Goal: Transaction & Acquisition: Subscribe to service/newsletter

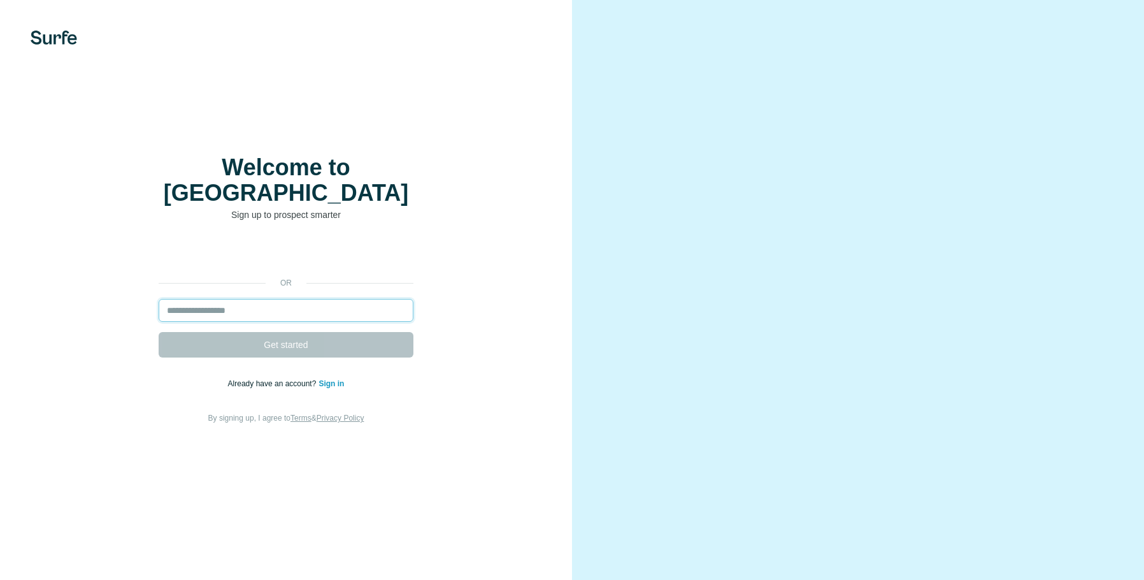
drag, startPoint x: 0, startPoint y: 0, endPoint x: 268, endPoint y: 301, distance: 402.4
click at [268, 301] on input "email" at bounding box center [286, 310] width 255 height 23
type input "**********"
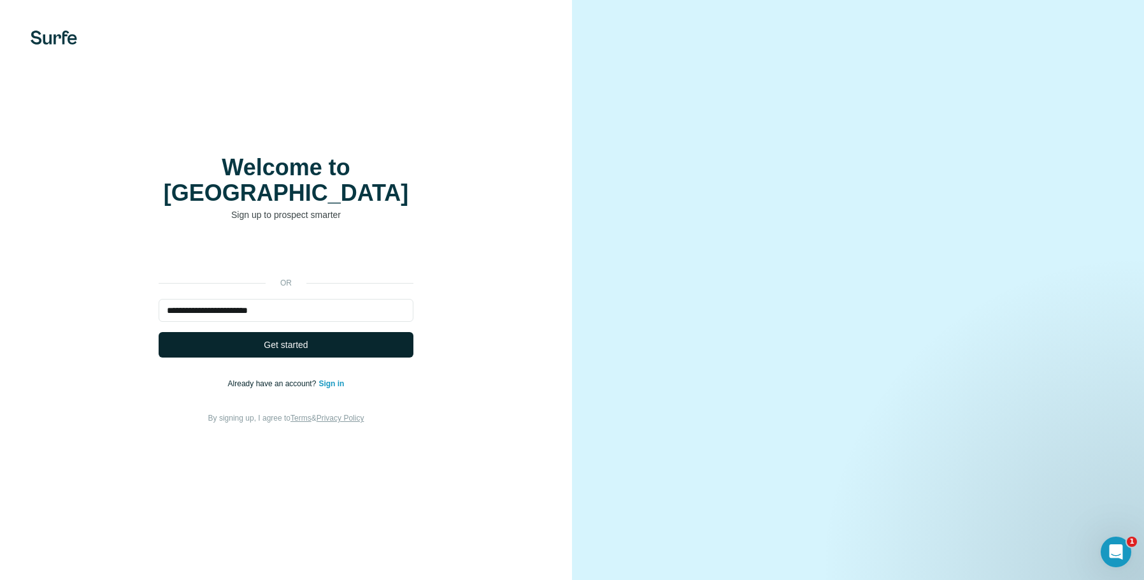
click at [277, 338] on span "Get started" at bounding box center [286, 344] width 44 height 13
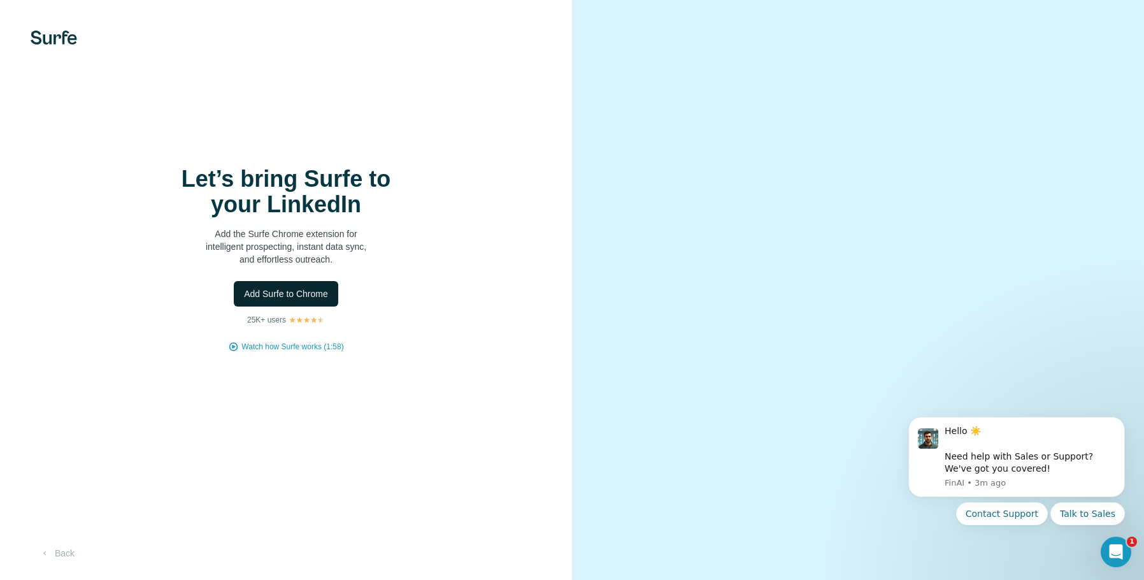
click at [301, 292] on span "Add Surfe to Chrome" at bounding box center [286, 293] width 84 height 13
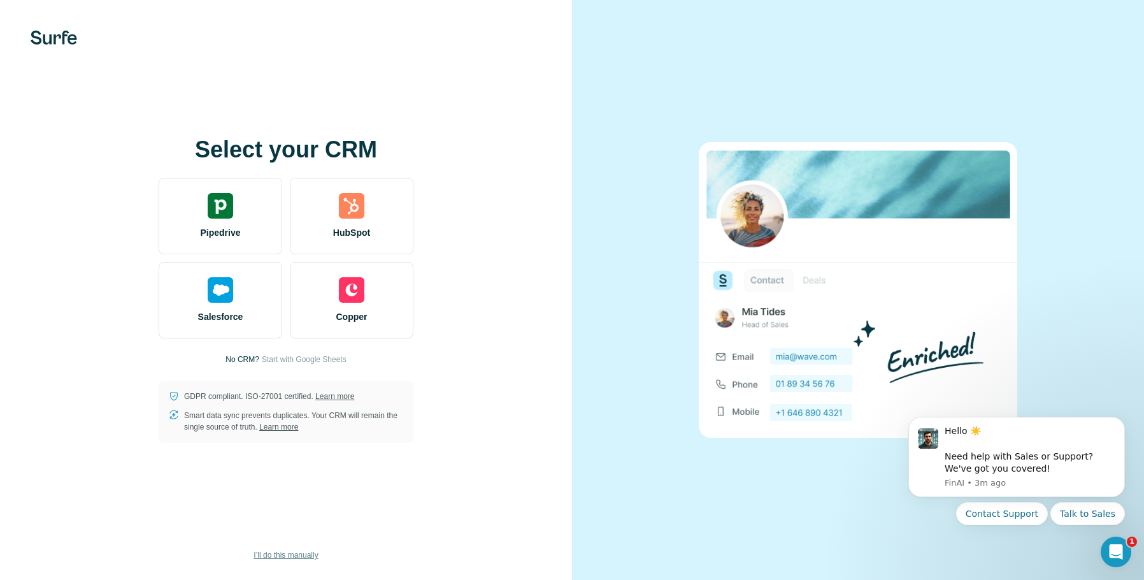
click at [283, 552] on span "I’ll do this manually" at bounding box center [286, 554] width 64 height 11
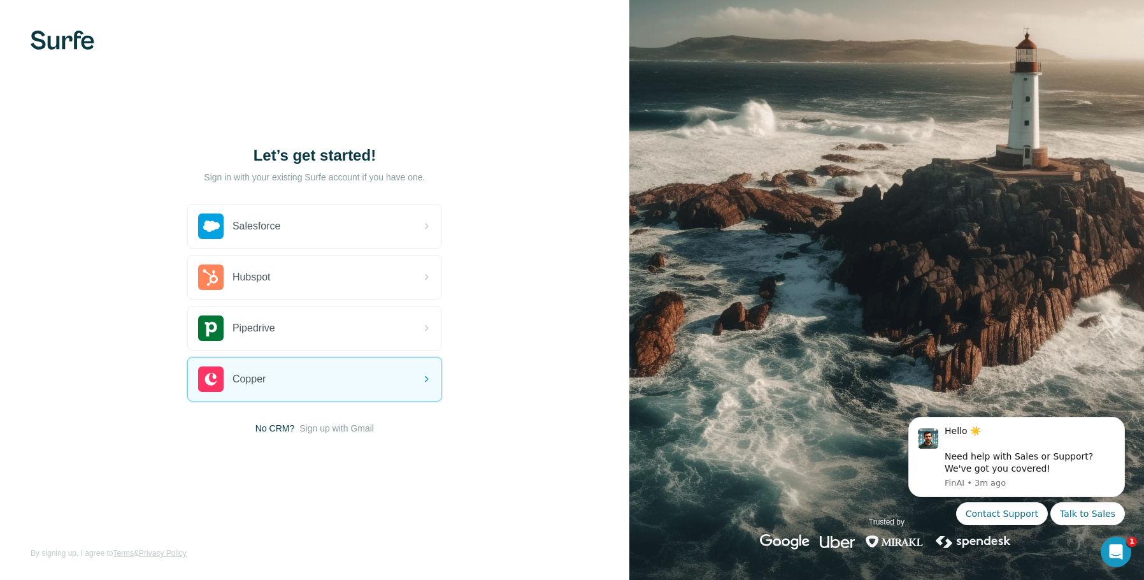
click at [273, 427] on span "No CRM?" at bounding box center [274, 428] width 39 height 13
click at [320, 426] on span "Sign up with Gmail" at bounding box center [336, 428] width 75 height 13
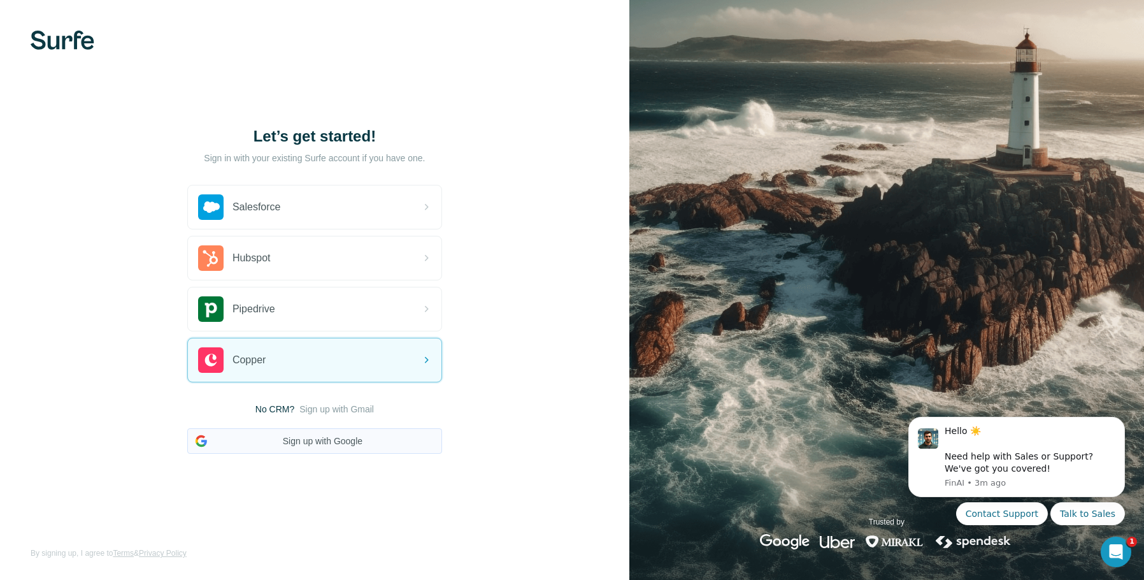
click at [330, 441] on button "Sign up with Google" at bounding box center [314, 440] width 255 height 25
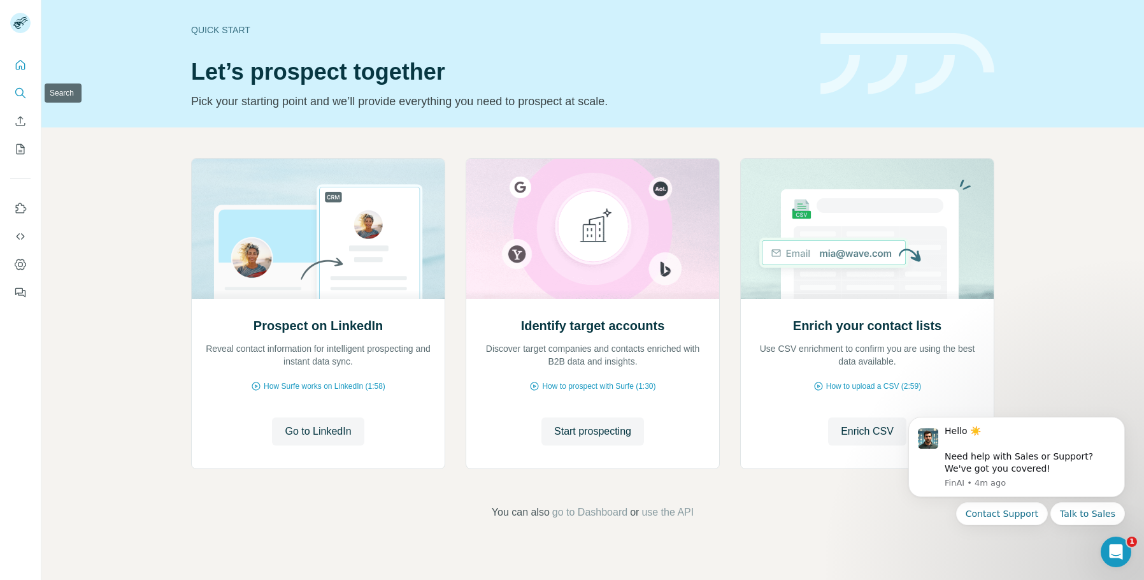
click at [21, 96] on icon "Search" at bounding box center [19, 92] width 8 height 8
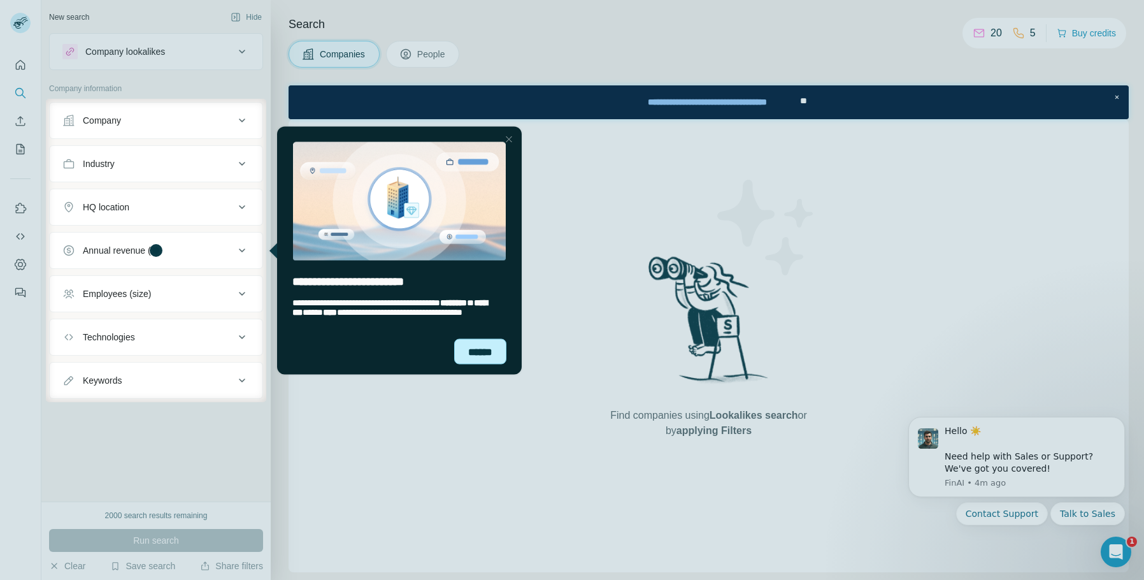
click at [472, 355] on div "******" at bounding box center [480, 350] width 52 height 25
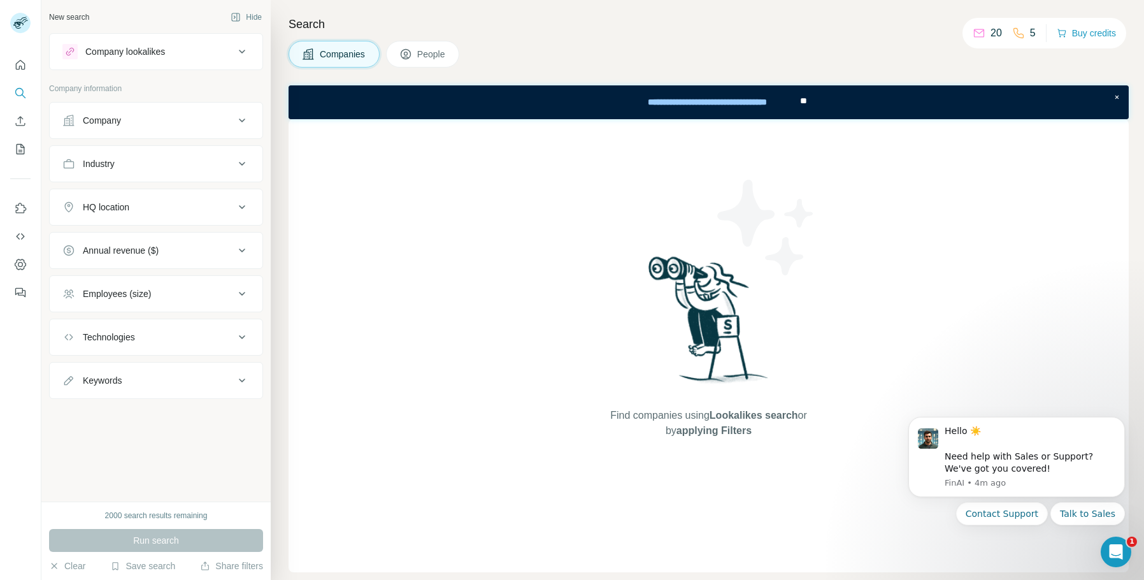
click at [183, 55] on body "New search Hide Company lookalikes Company information Company Industry HQ loca…" at bounding box center [572, 290] width 1144 height 580
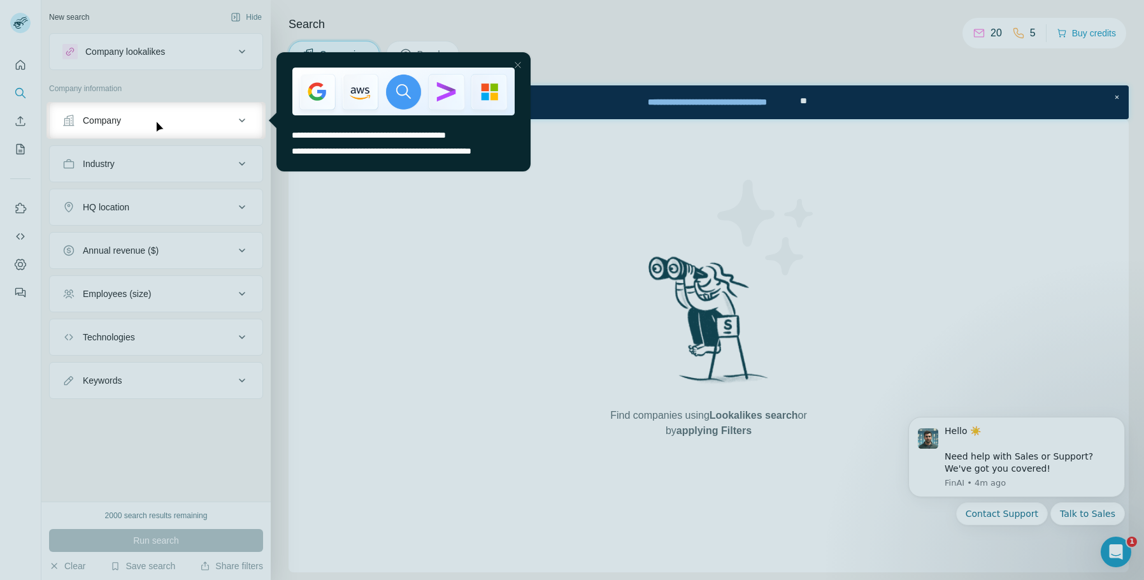
click at [183, 55] on div at bounding box center [572, 51] width 1144 height 102
click at [194, 165] on div at bounding box center [572, 359] width 1144 height 441
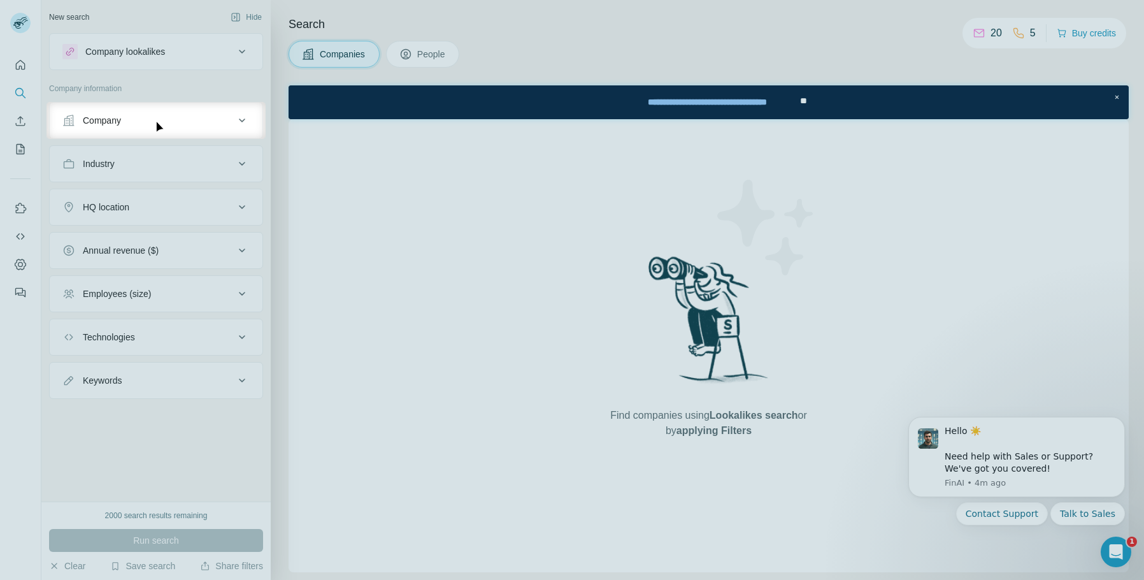
click at [196, 125] on div "Company" at bounding box center [148, 120] width 172 height 13
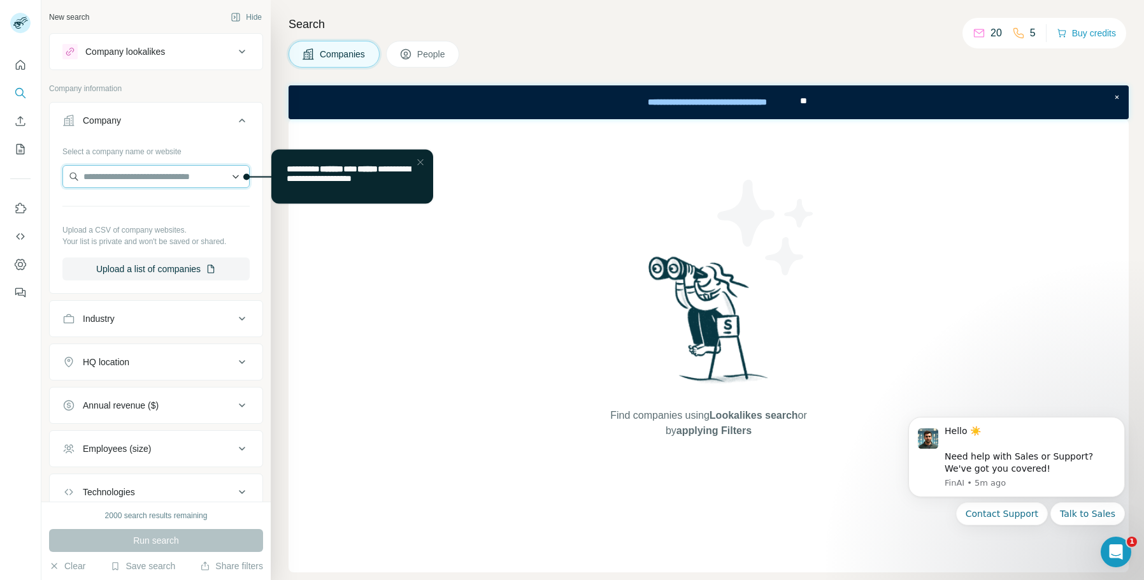
click at [195, 175] on input "text" at bounding box center [155, 176] width 187 height 23
click at [197, 89] on p "Company information" at bounding box center [156, 88] width 214 height 11
click at [401, 54] on button "People" at bounding box center [423, 54] width 74 height 27
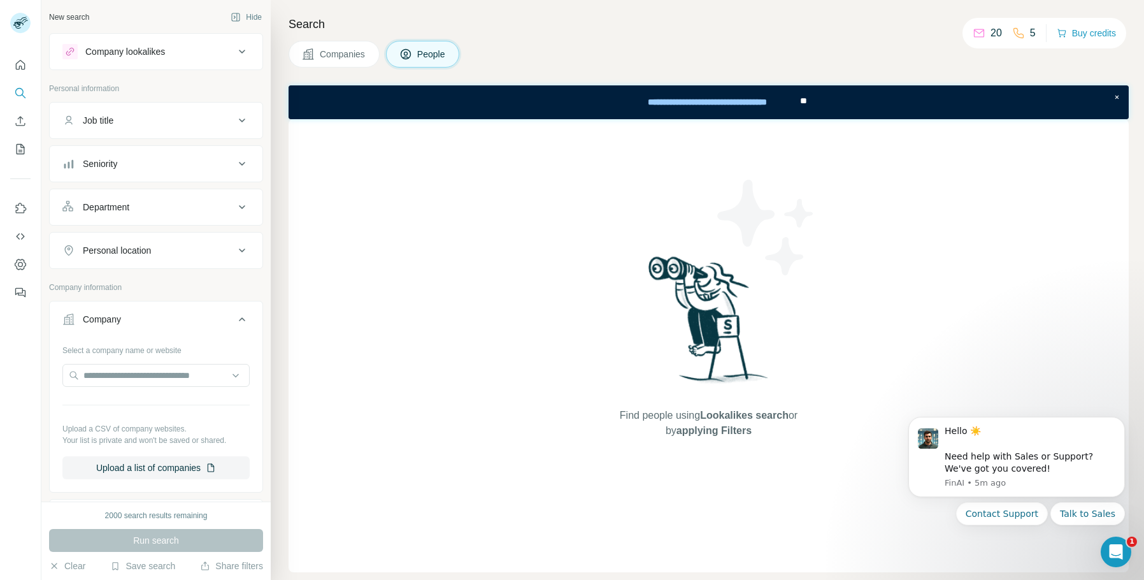
click at [167, 120] on div "Job title" at bounding box center [148, 120] width 172 height 13
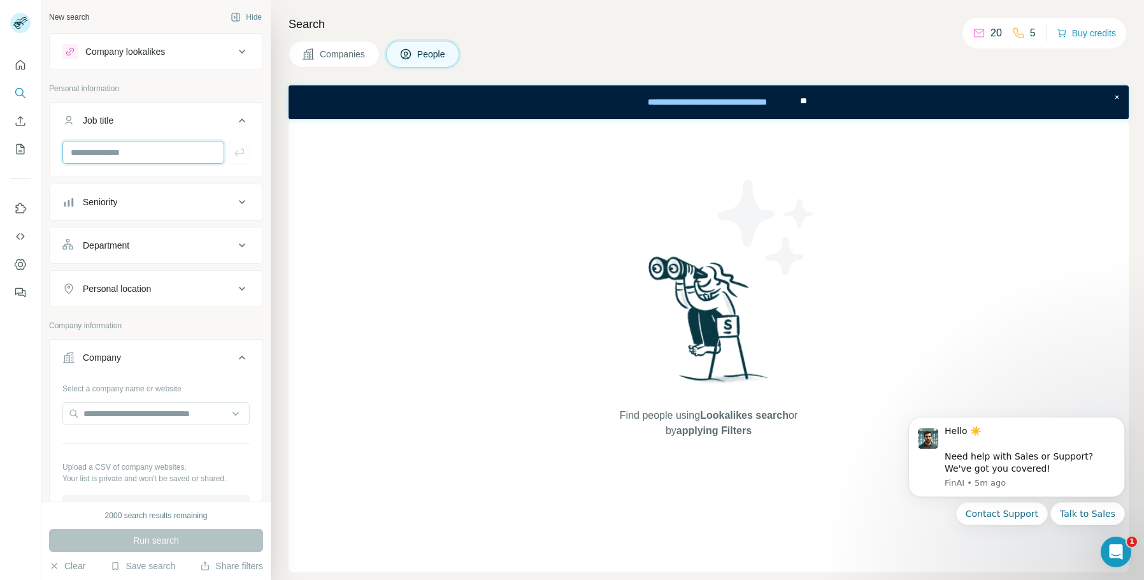
click at [165, 159] on input "text" at bounding box center [143, 152] width 162 height 23
type input "**********"
click at [233, 157] on icon "button" at bounding box center [239, 152] width 13 height 13
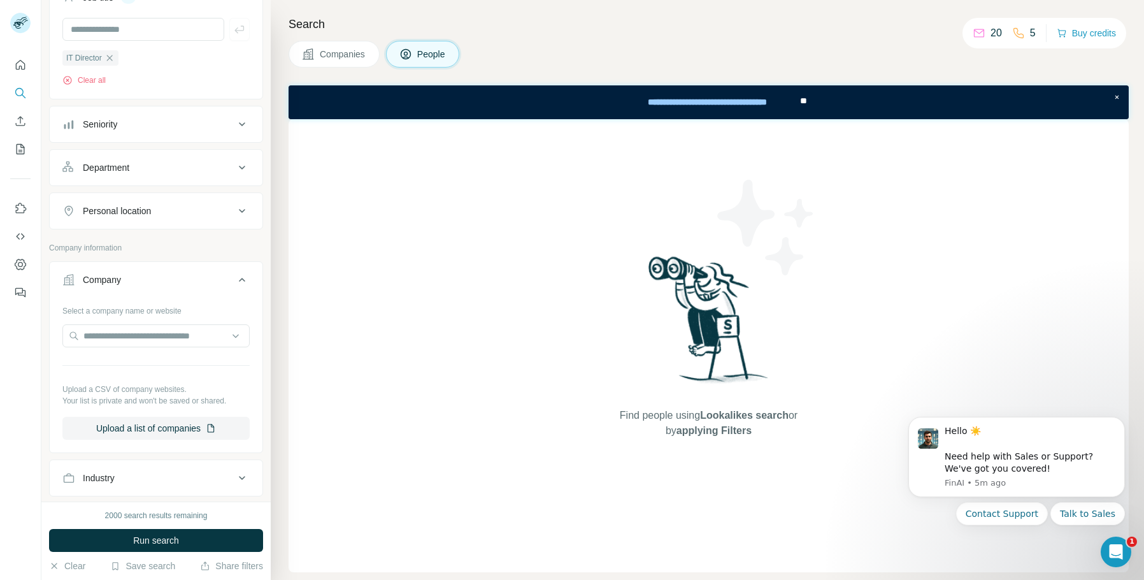
scroll to position [127, 0]
click at [166, 212] on div "Personal location" at bounding box center [148, 206] width 172 height 13
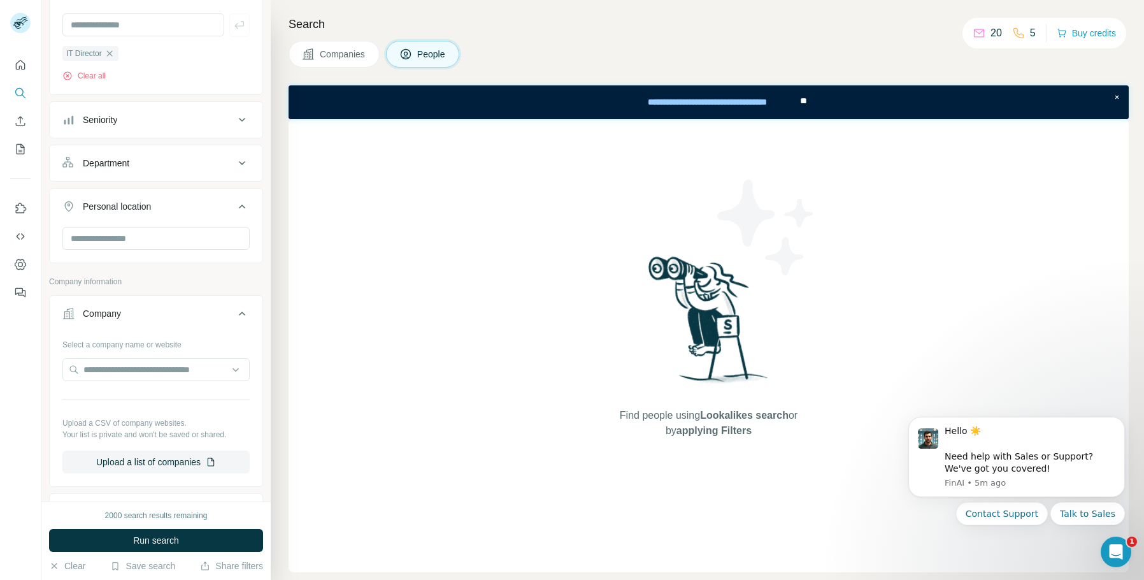
click at [166, 212] on div "Personal location" at bounding box center [148, 206] width 172 height 13
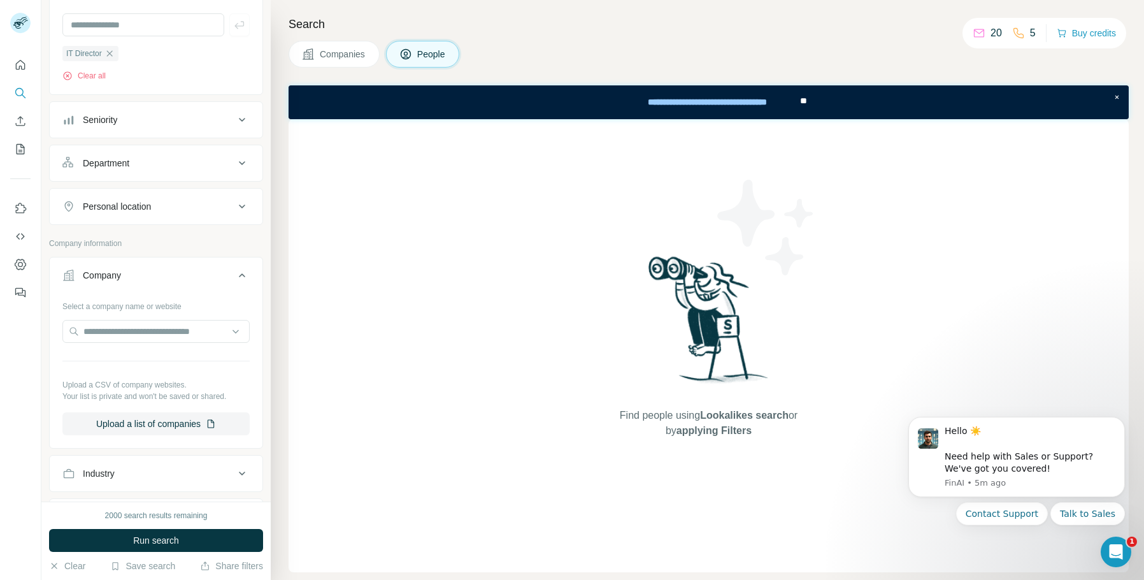
click at [168, 212] on div "Personal location" at bounding box center [148, 206] width 172 height 13
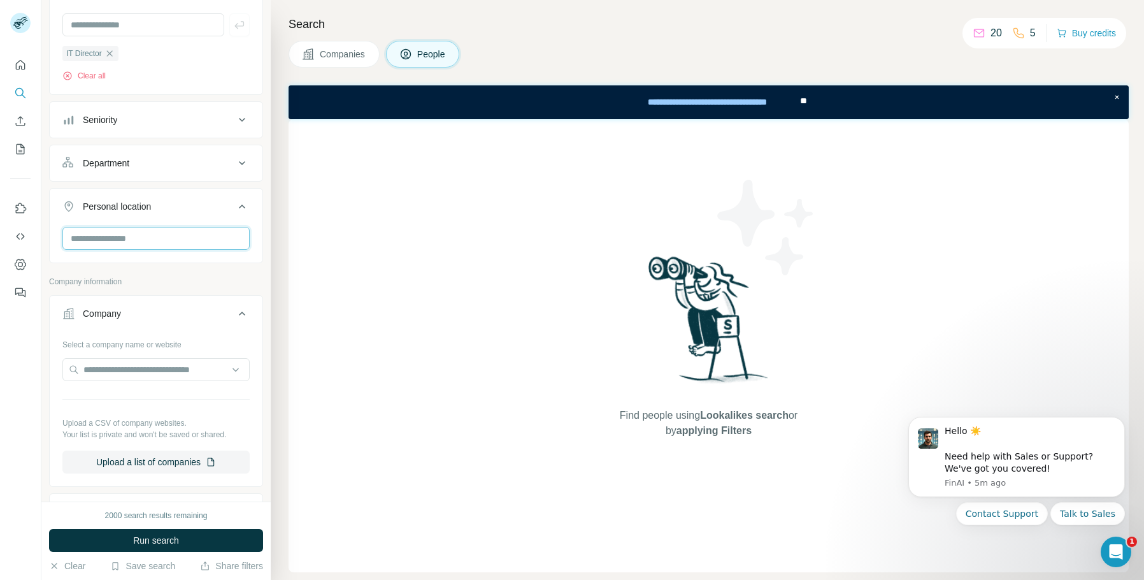
click at [167, 236] on input "text" at bounding box center [155, 238] width 187 height 23
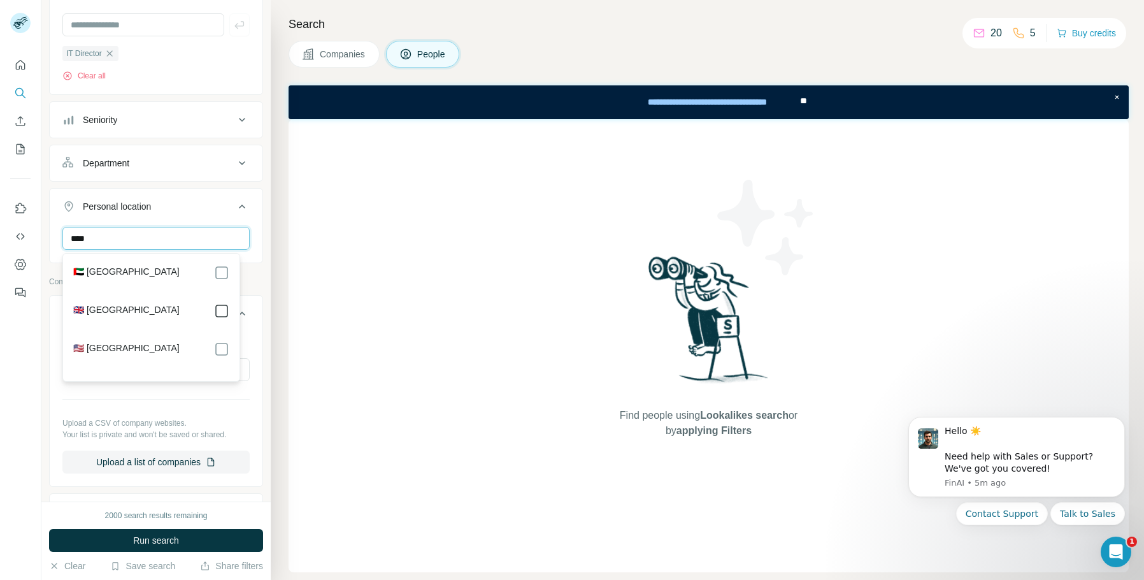
type input "****"
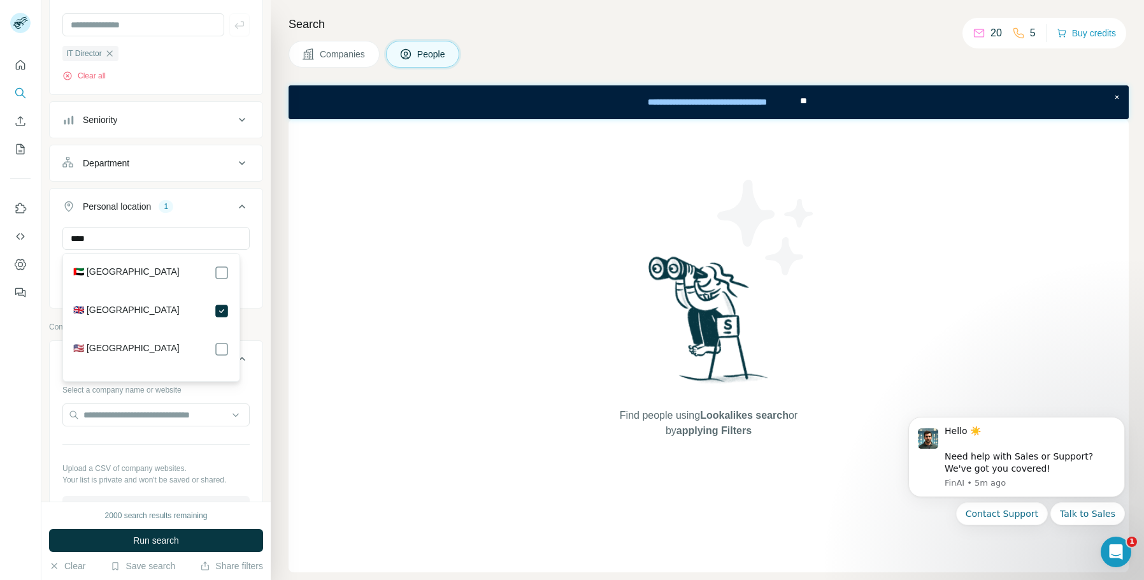
click at [234, 211] on icon at bounding box center [241, 206] width 15 height 15
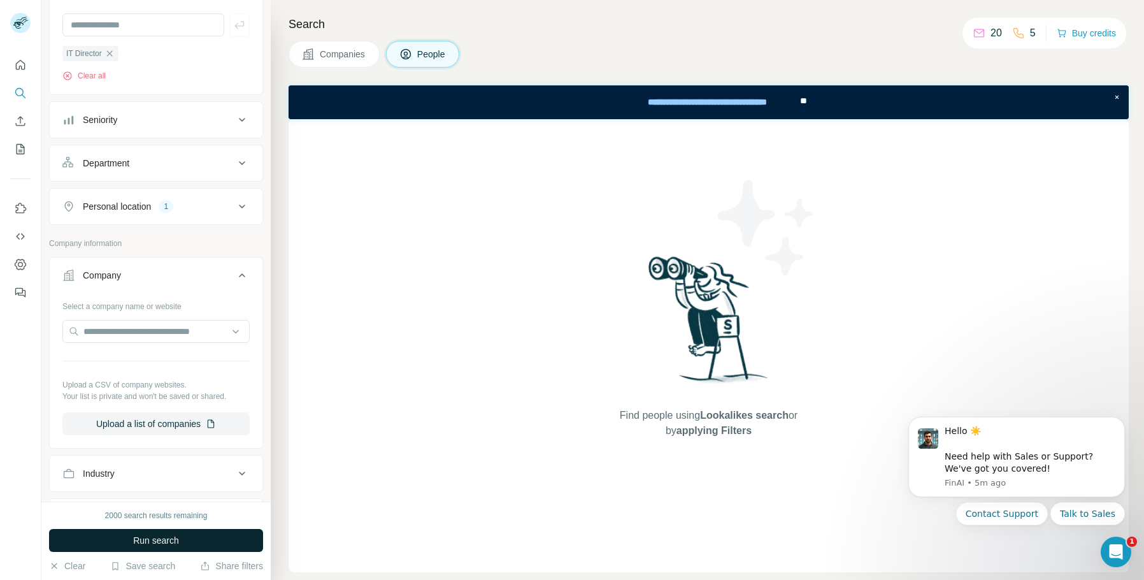
click at [210, 539] on button "Run search" at bounding box center [156, 540] width 214 height 23
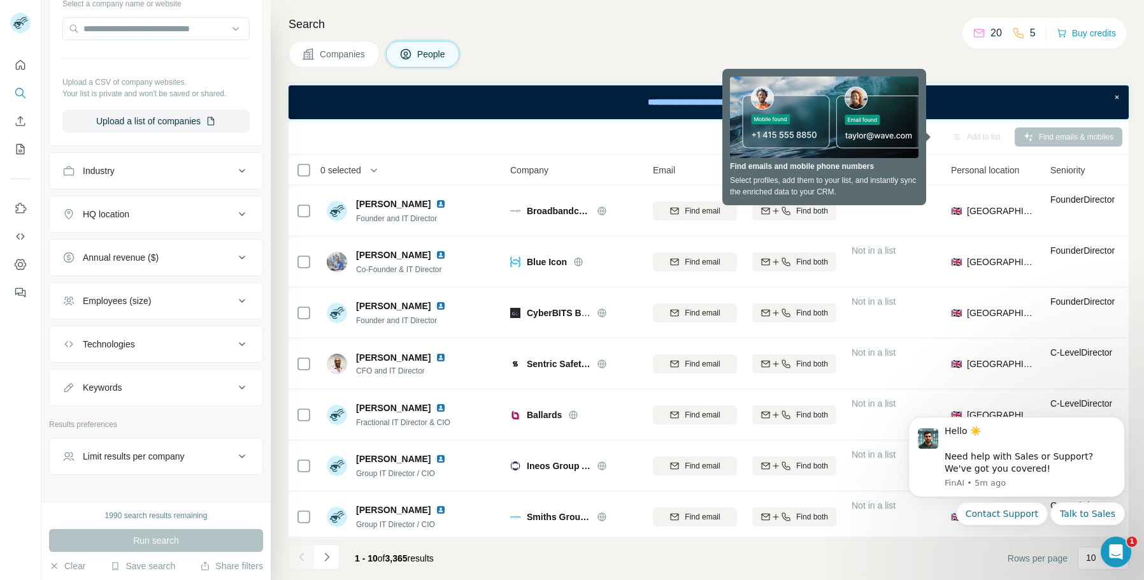
scroll to position [446, 0]
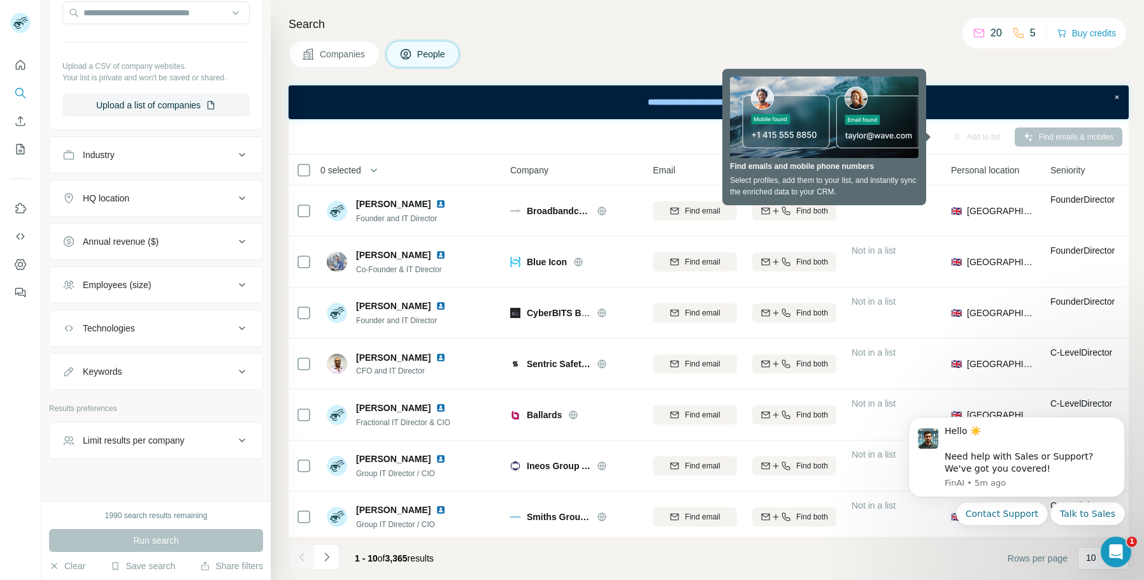
click at [151, 282] on div "Employees (size)" at bounding box center [117, 284] width 68 height 13
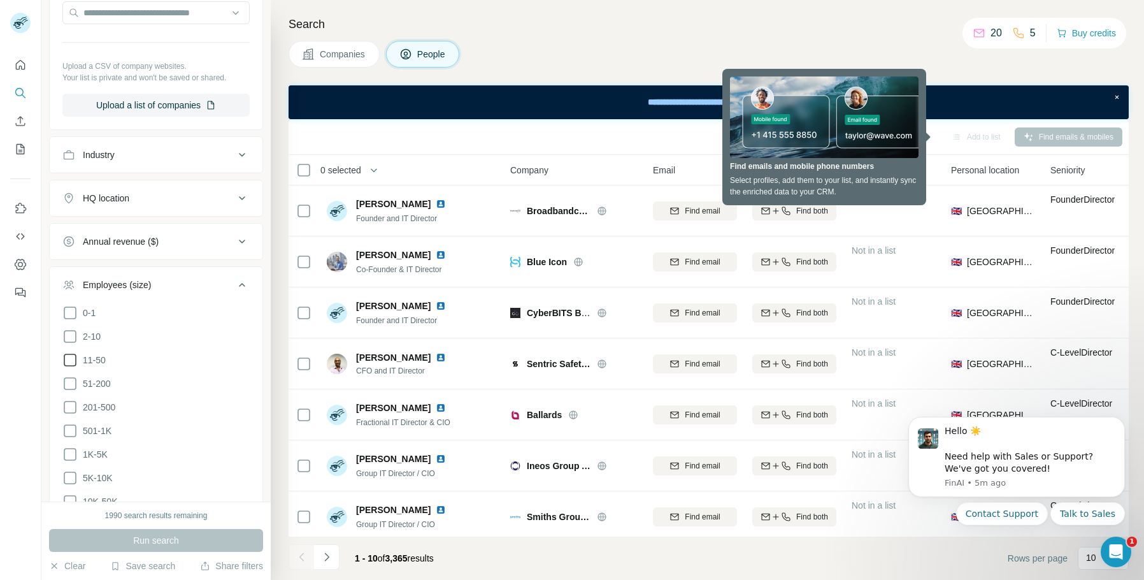
click at [71, 360] on icon at bounding box center [69, 359] width 15 height 15
click at [71, 383] on icon at bounding box center [69, 383] width 15 height 15
click at [208, 538] on button "Run search" at bounding box center [156, 540] width 214 height 23
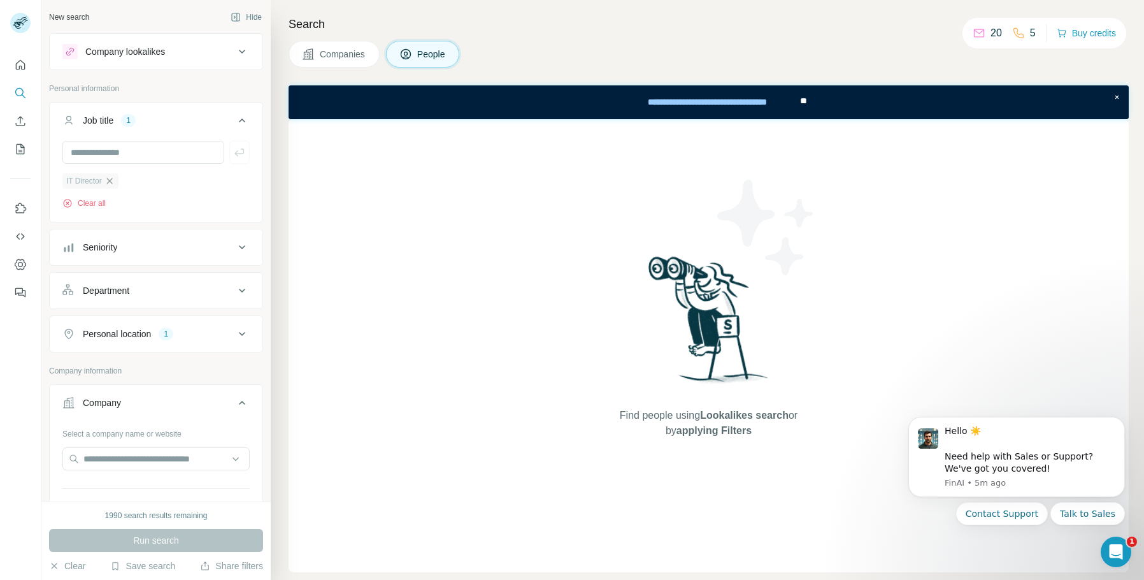
click at [111, 180] on icon "button" at bounding box center [109, 181] width 10 height 10
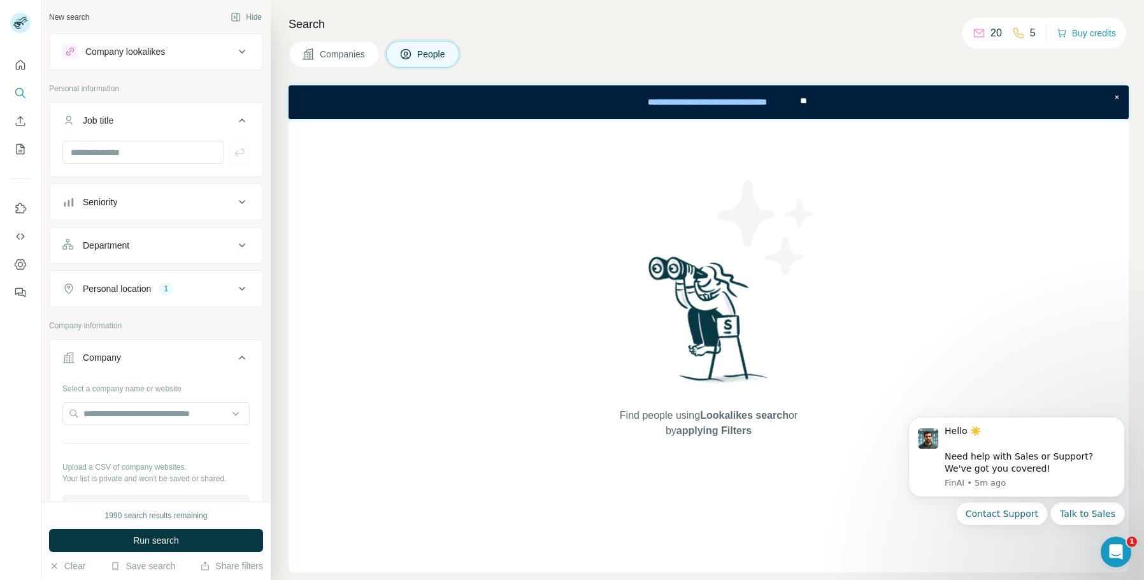
click at [169, 250] on div "Department" at bounding box center [148, 245] width 172 height 13
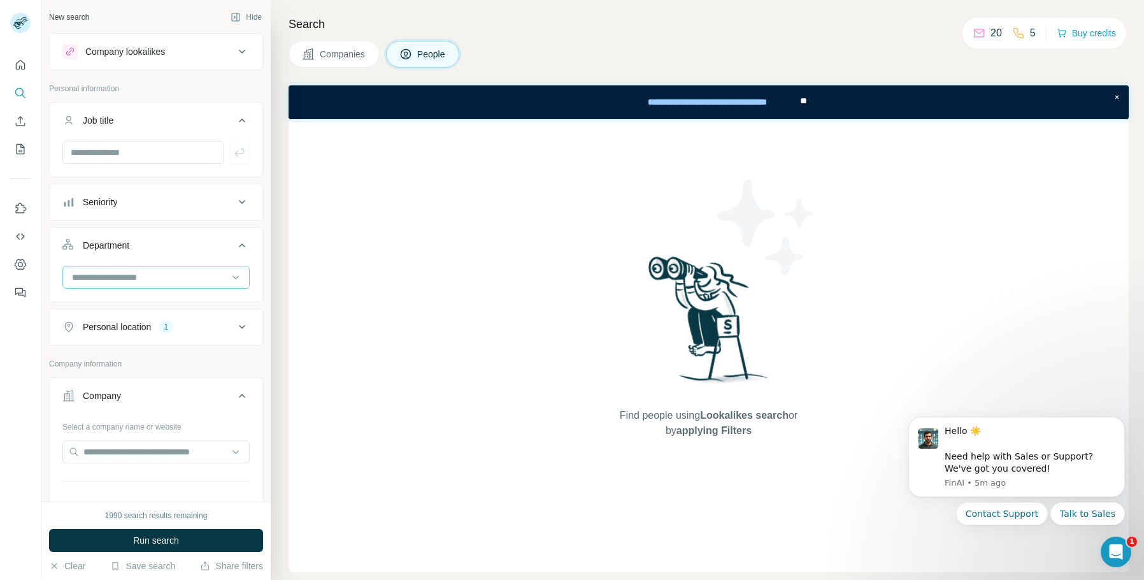
click at [170, 273] on input at bounding box center [149, 277] width 157 height 14
click at [247, 241] on button "Department" at bounding box center [156, 248] width 213 height 36
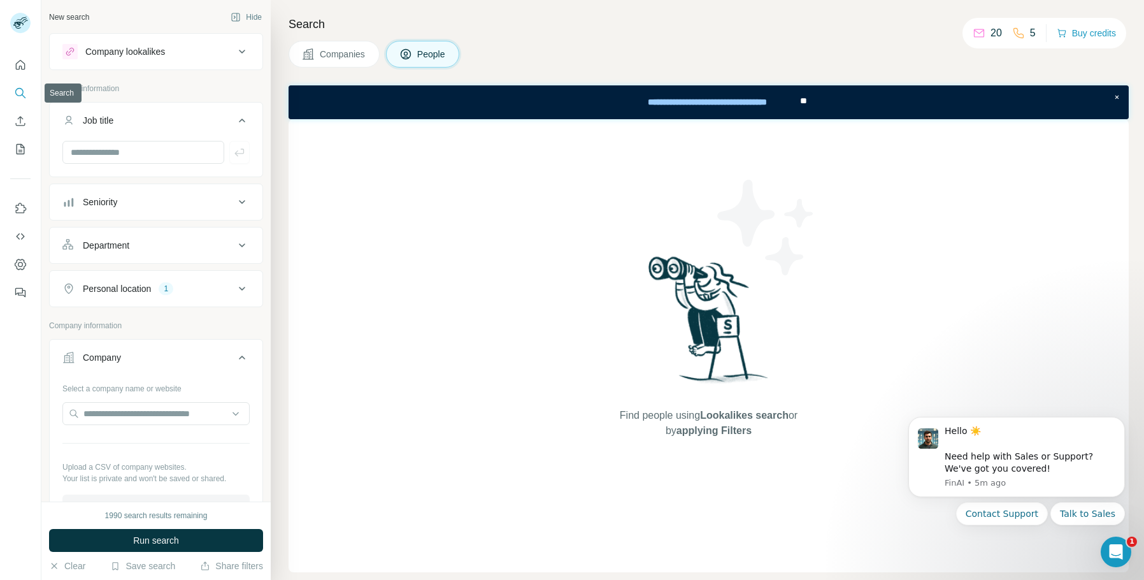
click at [16, 94] on icon "Search" at bounding box center [19, 92] width 8 height 8
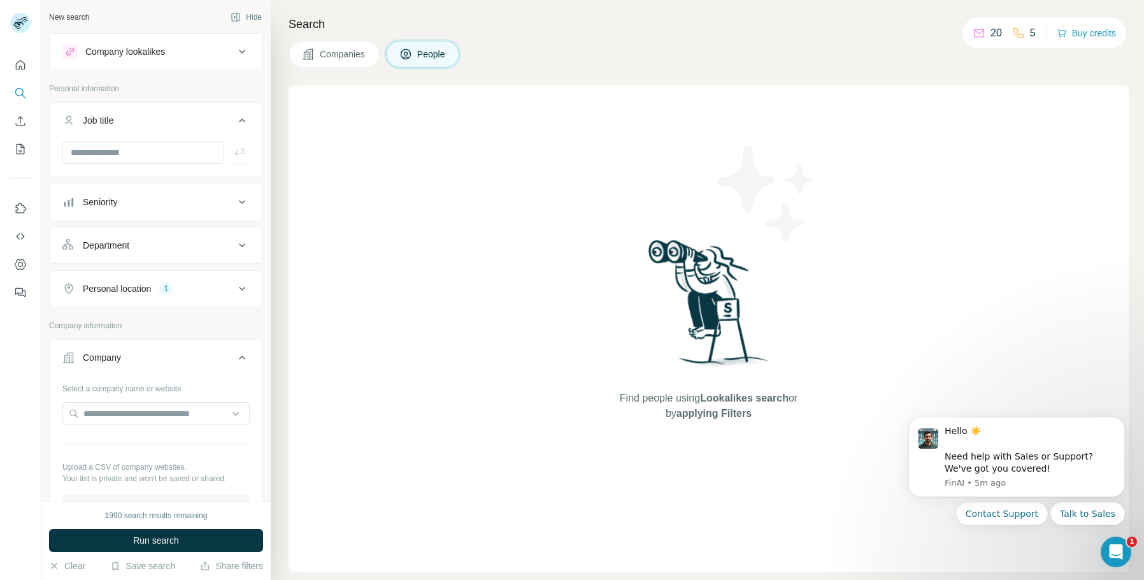
click at [195, 300] on button "Personal location 1" at bounding box center [156, 288] width 213 height 31
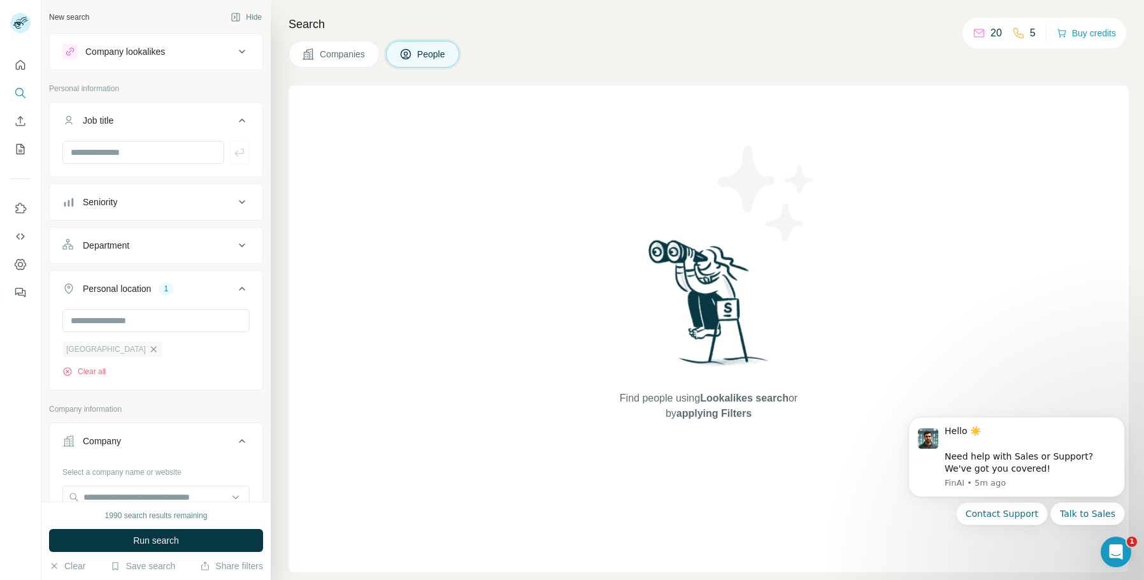
click at [148, 345] on icon "button" at bounding box center [153, 349] width 10 height 10
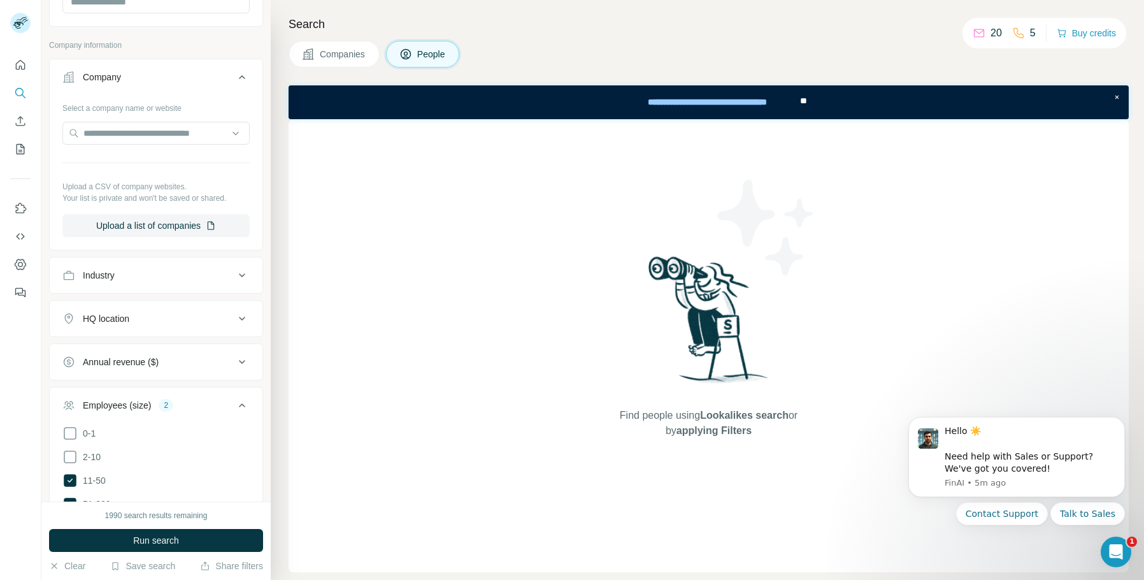
scroll to position [573, 0]
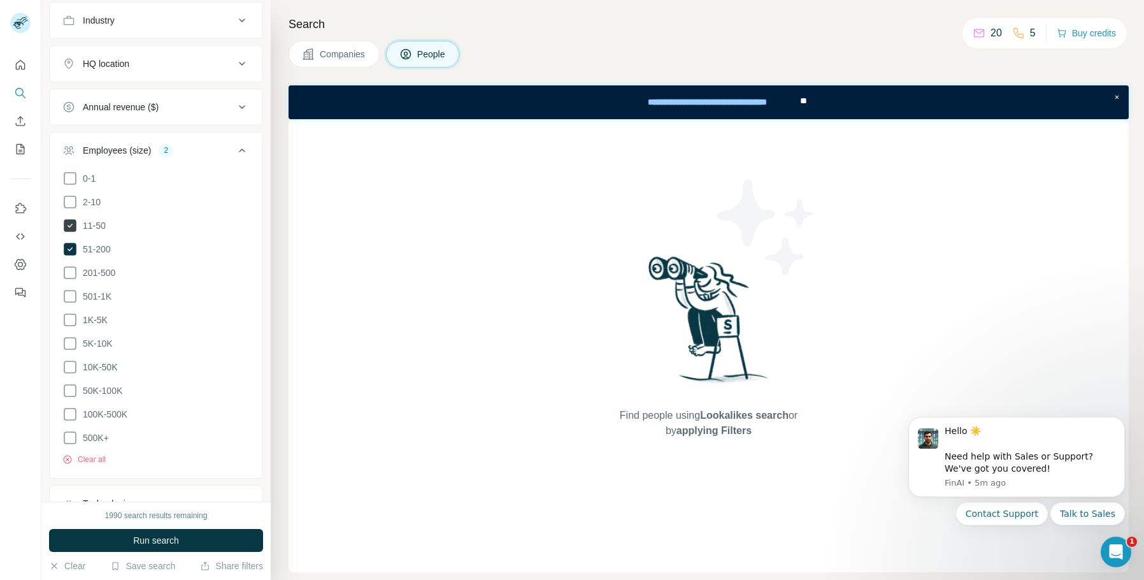
click at [74, 227] on icon at bounding box center [70, 225] width 13 height 13
click at [71, 244] on icon at bounding box center [70, 249] width 13 height 13
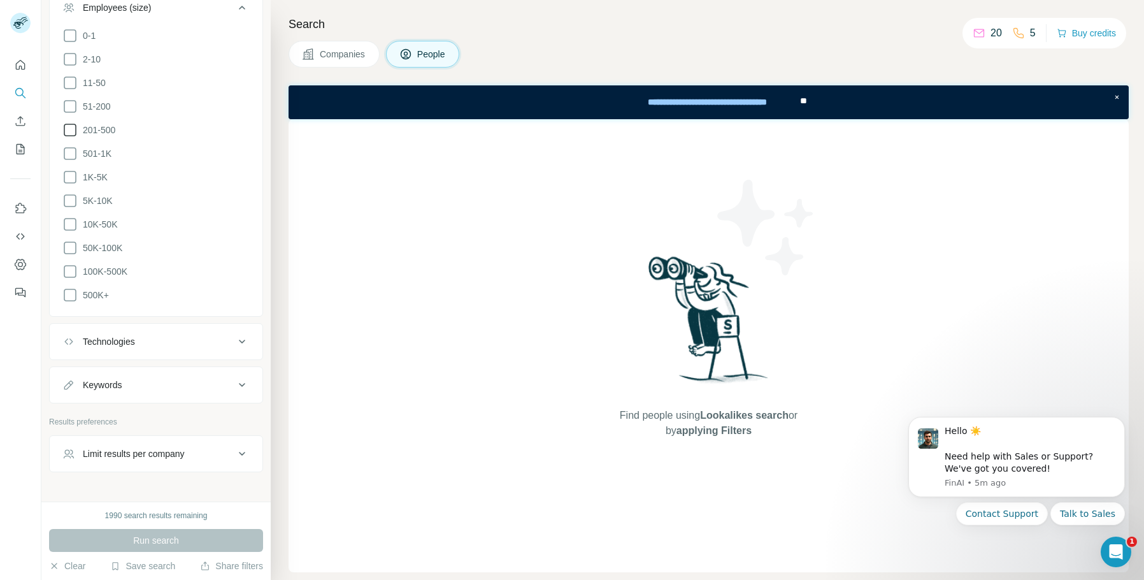
scroll to position [738, 0]
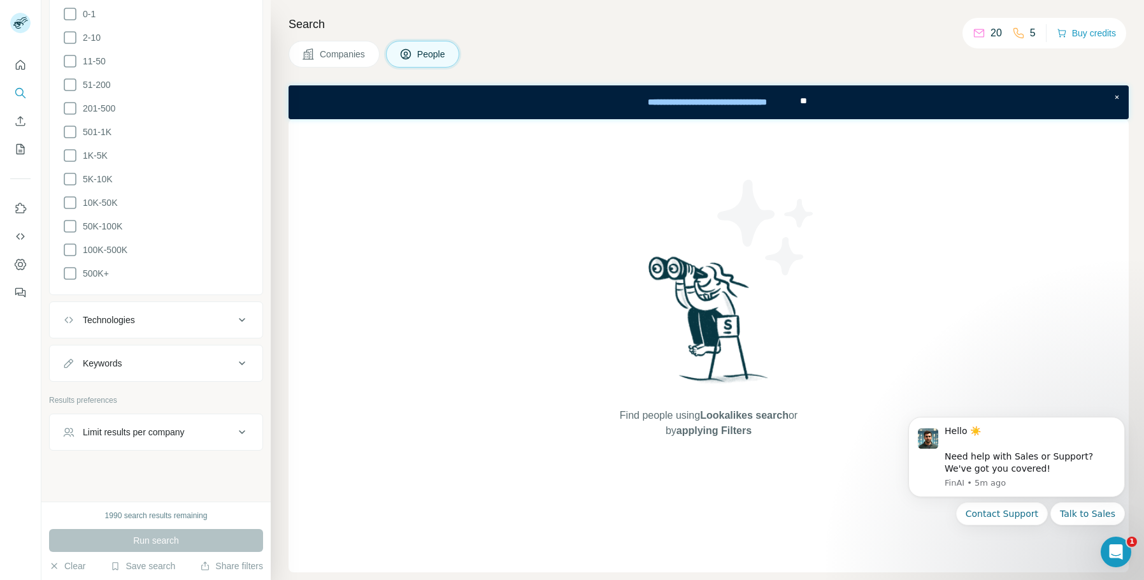
click at [130, 364] on button "Keywords" at bounding box center [156, 363] width 213 height 31
click at [118, 389] on input "text" at bounding box center [143, 394] width 162 height 23
type input "**********"
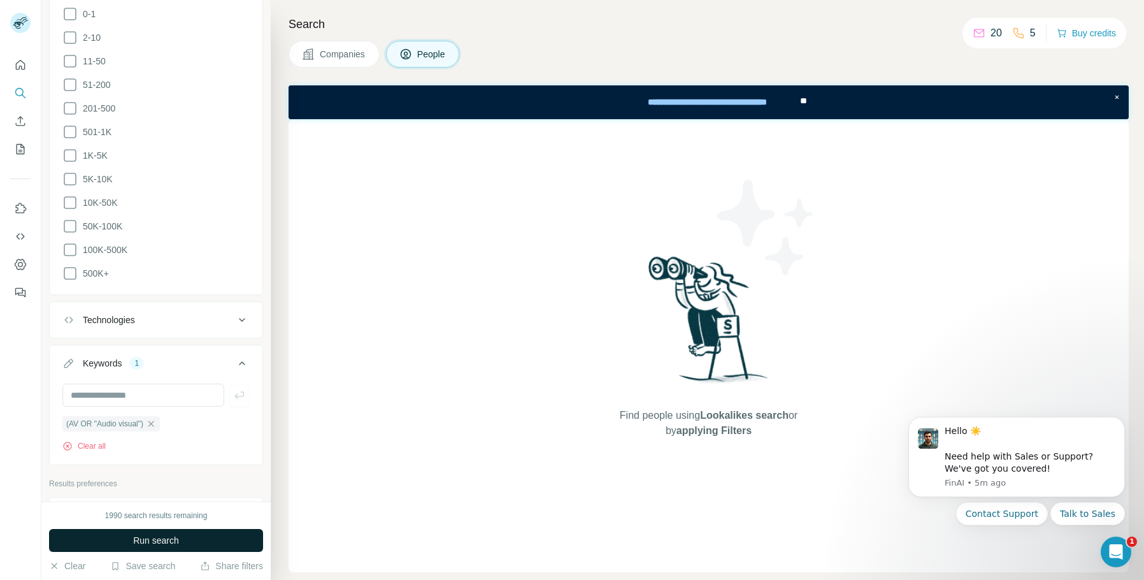
click at [180, 531] on button "Run search" at bounding box center [156, 540] width 214 height 23
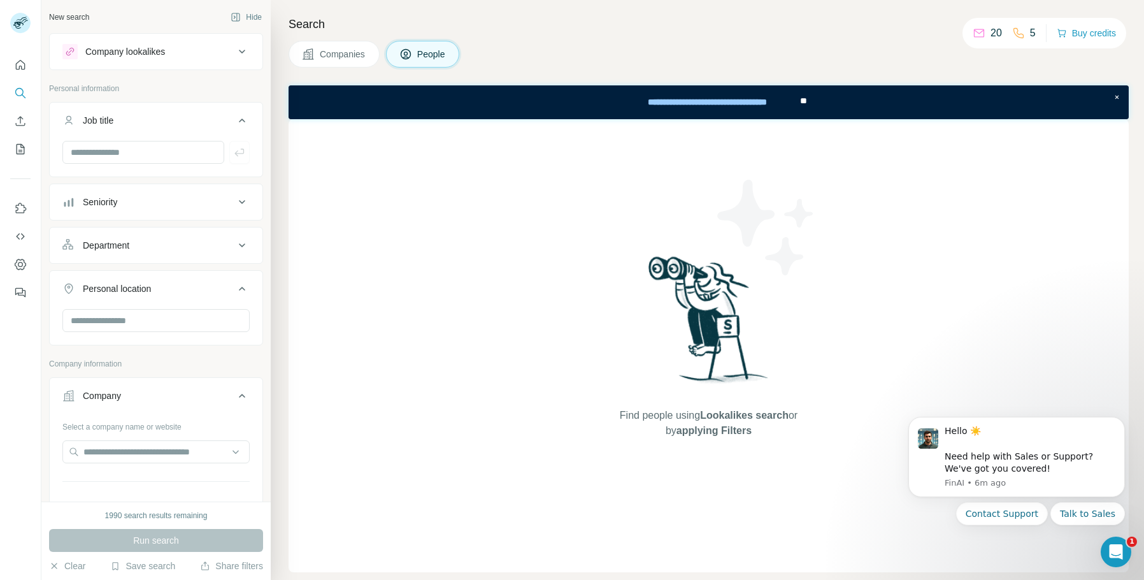
click at [174, 63] on button "Company lookalikes" at bounding box center [156, 51] width 213 height 31
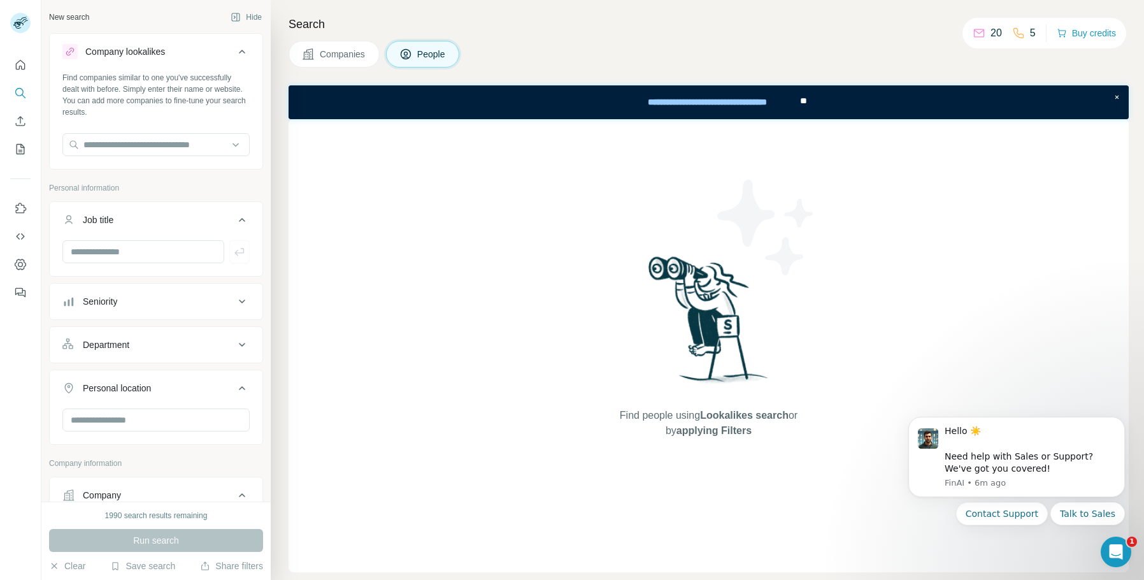
click at [177, 52] on div "Company lookalikes" at bounding box center [148, 51] width 172 height 15
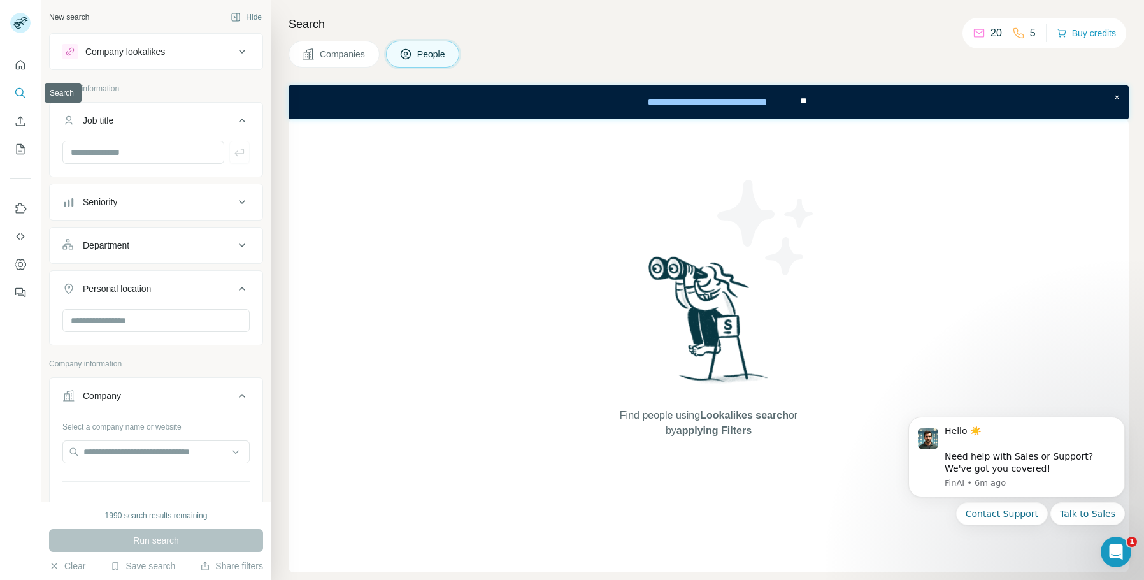
click at [12, 91] on button "Search" at bounding box center [20, 93] width 20 height 23
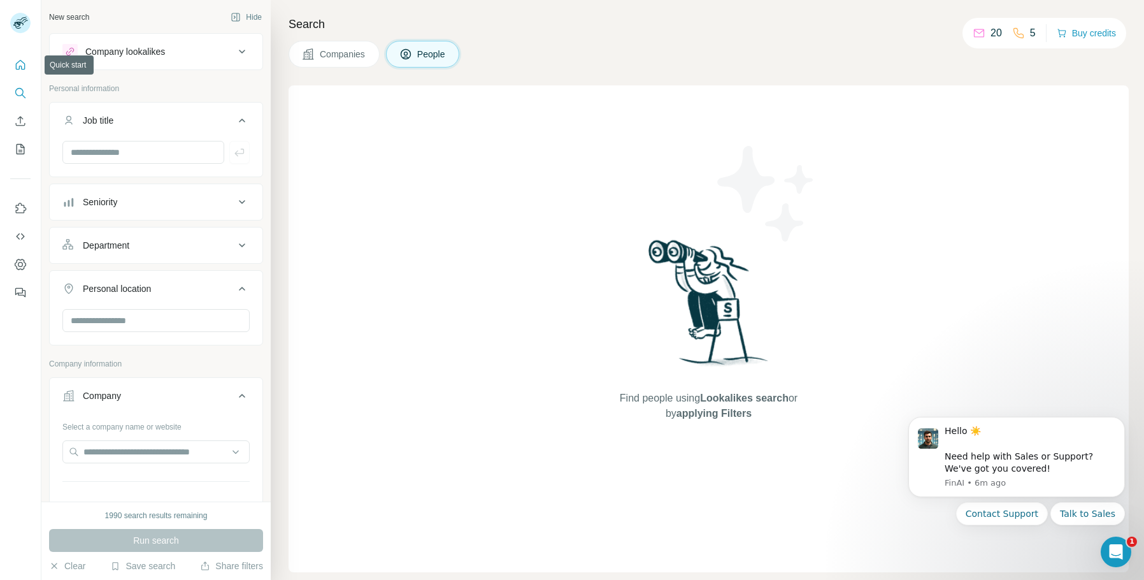
click at [25, 62] on icon "Quick start" at bounding box center [20, 65] width 13 height 13
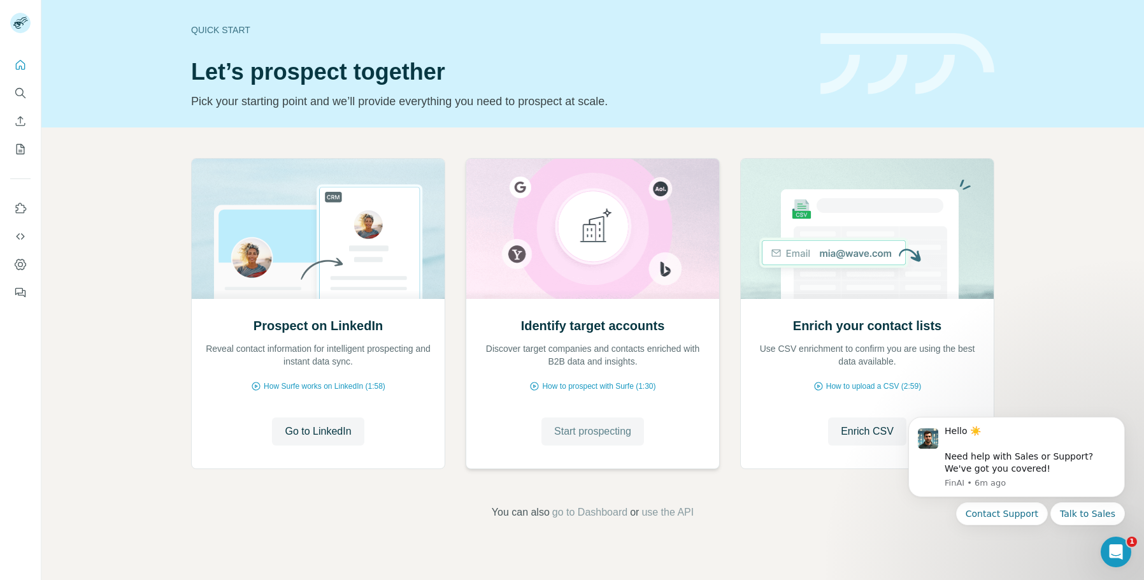
click at [608, 425] on span "Start prospecting" at bounding box center [592, 431] width 77 height 15
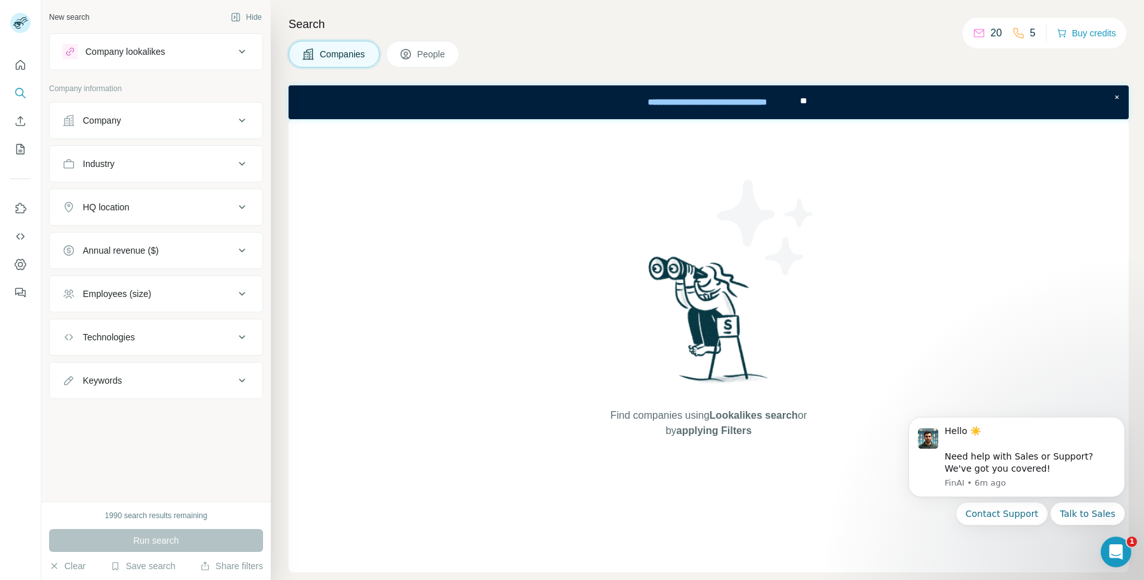
click at [169, 185] on ul "Company Industry HQ location Annual revenue ($) Employees (size) Technologies K…" at bounding box center [156, 250] width 214 height 297
click at [175, 174] on button "Industry" at bounding box center [156, 163] width 213 height 31
click at [157, 196] on input at bounding box center [149, 196] width 157 height 14
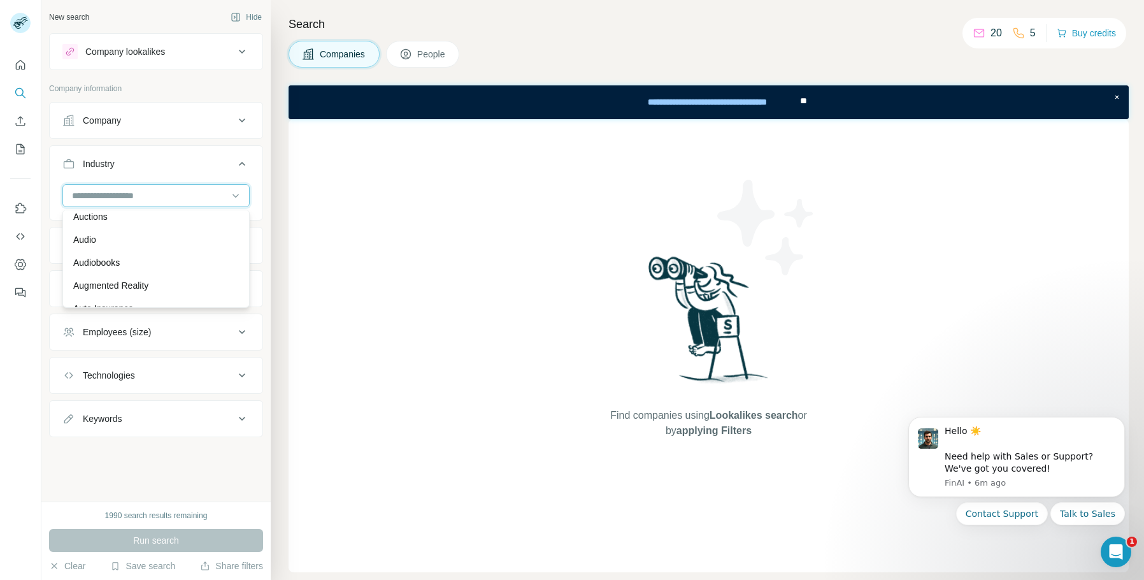
scroll to position [701, 0]
click at [173, 218] on div "Asset Management" at bounding box center [156, 211] width 166 height 13
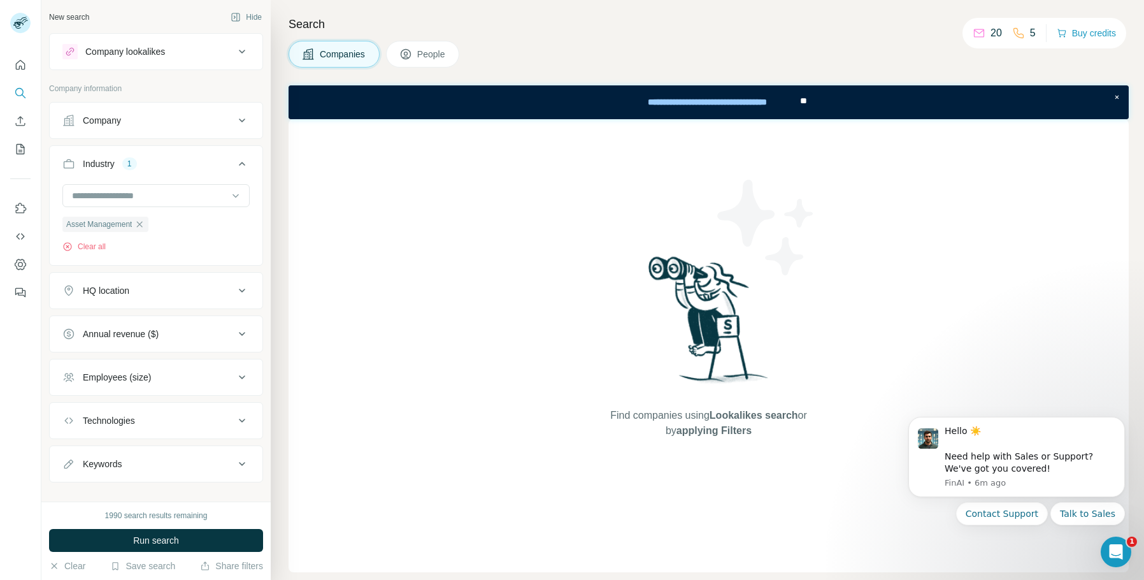
click at [431, 56] on span "People" at bounding box center [431, 54] width 29 height 13
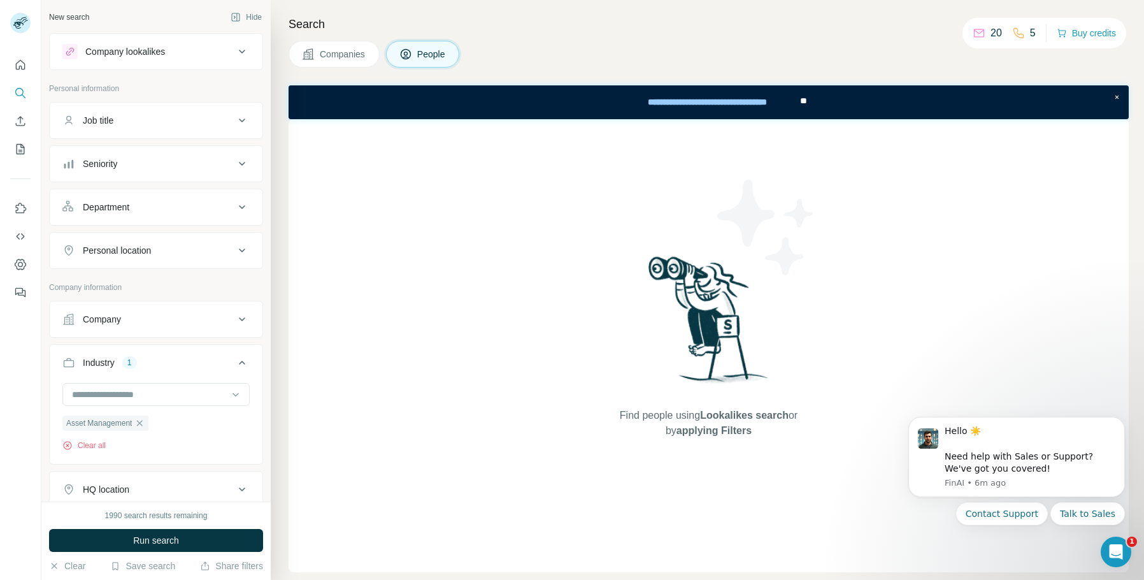
click at [161, 125] on div "Job title" at bounding box center [148, 120] width 172 height 13
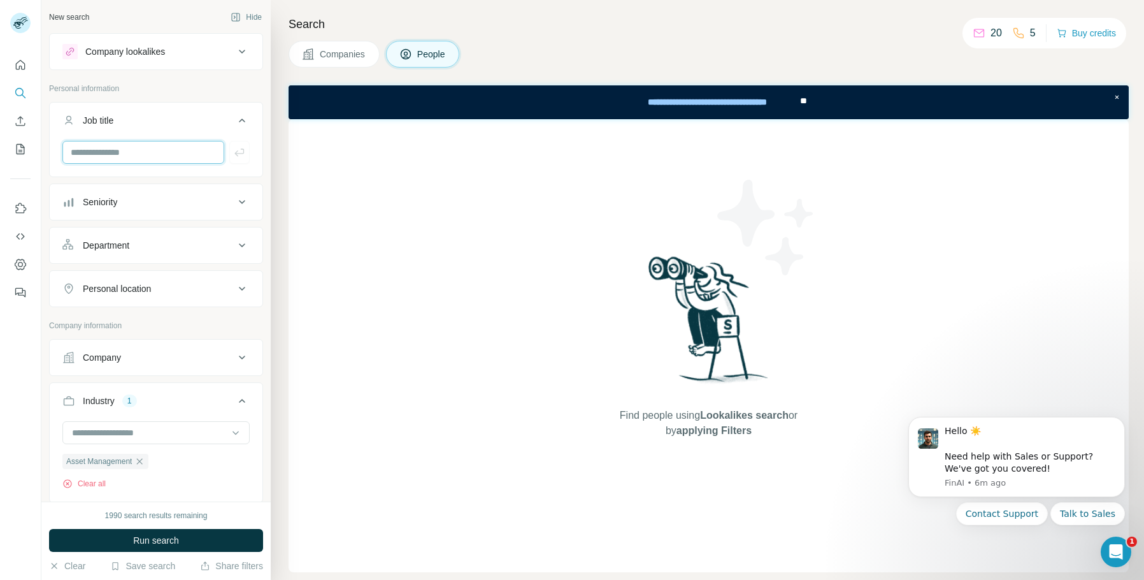
click at [155, 152] on input "text" at bounding box center [143, 152] width 162 height 23
type input "**********"
click at [238, 148] on button "button" at bounding box center [239, 152] width 20 height 23
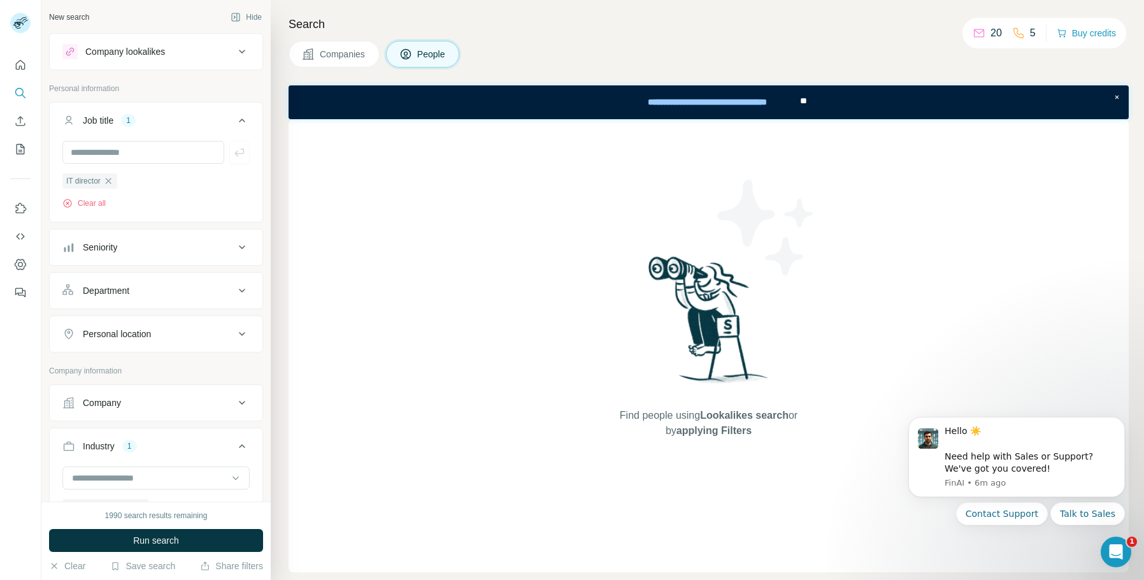
drag, startPoint x: 218, startPoint y: 531, endPoint x: 247, endPoint y: 371, distance: 161.8
click at [218, 531] on button "Run search" at bounding box center [156, 540] width 214 height 23
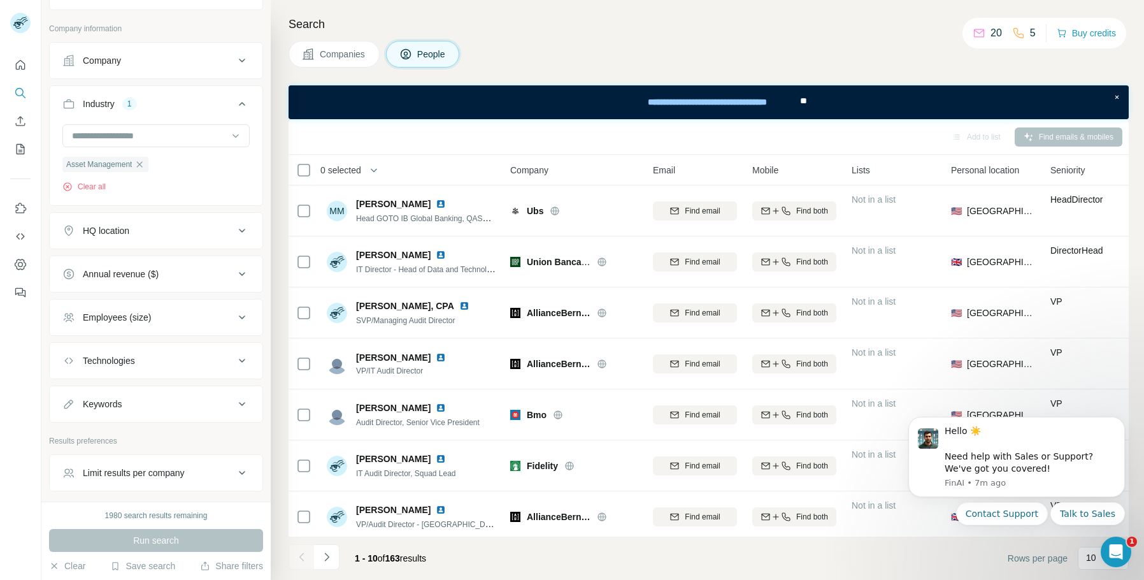
scroll to position [392, 0]
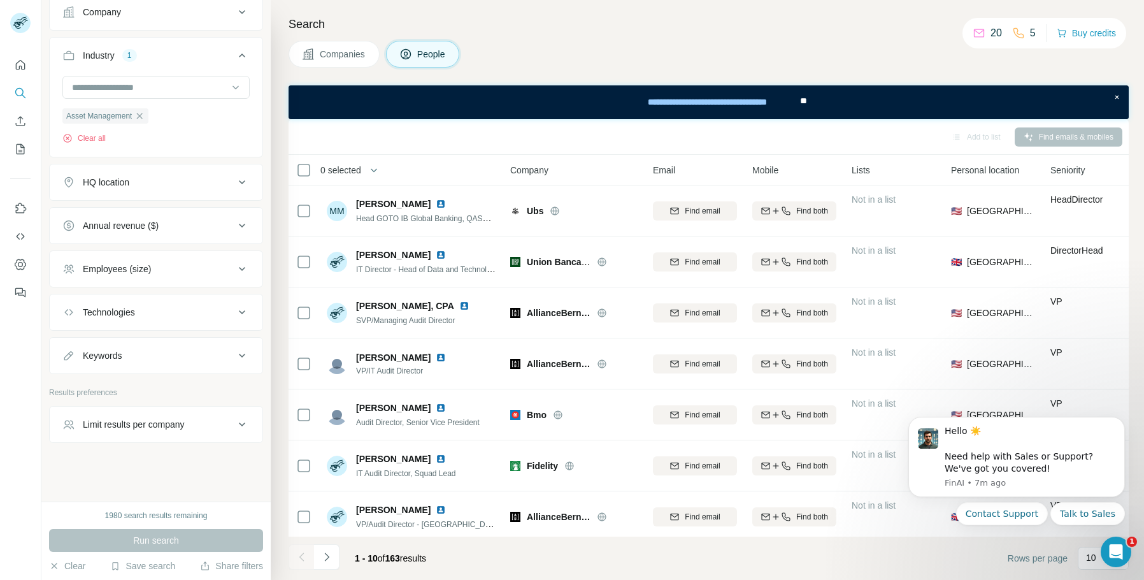
click at [166, 270] on div "Employees (size)" at bounding box center [148, 268] width 172 height 13
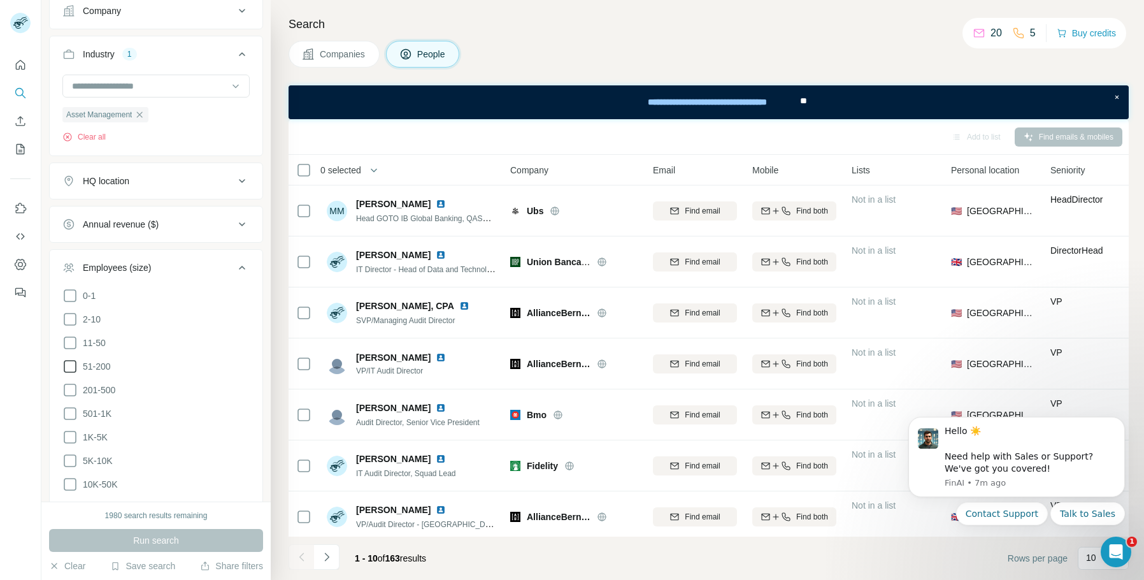
click at [76, 372] on icon at bounding box center [69, 366] width 15 height 15
click at [69, 391] on icon at bounding box center [69, 389] width 15 height 15
click at [182, 544] on button "Run search" at bounding box center [156, 540] width 214 height 23
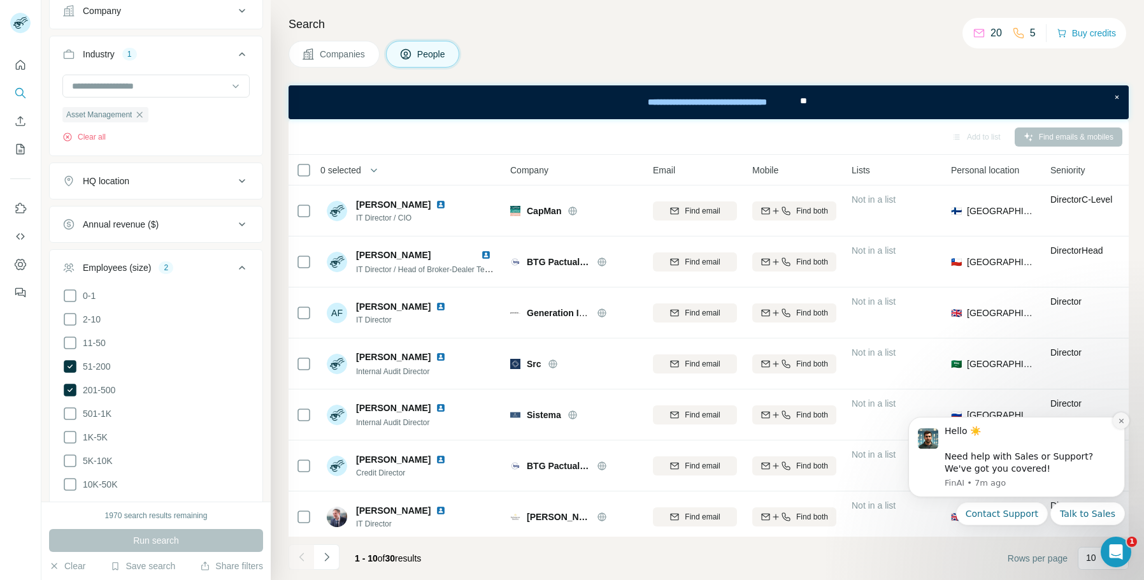
click at [1120, 423] on icon "Dismiss notification" at bounding box center [1121, 420] width 7 height 7
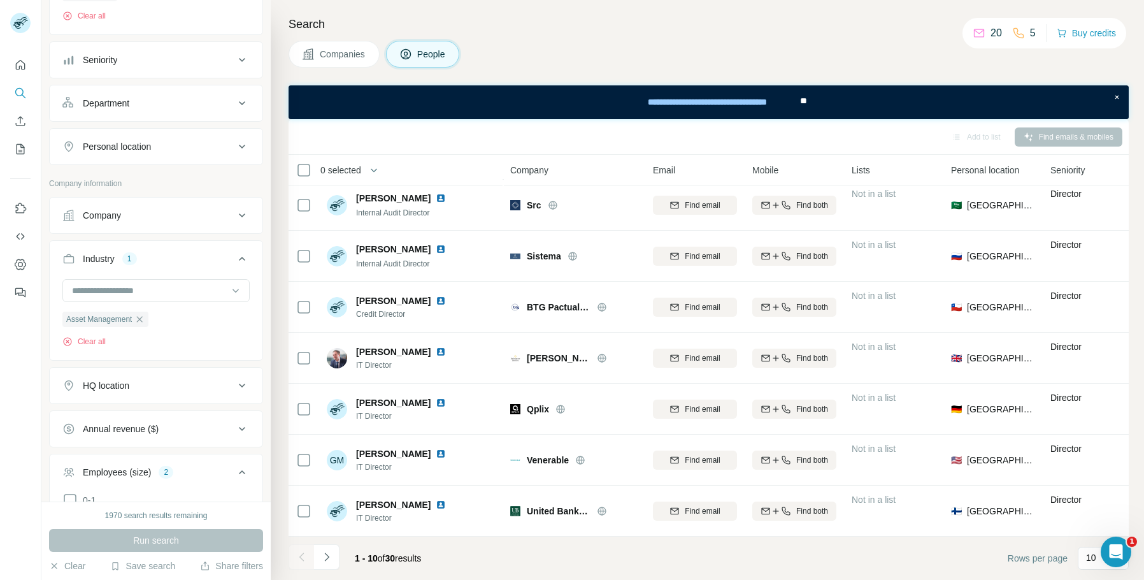
scroll to position [184, 0]
click at [196, 154] on div "Personal location" at bounding box center [148, 149] width 172 height 13
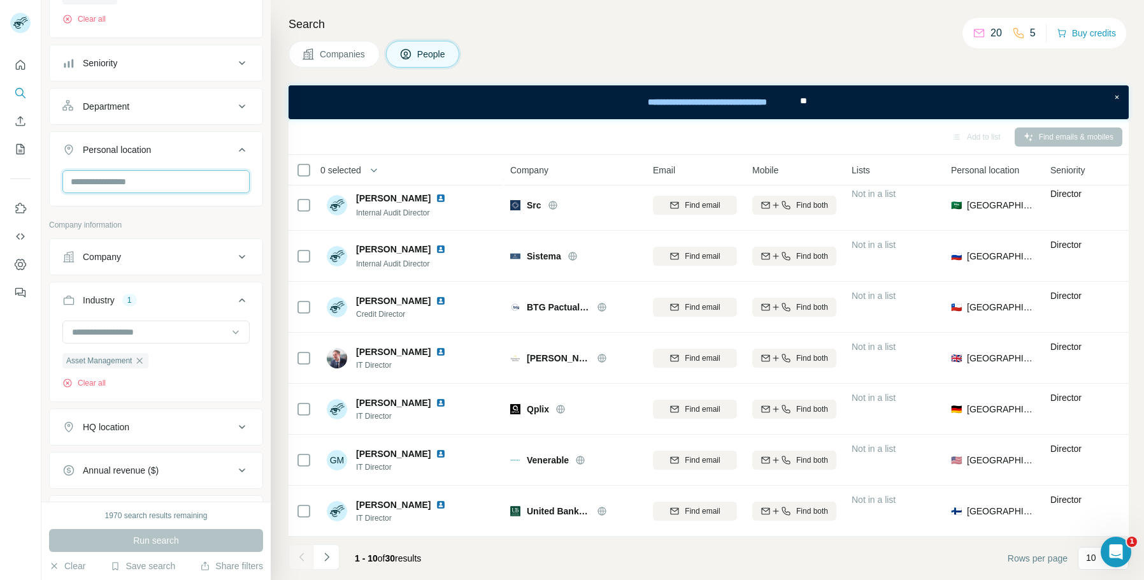
click at [172, 187] on input "text" at bounding box center [155, 181] width 187 height 23
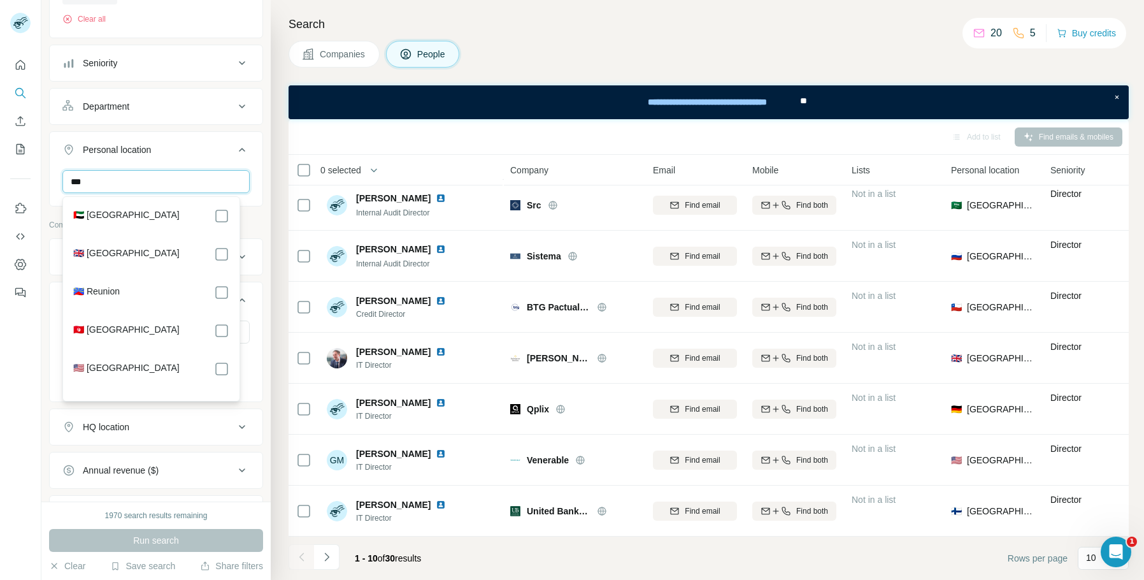
type input "***"
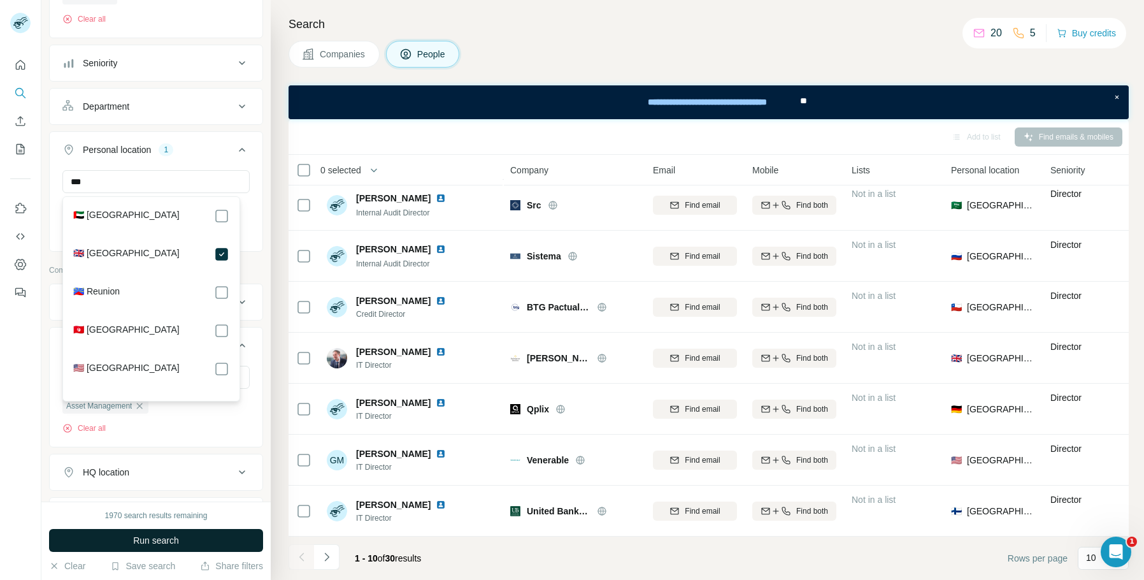
click at [229, 540] on button "Run search" at bounding box center [156, 540] width 214 height 23
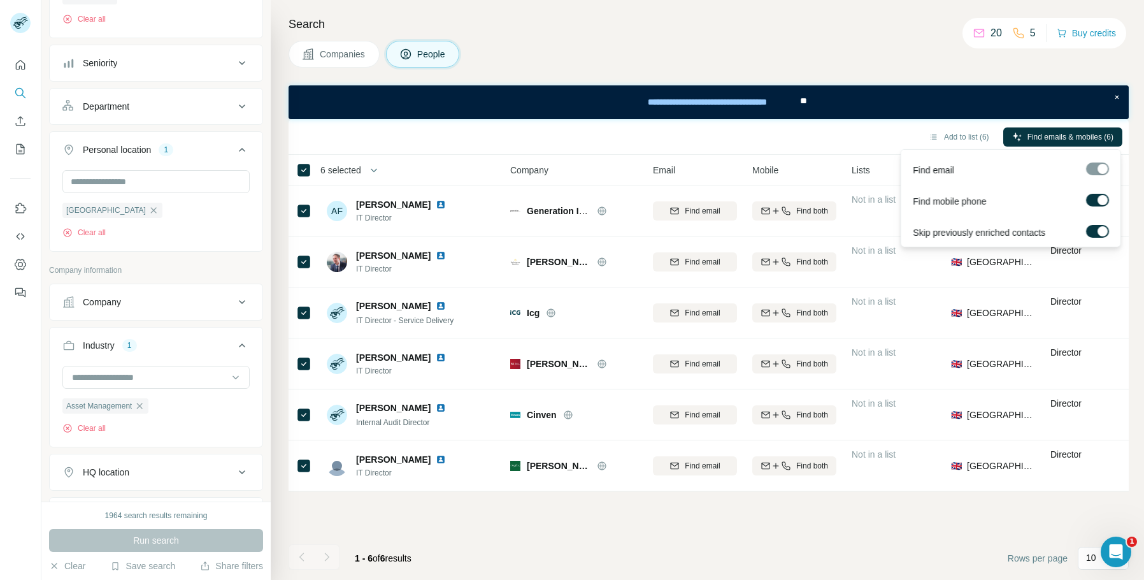
click at [1089, 195] on label at bounding box center [1097, 200] width 23 height 13
click at [1088, 136] on span "Find emails (6)" at bounding box center [1088, 136] width 50 height 11
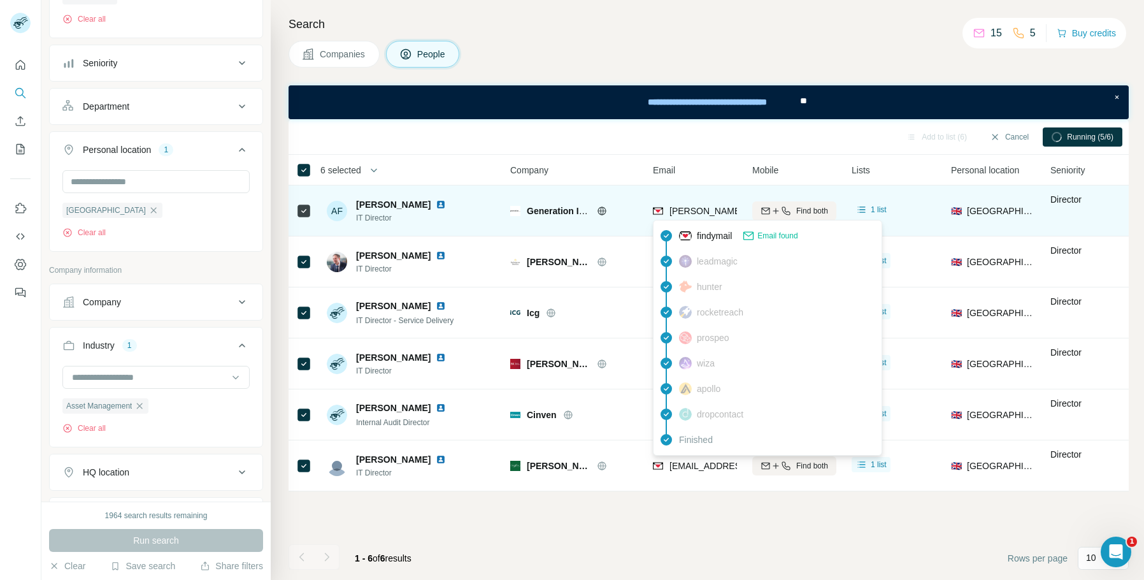
click at [671, 210] on span "adam.fussey@generationim.com" at bounding box center [781, 211] width 224 height 10
drag, startPoint x: 671, startPoint y: 211, endPoint x: 739, endPoint y: 209, distance: 67.5
click at [741, 209] on table "6 selected People Company Email Mobile Lists Personal location Seniority Depart…" at bounding box center [837, 323] width 1096 height 336
click at [720, 211] on span "adam.fussey@generationim.com" at bounding box center [781, 211] width 224 height 10
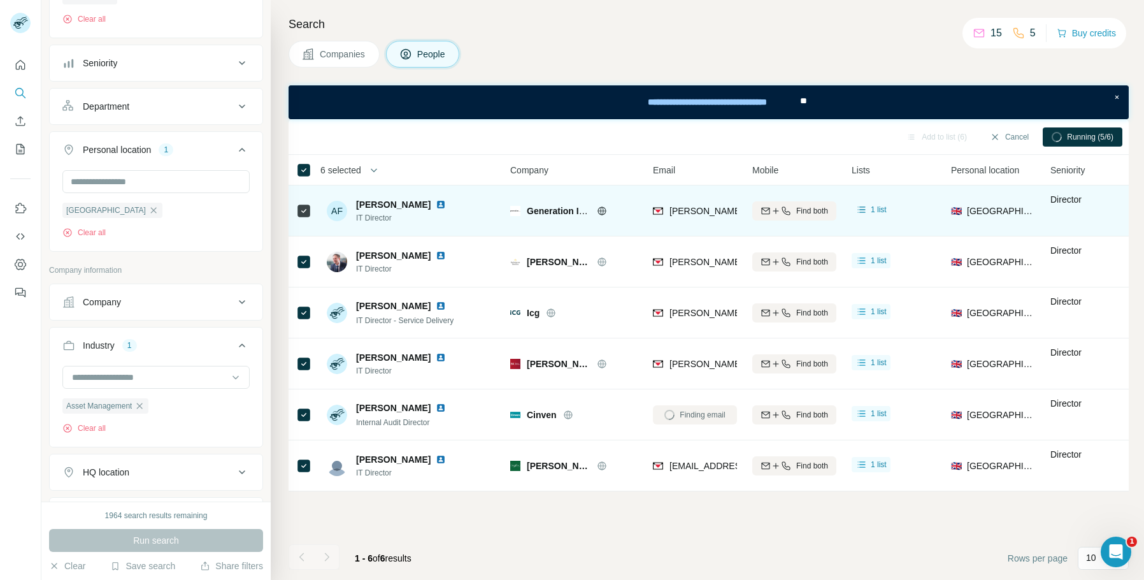
click at [640, 221] on td "Generation Investment Management" at bounding box center [574, 210] width 143 height 51
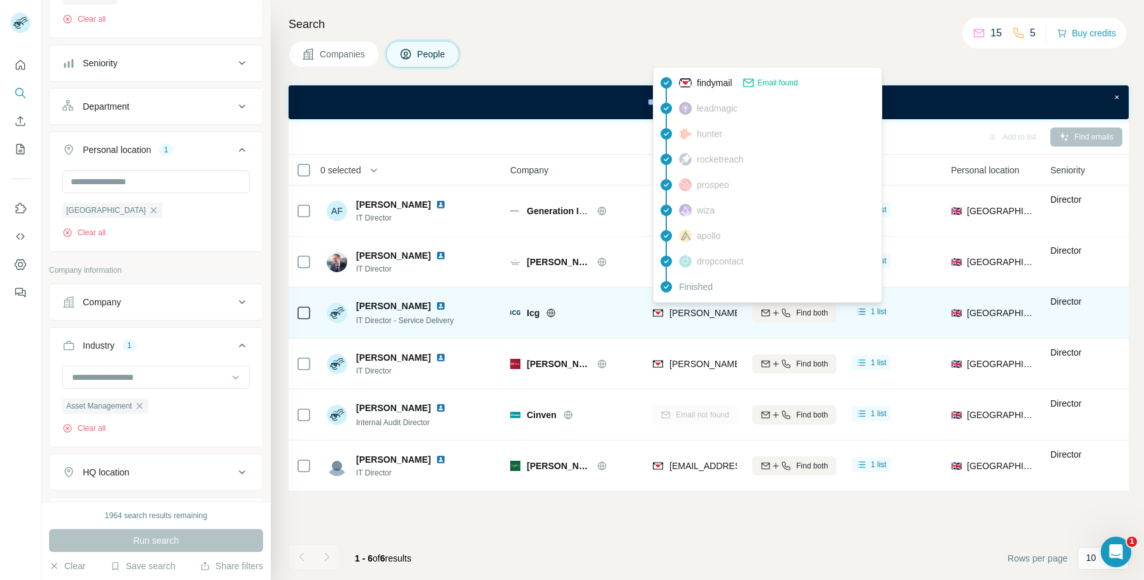
click at [688, 311] on span "lee.lambard@icgam.com" at bounding box center [818, 313] width 298 height 10
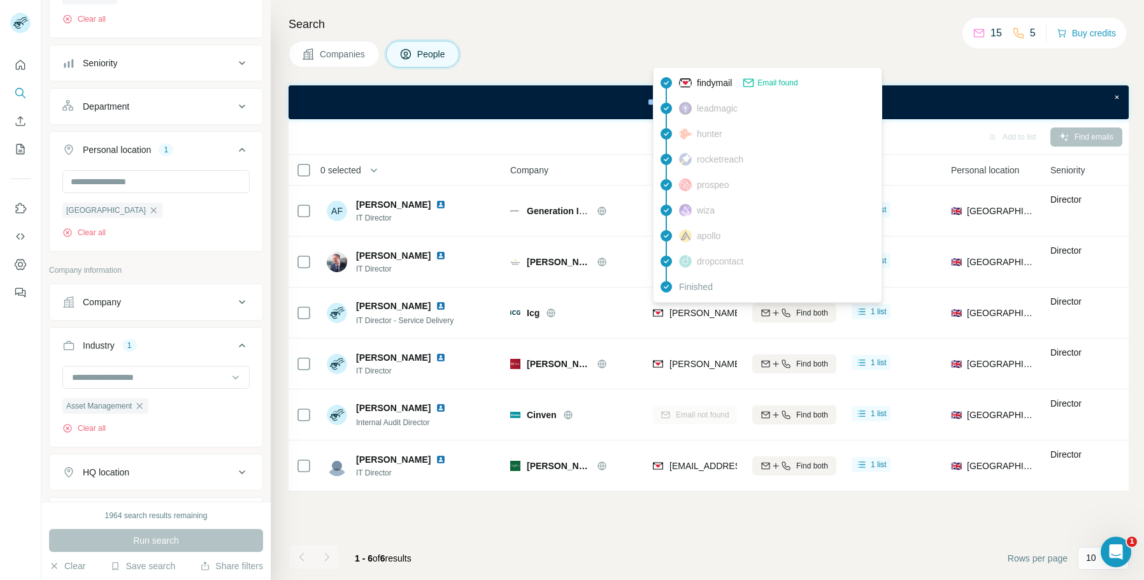
click at [591, 56] on div "Companies People" at bounding box center [709, 54] width 840 height 27
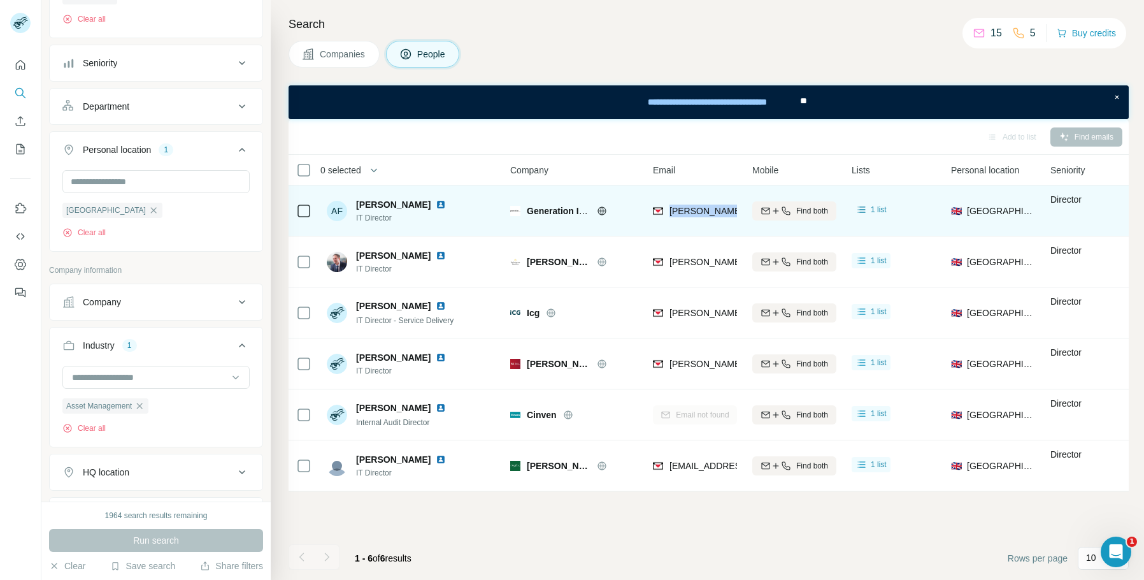
drag, startPoint x: 671, startPoint y: 211, endPoint x: 724, endPoint y: 212, distance: 52.9
click at [744, 211] on table "0 selected People Company Email Mobile Lists Personal location Seniority Depart…" at bounding box center [837, 323] width 1096 height 336
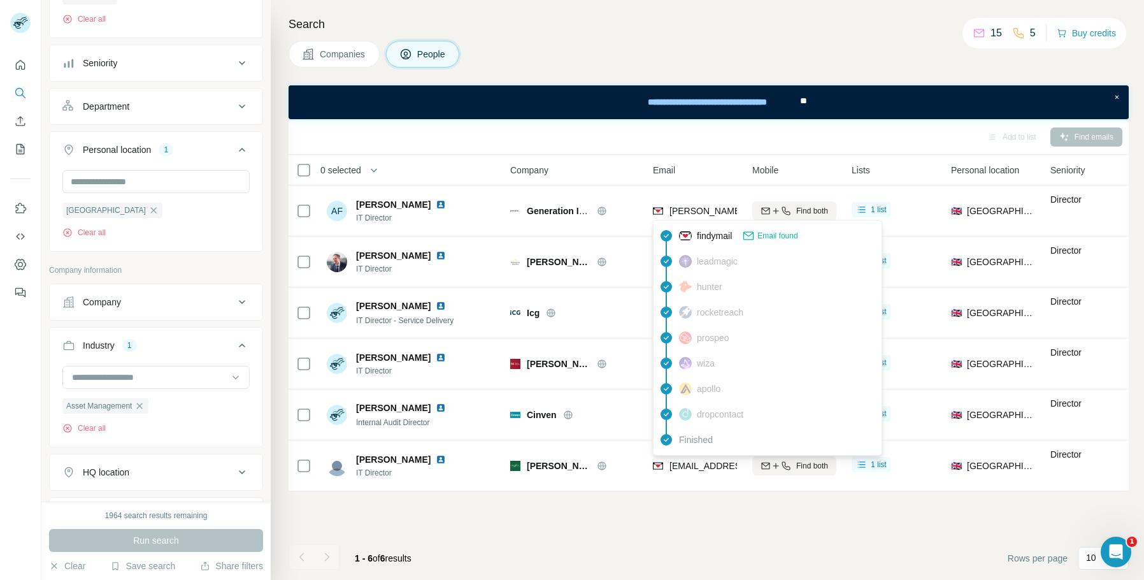
drag, startPoint x: 724, startPoint y: 212, endPoint x: 691, endPoint y: 184, distance: 42.9
click at [691, 184] on th "Email" at bounding box center [694, 170] width 99 height 31
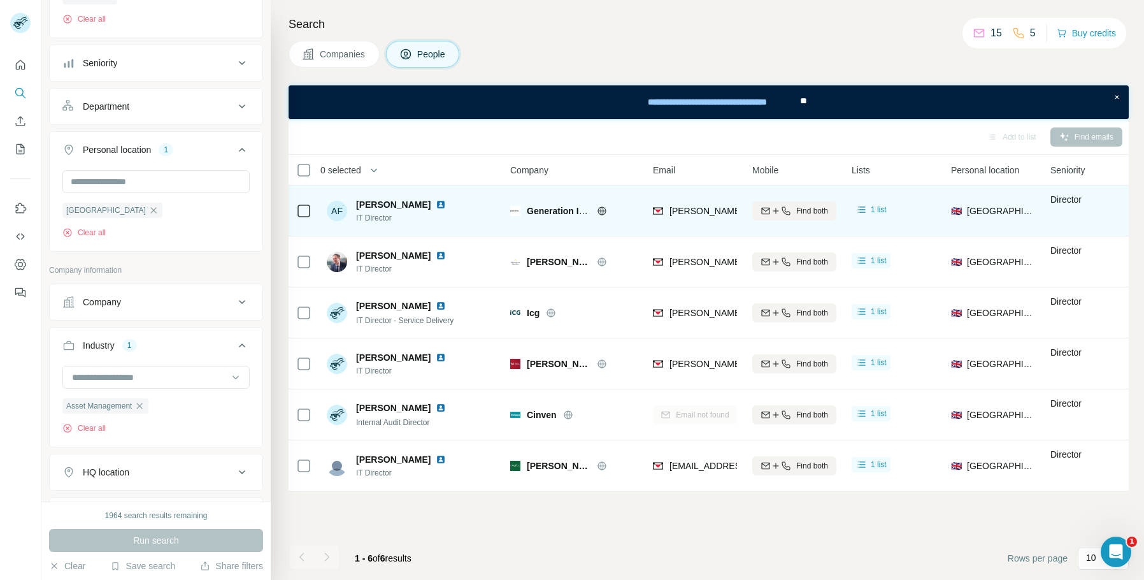
click at [703, 211] on span "adam.fussey@generationim.com" at bounding box center [781, 211] width 224 height 10
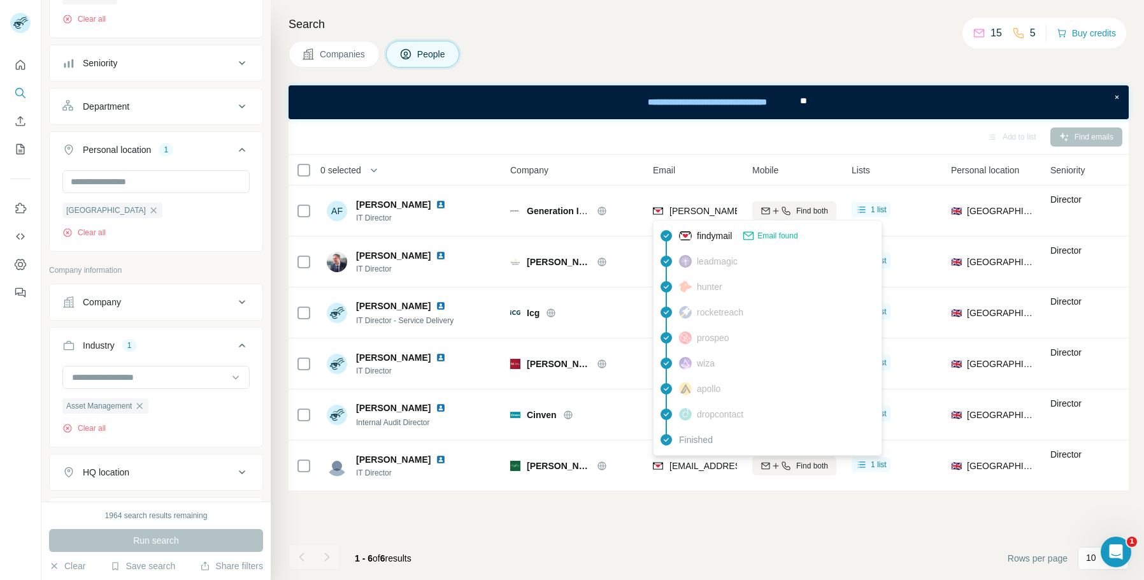
click at [773, 235] on span "Email found" at bounding box center [777, 235] width 40 height 11
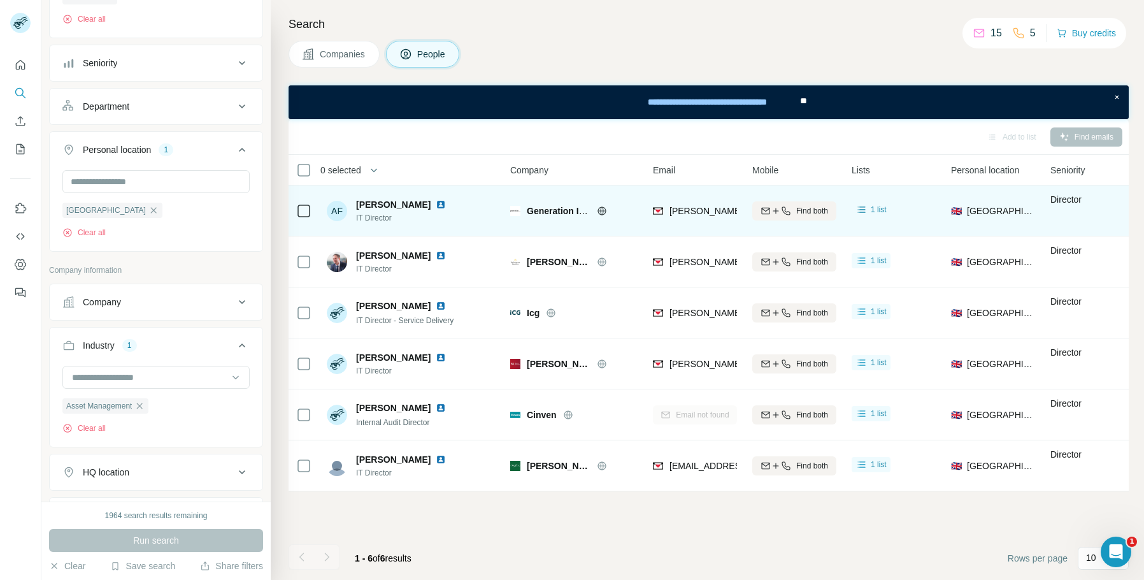
click at [735, 235] on td "adam.fussey@generationim.com" at bounding box center [694, 210] width 99 height 51
click at [706, 209] on span "adam.fussey@generationim.com" at bounding box center [781, 211] width 224 height 10
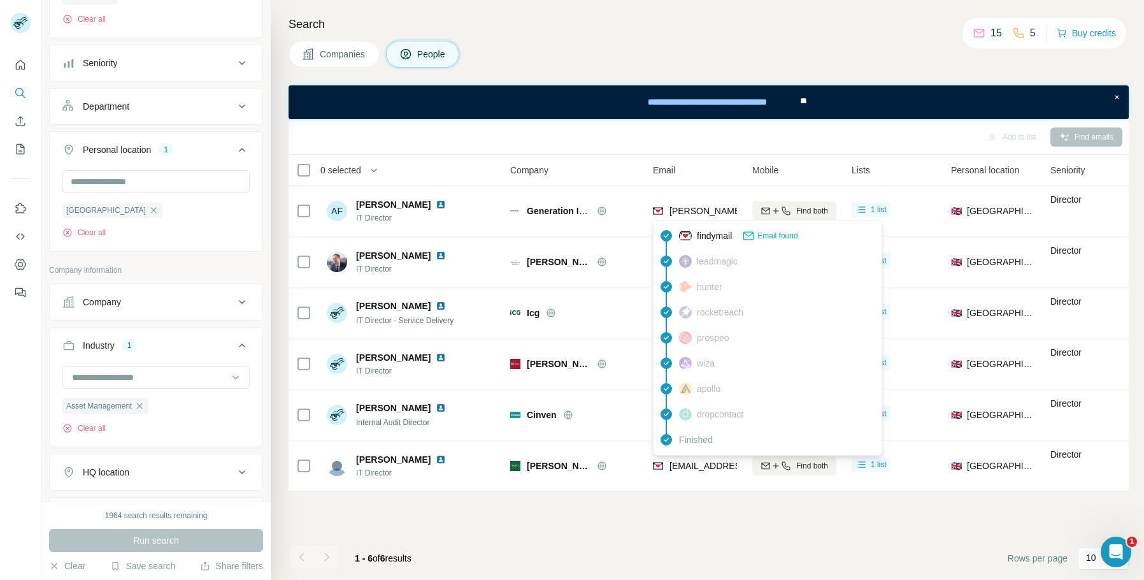
click at [703, 224] on div "findymail Email found" at bounding box center [767, 235] width 223 height 25
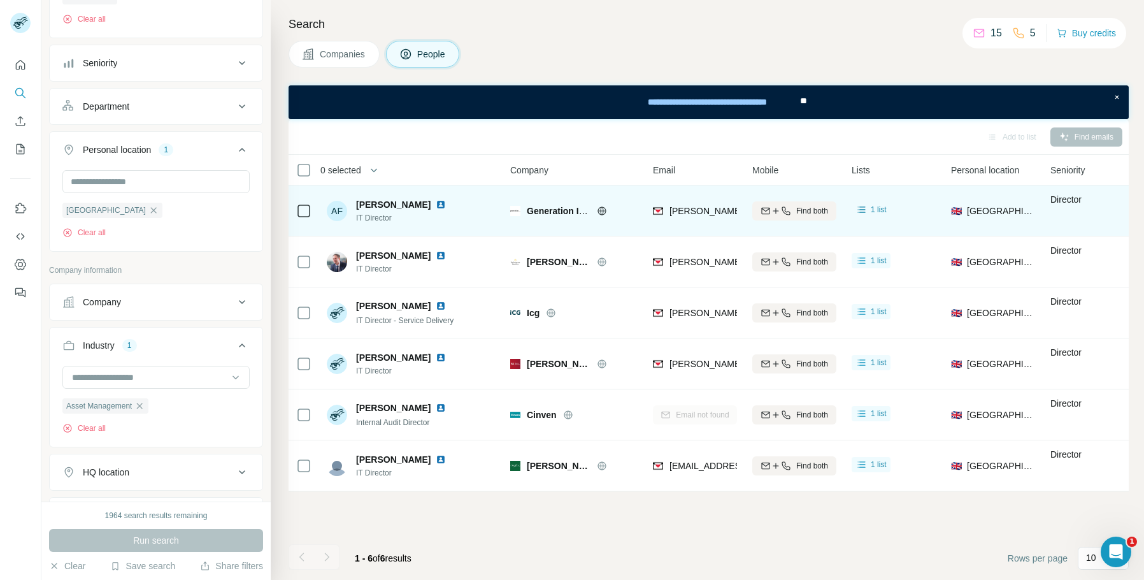
click at [701, 227] on div "adam.fussey@generationim.com" at bounding box center [695, 210] width 84 height 35
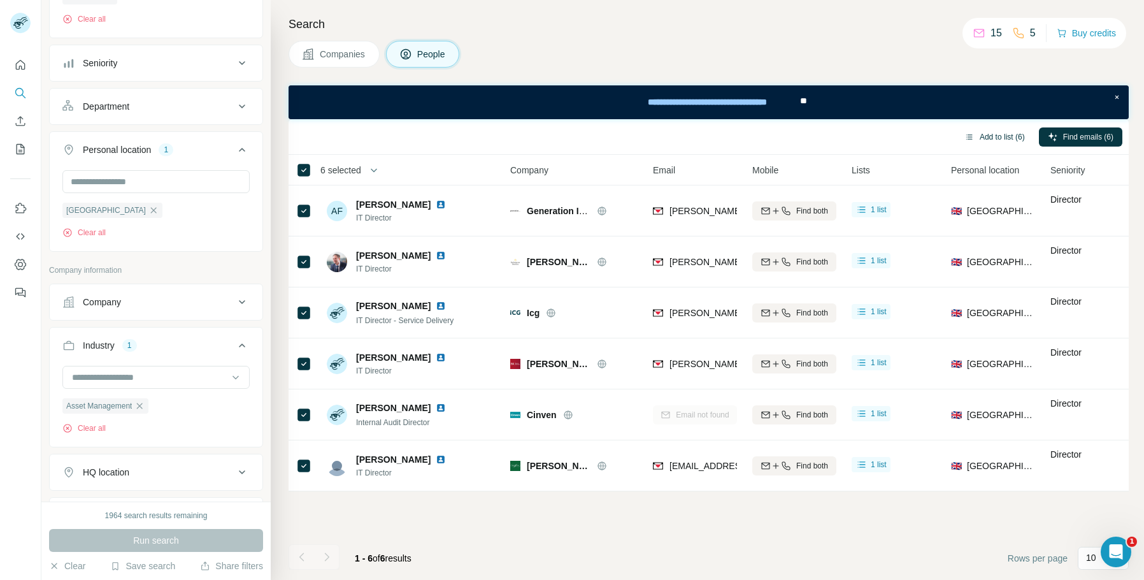
click at [990, 139] on button "Add to list (6)" at bounding box center [994, 136] width 78 height 19
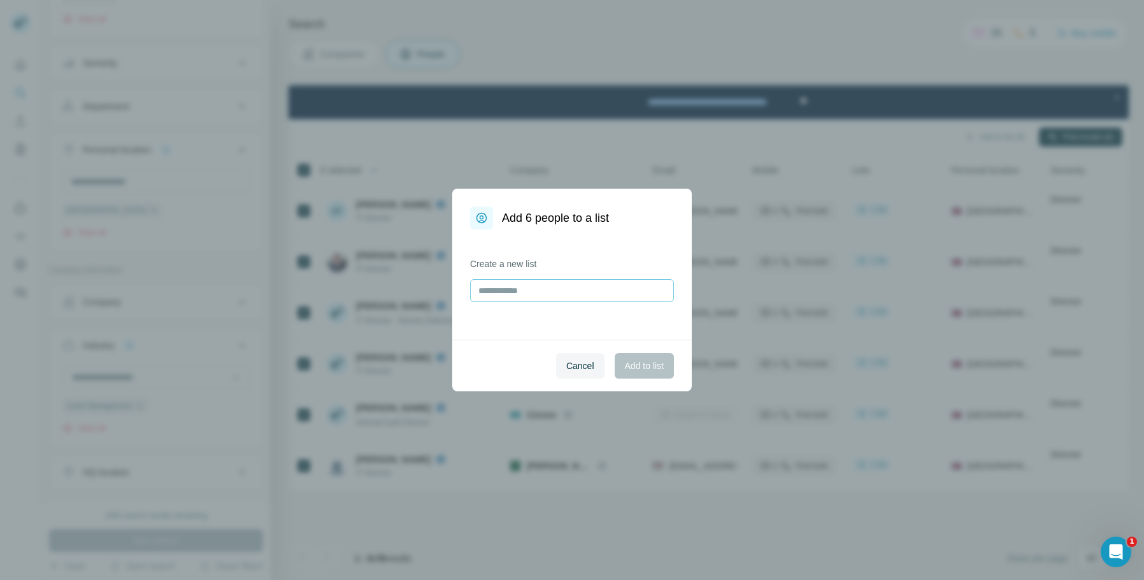
click at [566, 302] on div "Create a new list" at bounding box center [571, 284] width 239 height 110
click at [566, 294] on input "text" at bounding box center [572, 290] width 204 height 23
type input "**********"
click at [641, 363] on span "Add to list" at bounding box center [644, 365] width 39 height 13
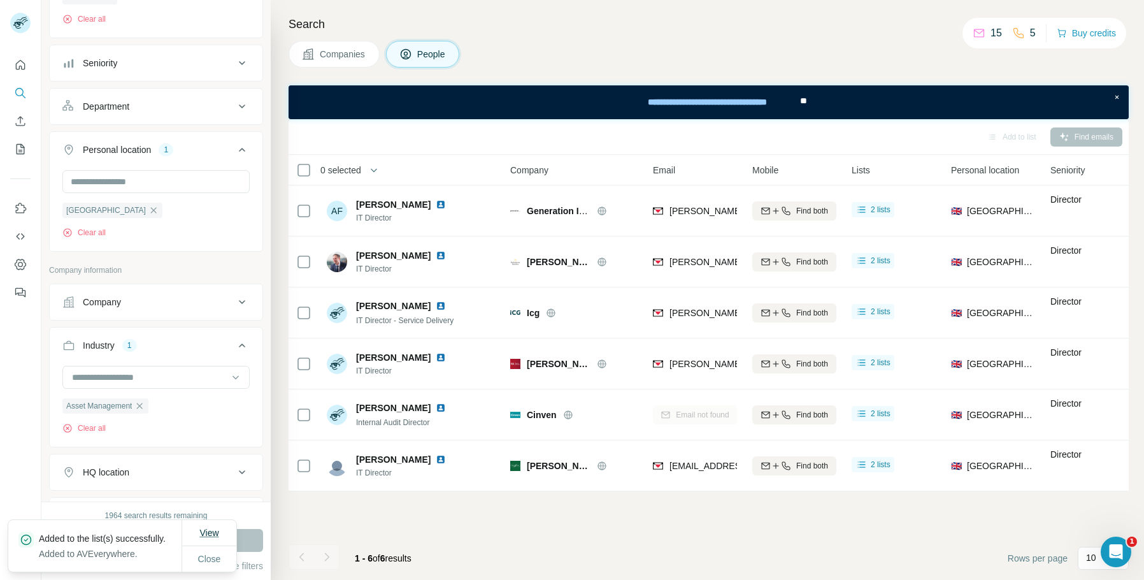
click at [194, 533] on button "View" at bounding box center [208, 532] width 37 height 23
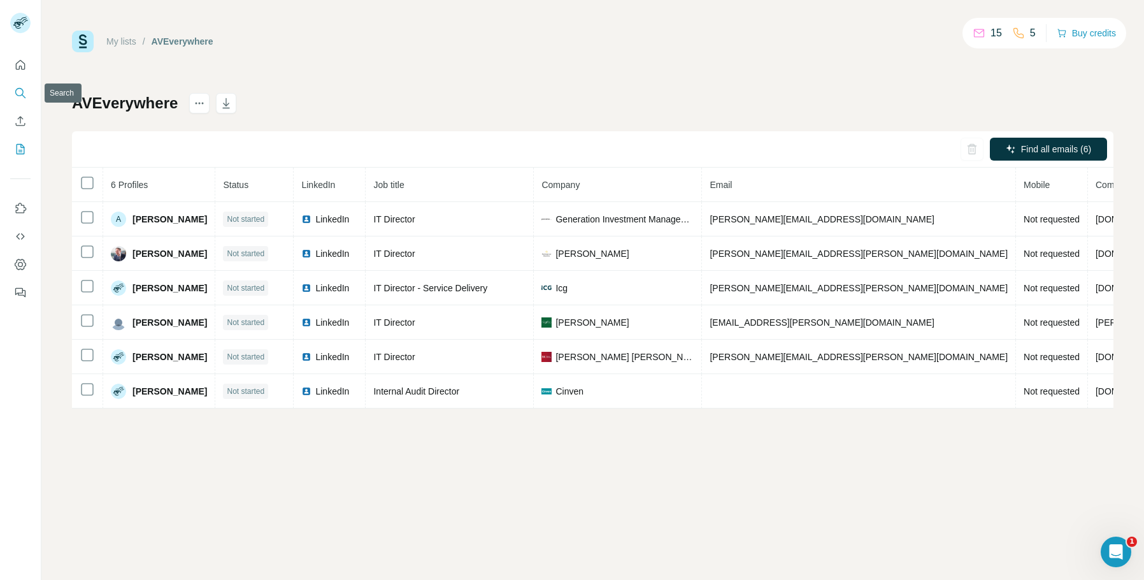
click at [16, 90] on icon "Search" at bounding box center [19, 92] width 8 height 8
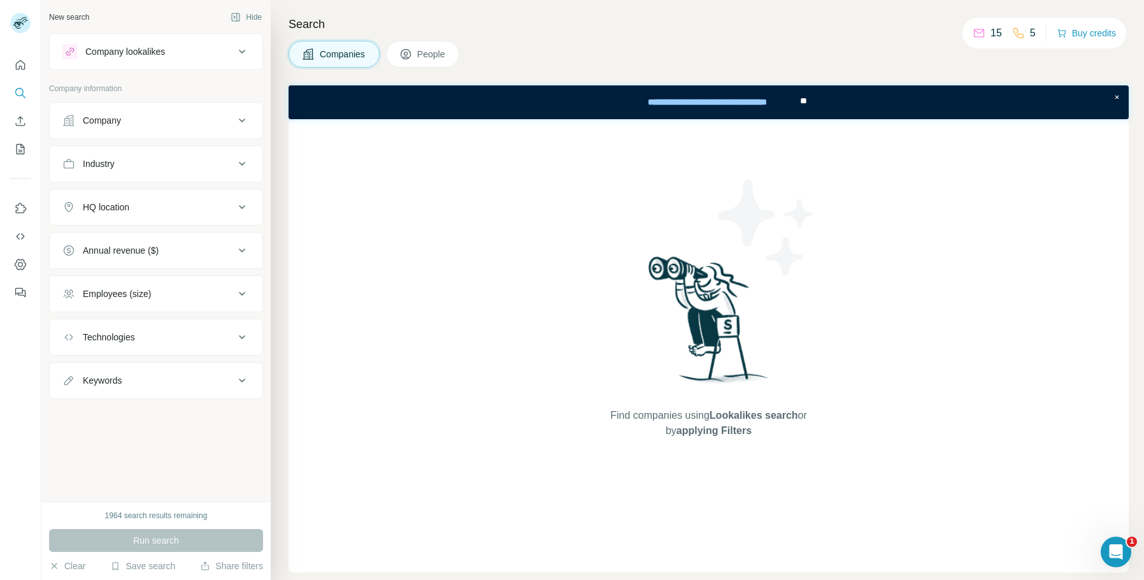
click at [143, 168] on div "Industry" at bounding box center [148, 163] width 172 height 13
click at [412, 59] on icon at bounding box center [405, 54] width 13 height 13
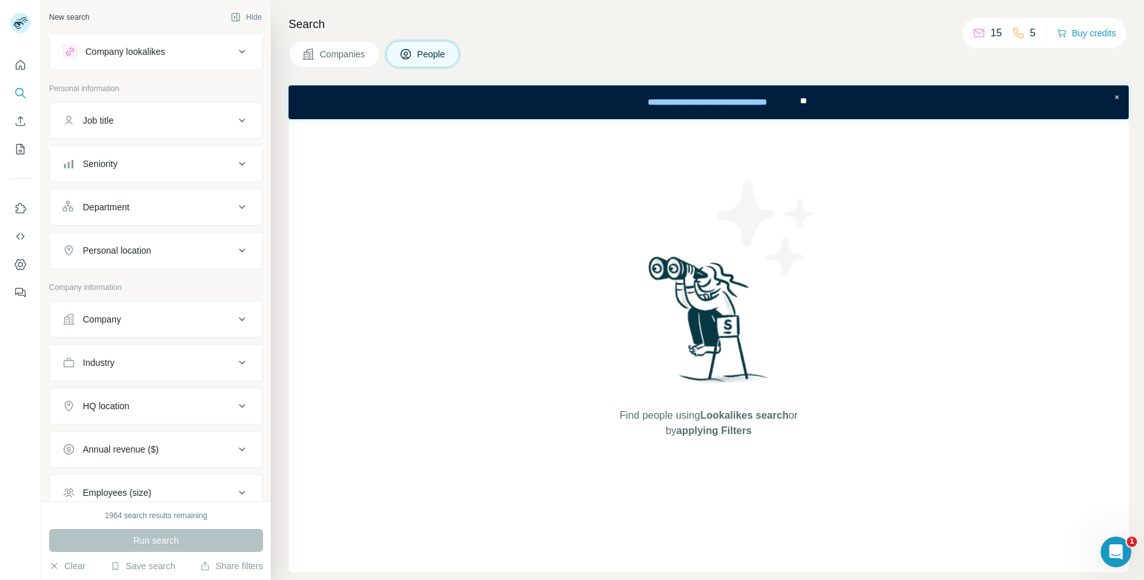
click at [168, 166] on div "Seniority" at bounding box center [148, 163] width 172 height 13
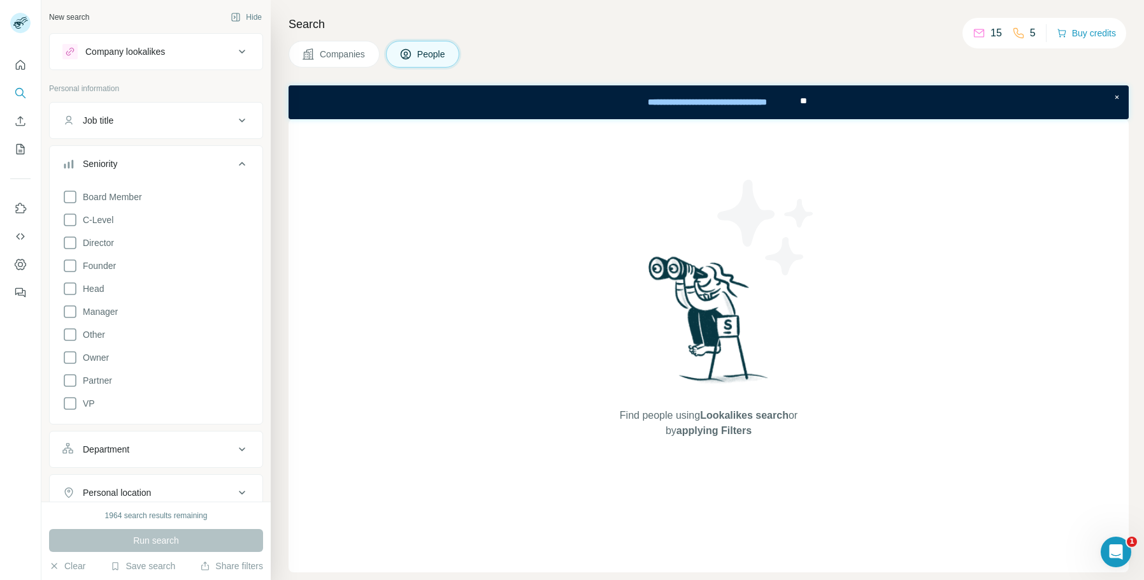
click at [524, 30] on h4 "Search" at bounding box center [709, 24] width 840 height 18
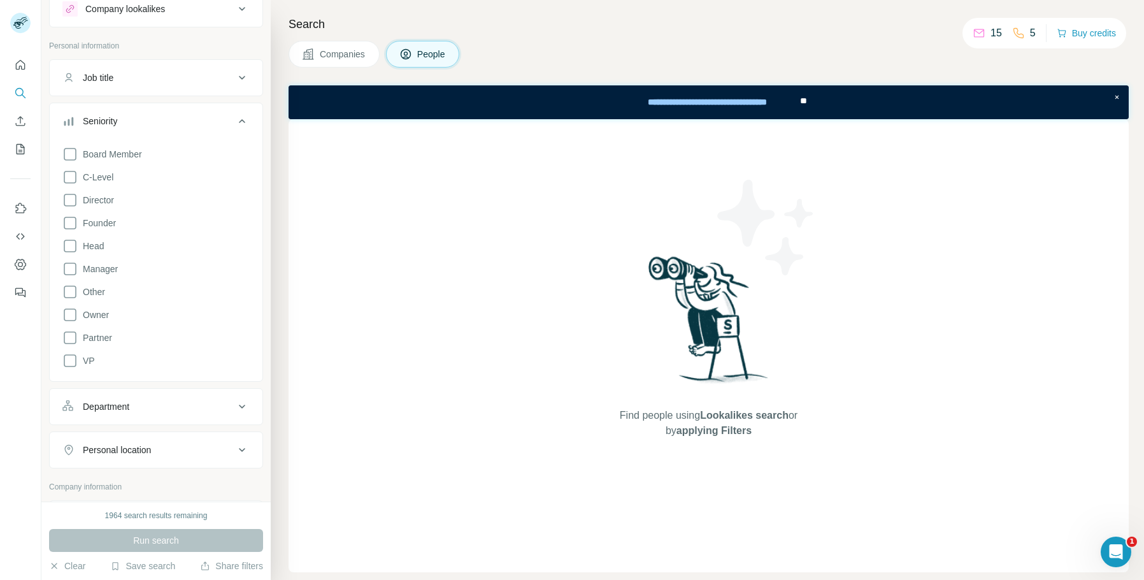
scroll to position [64, 0]
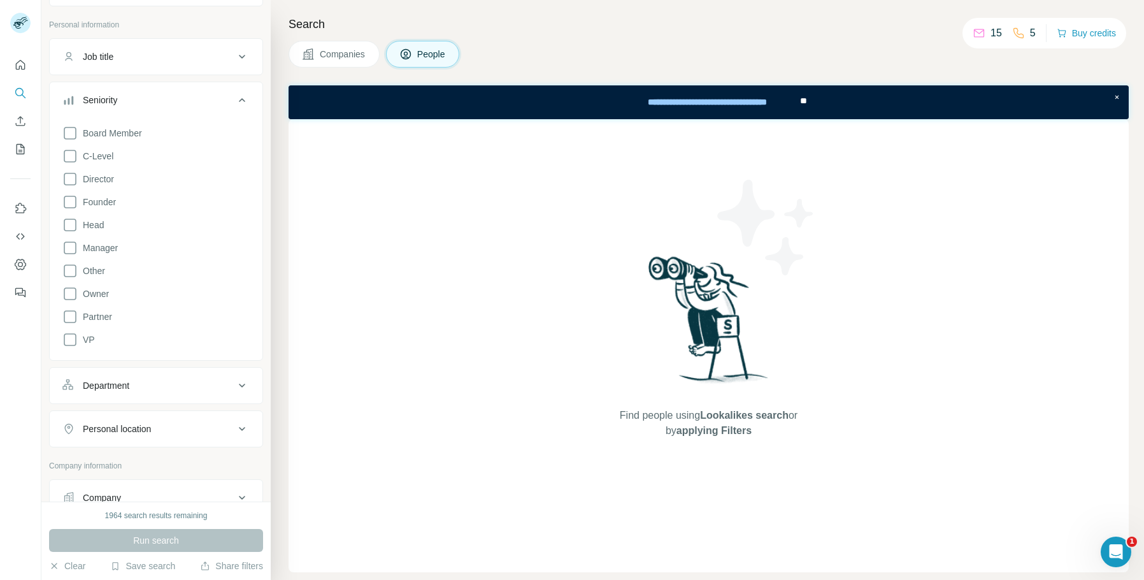
click at [195, 104] on div "Seniority" at bounding box center [148, 100] width 172 height 13
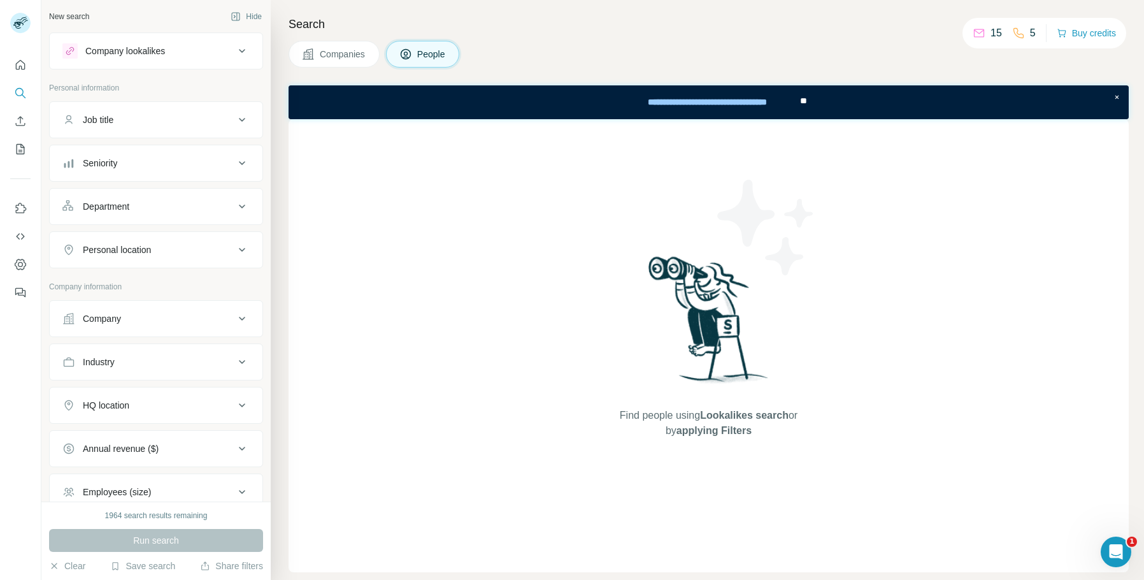
scroll to position [0, 0]
click at [145, 164] on div "Seniority" at bounding box center [148, 163] width 172 height 13
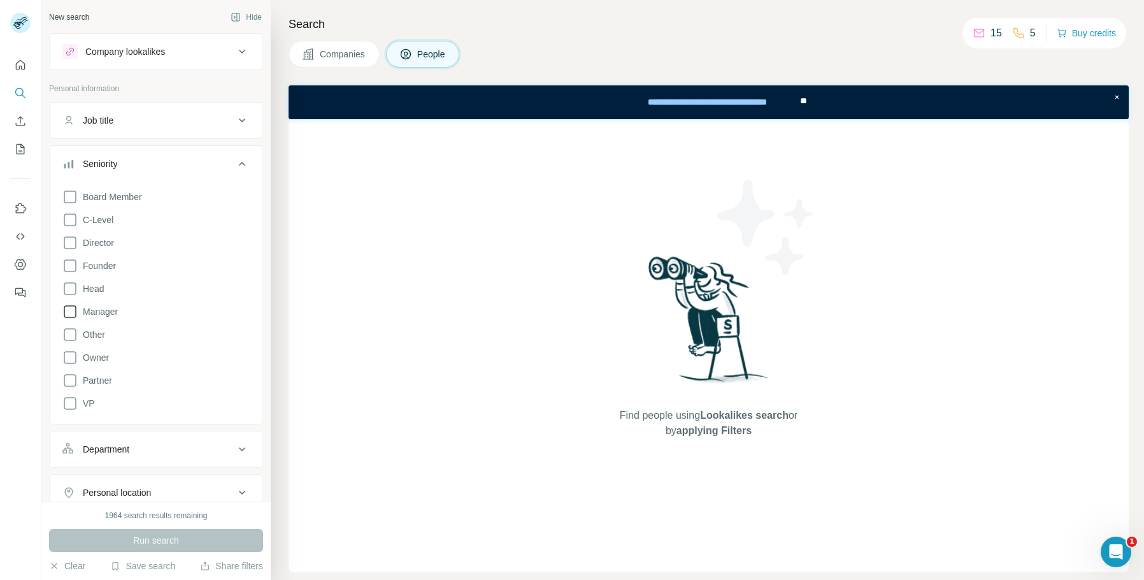
click at [106, 308] on span "Manager" at bounding box center [98, 311] width 40 height 13
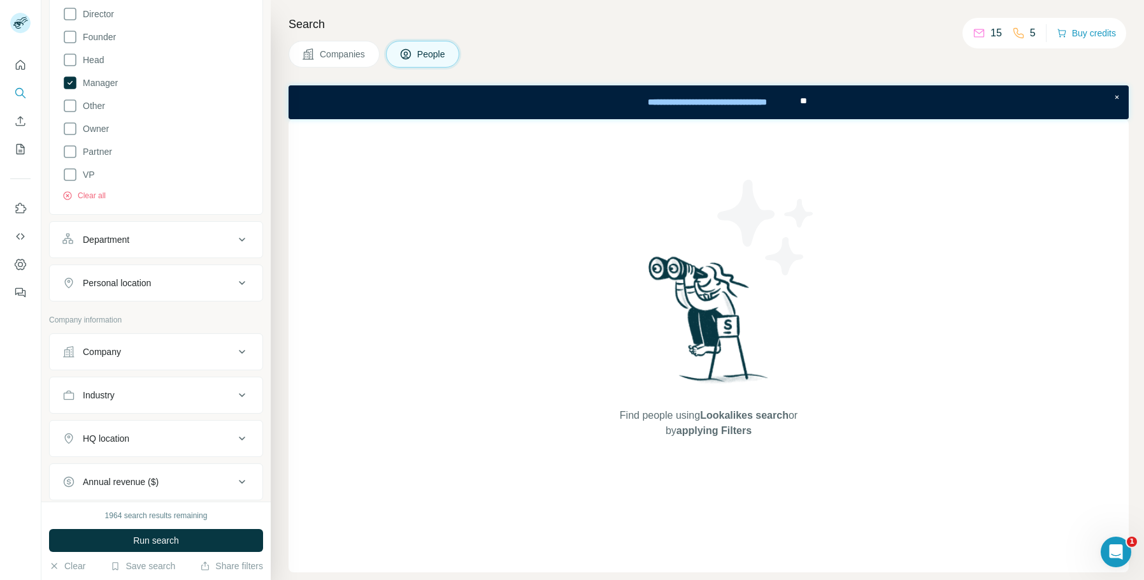
scroll to position [255, 0]
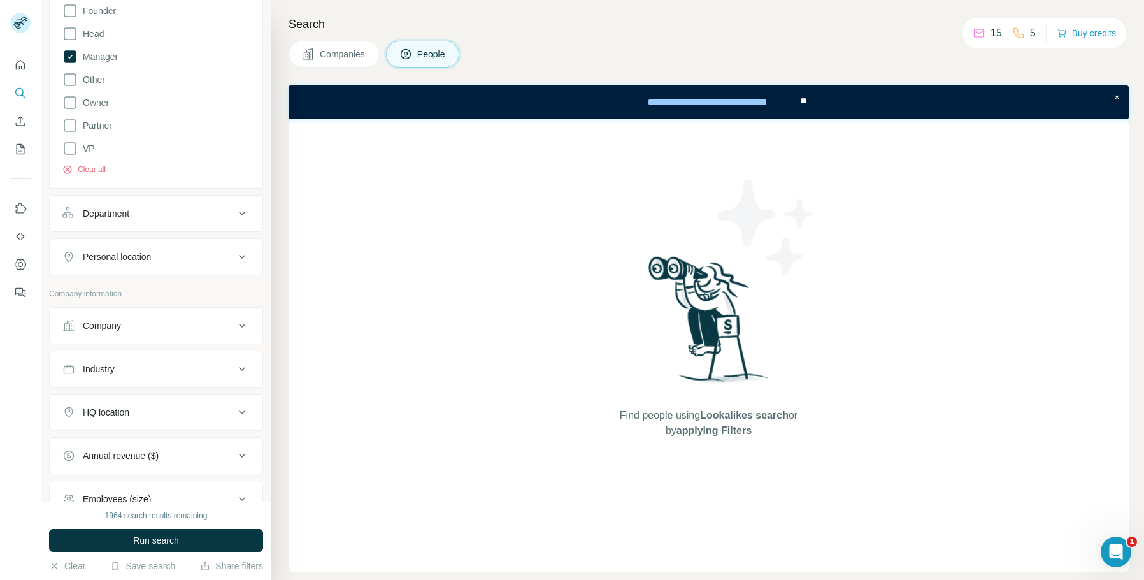
click at [115, 218] on div "Department" at bounding box center [106, 213] width 46 height 13
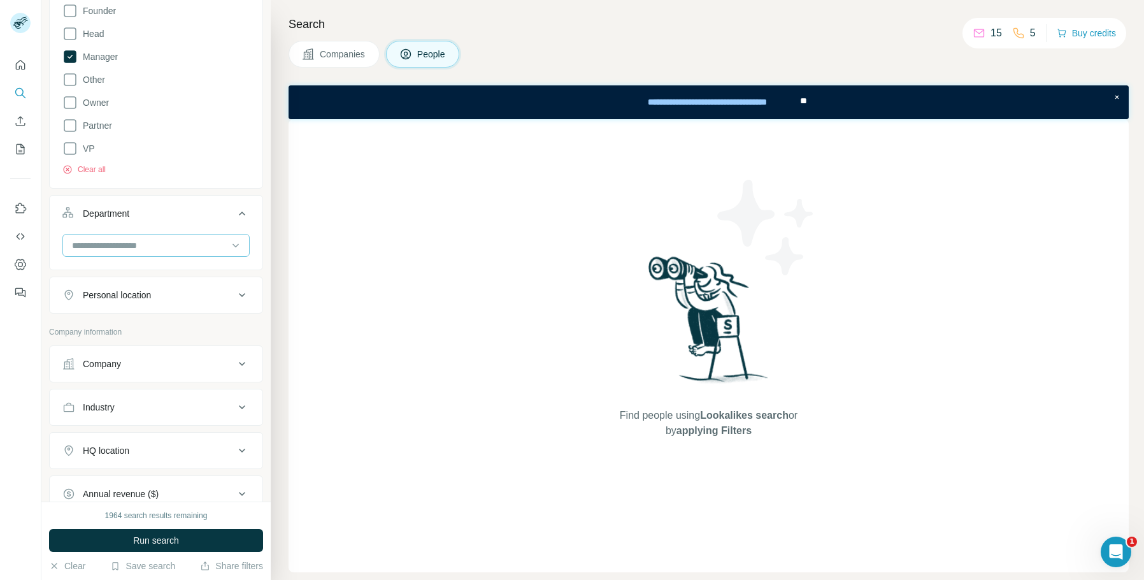
click at [127, 245] on input at bounding box center [149, 245] width 157 height 14
click at [184, 208] on div "Department" at bounding box center [148, 213] width 172 height 13
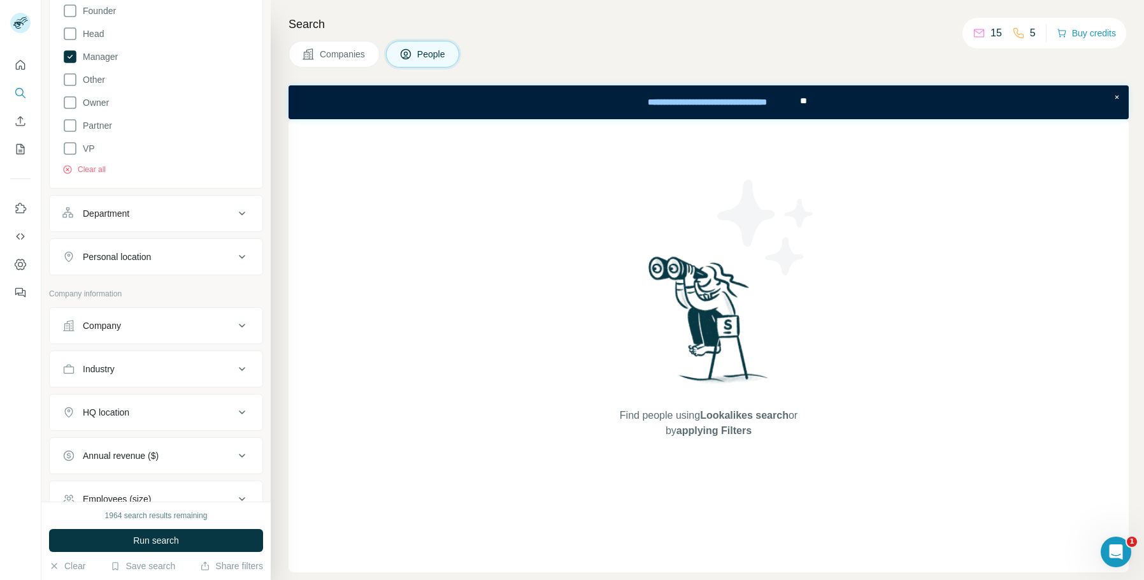
click at [122, 369] on div "Industry" at bounding box center [148, 368] width 172 height 13
click at [127, 389] on div at bounding box center [155, 400] width 187 height 23
click at [143, 407] on input at bounding box center [149, 401] width 157 height 14
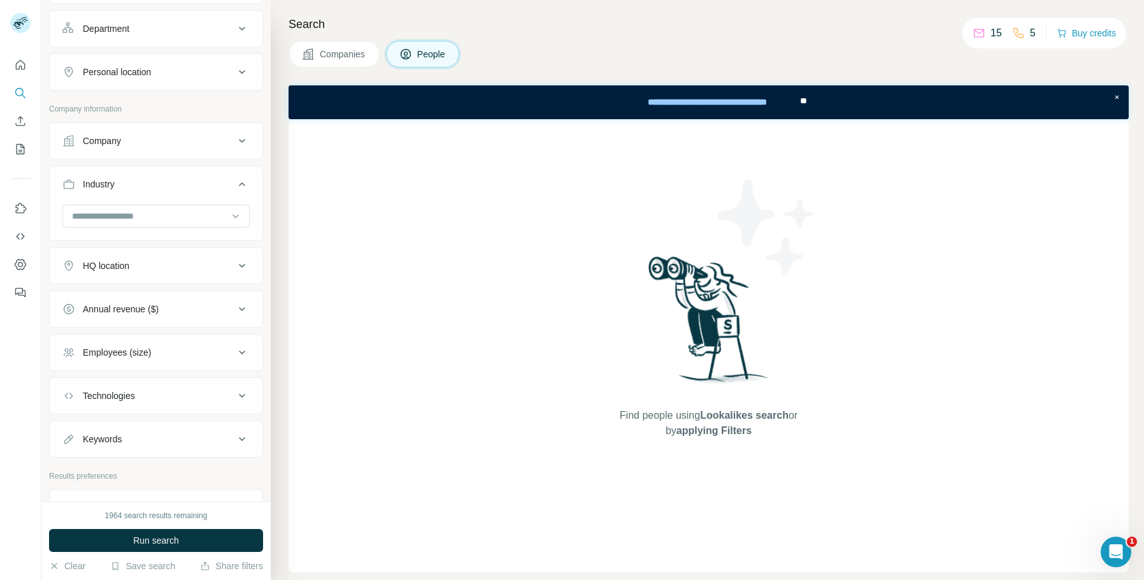
scroll to position [446, 0]
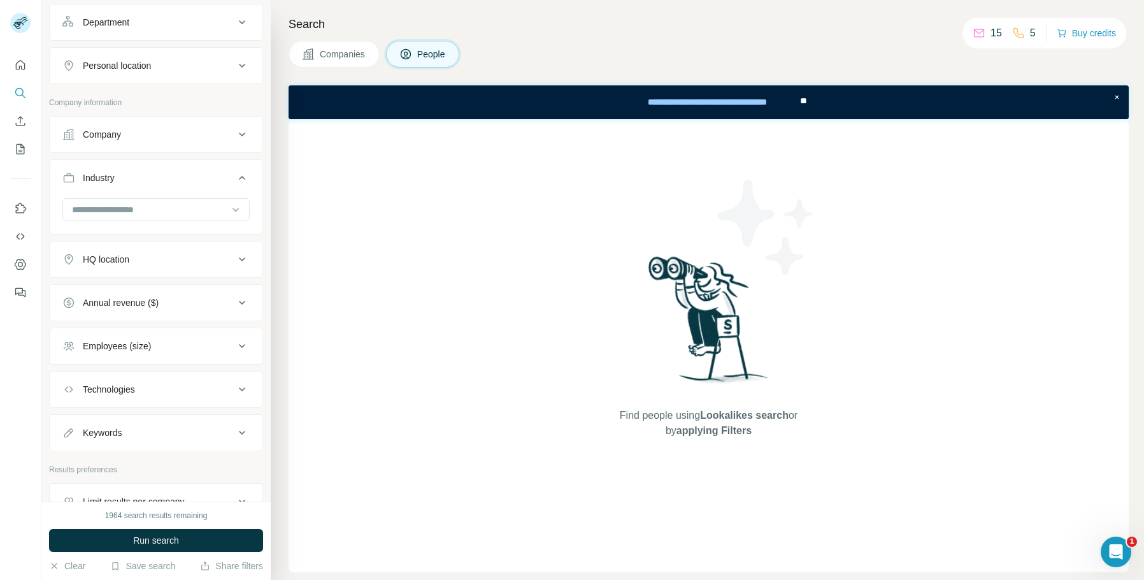
click at [148, 383] on div "Technologies" at bounding box center [148, 389] width 172 height 13
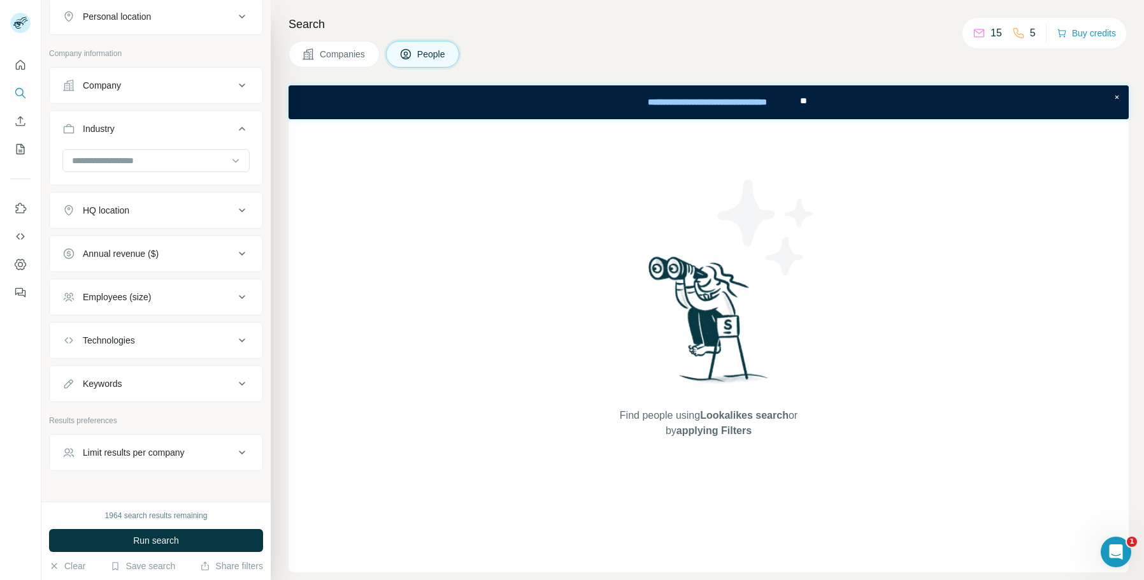
scroll to position [523, 0]
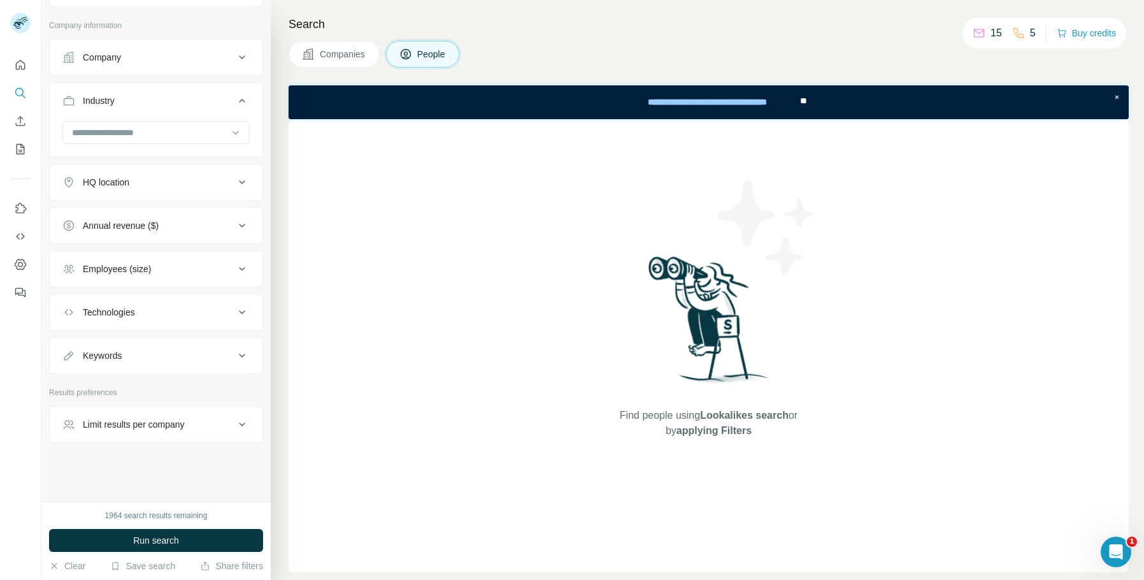
click at [148, 362] on button "Keywords" at bounding box center [156, 355] width 213 height 31
click at [147, 396] on input "text" at bounding box center [143, 387] width 162 height 23
type input "**********"
click at [148, 390] on input "text" at bounding box center [143, 387] width 162 height 23
type input "*"
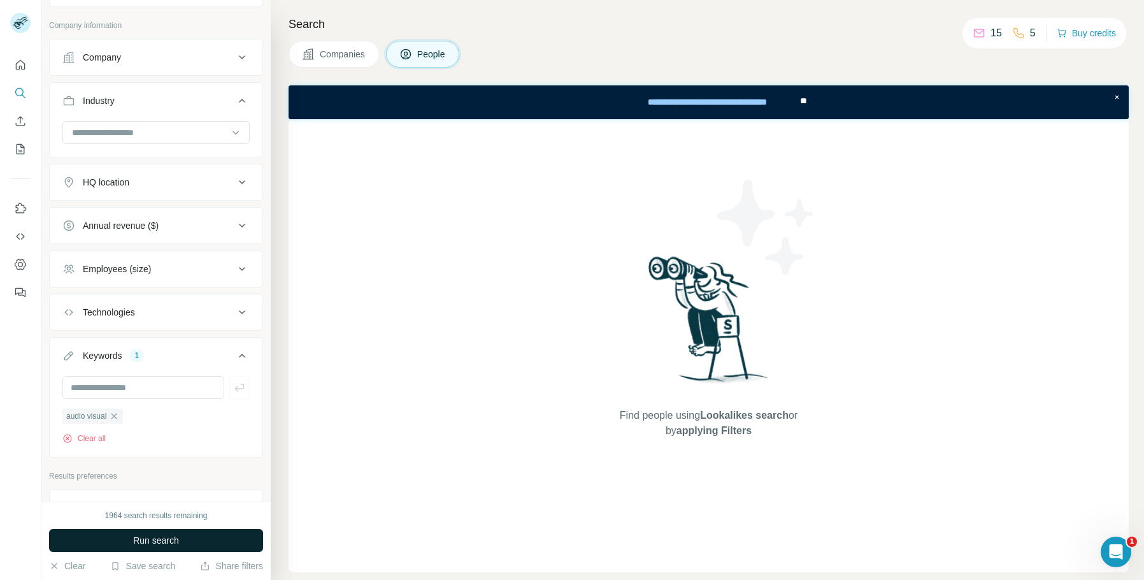
click at [206, 541] on button "Run search" at bounding box center [156, 540] width 214 height 23
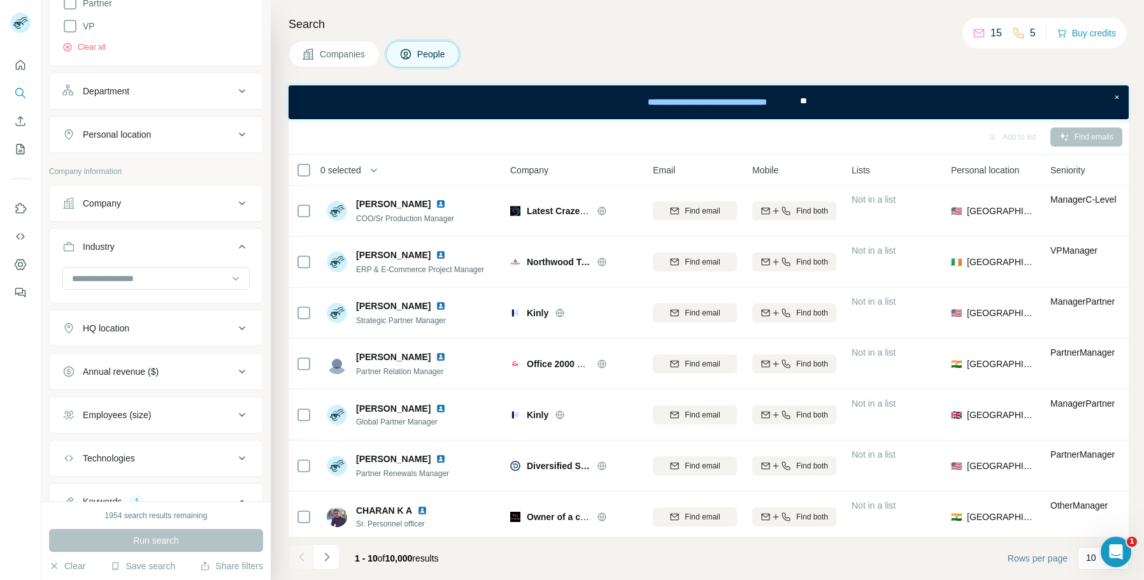
scroll to position [396, 0]
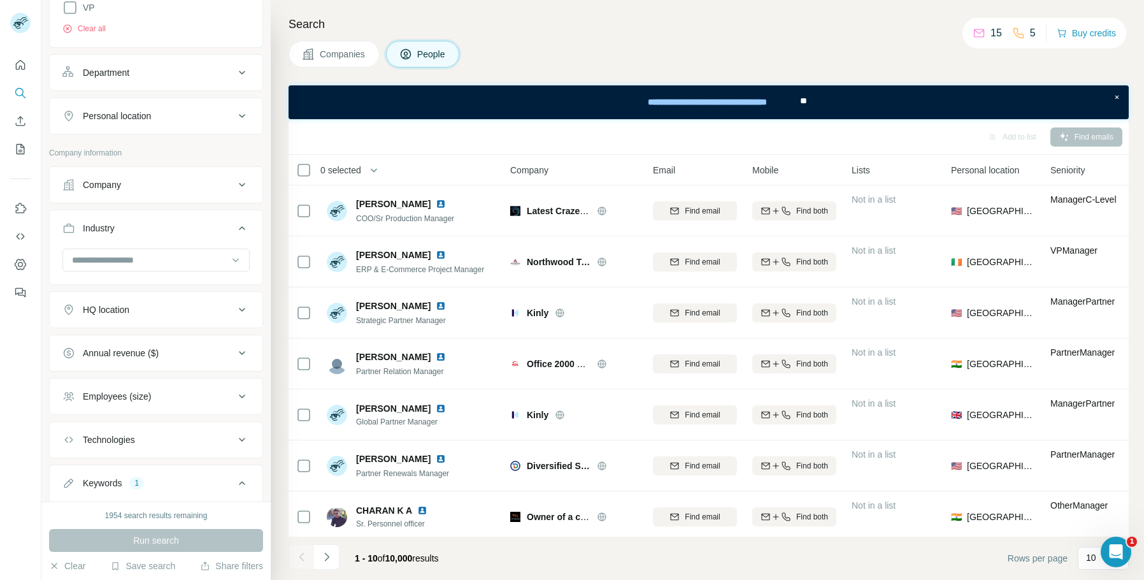
click at [160, 320] on button "HQ location" at bounding box center [156, 309] width 213 height 31
click at [182, 343] on input "text" at bounding box center [155, 341] width 187 height 23
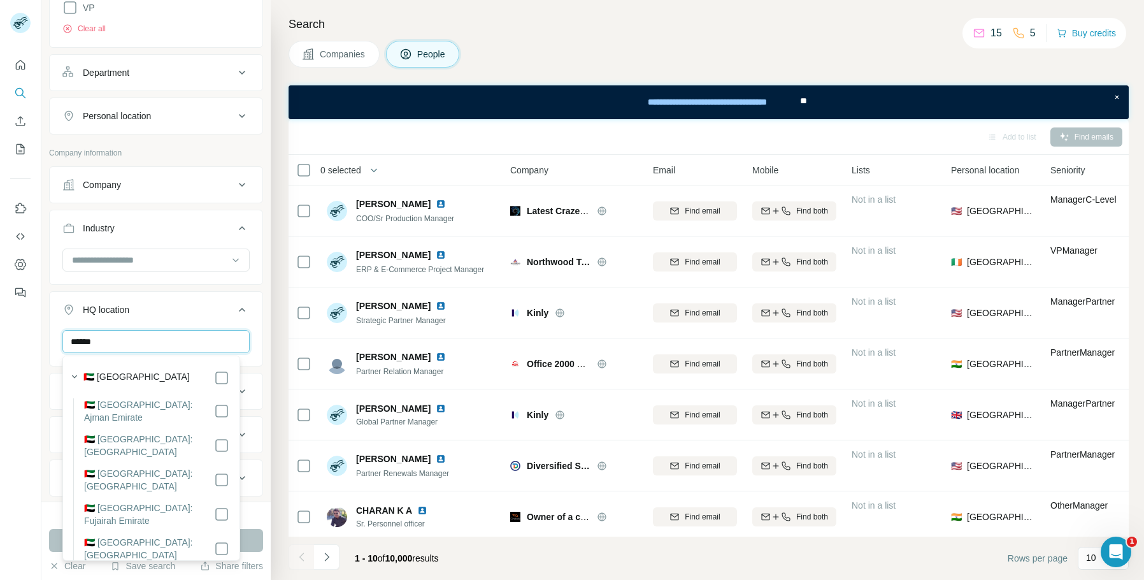
click at [131, 340] on input "******" at bounding box center [155, 341] width 187 height 23
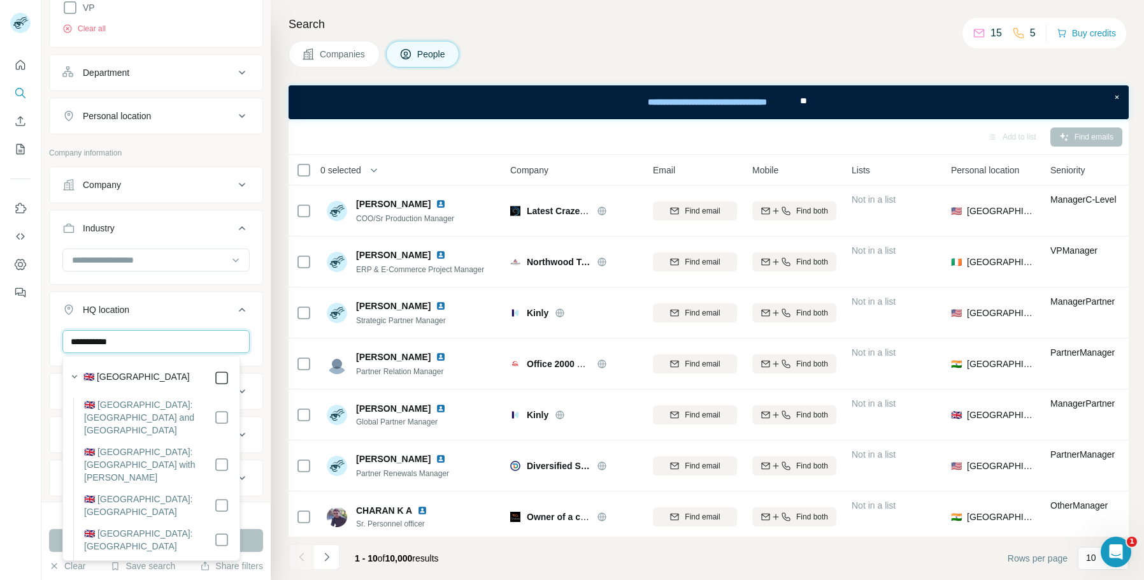
type input "**********"
click at [71, 378] on icon "button" at bounding box center [74, 376] width 13 height 13
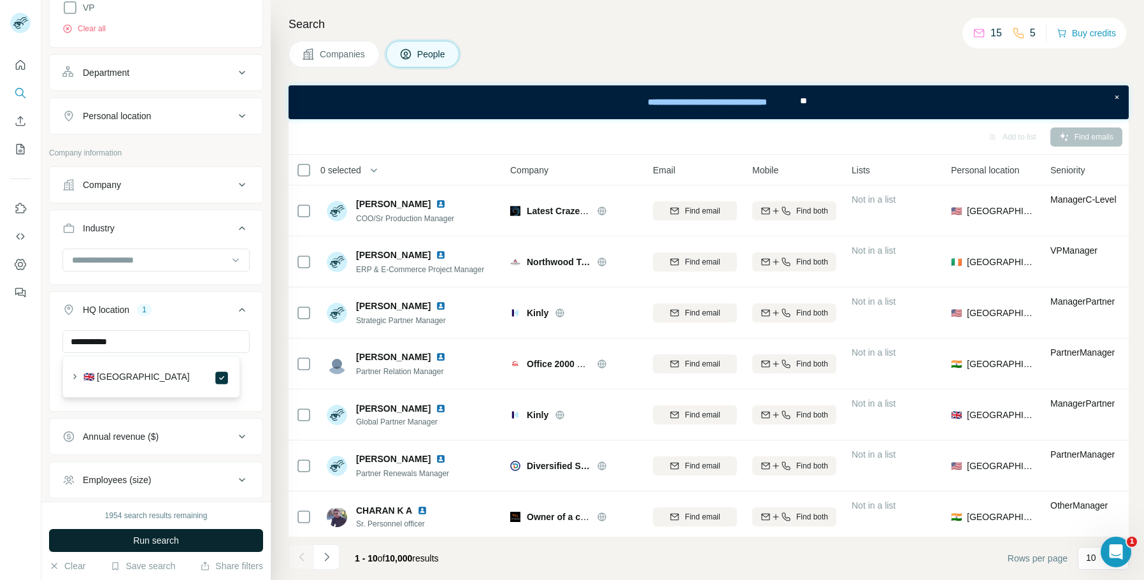
click at [210, 542] on button "Run search" at bounding box center [156, 540] width 214 height 23
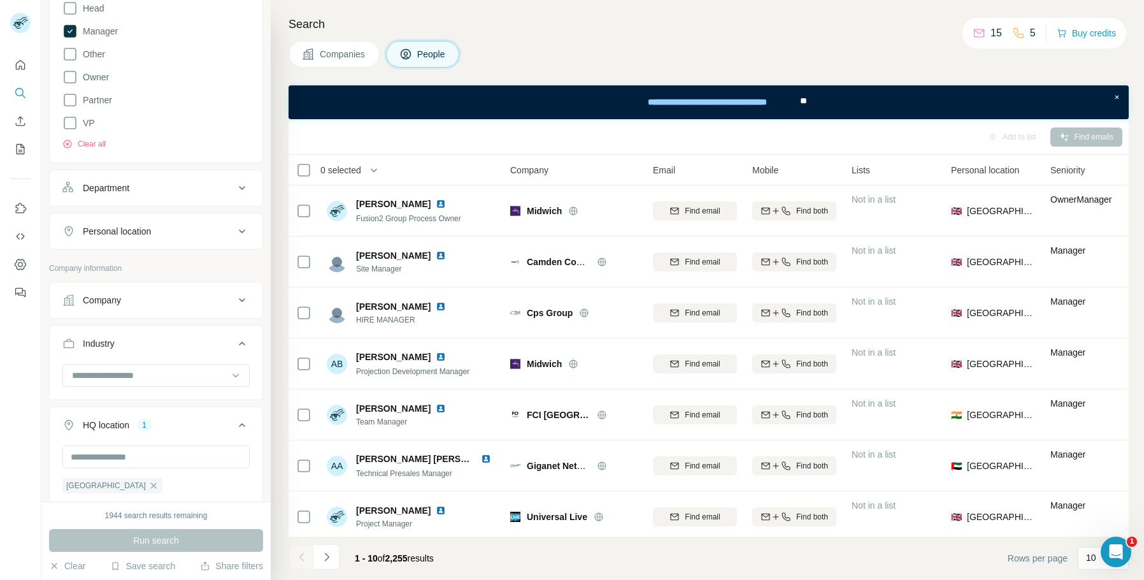
scroll to position [268, 0]
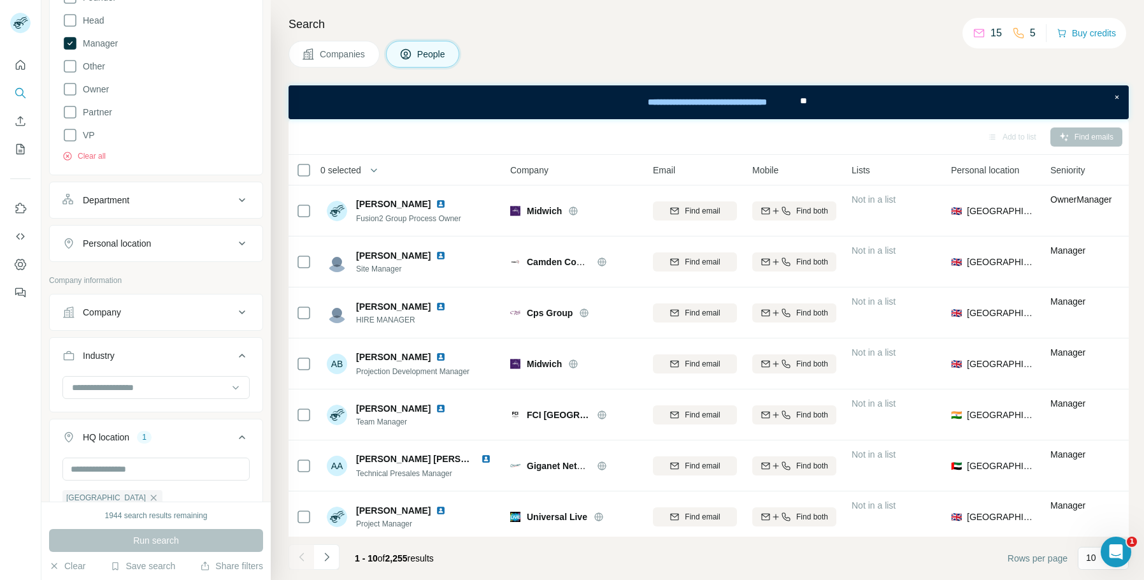
click at [199, 324] on button "Company" at bounding box center [156, 312] width 213 height 31
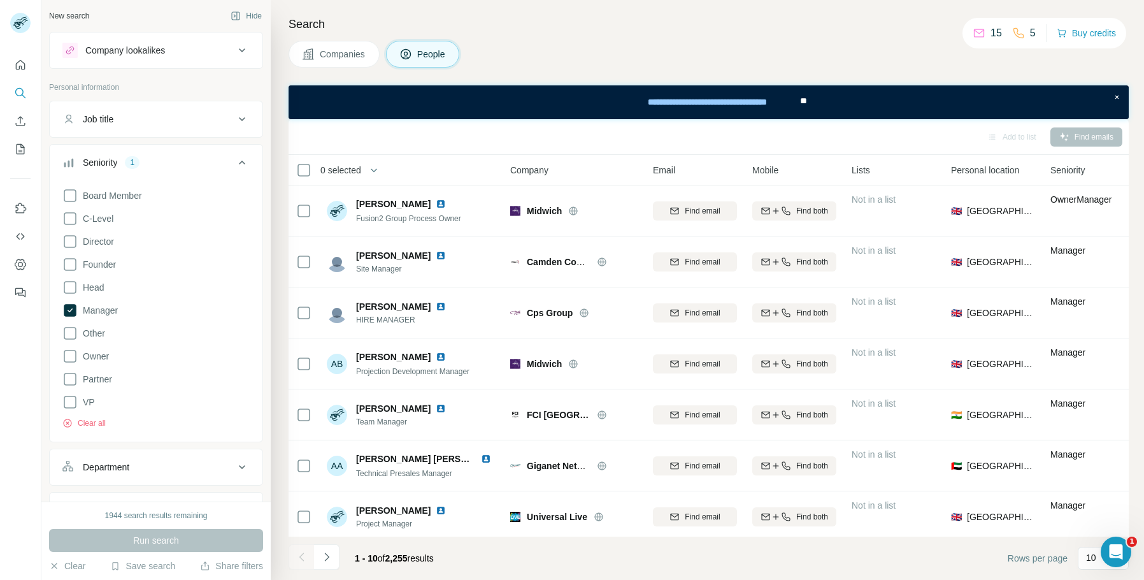
scroll to position [0, 0]
click at [71, 311] on icon at bounding box center [70, 312] width 5 height 4
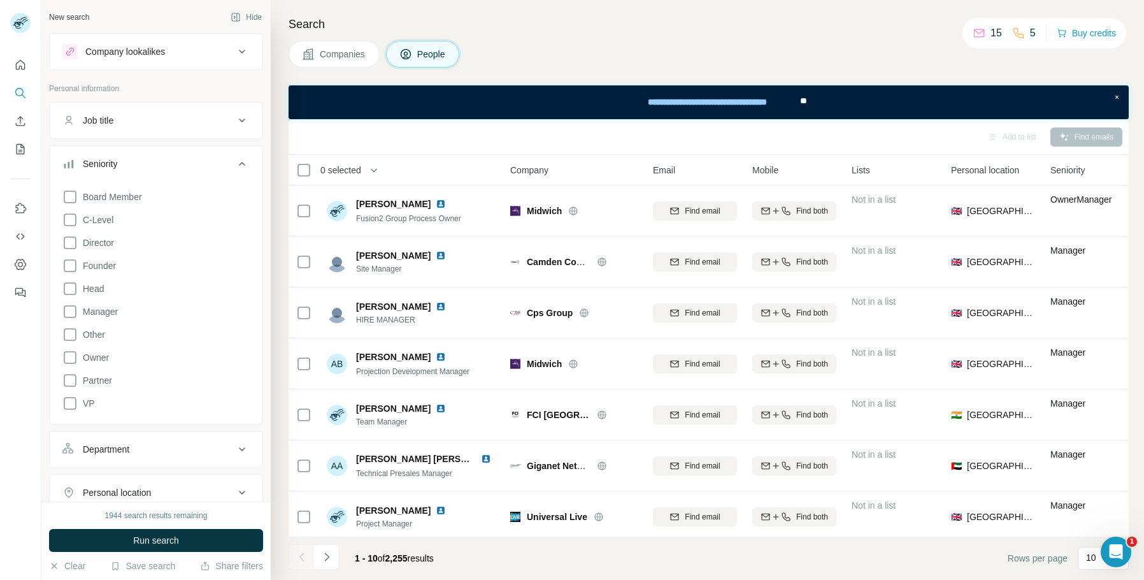
scroll to position [191, 0]
click at [165, 111] on button "Job title" at bounding box center [156, 120] width 213 height 31
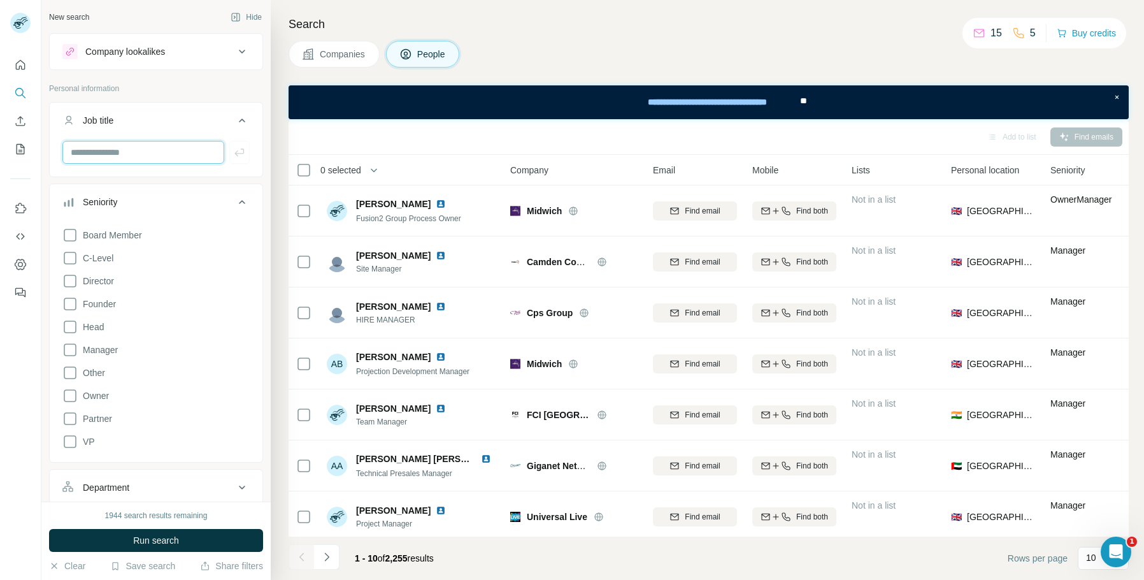
click at [145, 155] on input "text" at bounding box center [143, 152] width 162 height 23
type input "**********"
type input "**"
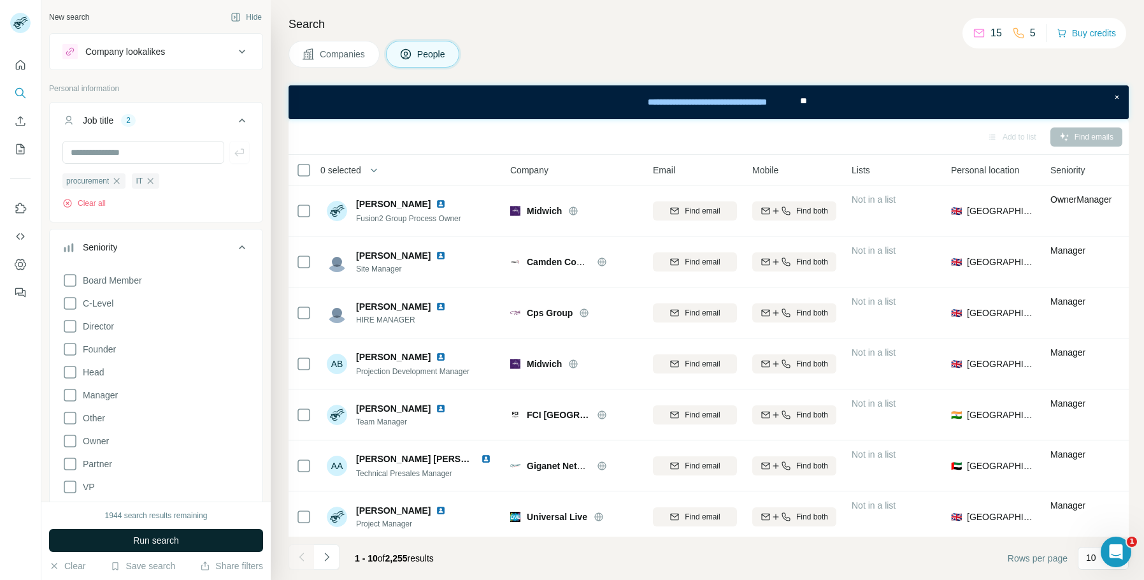
click at [232, 540] on button "Run search" at bounding box center [156, 540] width 214 height 23
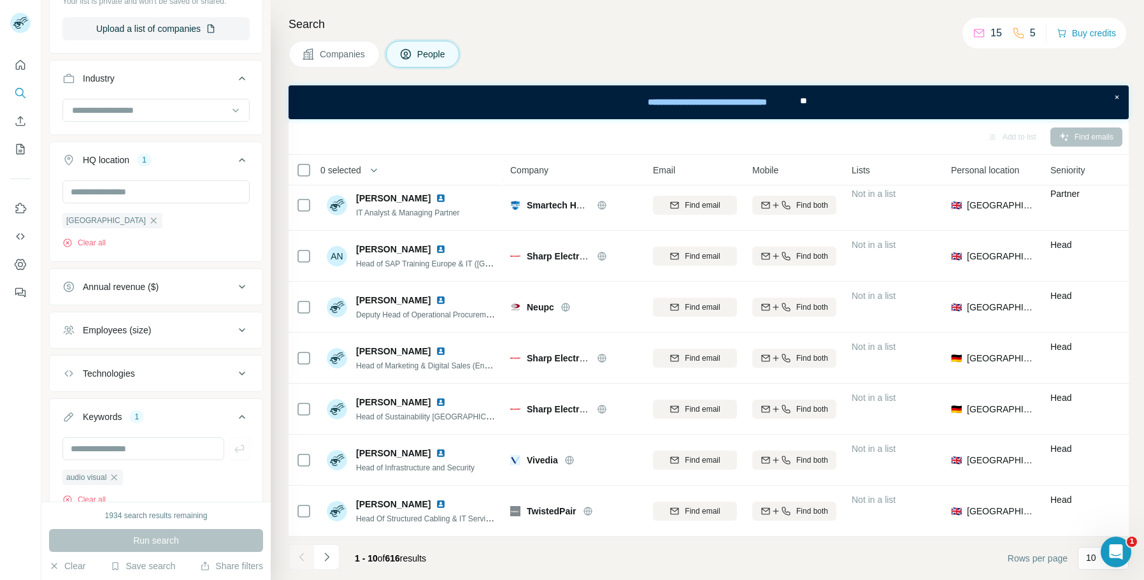
scroll to position [892, 0]
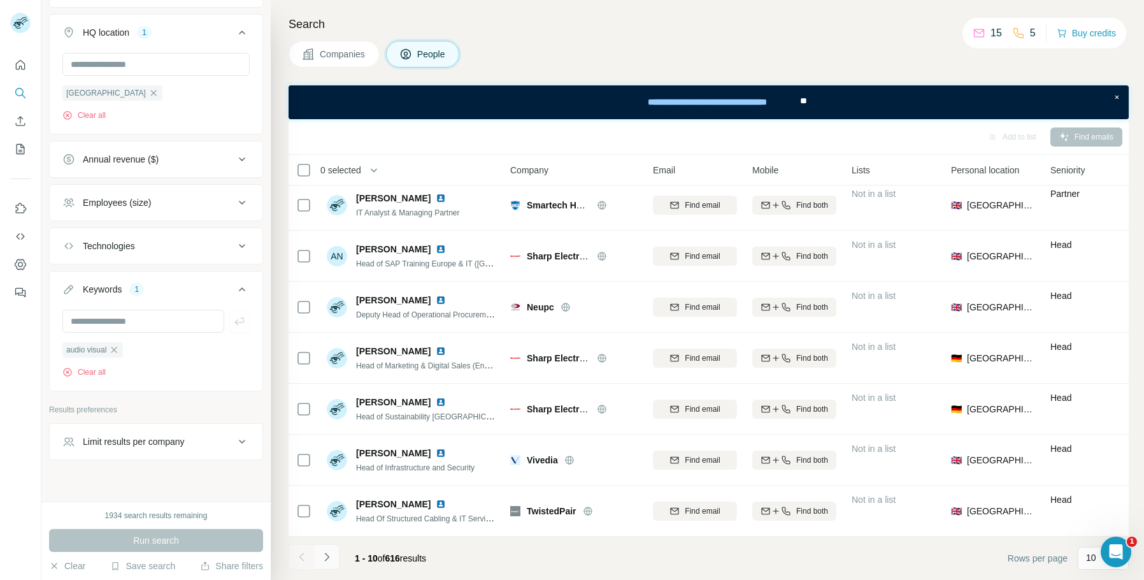
click at [322, 553] on icon "Navigate to next page" at bounding box center [326, 556] width 13 height 13
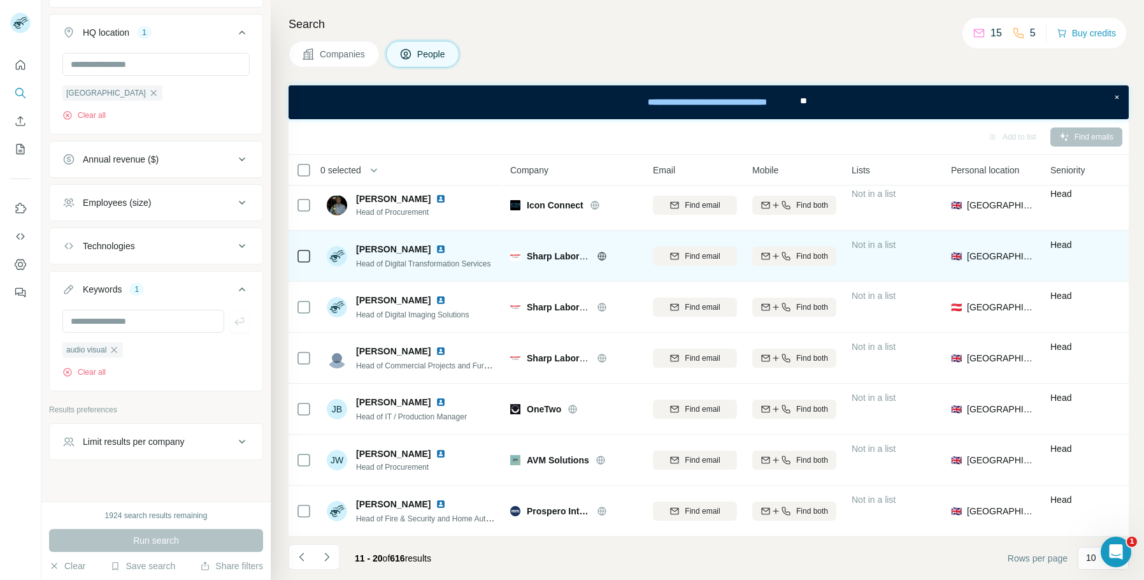
scroll to position [0, 0]
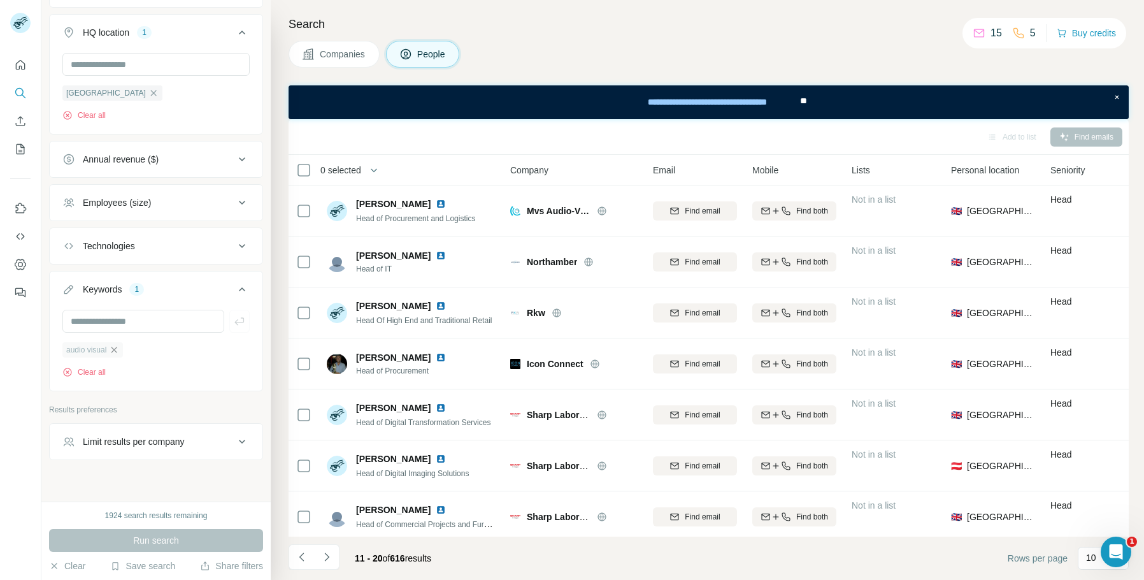
click at [118, 349] on icon "button" at bounding box center [114, 350] width 10 height 10
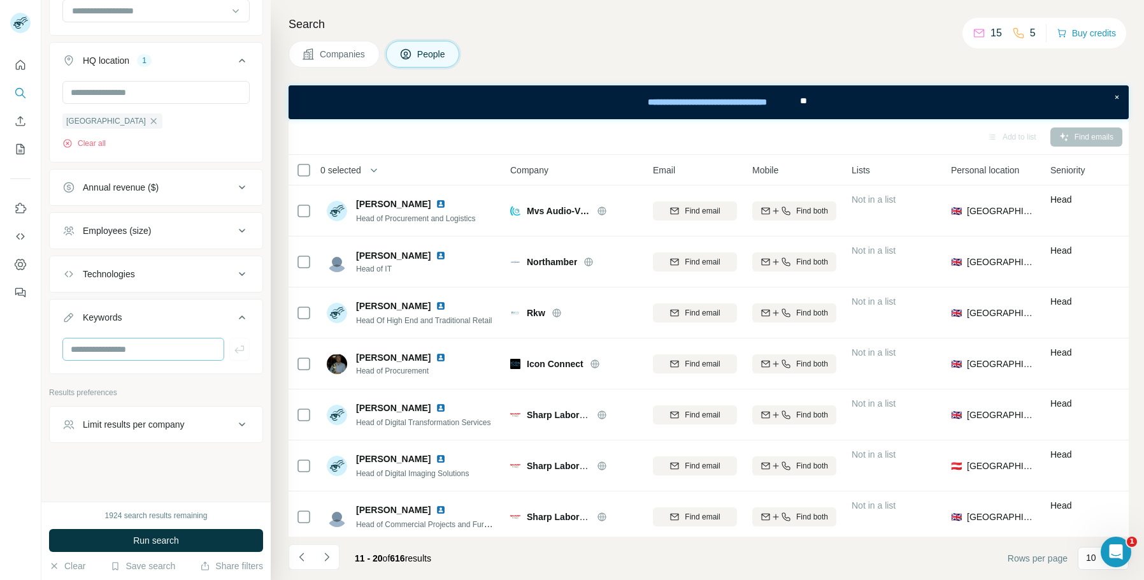
scroll to position [865, 0]
click at [183, 355] on input "text" at bounding box center [143, 349] width 162 height 23
type input "**********"
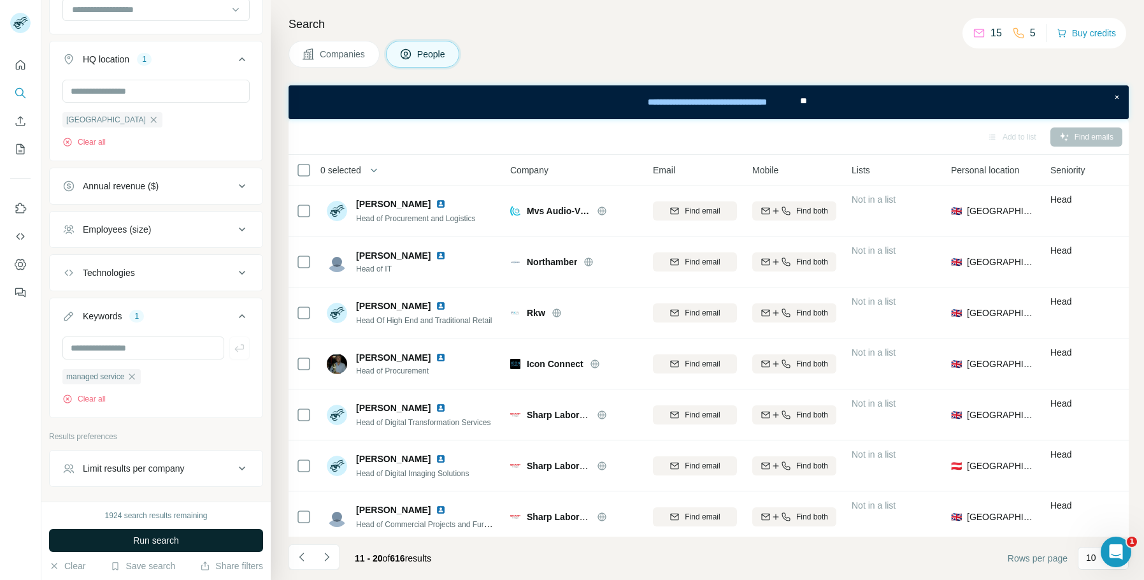
click at [234, 540] on button "Run search" at bounding box center [156, 540] width 214 height 23
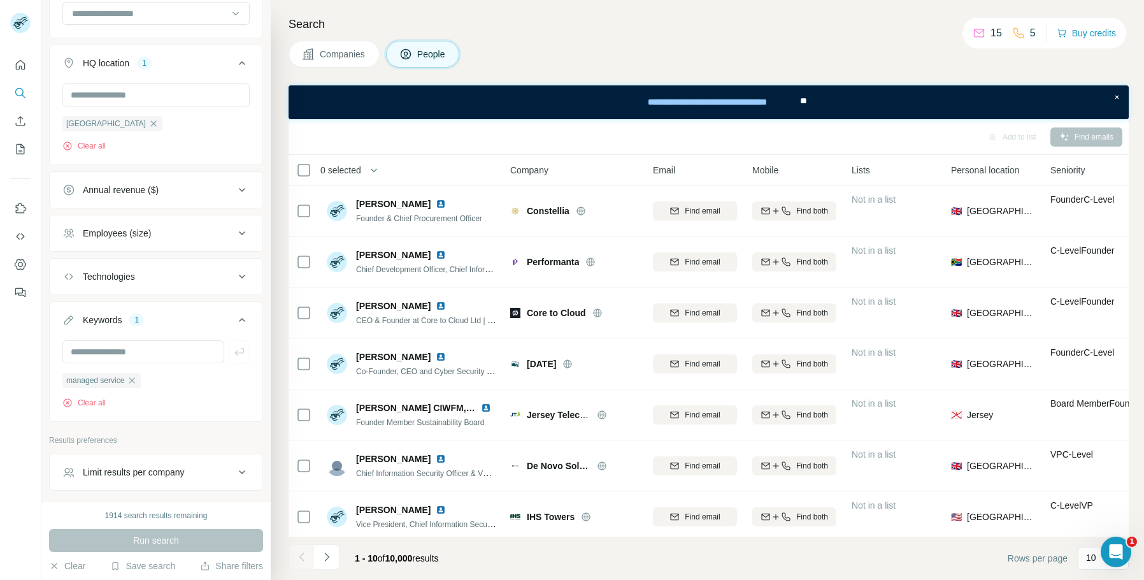
scroll to position [847, 0]
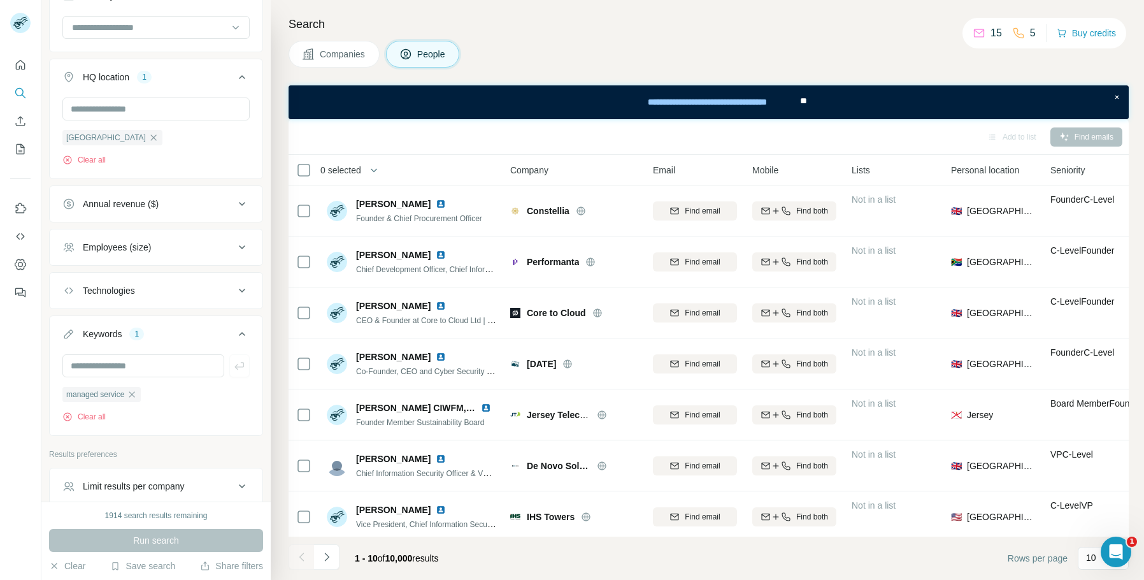
click at [197, 254] on div "Employees (size)" at bounding box center [148, 247] width 172 height 13
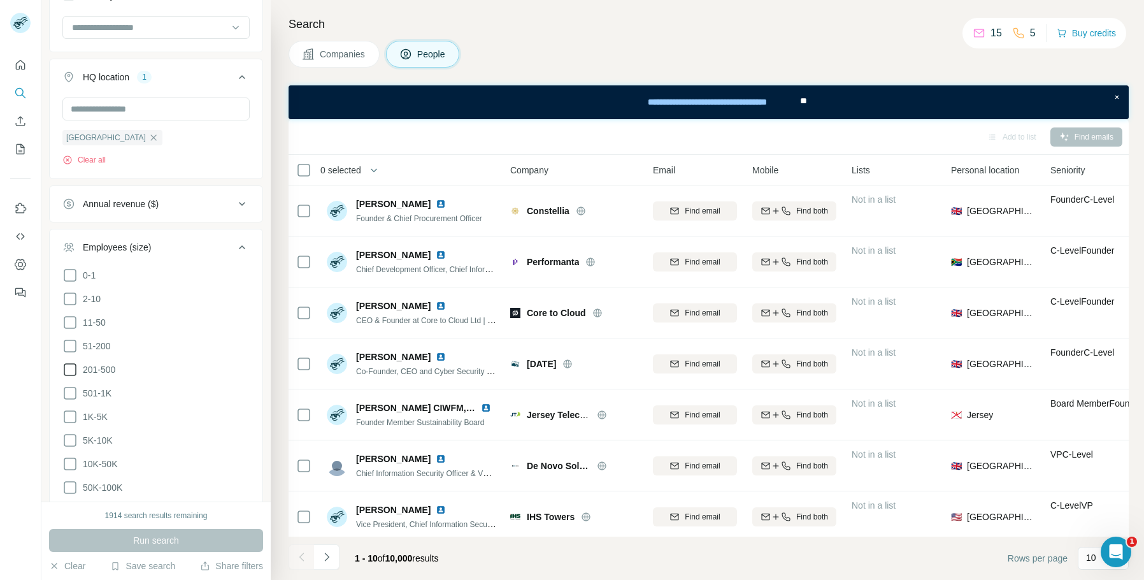
click at [70, 368] on icon at bounding box center [69, 369] width 15 height 15
click at [69, 345] on icon at bounding box center [69, 345] width 15 height 15
click at [210, 537] on button "Run search" at bounding box center [156, 540] width 214 height 23
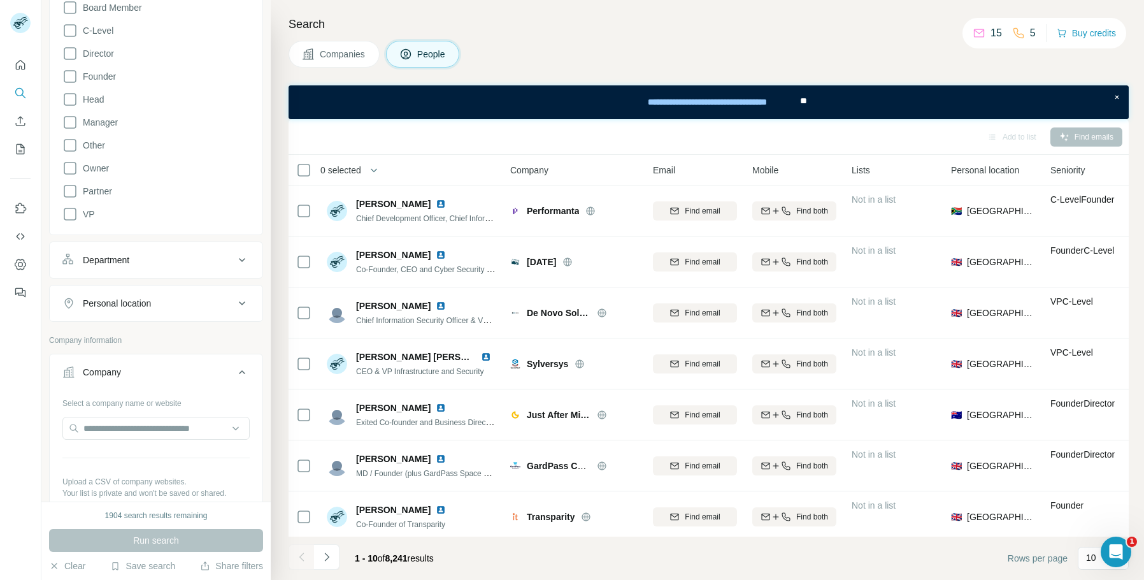
scroll to position [83, 0]
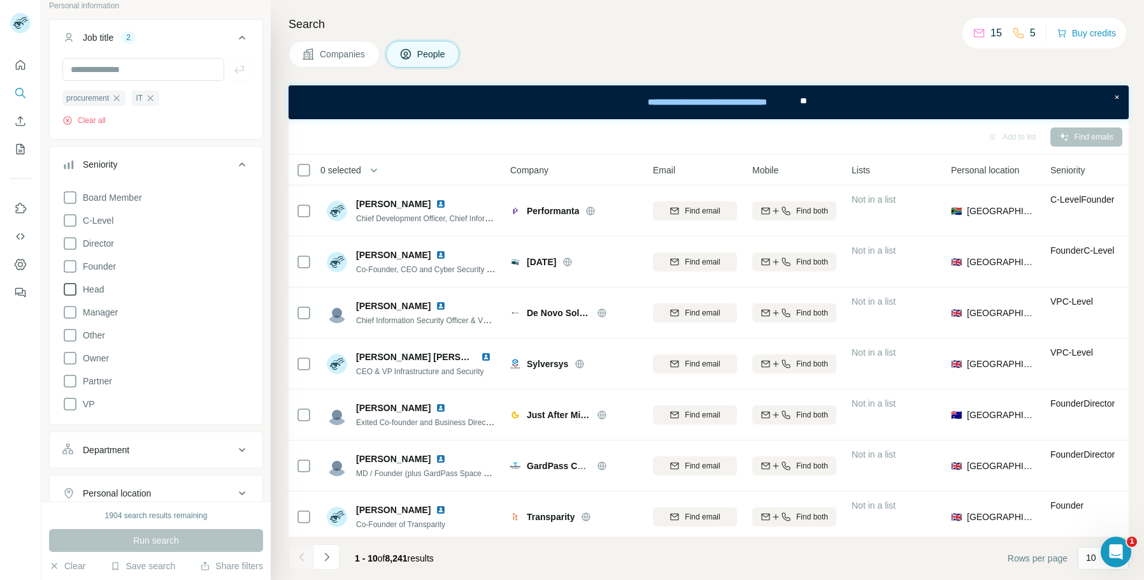
click at [64, 289] on icon at bounding box center [69, 289] width 15 height 15
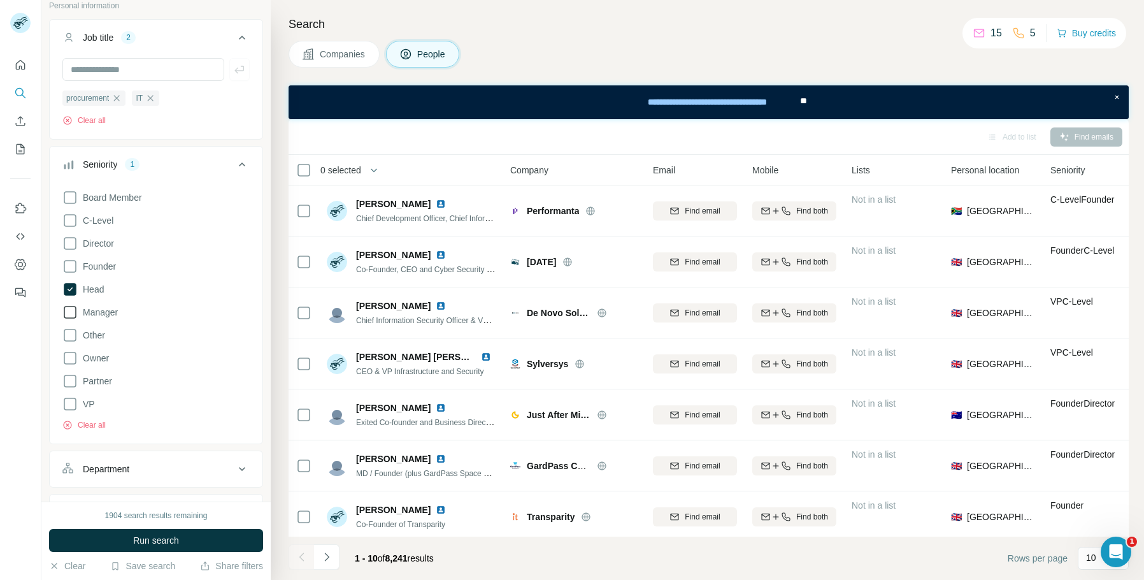
click at [69, 317] on icon at bounding box center [69, 311] width 15 height 15
click at [240, 547] on button "Run search" at bounding box center [156, 540] width 214 height 23
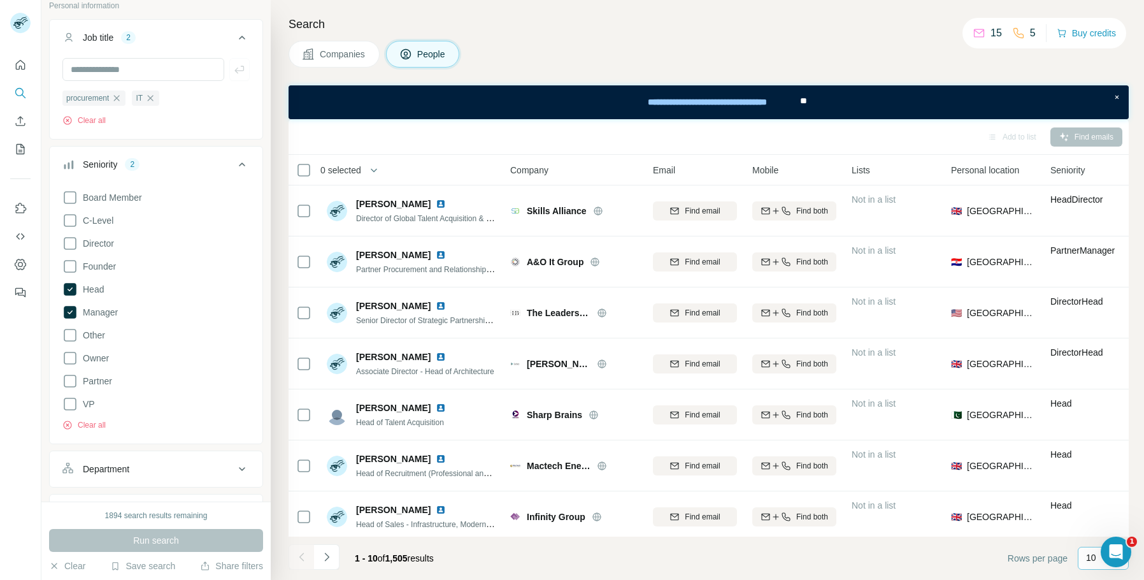
click at [1093, 561] on p "10" at bounding box center [1091, 557] width 10 height 13
click at [1096, 463] on p "60" at bounding box center [1094, 460] width 10 height 13
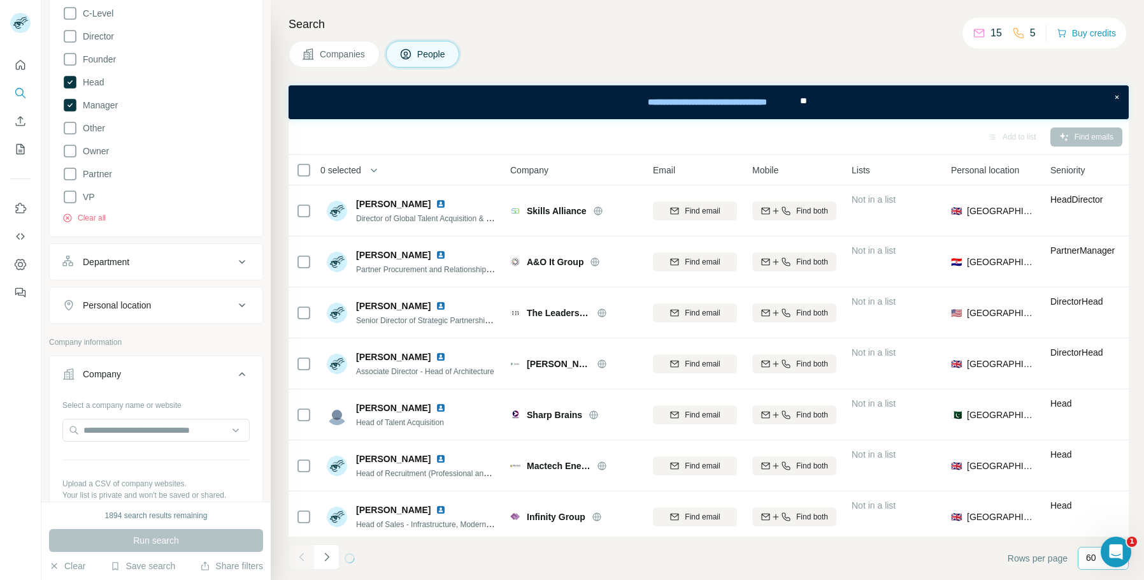
scroll to position [318, 0]
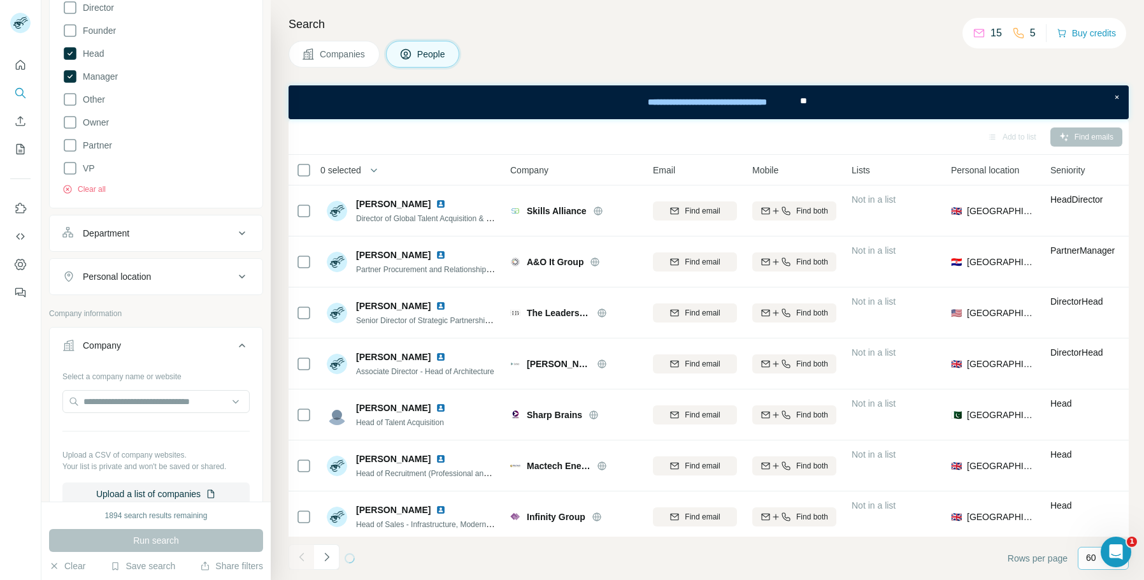
click at [145, 282] on div "Personal location" at bounding box center [117, 276] width 68 height 13
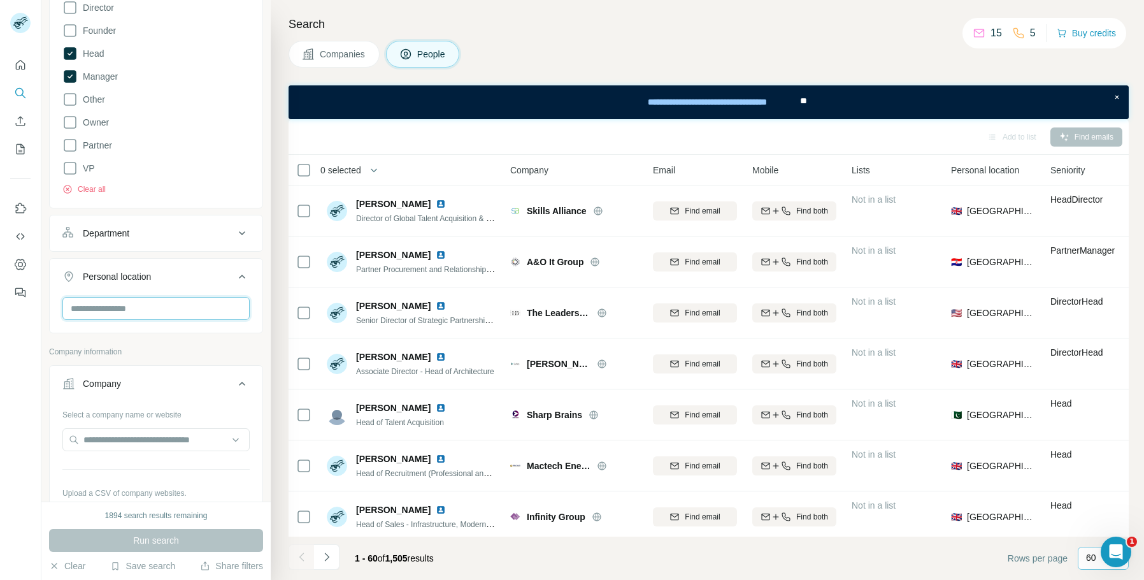
click at [196, 302] on input "text" at bounding box center [155, 308] width 187 height 23
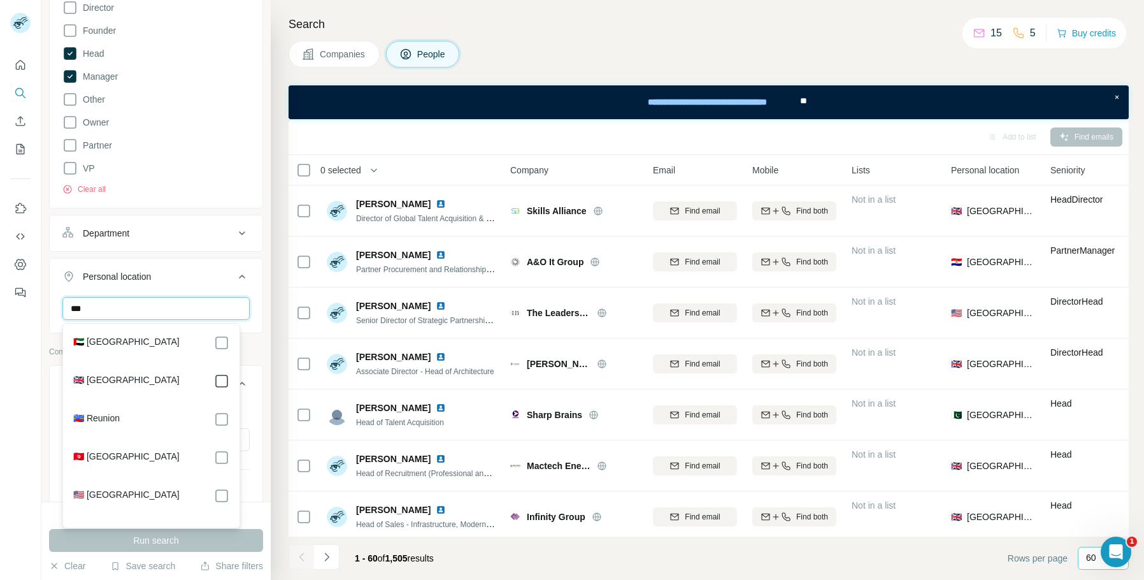
type input "***"
click at [234, 539] on button "Run search" at bounding box center [156, 540] width 214 height 23
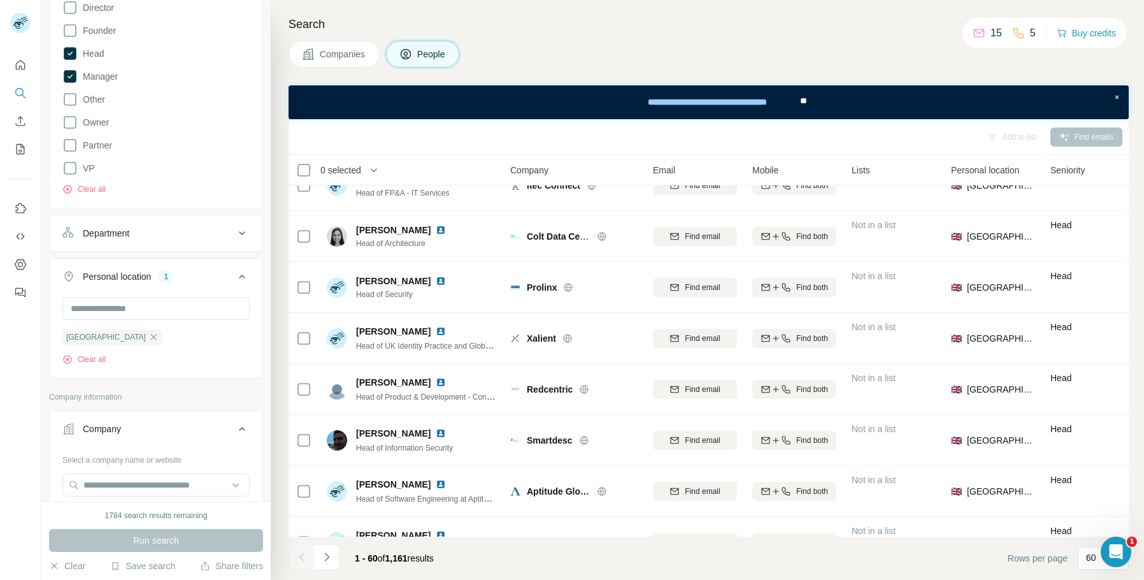
scroll to position [446, 0]
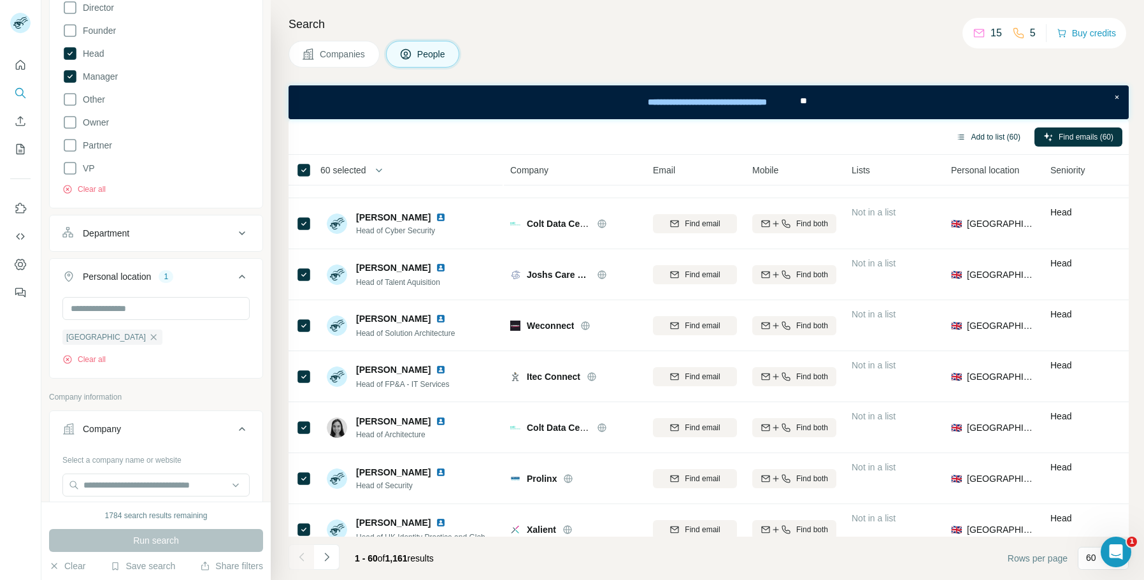
click at [999, 140] on button "Add to list (60)" at bounding box center [988, 136] width 82 height 19
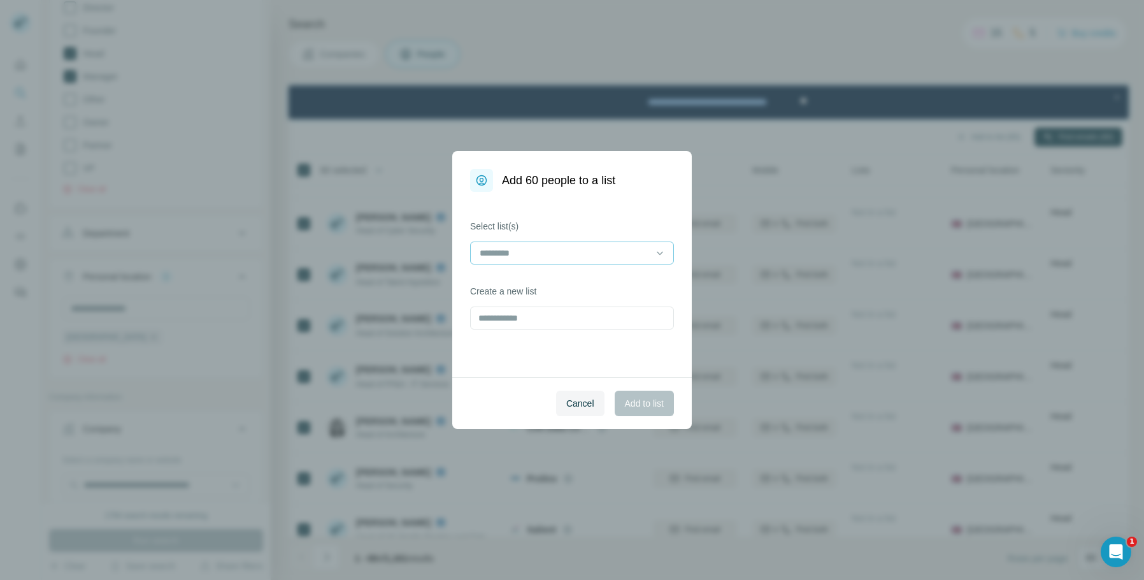
click at [603, 261] on div at bounding box center [564, 253] width 172 height 22
click at [585, 285] on div "AVEverywhere" at bounding box center [572, 281] width 182 height 13
click at [641, 406] on span "Add to list" at bounding box center [644, 403] width 39 height 13
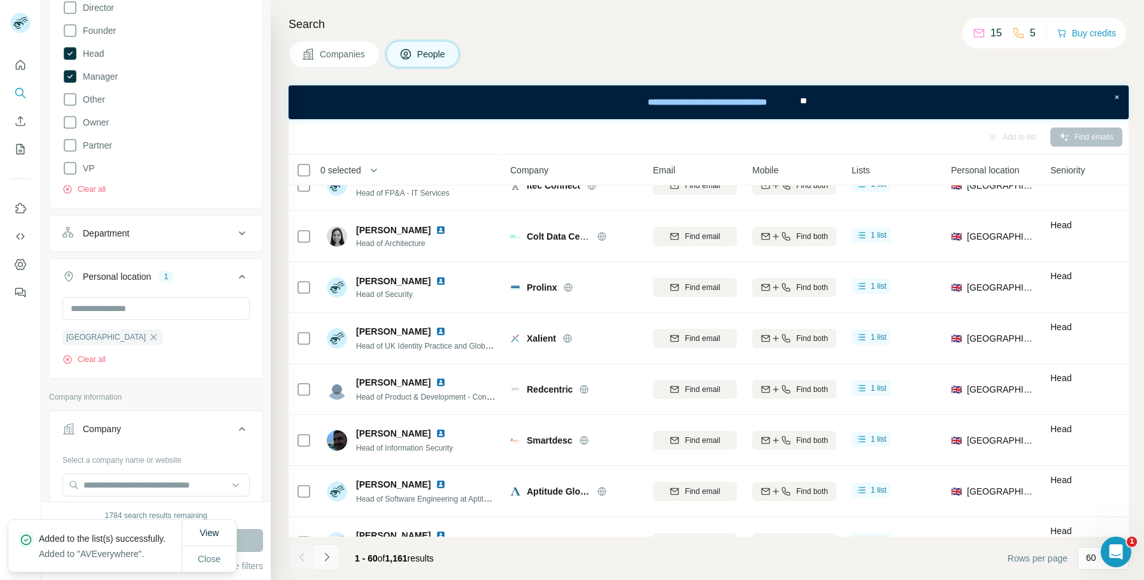
click at [329, 564] on button "Navigate to next page" at bounding box center [326, 556] width 25 height 25
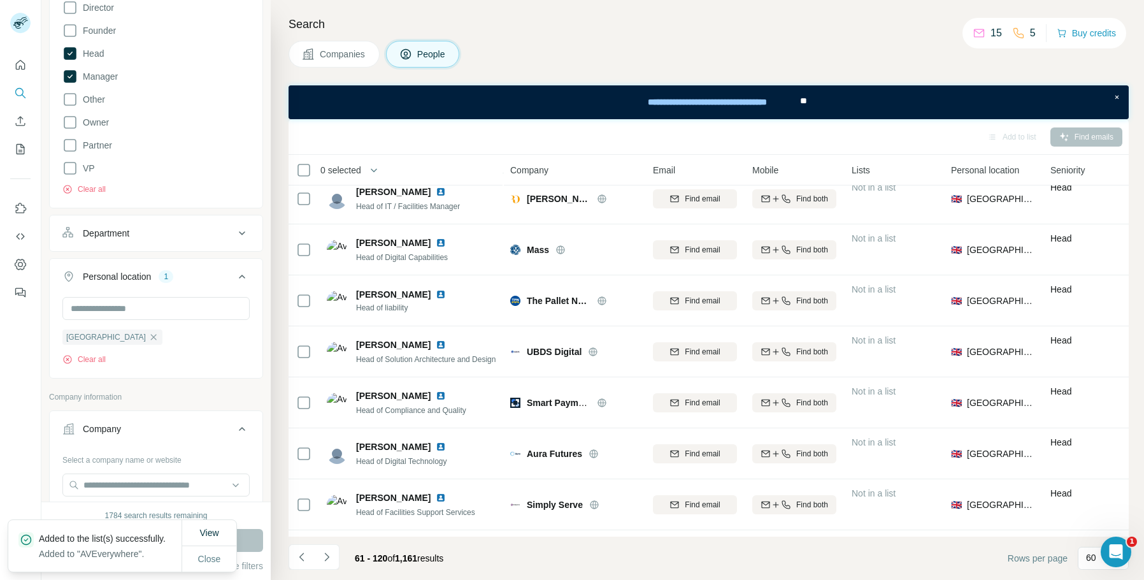
scroll to position [637, 0]
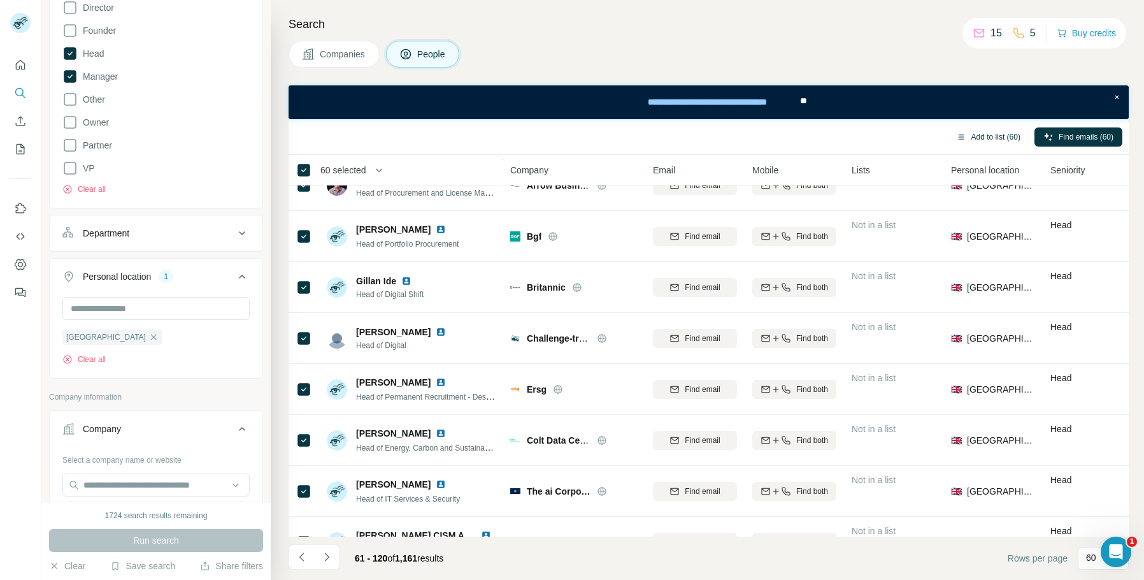
click at [985, 140] on button "Add to list (60)" at bounding box center [988, 136] width 82 height 19
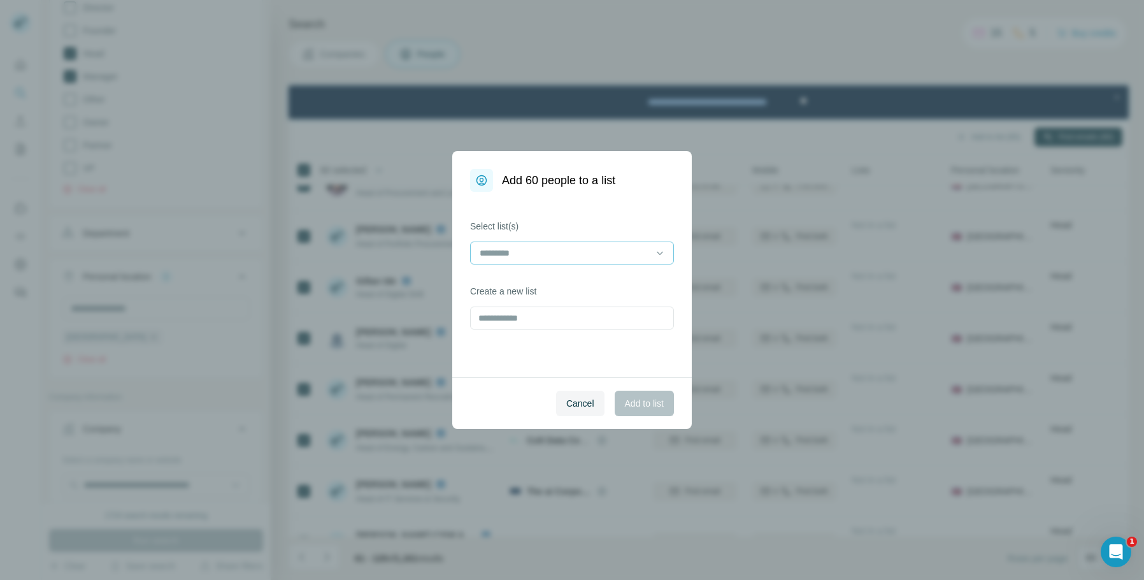
click at [603, 246] on input at bounding box center [564, 253] width 172 height 14
click at [506, 291] on div "AVEverywhere" at bounding box center [571, 281] width 197 height 23
click at [622, 387] on div "Cancel Add to list" at bounding box center [571, 403] width 239 height 52
click at [636, 406] on span "Add to list" at bounding box center [644, 403] width 39 height 13
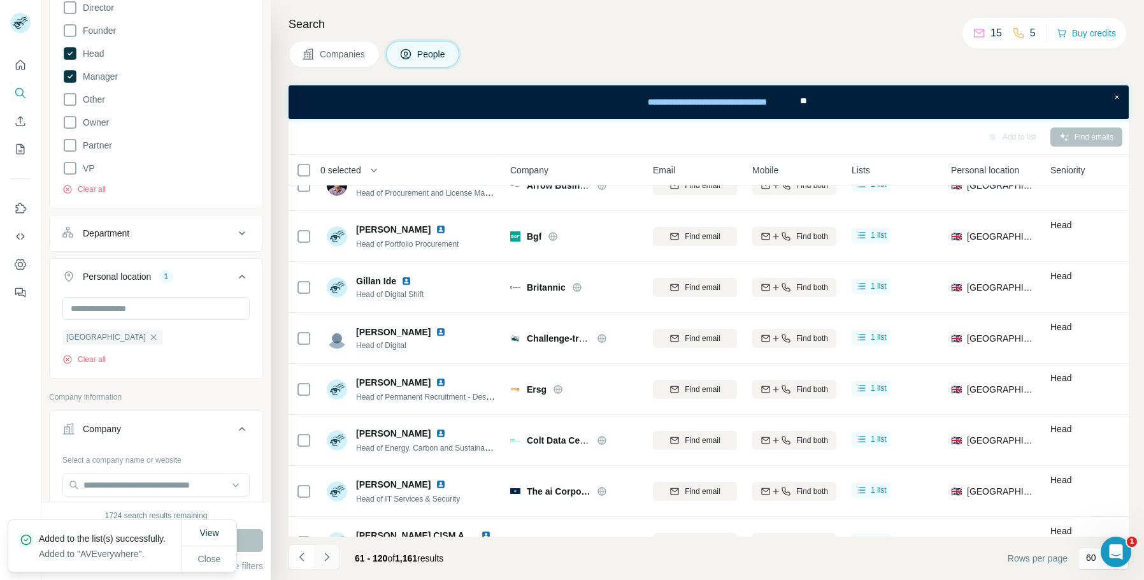
click at [331, 558] on icon "Navigate to next page" at bounding box center [326, 556] width 13 height 13
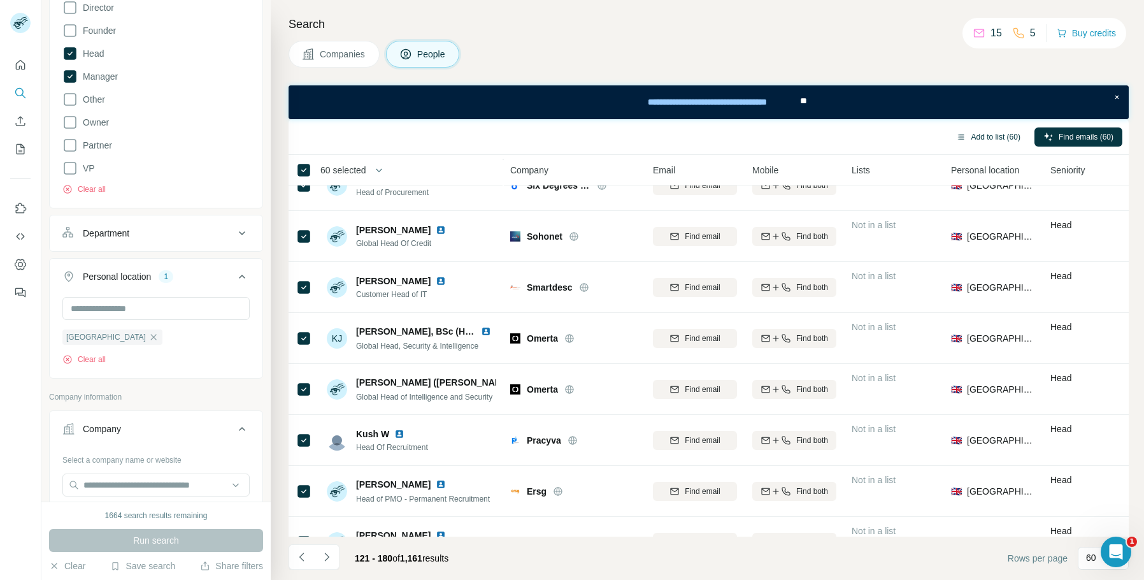
click at [982, 141] on button "Add to list (60)" at bounding box center [988, 136] width 82 height 19
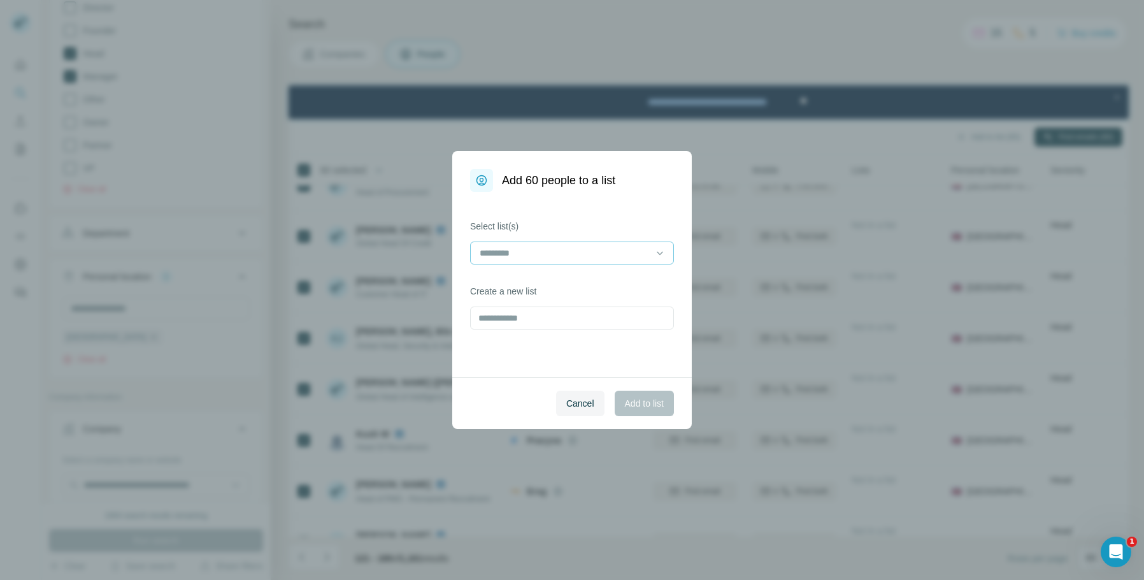
click at [543, 258] on input at bounding box center [564, 253] width 172 height 14
click at [550, 290] on div "AVEverywhere" at bounding box center [571, 281] width 197 height 23
click at [656, 410] on button "Add to list" at bounding box center [644, 402] width 59 height 25
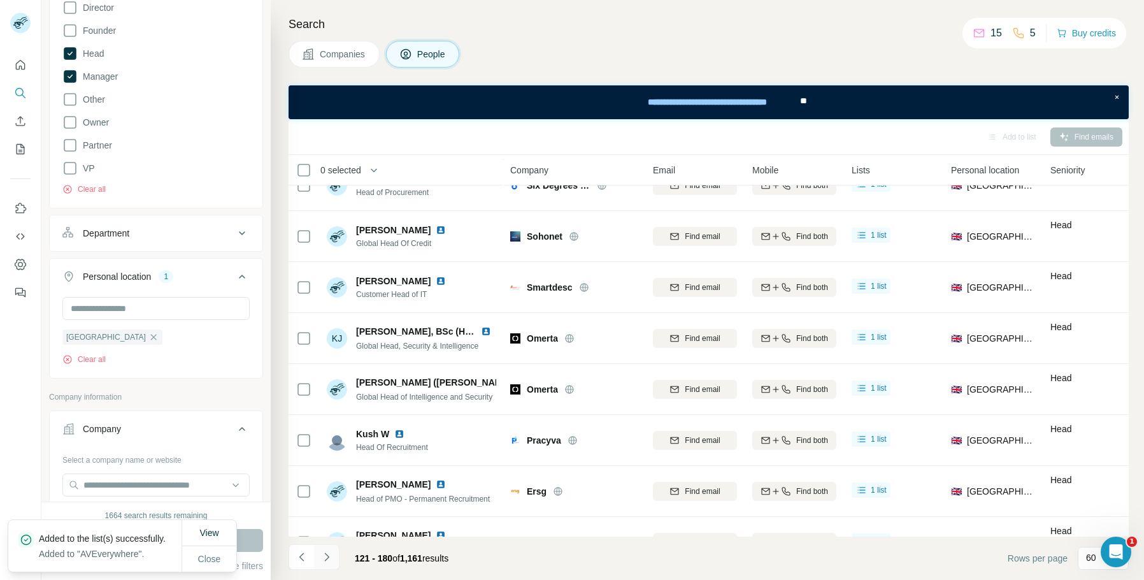
click at [326, 562] on icon "Navigate to next page" at bounding box center [326, 556] width 13 height 13
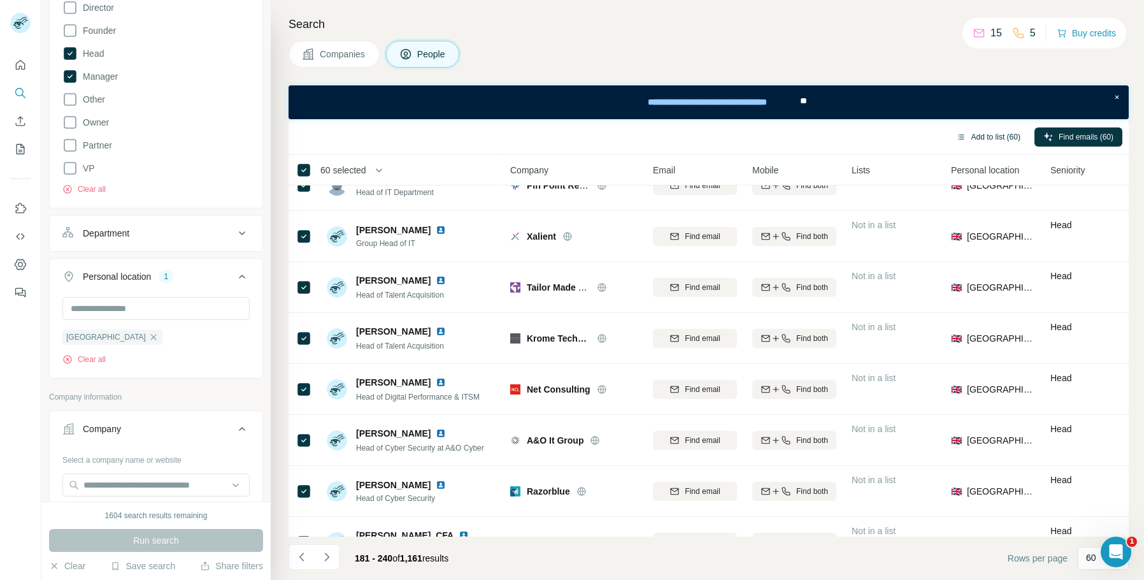
click at [983, 143] on button "Add to list (60)" at bounding box center [988, 136] width 82 height 19
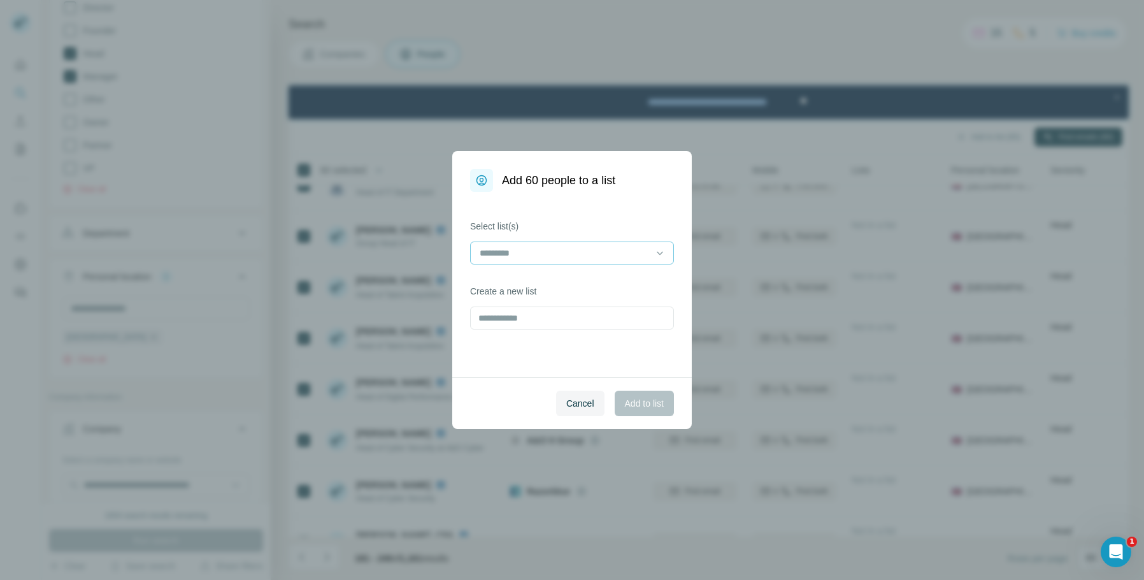
click at [548, 258] on input at bounding box center [564, 253] width 172 height 14
click at [551, 290] on div "AVEverywhere" at bounding box center [571, 281] width 197 height 23
click at [628, 401] on span "Add to list" at bounding box center [644, 403] width 39 height 13
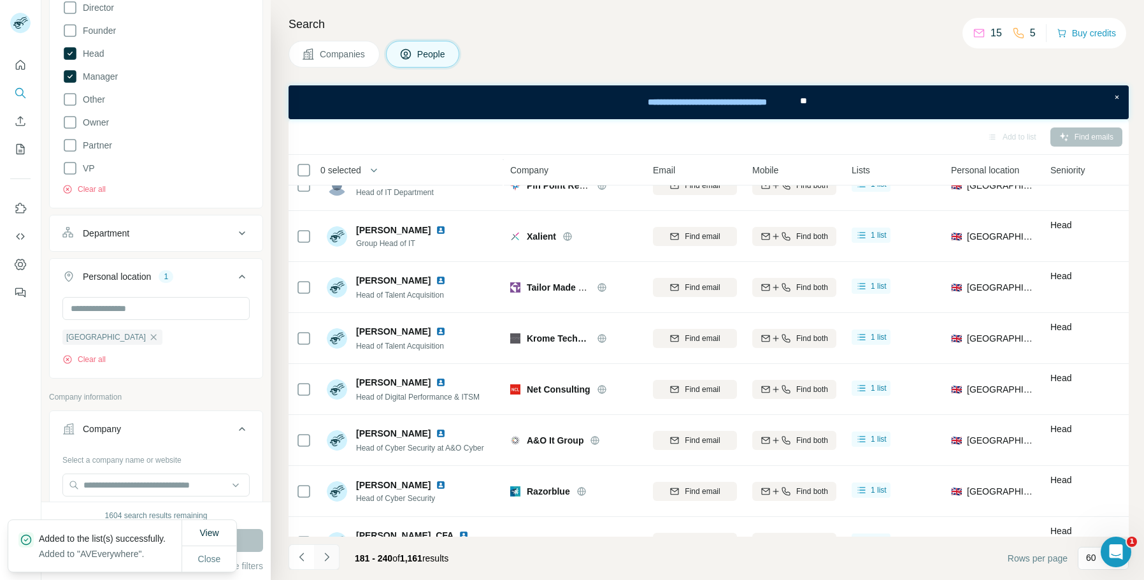
click at [323, 554] on icon "Navigate to next page" at bounding box center [326, 556] width 13 height 13
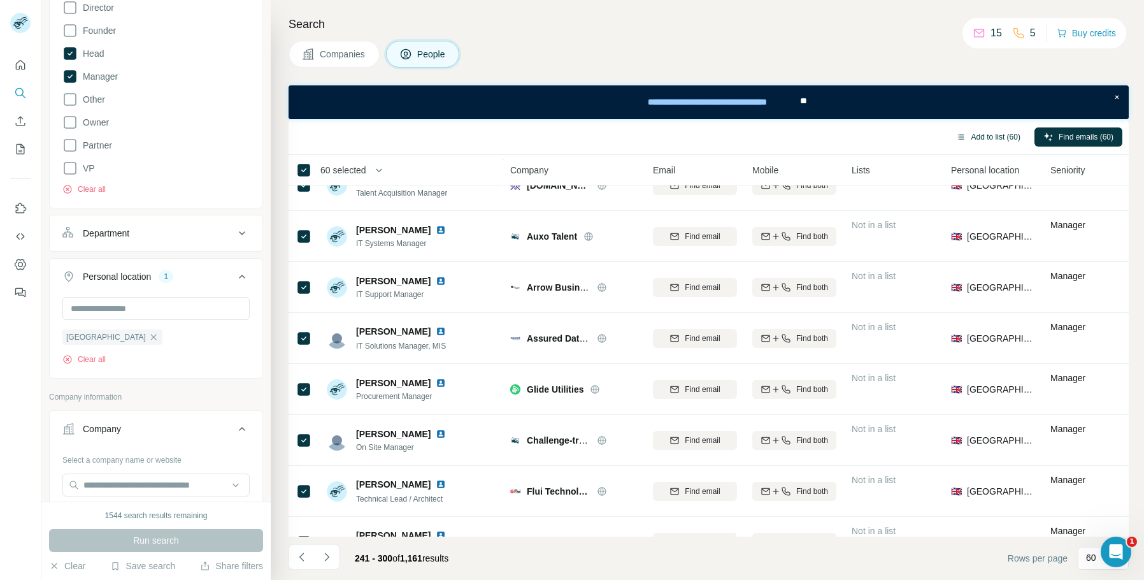
click at [1004, 138] on button "Add to list (60)" at bounding box center [988, 136] width 82 height 19
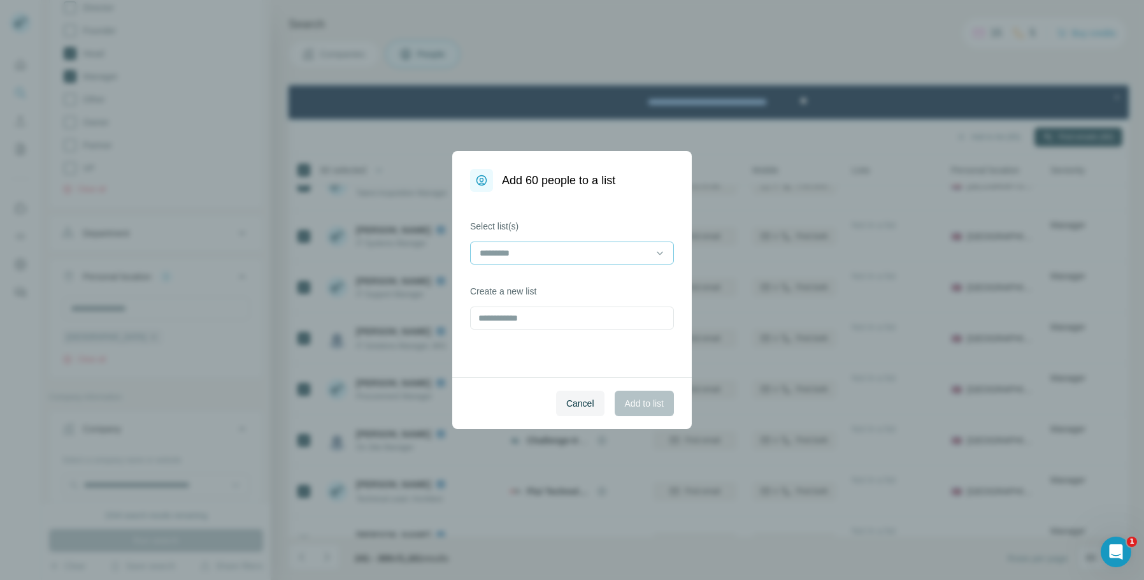
click at [642, 260] on div at bounding box center [564, 253] width 172 height 22
click at [560, 292] on div "AVEverywhere" at bounding box center [571, 281] width 197 height 23
click at [627, 409] on span "Add to list" at bounding box center [644, 403] width 39 height 13
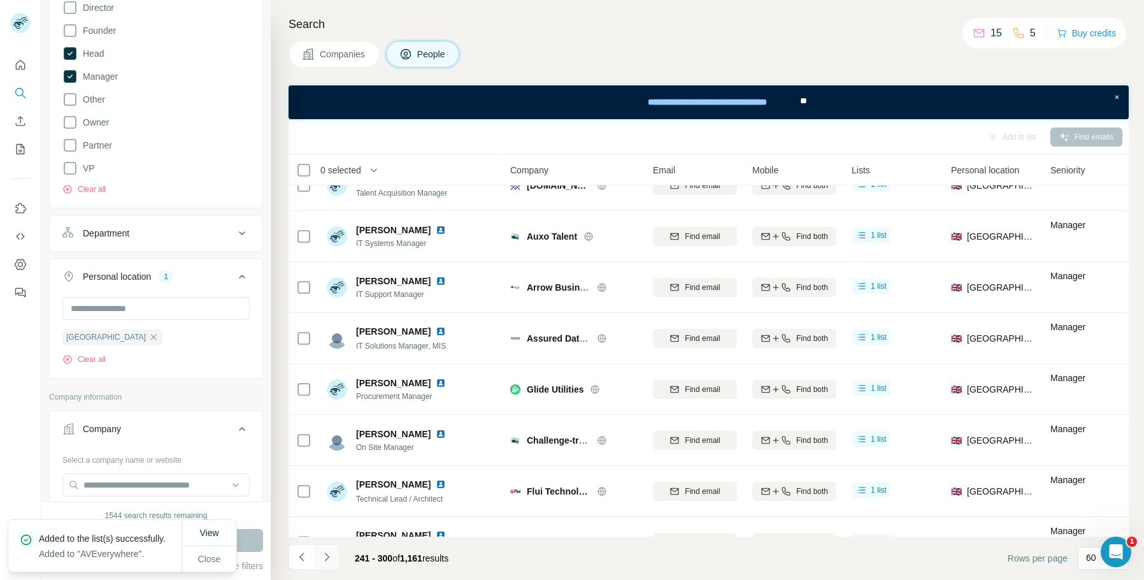
click at [326, 559] on icon "Navigate to next page" at bounding box center [326, 556] width 4 height 8
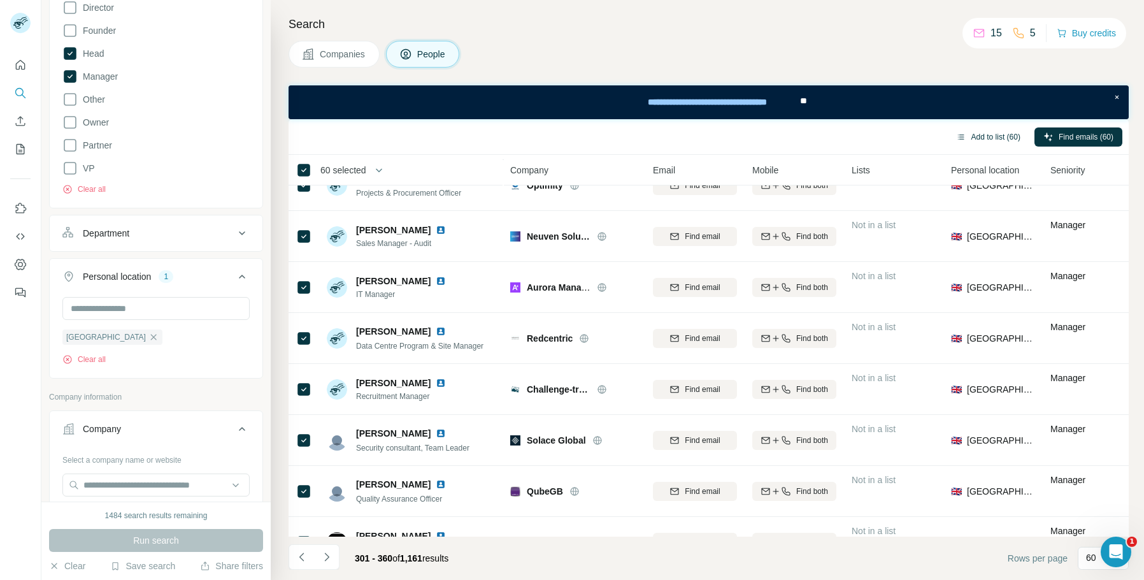
click at [994, 136] on button "Add to list (60)" at bounding box center [988, 136] width 82 height 19
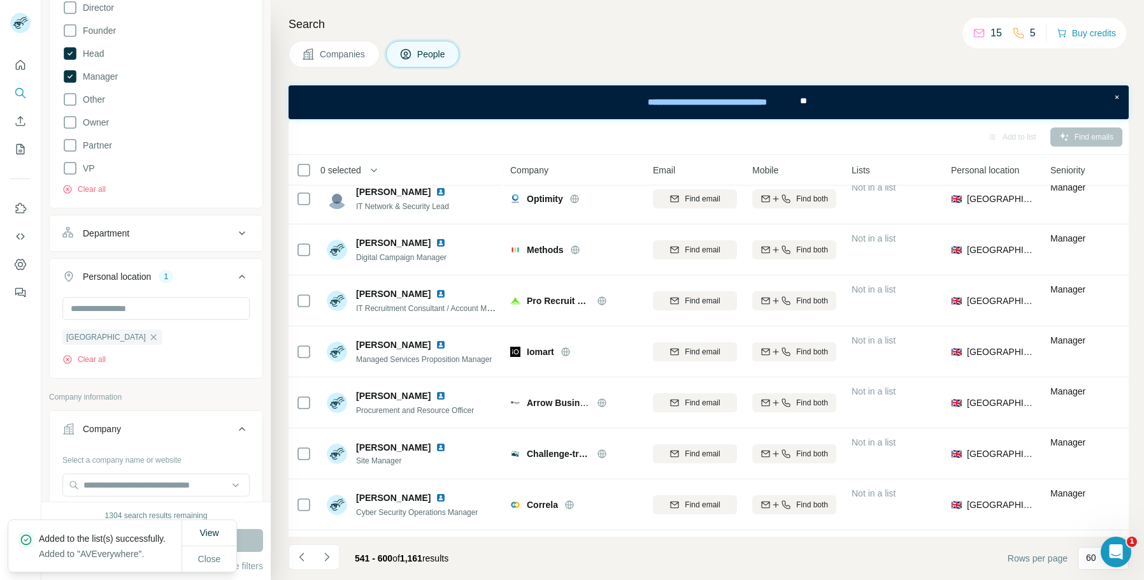
scroll to position [637, 0]
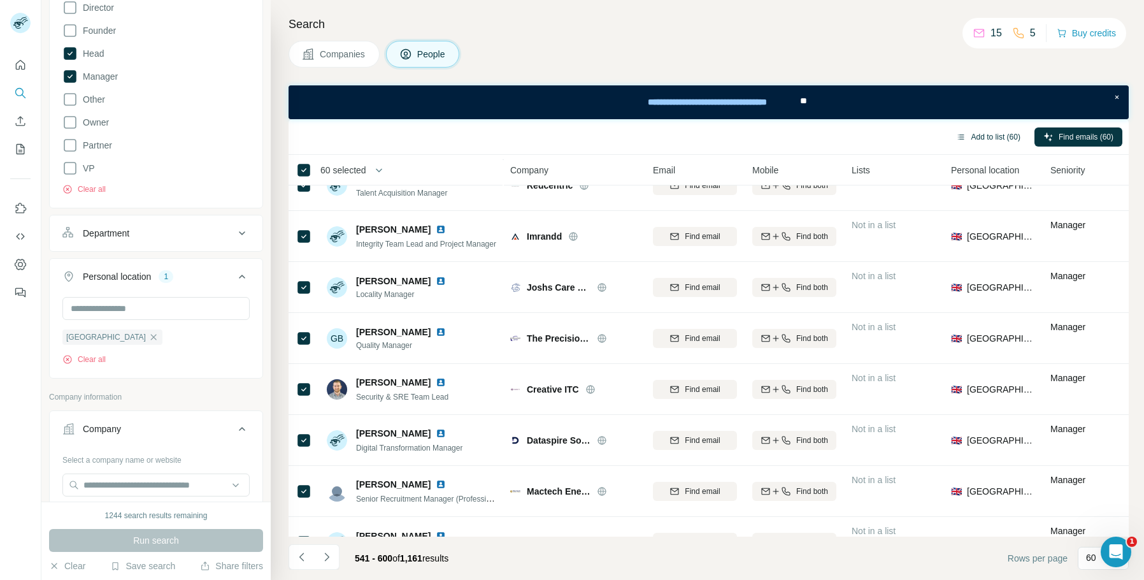
click at [993, 141] on button "Add to list (60)" at bounding box center [988, 136] width 82 height 19
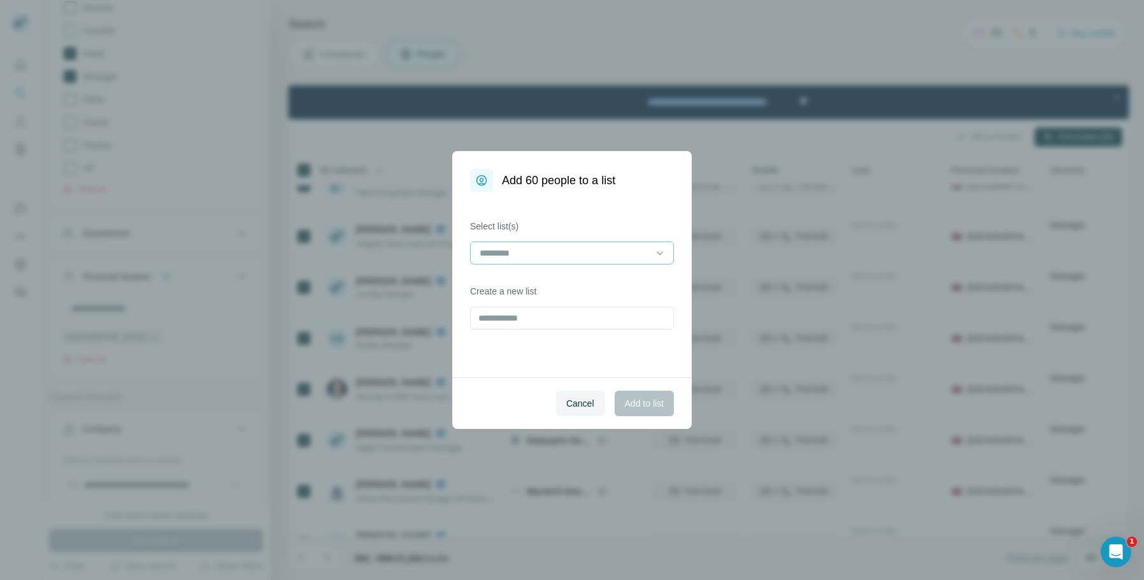
click at [634, 259] on input at bounding box center [564, 253] width 172 height 14
click at [558, 284] on div "AVEverywhere" at bounding box center [572, 281] width 182 height 13
click at [629, 399] on span "Add to list" at bounding box center [644, 403] width 39 height 13
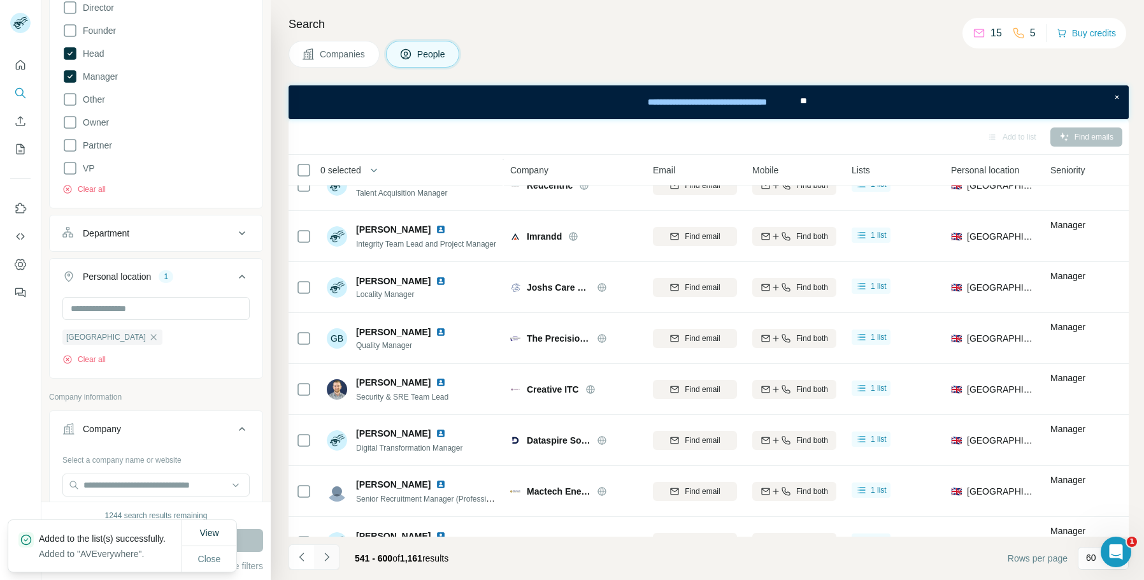
click at [326, 559] on icon "Navigate to next page" at bounding box center [326, 556] width 4 height 8
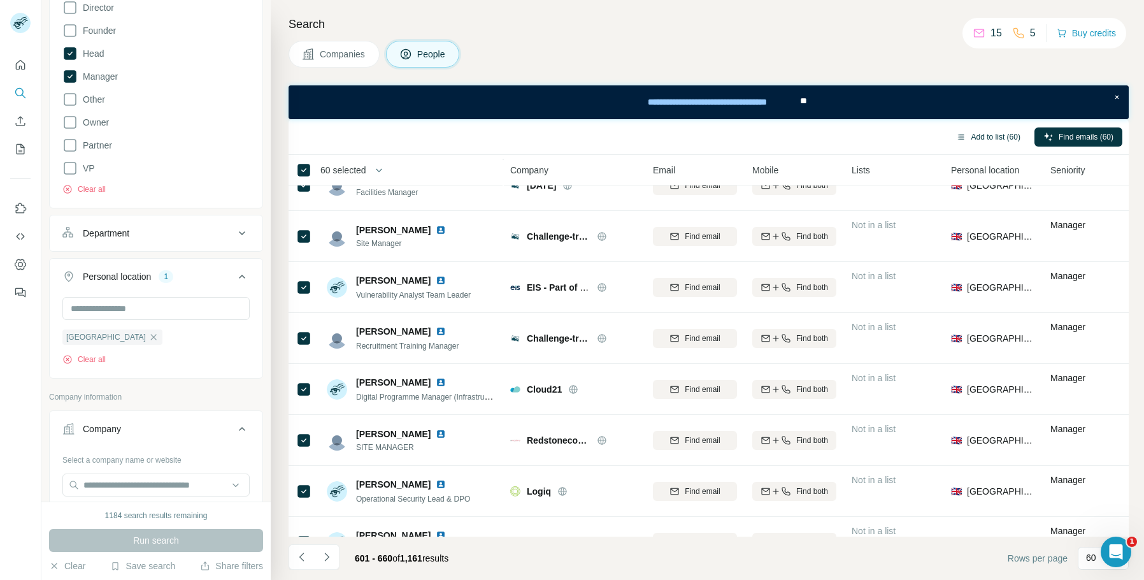
click at [981, 140] on button "Add to list (60)" at bounding box center [988, 136] width 82 height 19
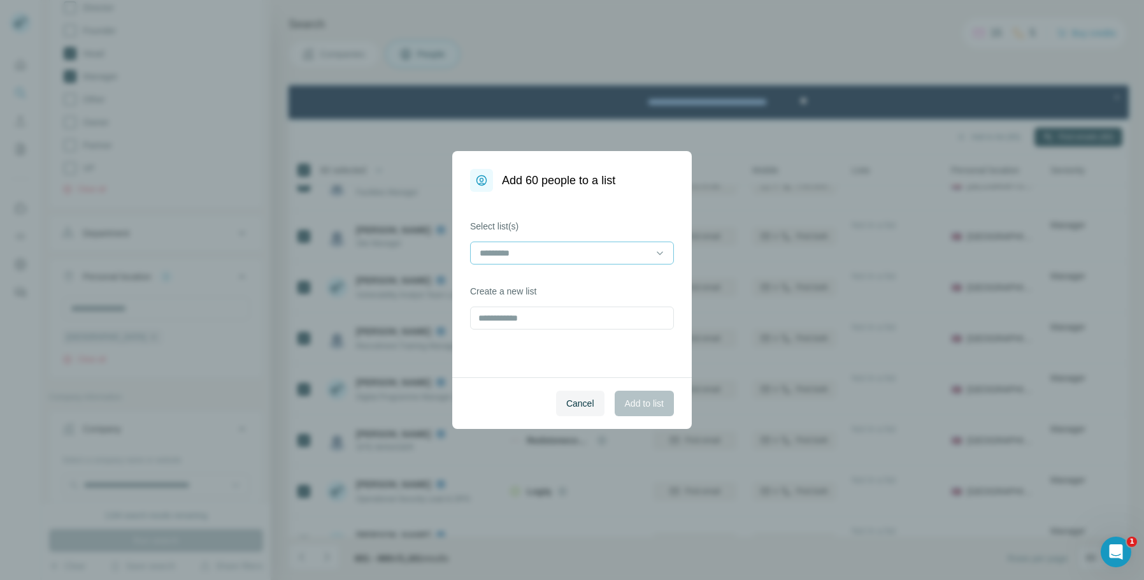
click at [623, 254] on input at bounding box center [564, 253] width 172 height 14
click at [568, 282] on div "AVEverywhere" at bounding box center [572, 281] width 182 height 13
click at [648, 404] on span "Add to list" at bounding box center [644, 403] width 39 height 13
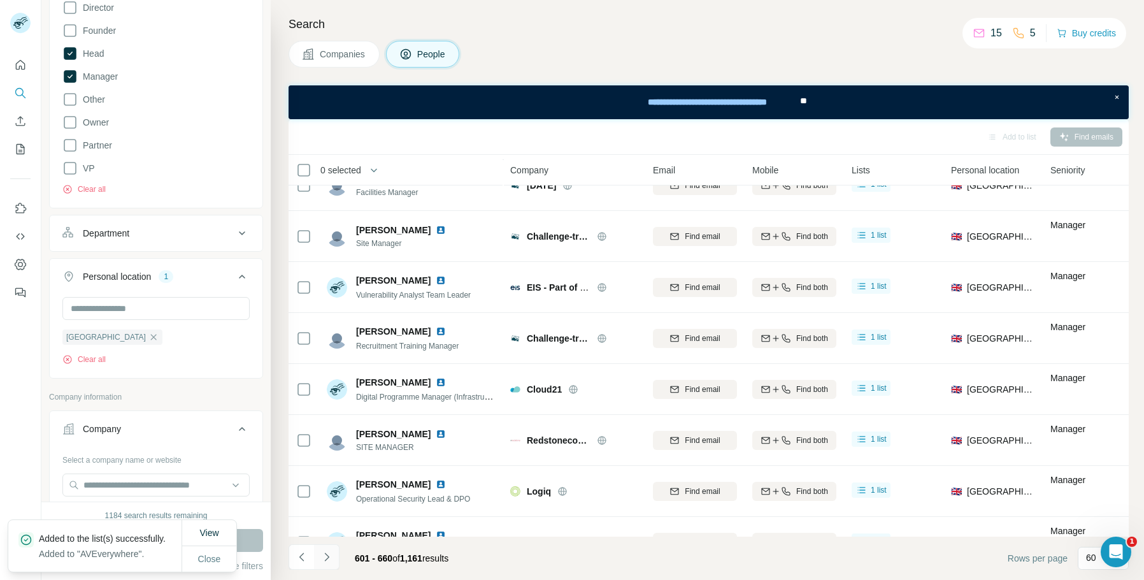
click at [325, 555] on icon "Navigate to next page" at bounding box center [326, 556] width 13 height 13
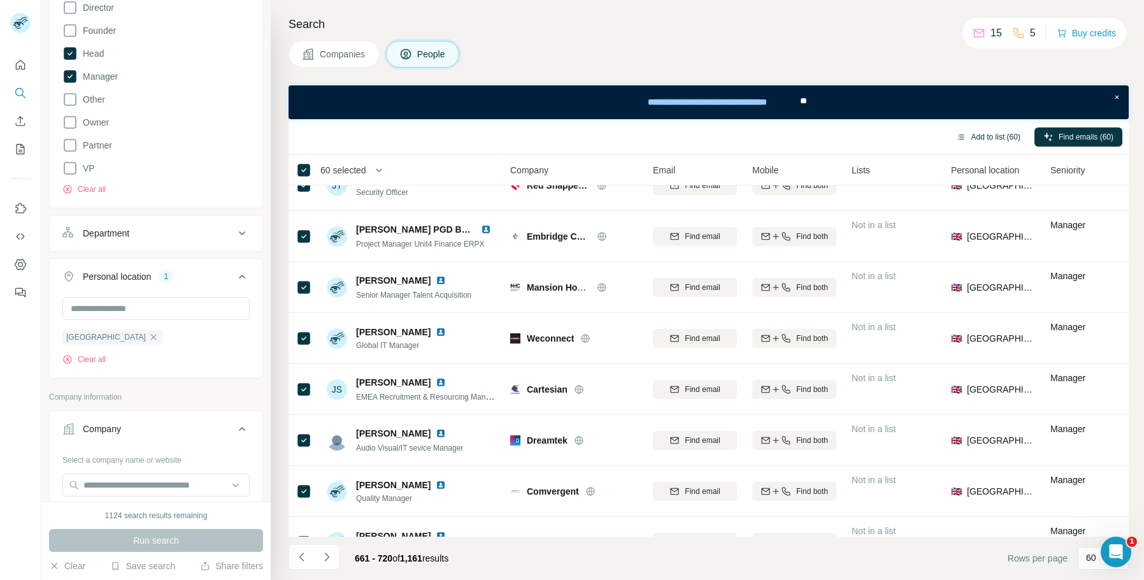
click at [996, 134] on button "Add to list (60)" at bounding box center [988, 136] width 82 height 19
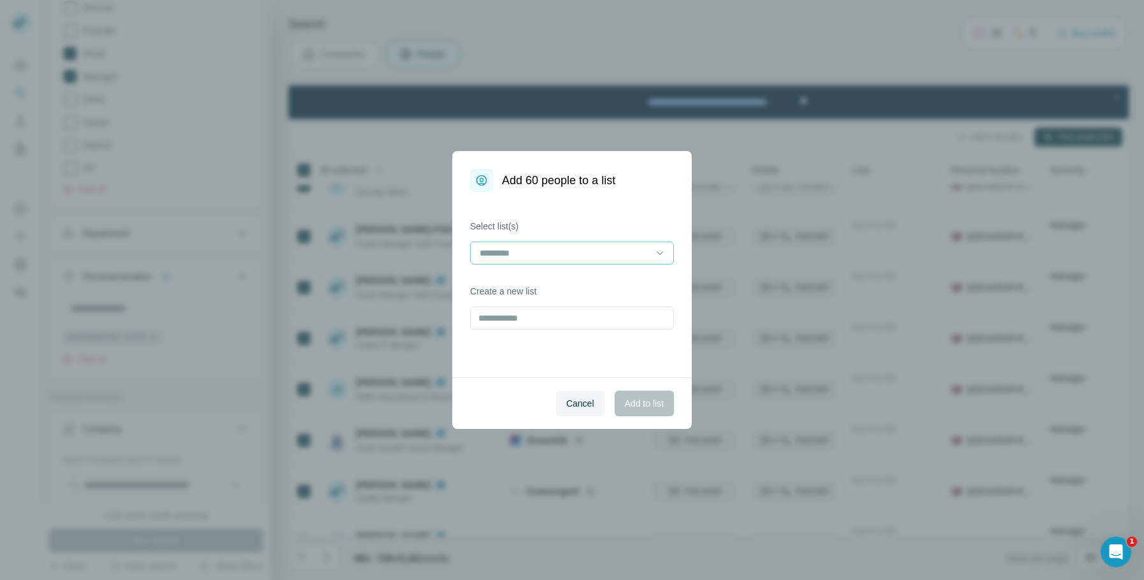
click at [544, 255] on input at bounding box center [564, 253] width 172 height 14
click at [547, 289] on div "AVEverywhere" at bounding box center [571, 281] width 197 height 23
click at [654, 402] on span "Add to list" at bounding box center [644, 403] width 39 height 13
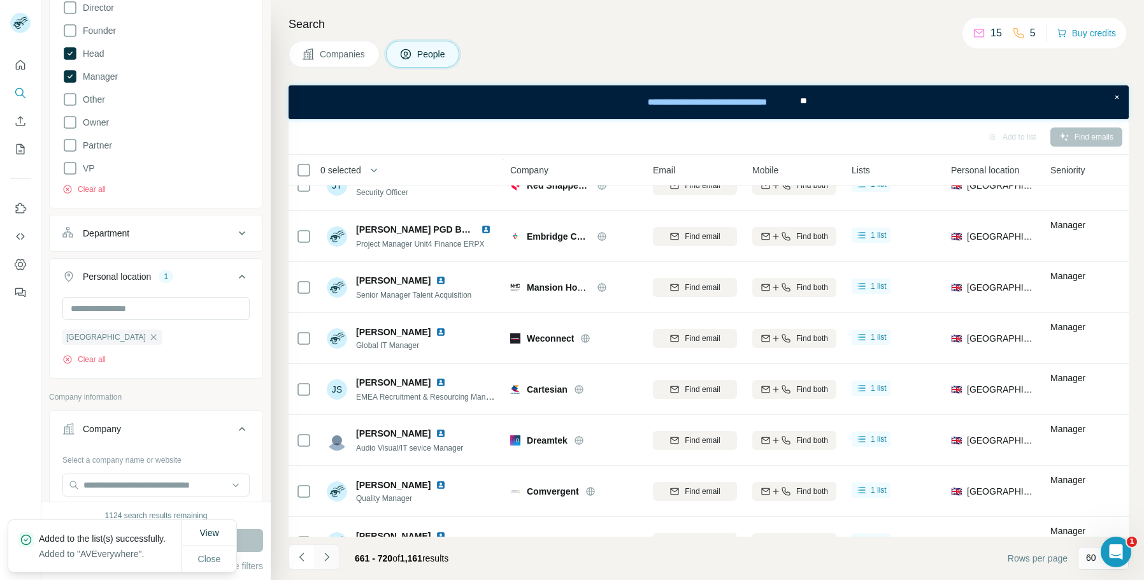
click at [322, 558] on icon "Navigate to next page" at bounding box center [326, 556] width 13 height 13
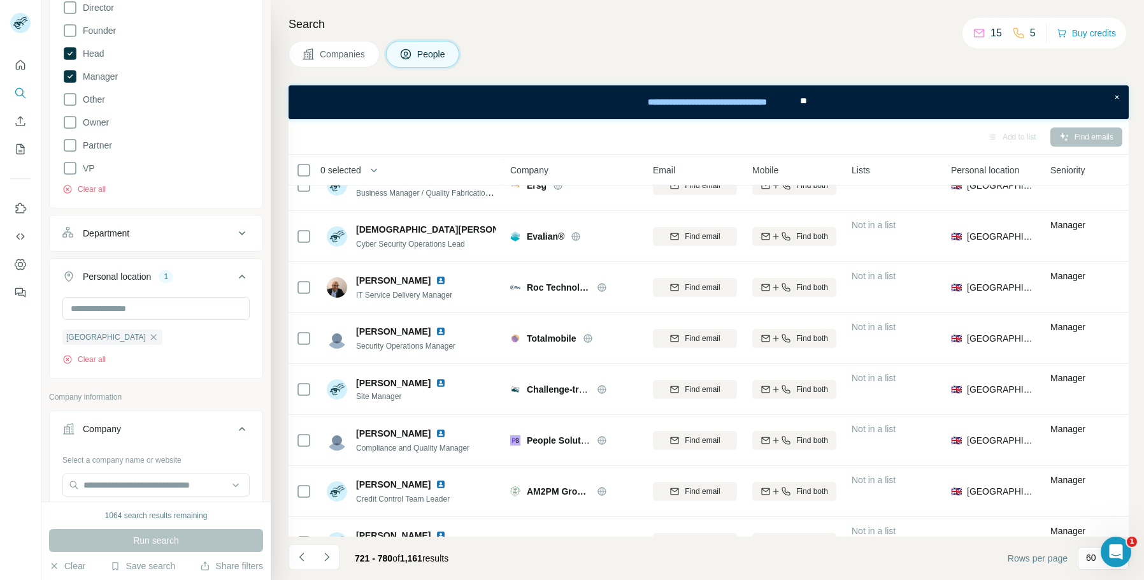
click at [303, 178] on th "0 selected" at bounding box center [391, 170] width 204 height 31
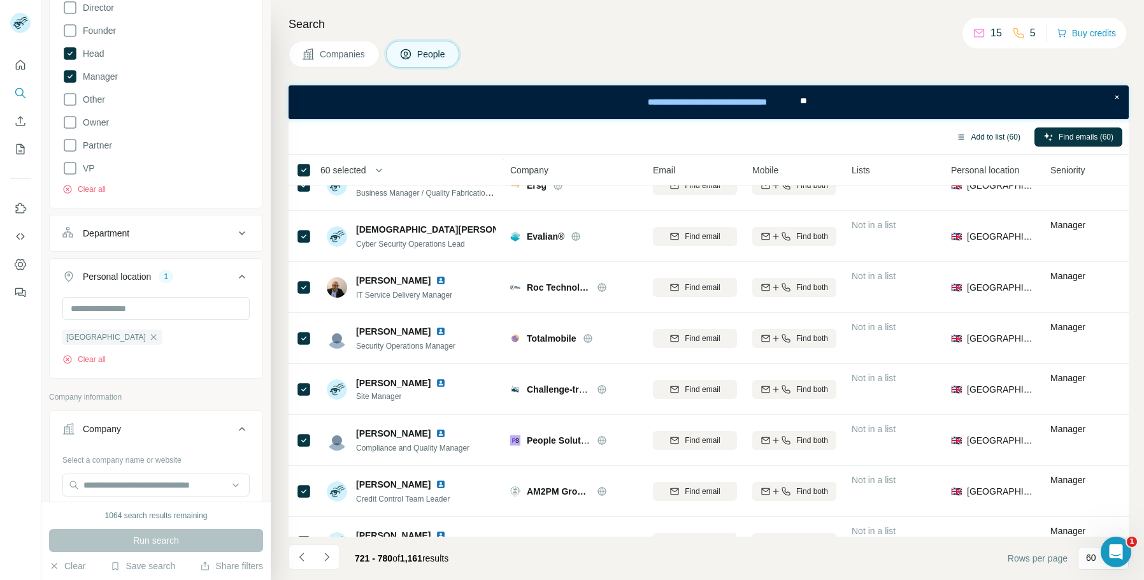
click at [994, 136] on button "Add to list (60)" at bounding box center [988, 136] width 82 height 19
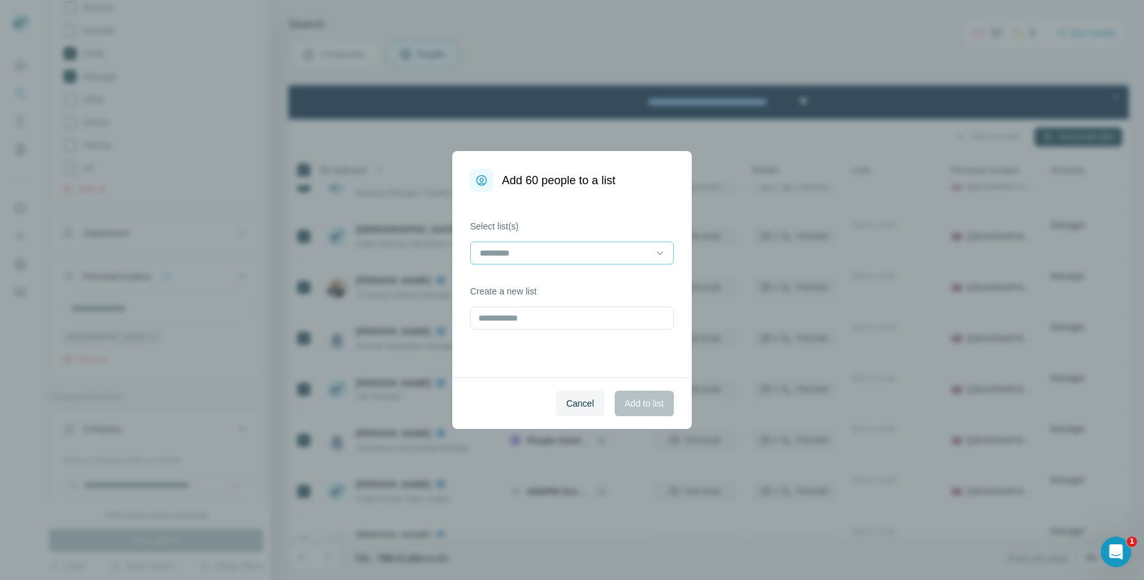
click at [609, 259] on input at bounding box center [564, 253] width 172 height 14
click at [554, 277] on div "AVEverywhere" at bounding box center [572, 281] width 182 height 13
drag, startPoint x: 652, startPoint y: 400, endPoint x: 569, endPoint y: 373, distance: 87.8
click at [652, 401] on span "Add to list" at bounding box center [644, 403] width 39 height 13
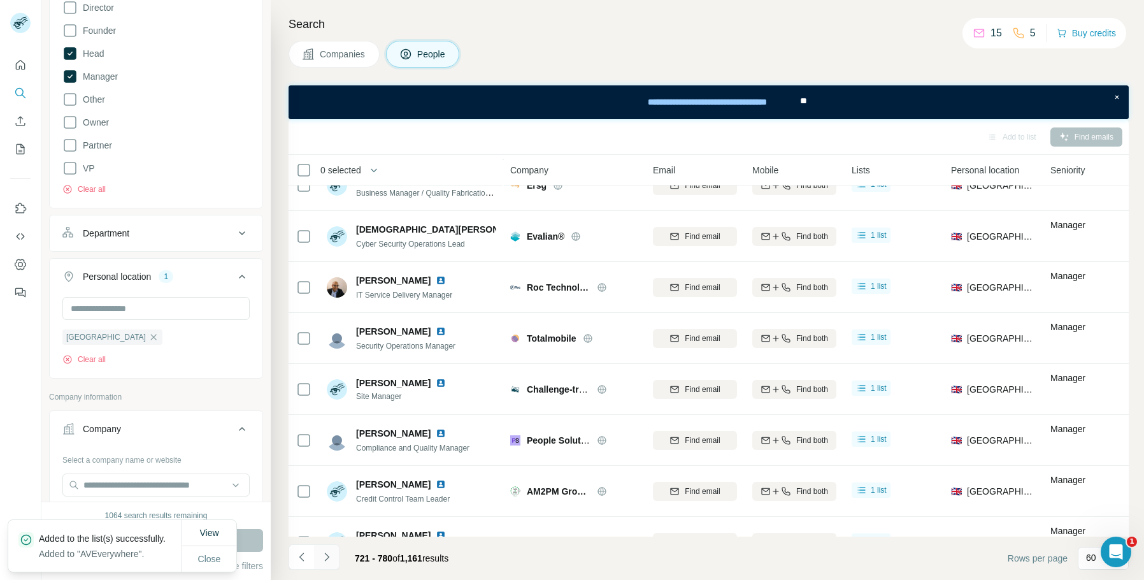
click at [329, 559] on icon "Navigate to next page" at bounding box center [326, 556] width 13 height 13
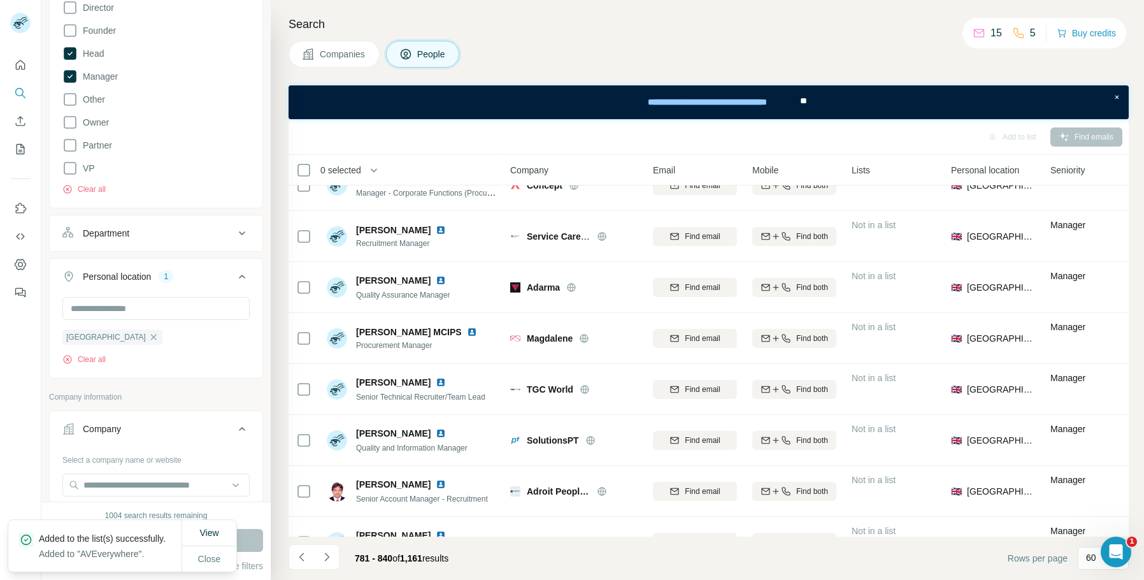
click at [312, 169] on div "0 selected" at bounding box center [336, 170] width 50 height 13
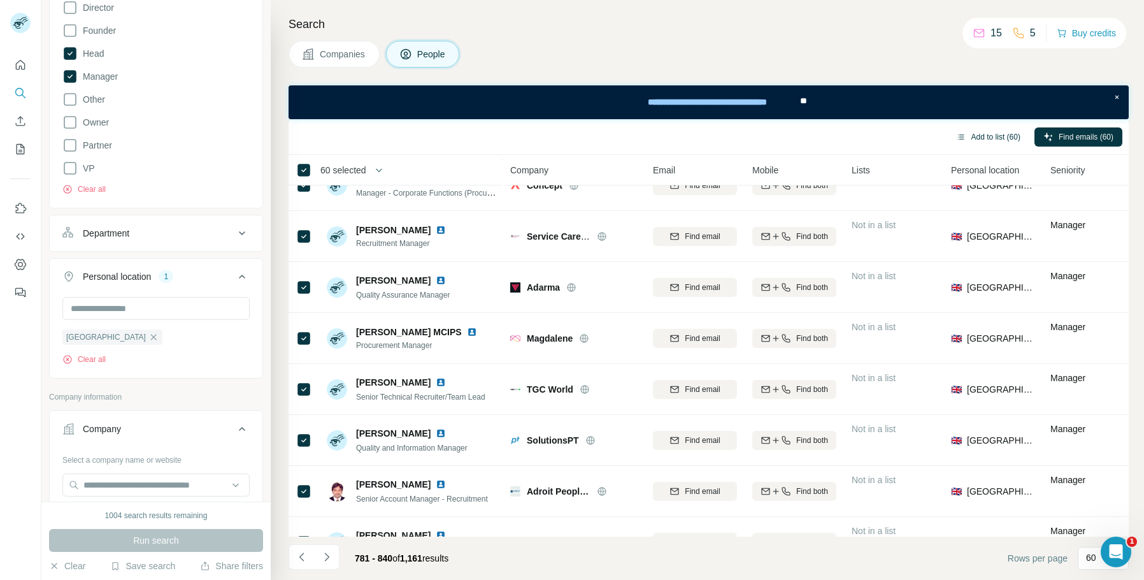
click at [982, 139] on button "Add to list (60)" at bounding box center [988, 136] width 82 height 19
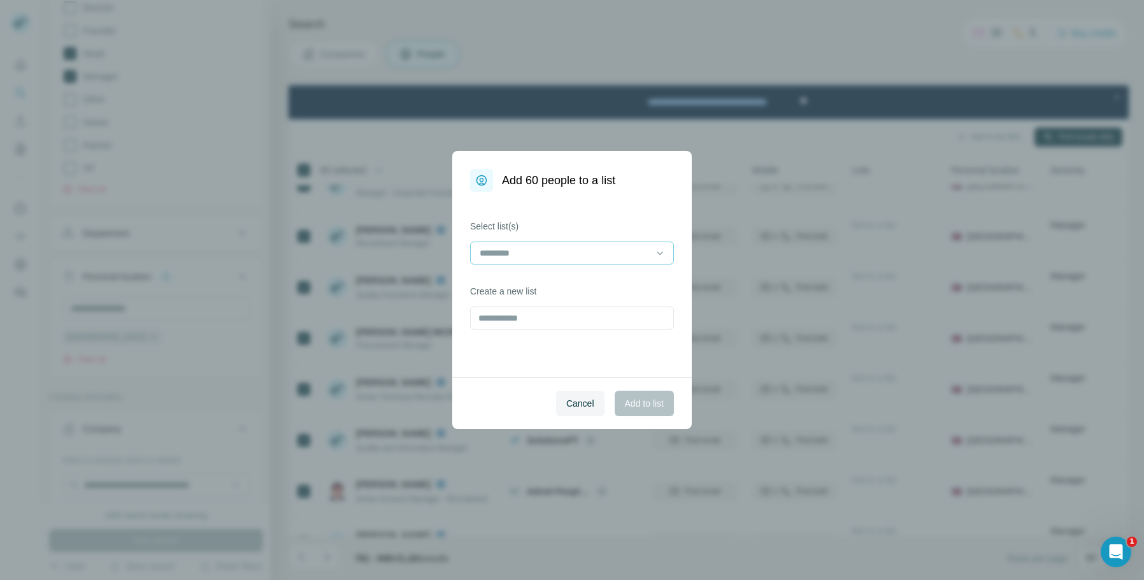
click at [569, 250] on input at bounding box center [564, 253] width 172 height 14
click at [557, 278] on div "AVEverywhere" at bounding box center [572, 281] width 182 height 13
click at [644, 407] on span "Add to list" at bounding box center [644, 403] width 39 height 13
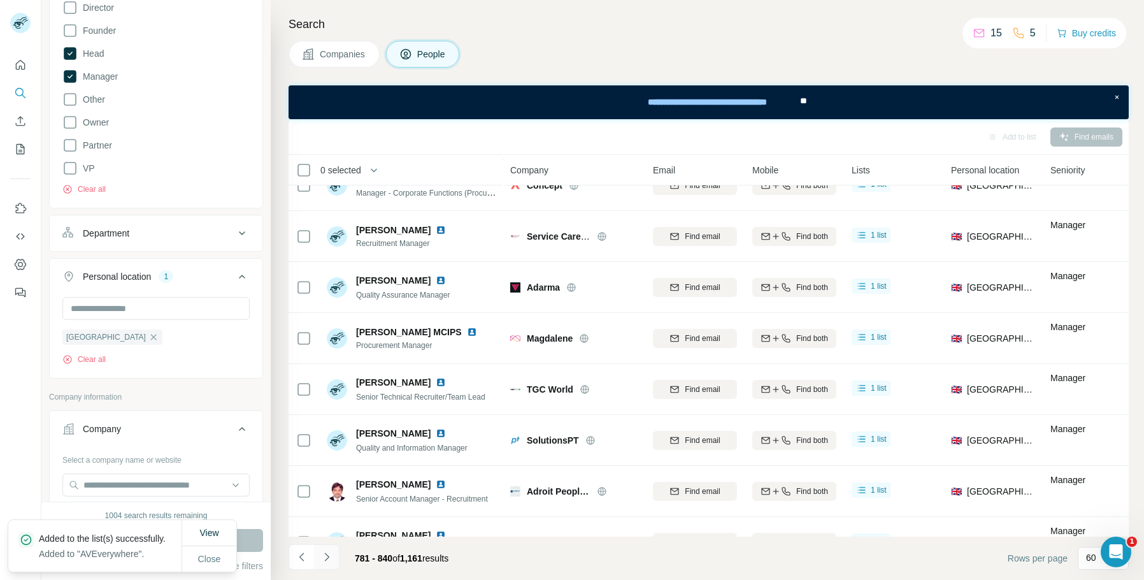
click at [334, 559] on button "Navigate to next page" at bounding box center [326, 556] width 25 height 25
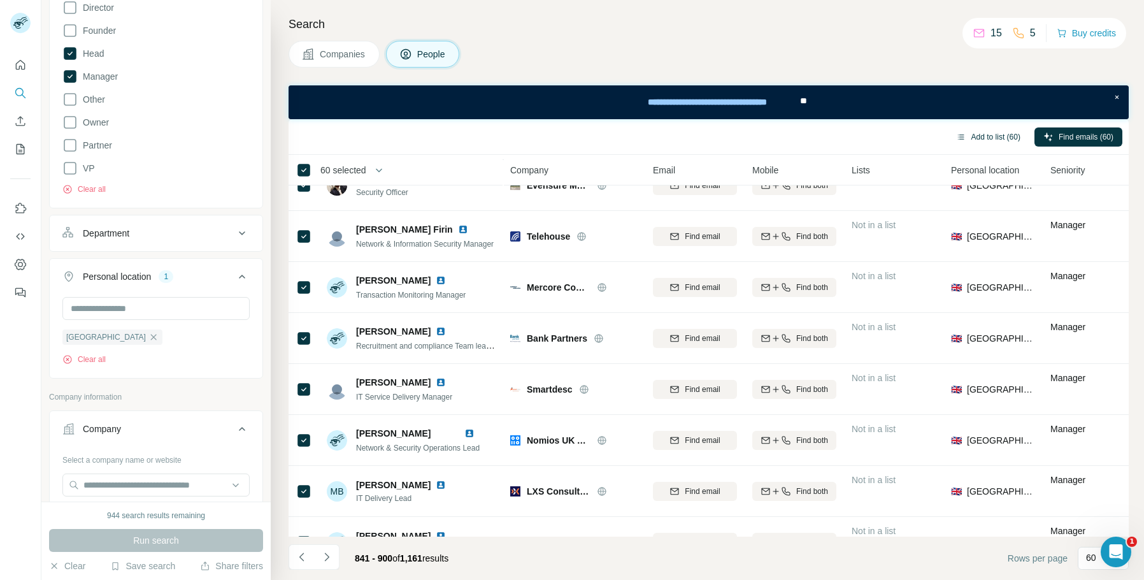
click at [1004, 139] on button "Add to list (60)" at bounding box center [988, 136] width 82 height 19
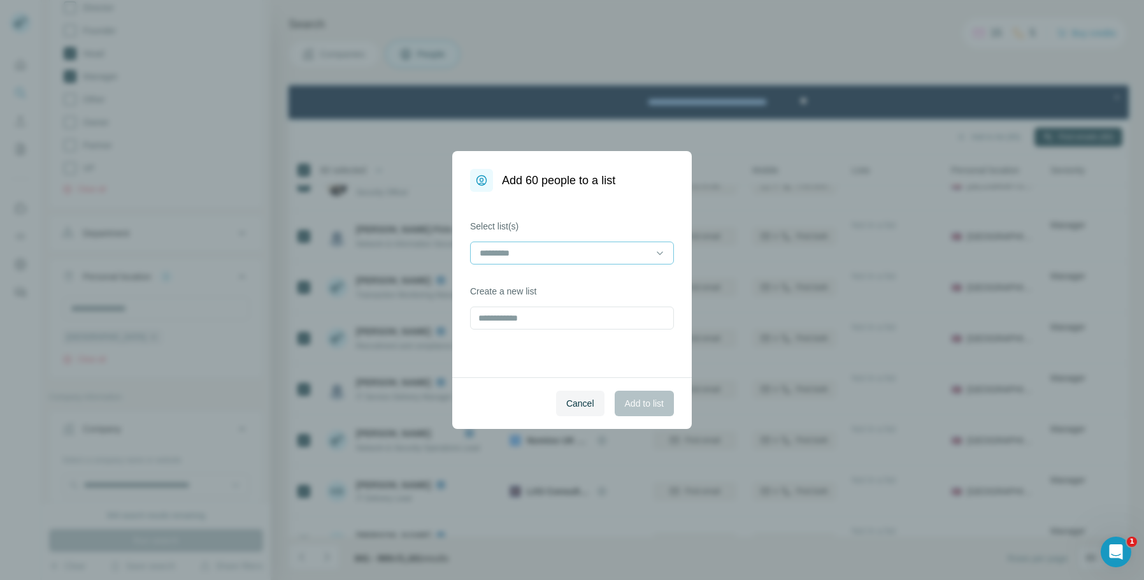
click at [595, 251] on input at bounding box center [564, 253] width 172 height 14
click at [587, 278] on div "AVEverywhere" at bounding box center [572, 281] width 182 height 13
click at [627, 396] on button "Add to list" at bounding box center [644, 402] width 59 height 25
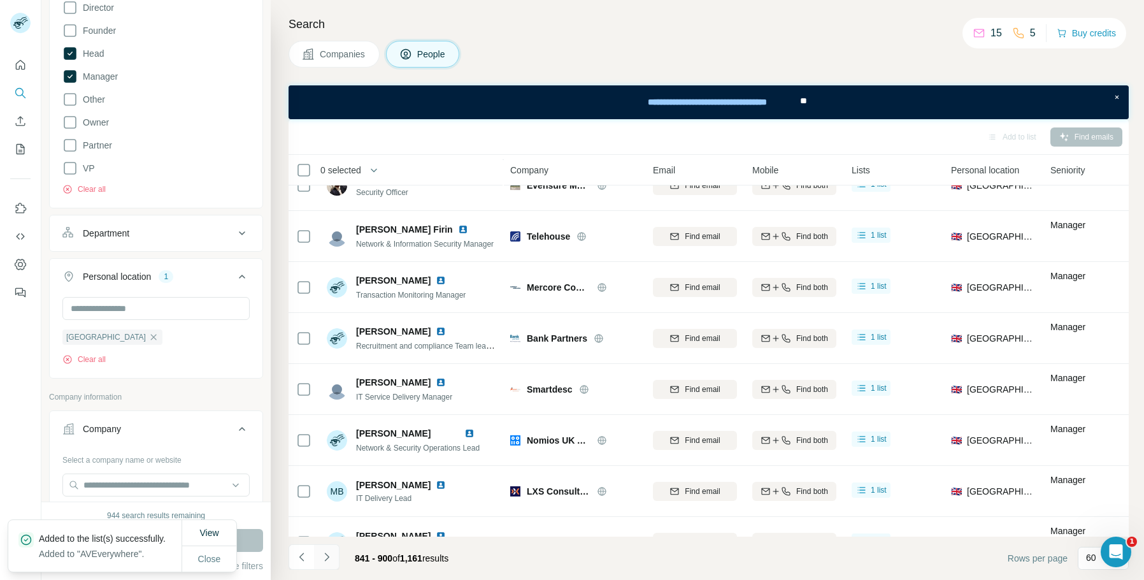
click at [329, 559] on icon "Navigate to next page" at bounding box center [326, 556] width 13 height 13
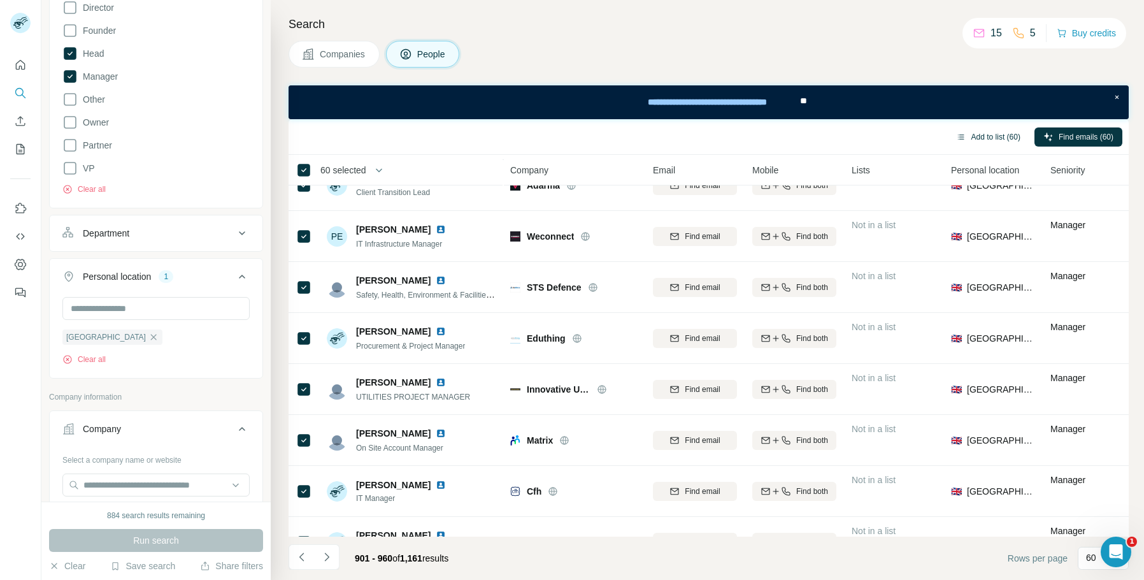
click at [975, 138] on button "Add to list (60)" at bounding box center [988, 136] width 82 height 19
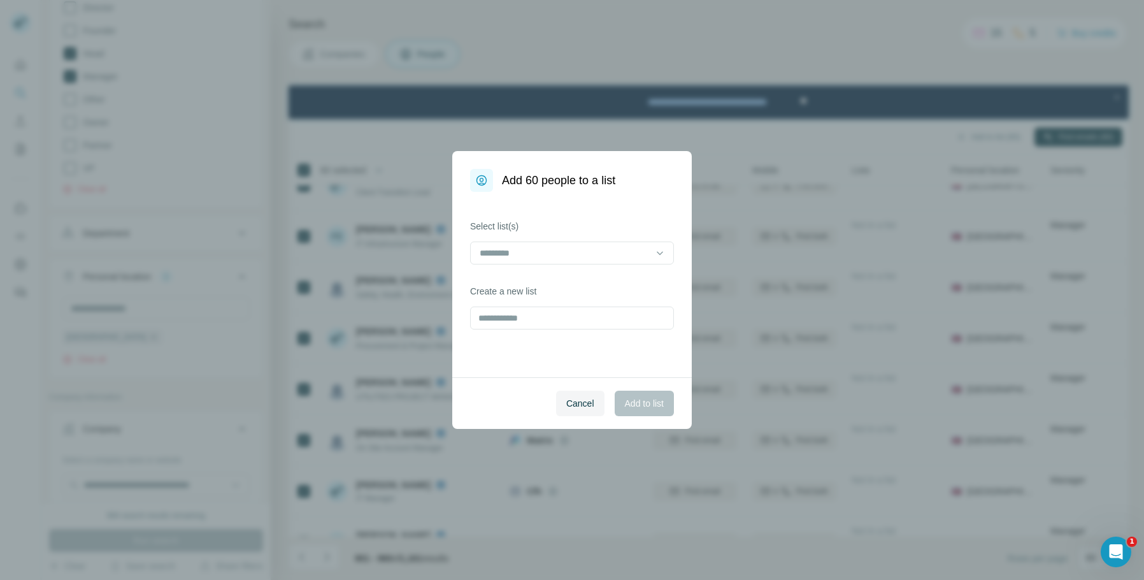
click at [523, 236] on div "Select list(s)" at bounding box center [572, 242] width 204 height 45
click at [518, 252] on input at bounding box center [564, 253] width 172 height 14
click at [550, 283] on div "AVEverywhere" at bounding box center [572, 281] width 182 height 13
click at [636, 400] on span "Add to list" at bounding box center [644, 403] width 39 height 13
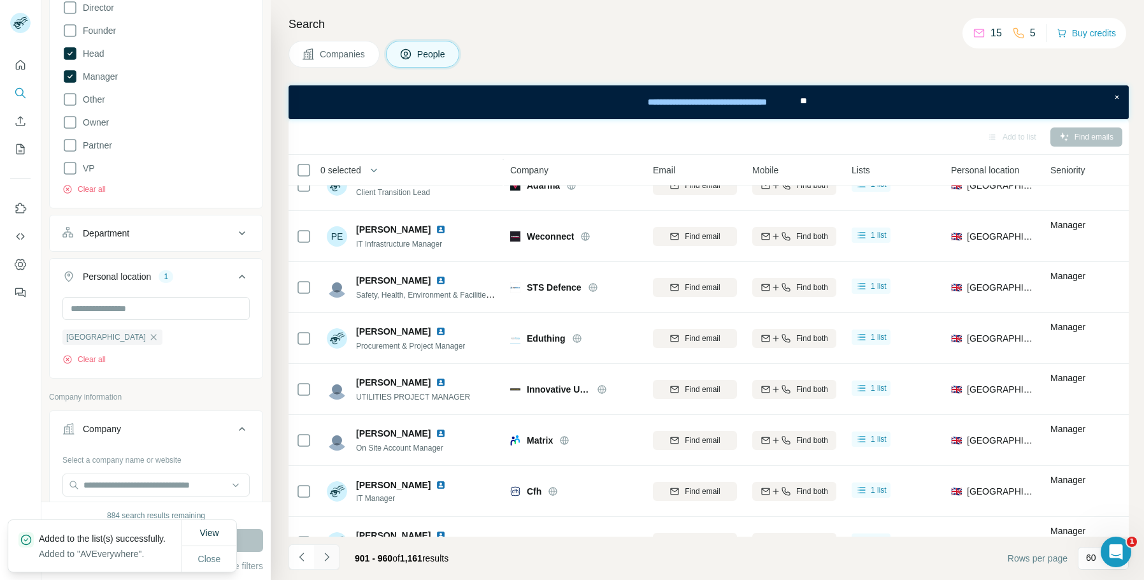
click at [329, 555] on icon "Navigate to next page" at bounding box center [326, 556] width 13 height 13
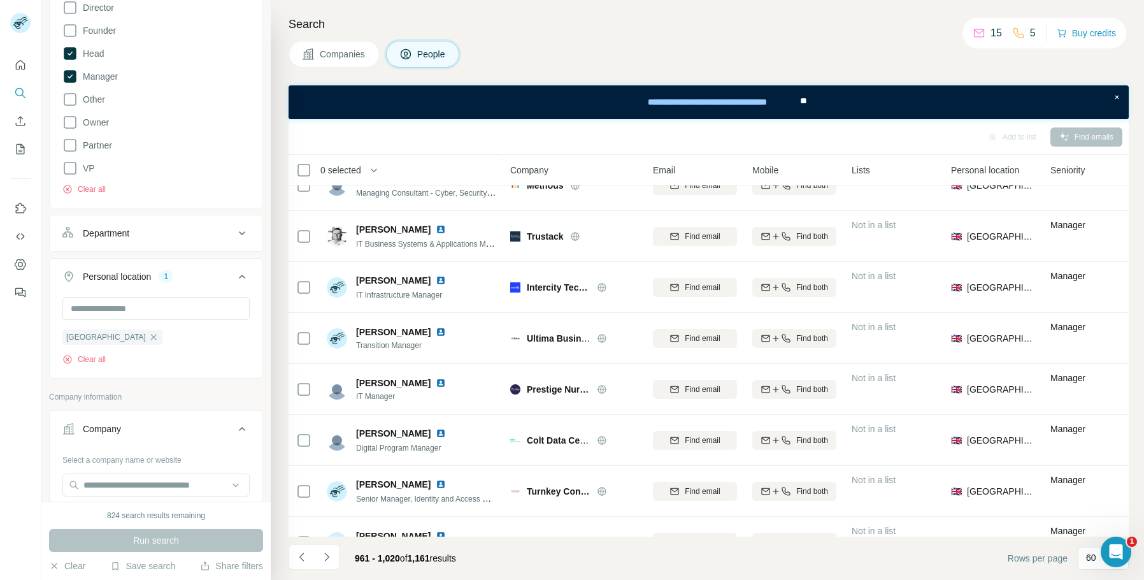
click at [294, 169] on th "0 selected" at bounding box center [391, 170] width 204 height 31
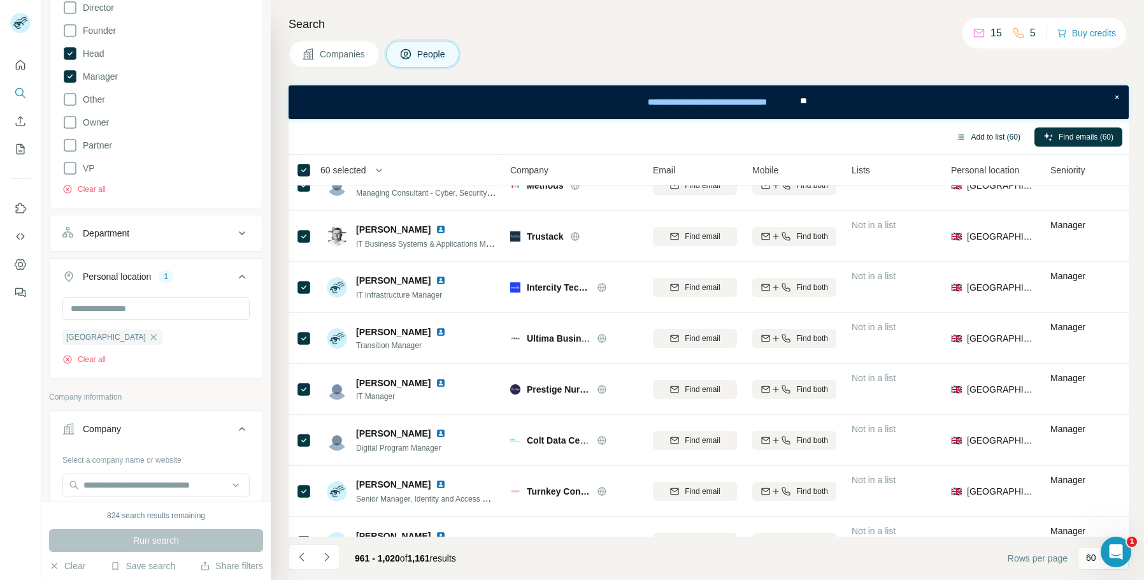
click at [971, 143] on button "Add to list (60)" at bounding box center [988, 136] width 82 height 19
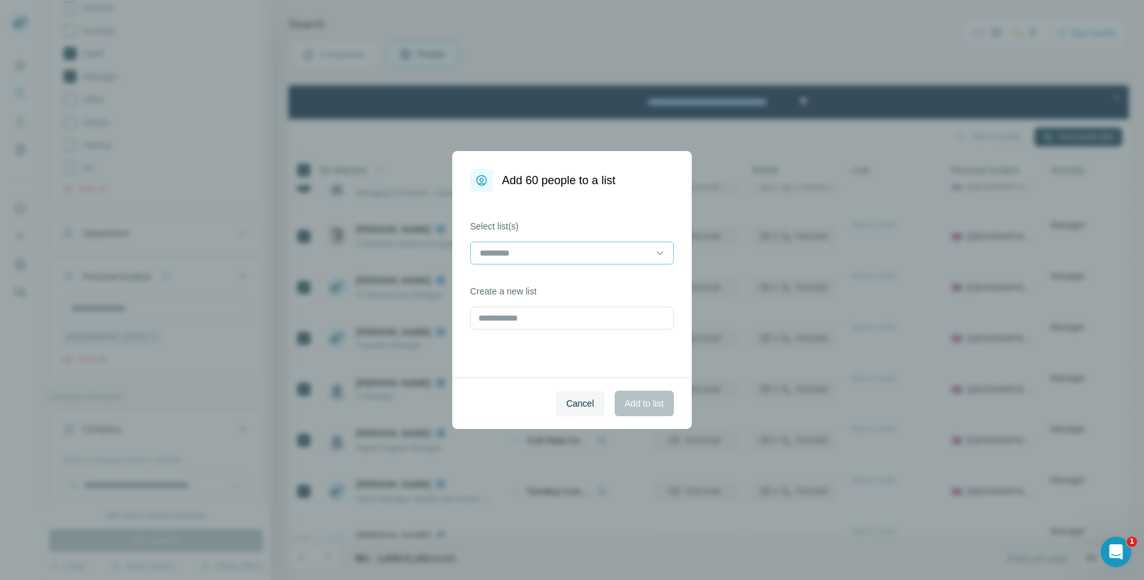
click at [643, 258] on input at bounding box center [564, 253] width 172 height 14
click at [610, 289] on div "AVEverywhere" at bounding box center [571, 281] width 197 height 23
click at [634, 397] on span "Add to list" at bounding box center [644, 403] width 39 height 13
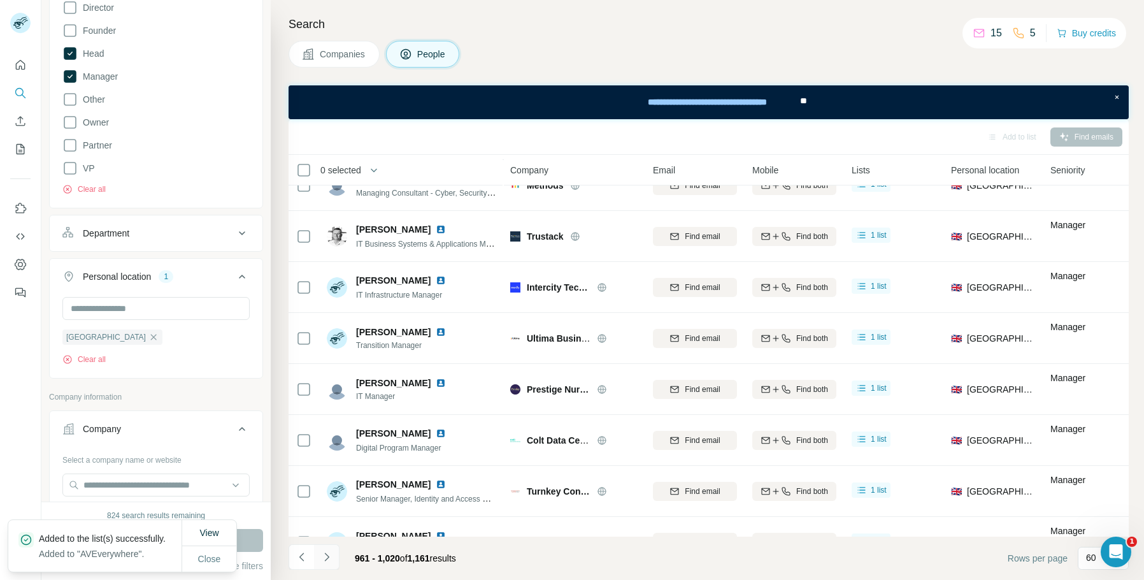
click at [332, 557] on icon "Navigate to next page" at bounding box center [326, 556] width 13 height 13
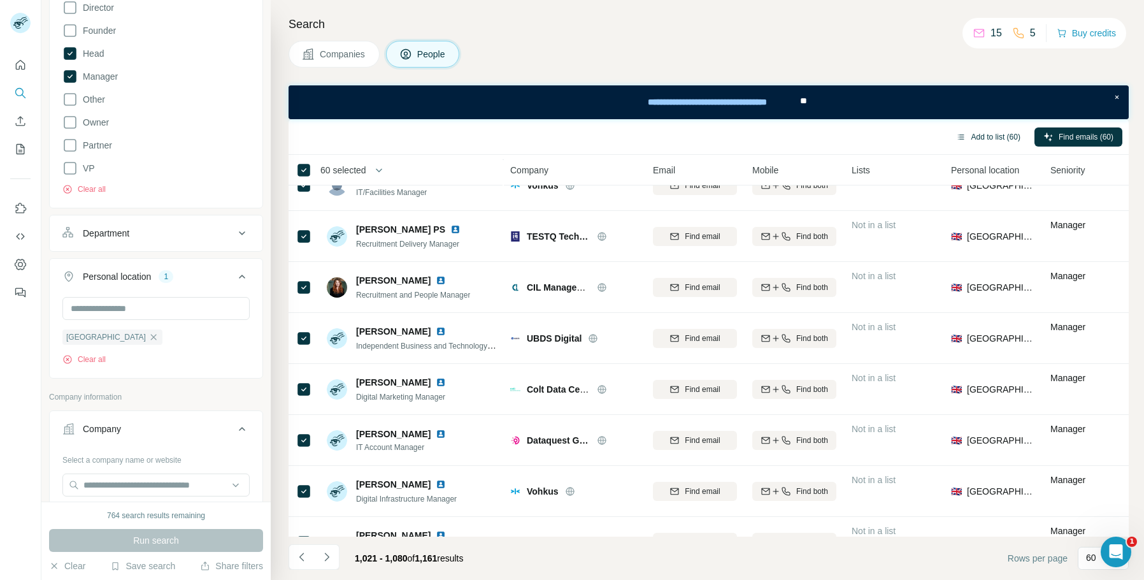
click at [974, 135] on button "Add to list (60)" at bounding box center [988, 136] width 82 height 19
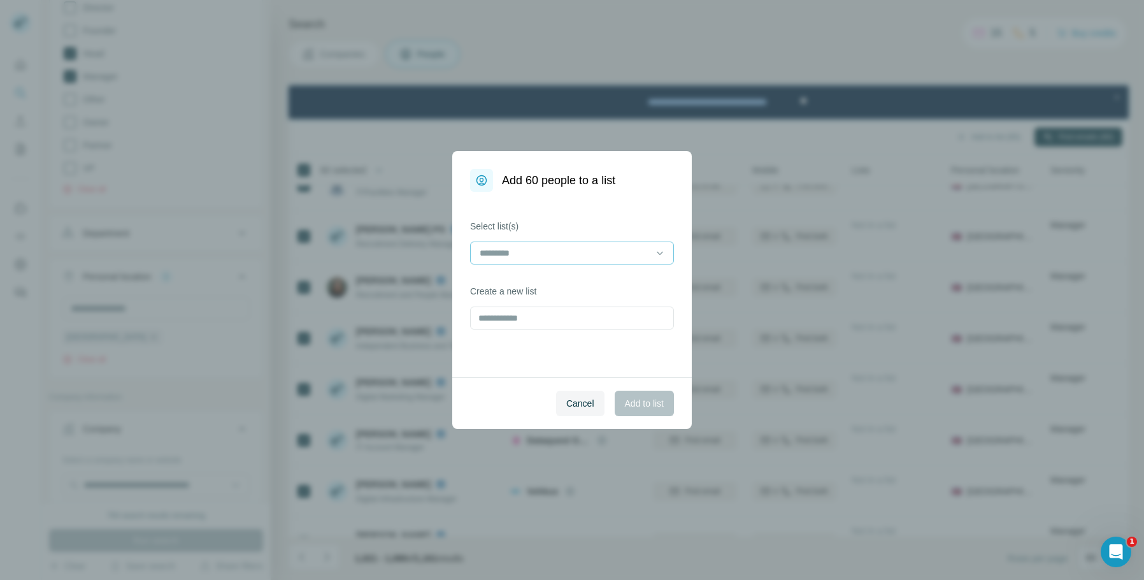
click at [604, 262] on div at bounding box center [564, 253] width 172 height 22
click at [596, 288] on div "AVEverywhere" at bounding box center [571, 281] width 197 height 23
click at [624, 411] on button "Add to list" at bounding box center [644, 402] width 59 height 25
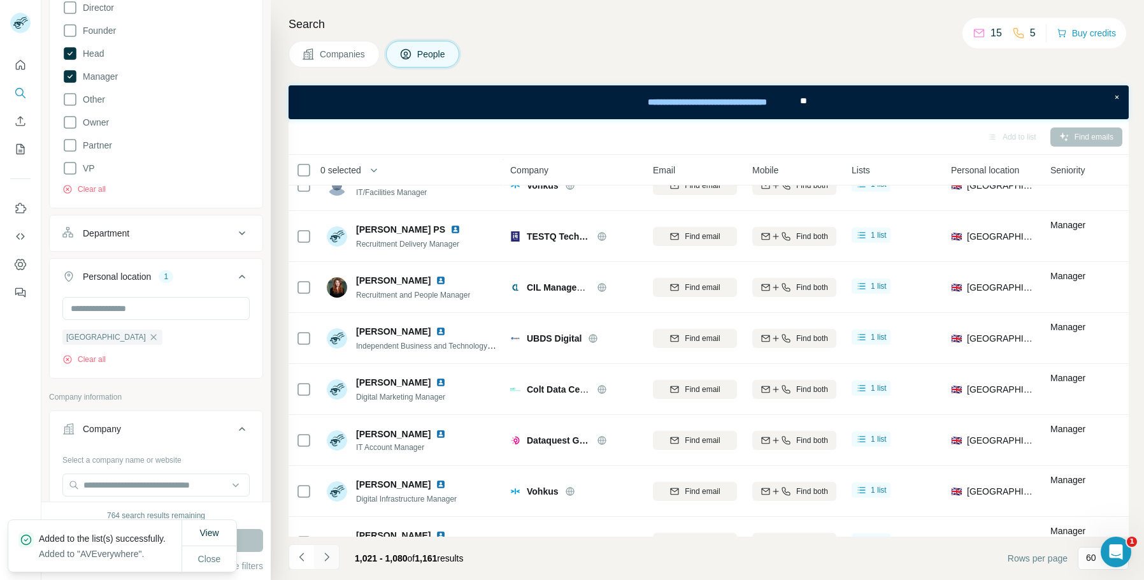
click at [329, 561] on icon "Navigate to next page" at bounding box center [326, 556] width 13 height 13
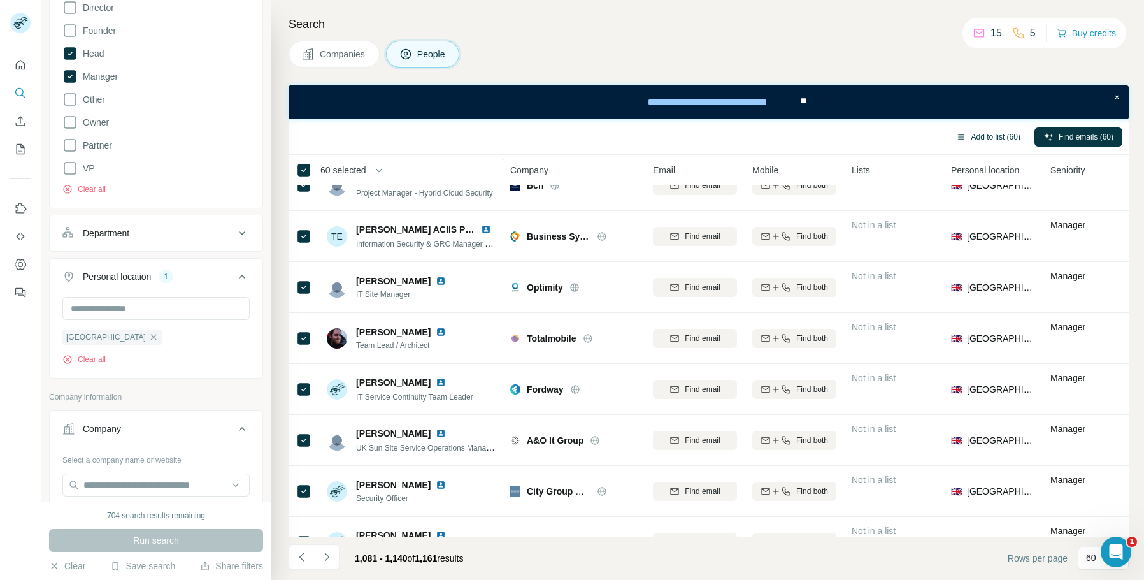
click at [1005, 139] on button "Add to list (60)" at bounding box center [988, 136] width 82 height 19
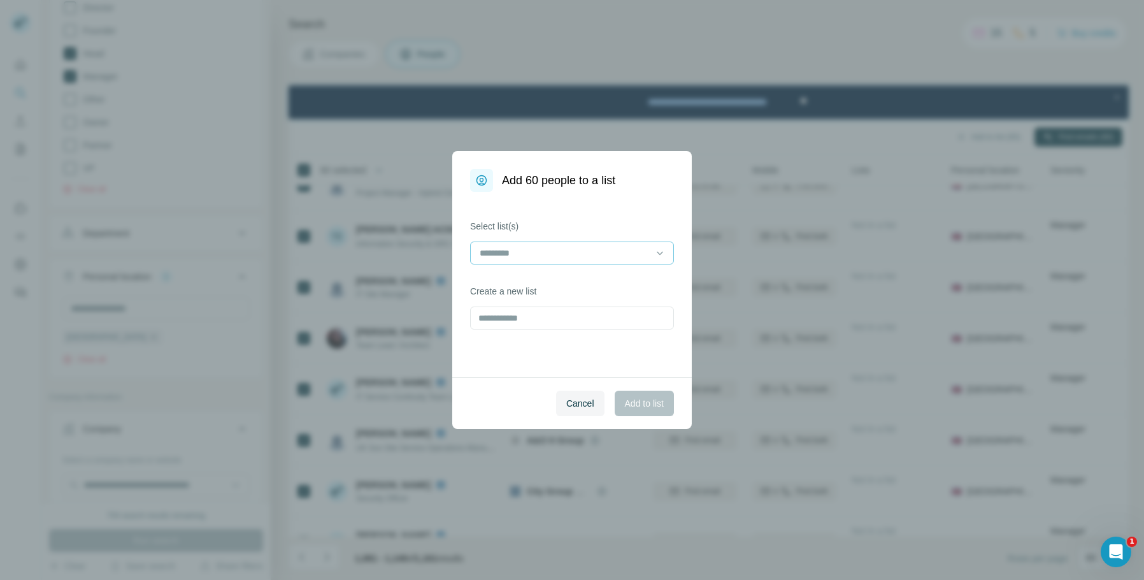
click at [622, 253] on input at bounding box center [564, 253] width 172 height 14
click at [582, 287] on div "AVEverywhere" at bounding box center [572, 281] width 182 height 13
click at [631, 400] on span "Add to list" at bounding box center [644, 403] width 39 height 13
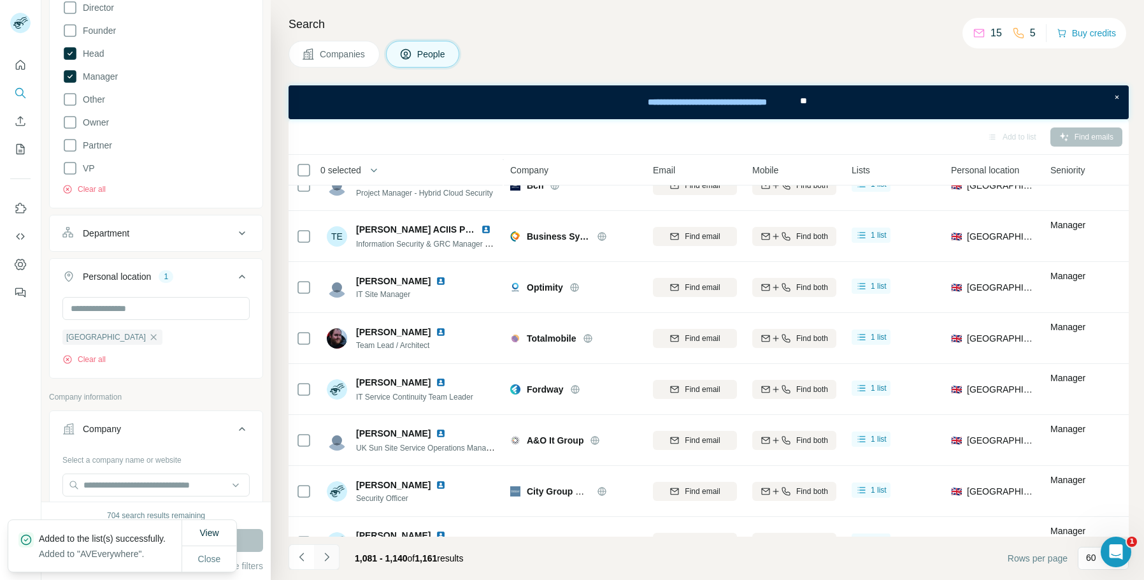
click at [336, 555] on button "Navigate to next page" at bounding box center [326, 556] width 25 height 25
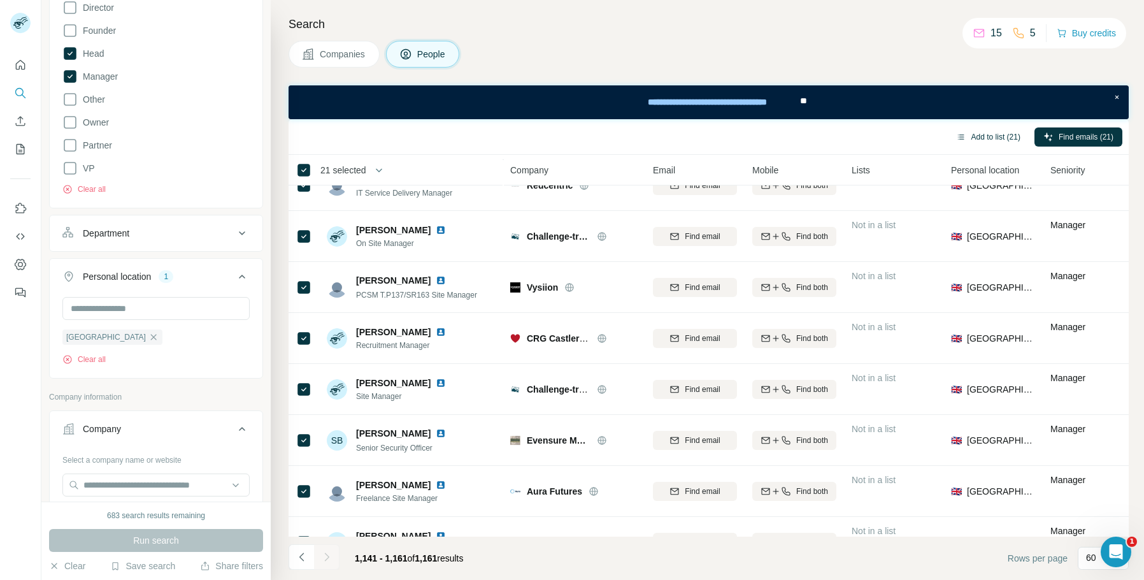
click at [1001, 133] on button "Add to list (21)" at bounding box center [988, 136] width 82 height 19
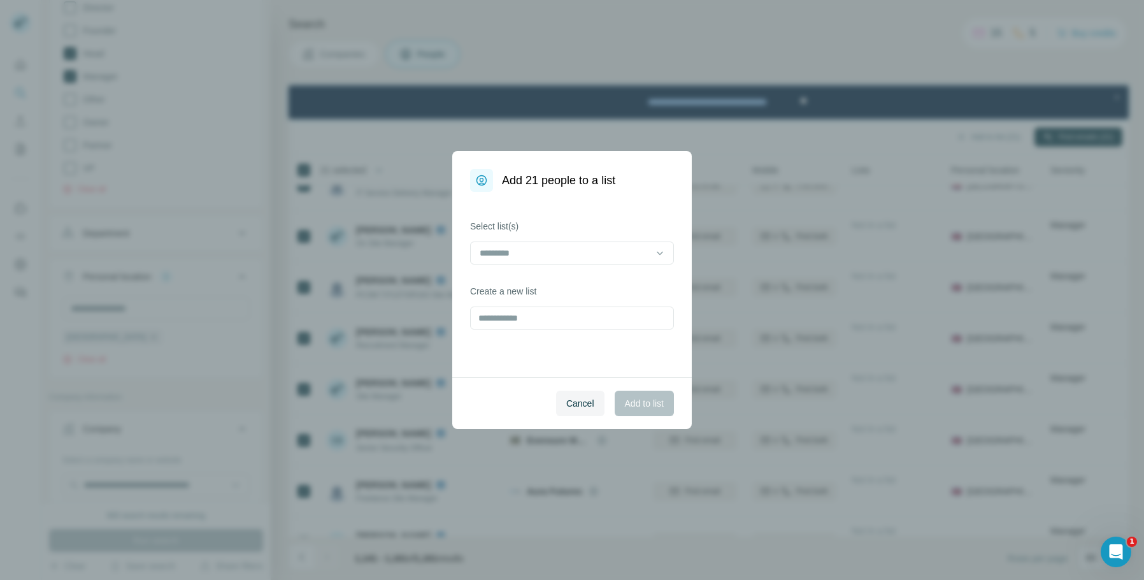
click at [640, 266] on div at bounding box center [572, 253] width 204 height 25
click at [647, 257] on input at bounding box center [564, 253] width 172 height 14
click at [621, 289] on div "AVEverywhere" at bounding box center [571, 281] width 197 height 23
click at [644, 398] on span "Add to list" at bounding box center [644, 403] width 39 height 13
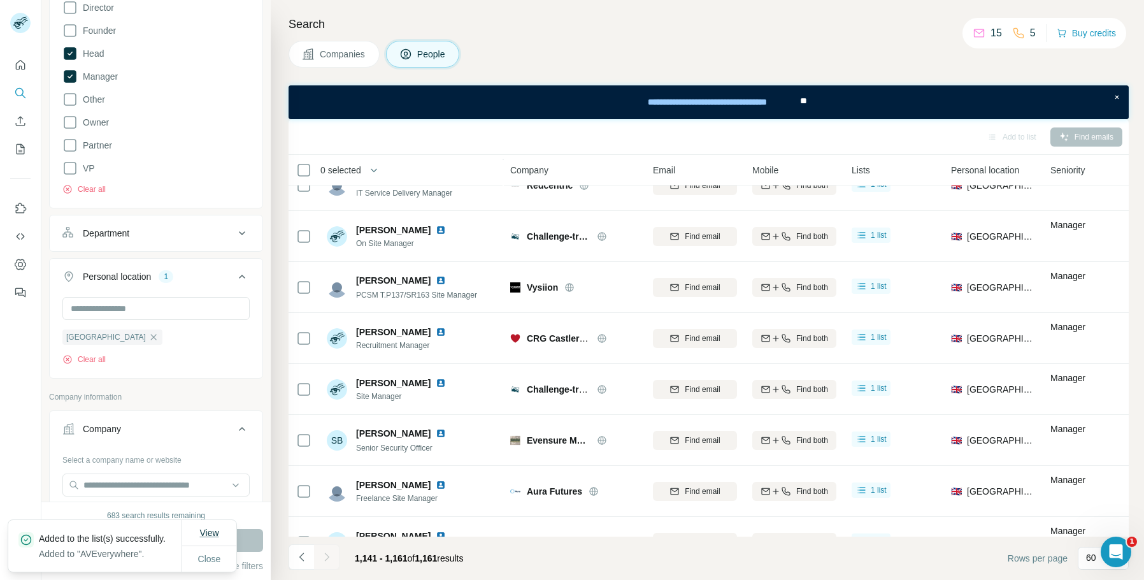
click at [222, 521] on button "View" at bounding box center [208, 532] width 37 height 23
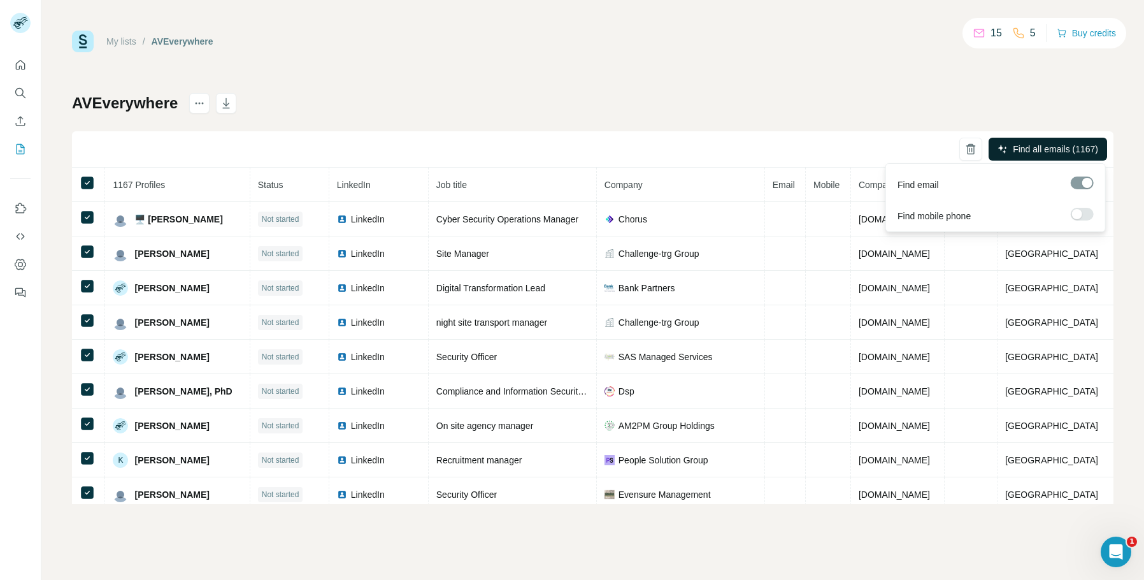
click at [1040, 155] on button "Find all emails (1167)" at bounding box center [1048, 149] width 118 height 23
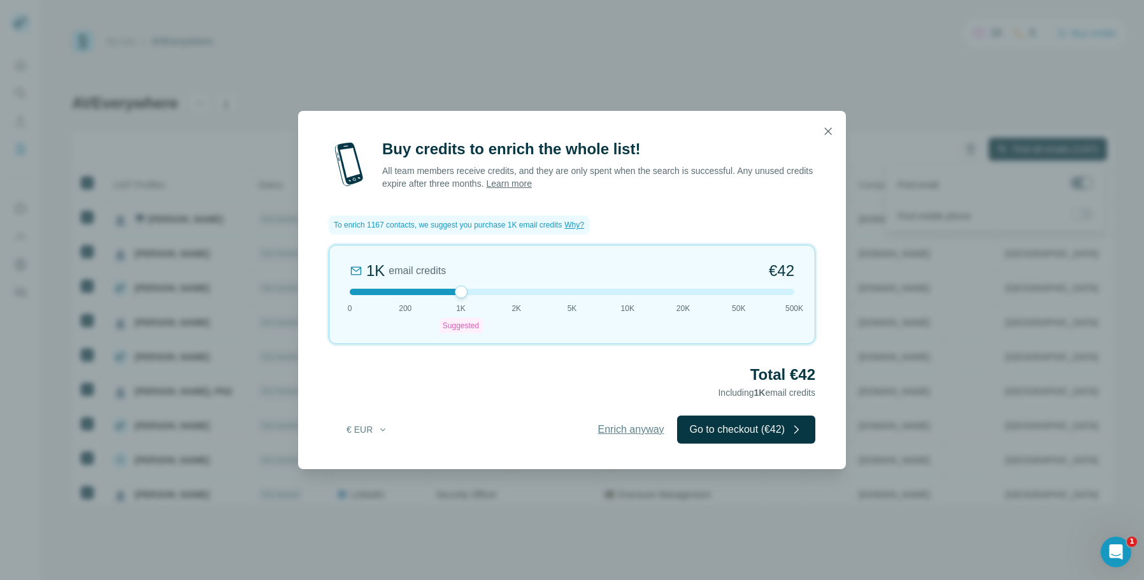
click at [606, 425] on span "Enrich anyway" at bounding box center [631, 429] width 66 height 15
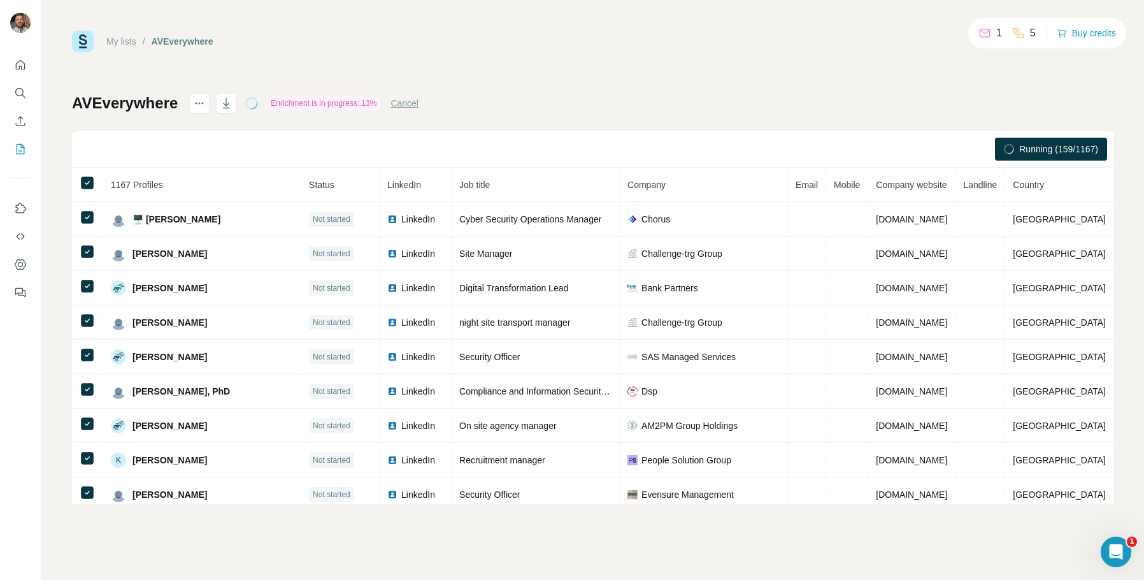
click at [513, 104] on div "AVEverywhere Enrichment is in progress: 13% Cancel Running (159/1167) 1167 Prof…" at bounding box center [592, 298] width 1041 height 411
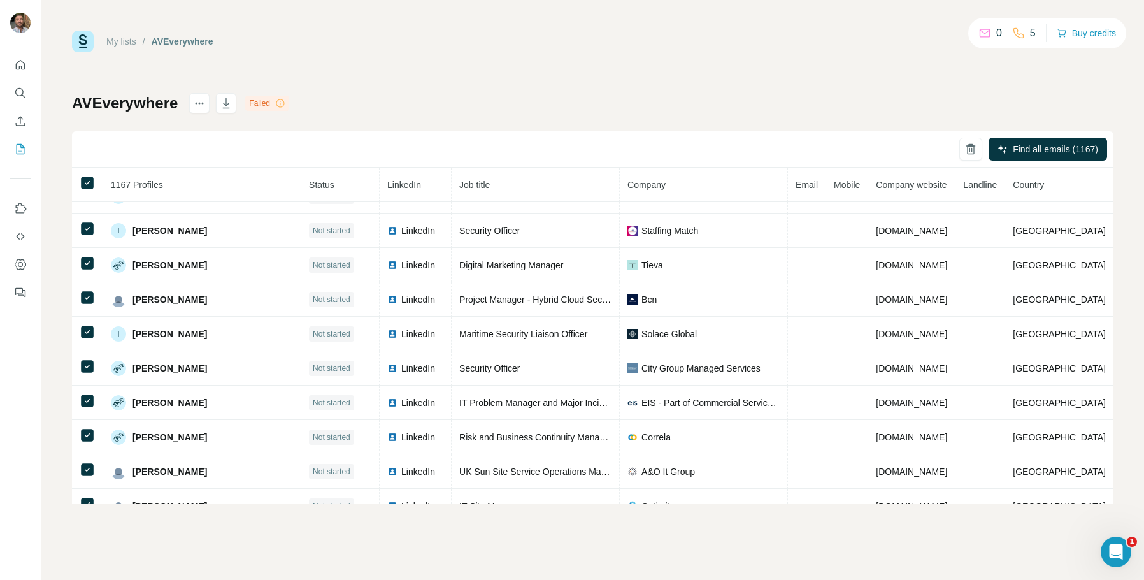
scroll to position [1080, 0]
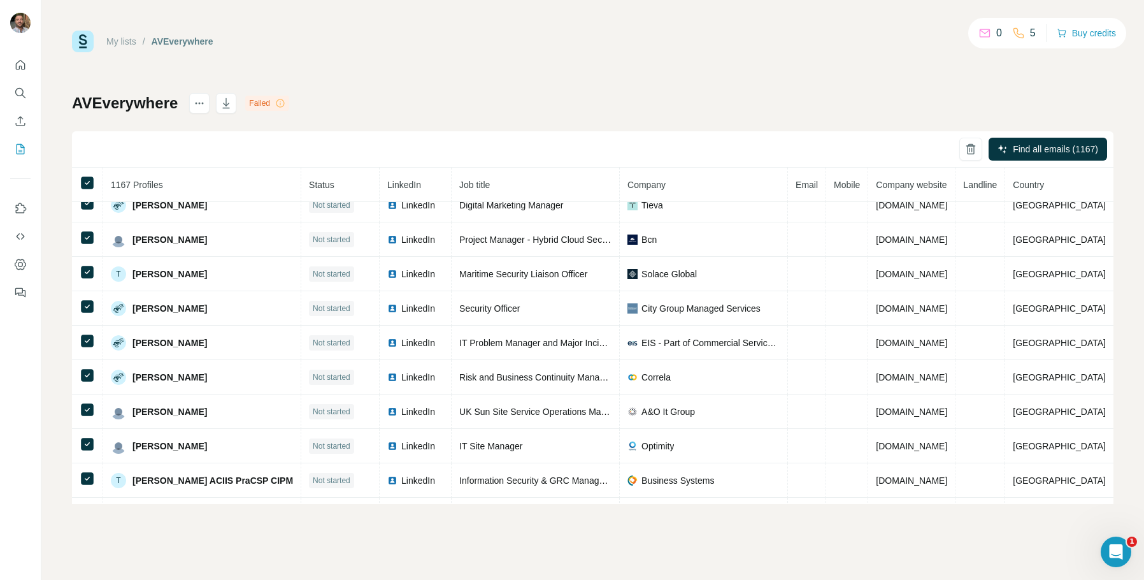
click at [796, 185] on span "Email" at bounding box center [807, 185] width 22 height 10
click at [195, 102] on icon "actions" at bounding box center [199, 103] width 13 height 13
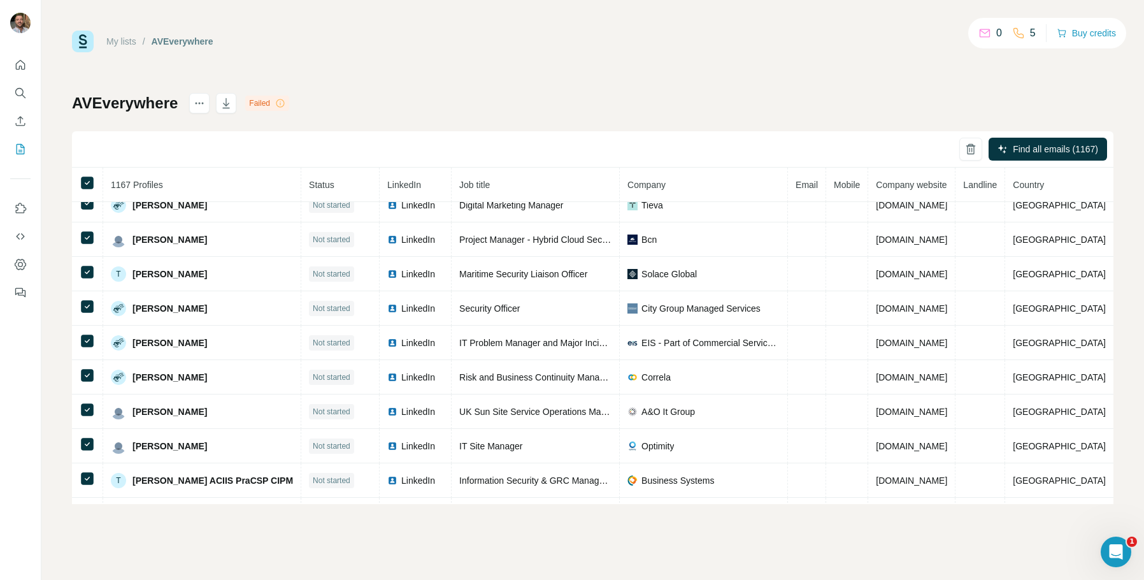
click at [289, 84] on div "My lists / AVEverywhere 0 5 Buy credits AVEverywhere Failed Find all emails (11…" at bounding box center [592, 267] width 1041 height 473
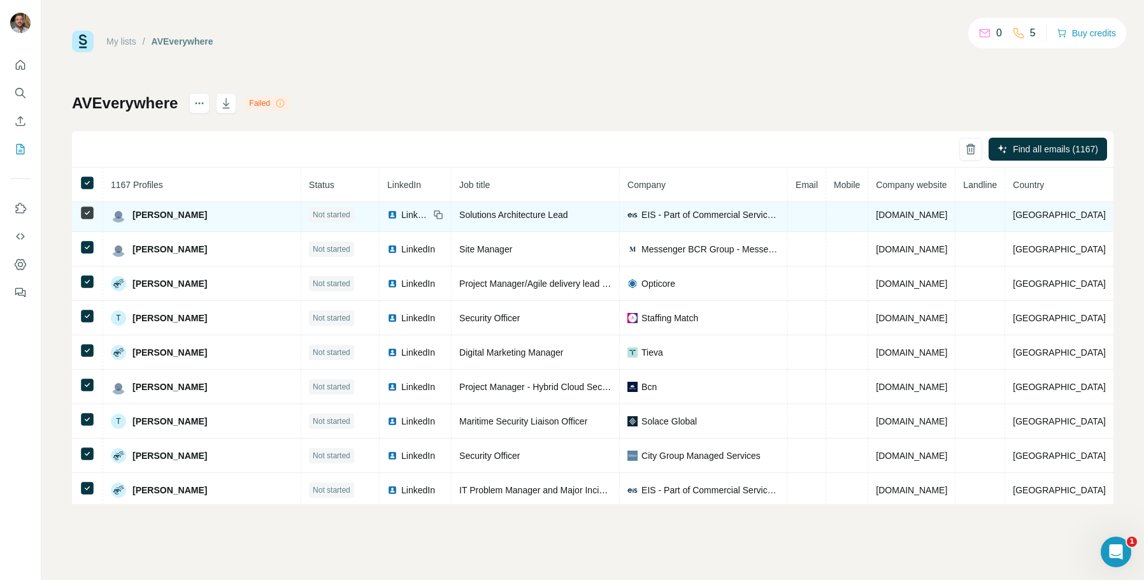
scroll to position [902, 0]
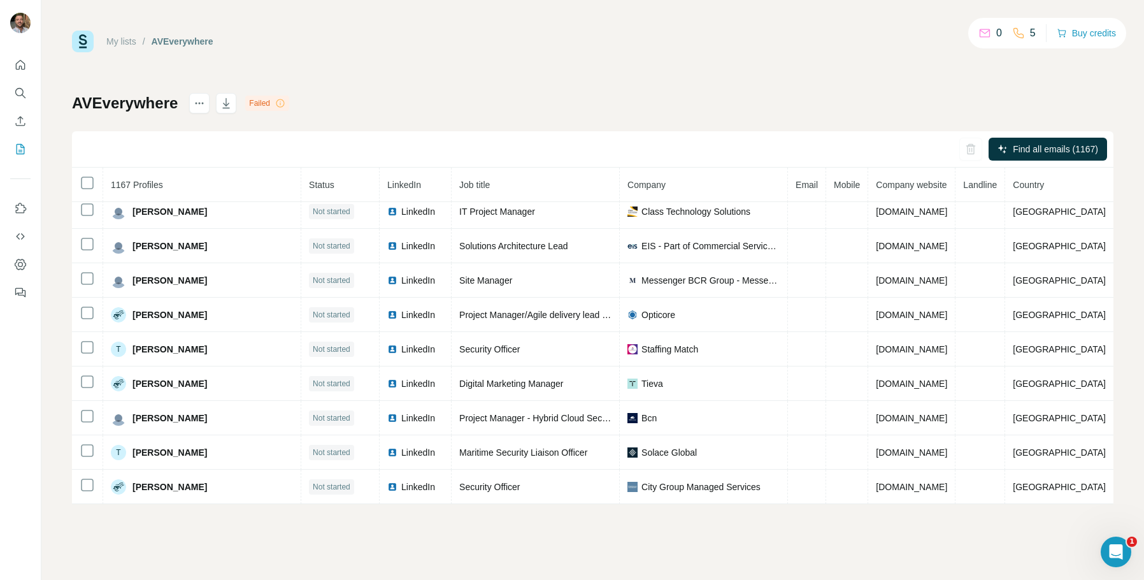
click at [796, 186] on span "Email" at bounding box center [807, 185] width 22 height 10
click at [996, 30] on p "0" at bounding box center [999, 32] width 6 height 15
click at [983, 34] on icon at bounding box center [984, 33] width 13 height 13
click at [27, 65] on button "Quick start" at bounding box center [20, 65] width 20 height 23
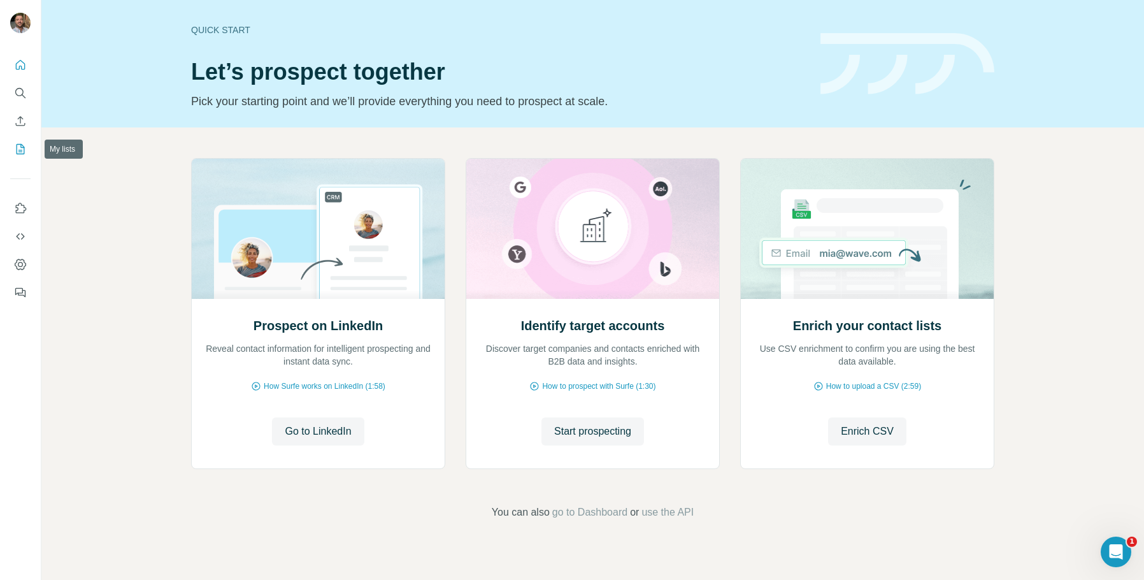
click at [20, 152] on icon "My lists" at bounding box center [20, 149] width 13 height 13
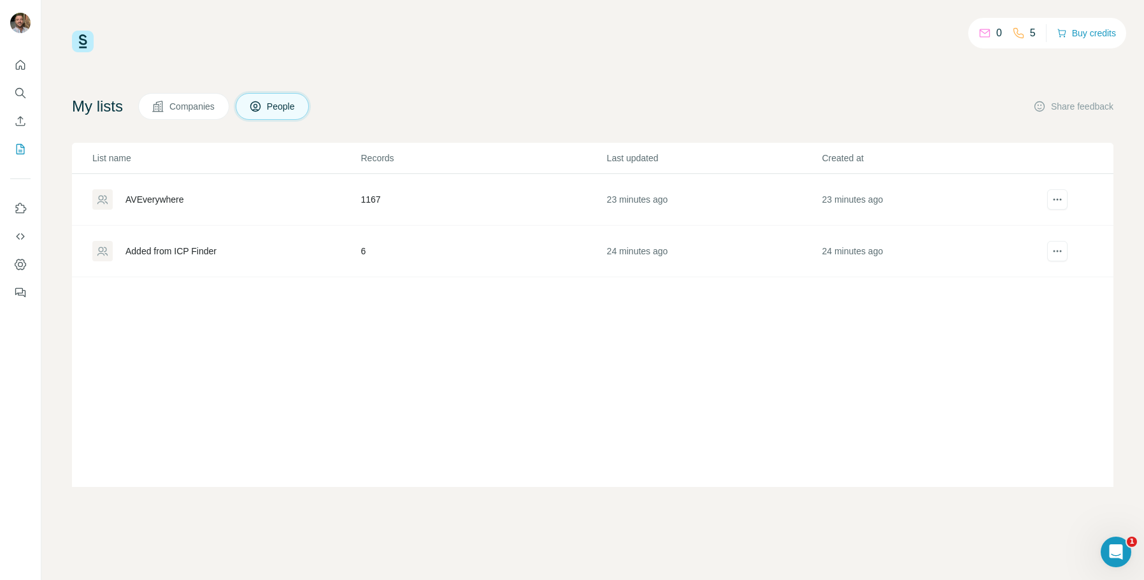
click at [203, 196] on div "AVEverywhere" at bounding box center [225, 199] width 267 height 20
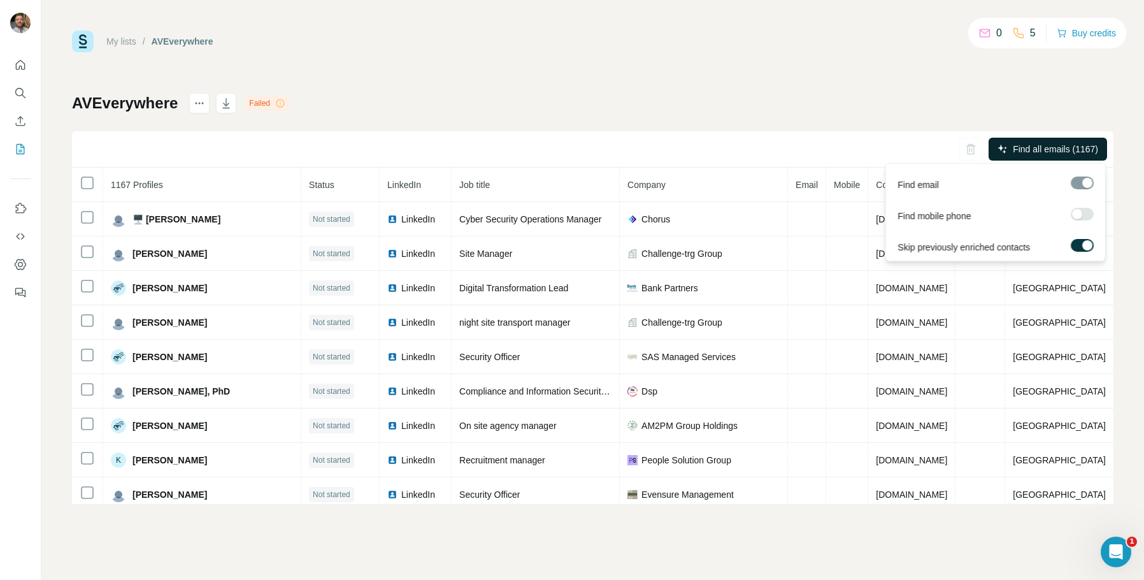
click at [1052, 151] on span "Find all emails (1167)" at bounding box center [1055, 149] width 85 height 13
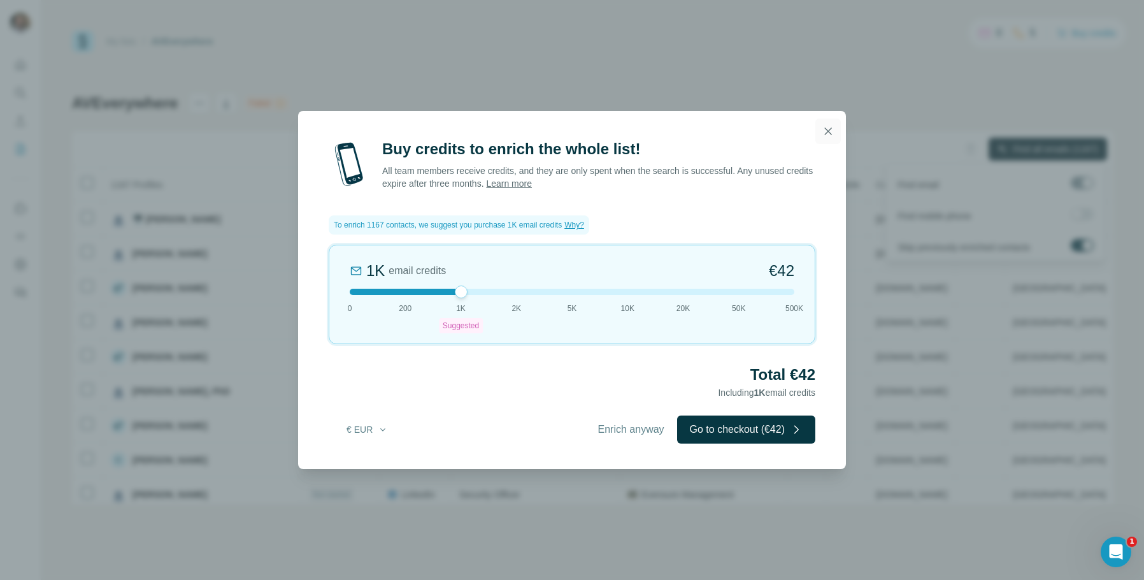
click at [831, 132] on icon "button" at bounding box center [828, 131] width 13 height 13
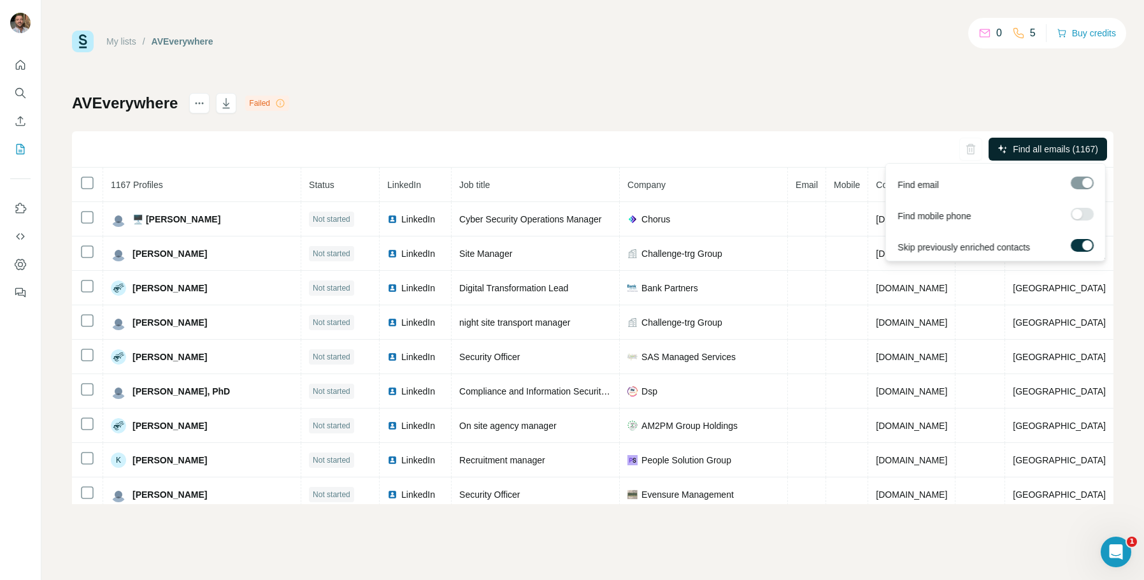
click at [1085, 239] on label at bounding box center [1082, 245] width 23 height 13
click at [757, 105] on div "AVEverywhere Failed Find all emails (1167) 1167 Profiles Status LinkedIn Job ti…" at bounding box center [592, 298] width 1041 height 411
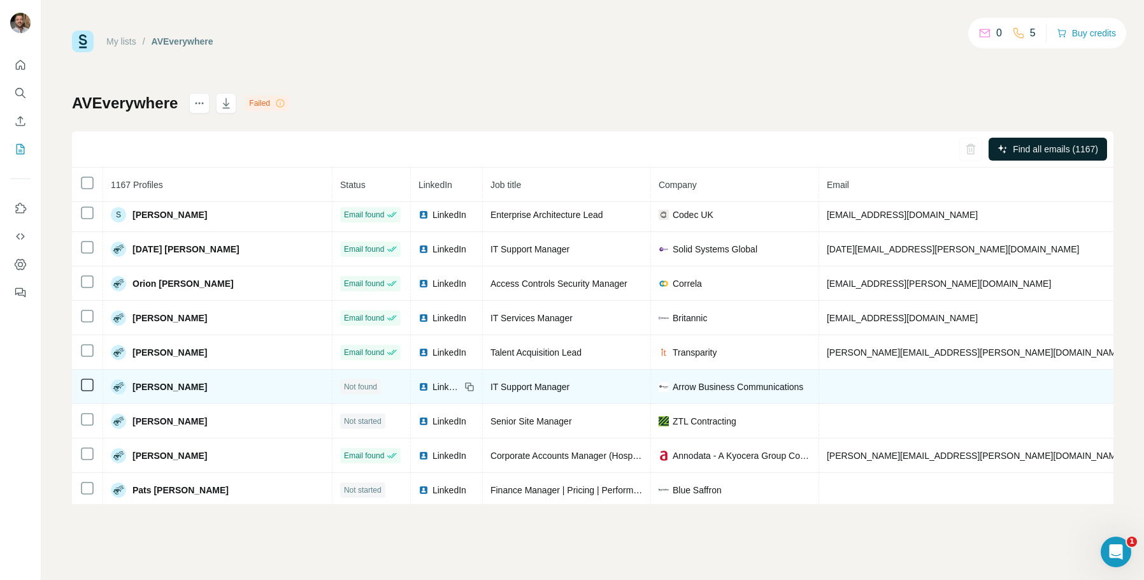
scroll to position [6953, 0]
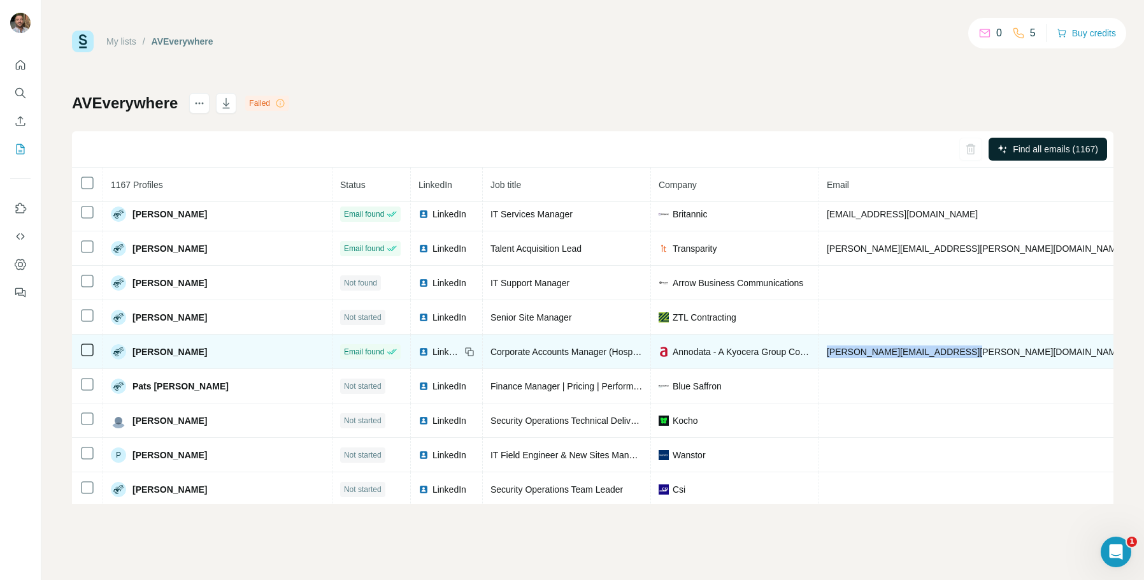
drag, startPoint x: 939, startPoint y: 354, endPoint x: 801, endPoint y: 348, distance: 138.3
click at [819, 348] on td "[PERSON_NAME][EMAIL_ADDRESS][PERSON_NAME][DOMAIN_NAME]" at bounding box center [976, 351] width 314 height 34
copy span "[PERSON_NAME][EMAIL_ADDRESS][PERSON_NAME][DOMAIN_NAME]"
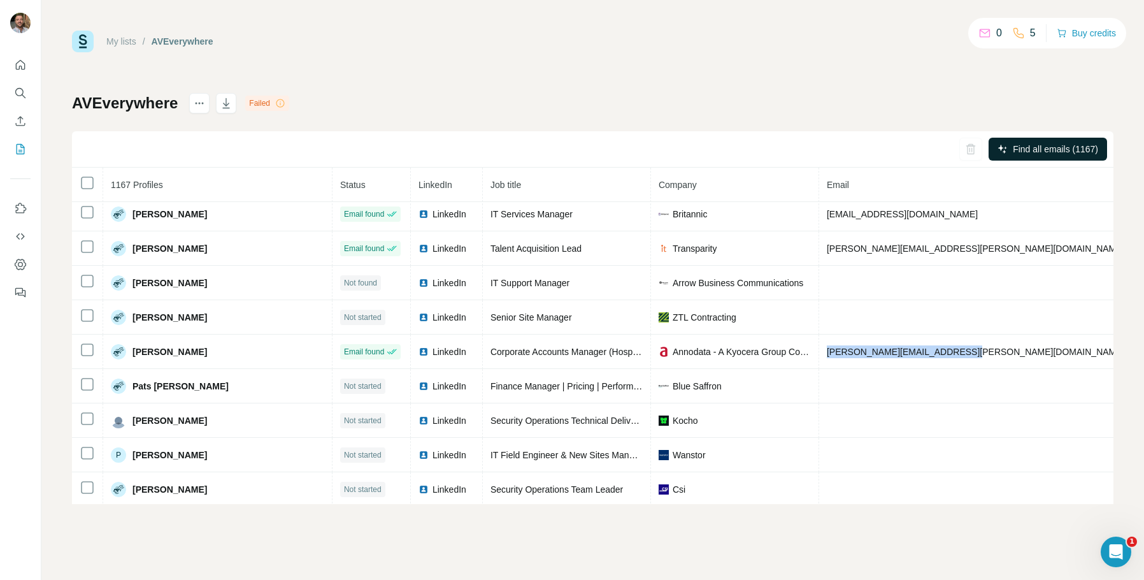
click at [885, 539] on div "My lists / AVEverywhere 0 5 Buy credits AVEverywhere Failed Find all emails (11…" at bounding box center [592, 290] width 1103 height 580
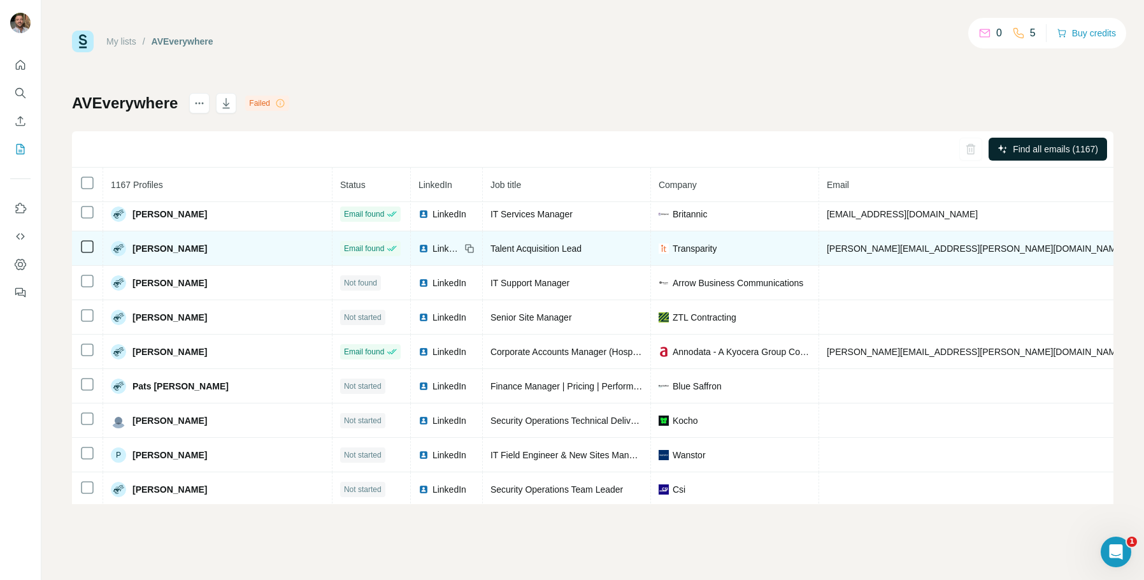
click at [864, 244] on span "[PERSON_NAME][EMAIL_ADDRESS][PERSON_NAME][DOMAIN_NAME]" at bounding box center [976, 248] width 298 height 10
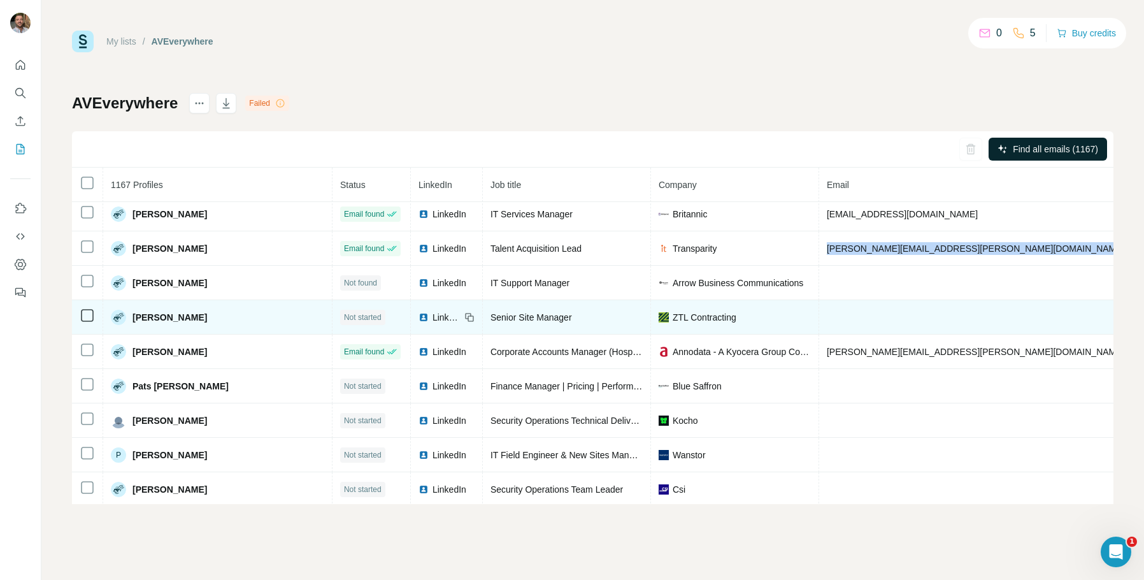
copy span "[PERSON_NAME][EMAIL_ADDRESS][PERSON_NAME][DOMAIN_NAME]"
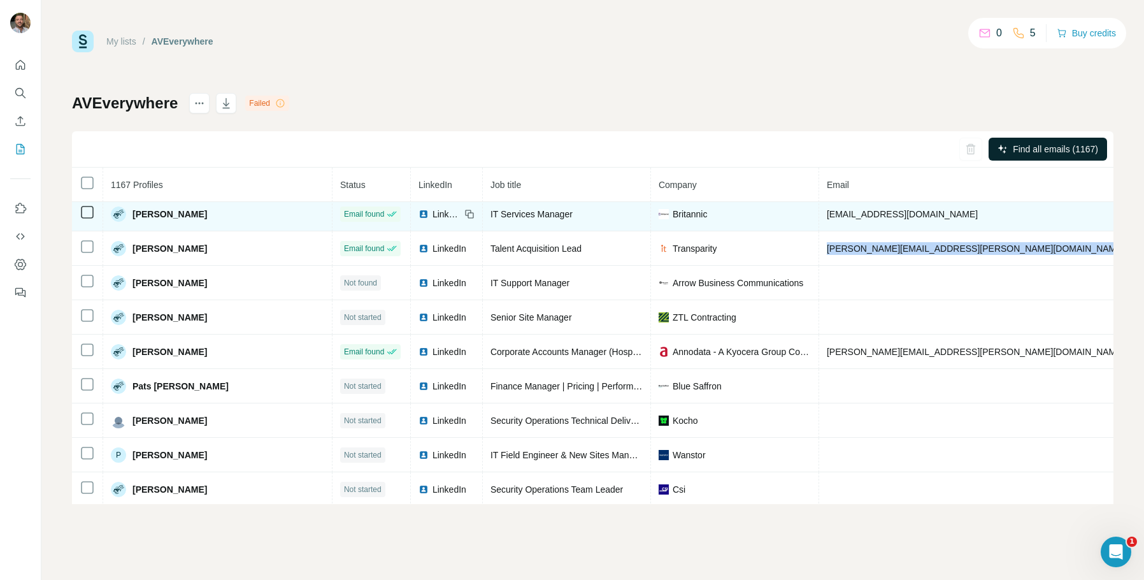
click at [868, 118] on div "AVEverywhere Failed Find all emails (1167) 1167 Profiles Status LinkedIn Job ti…" at bounding box center [592, 298] width 1041 height 411
click at [871, 213] on span "[EMAIL_ADDRESS][DOMAIN_NAME]" at bounding box center [902, 214] width 151 height 10
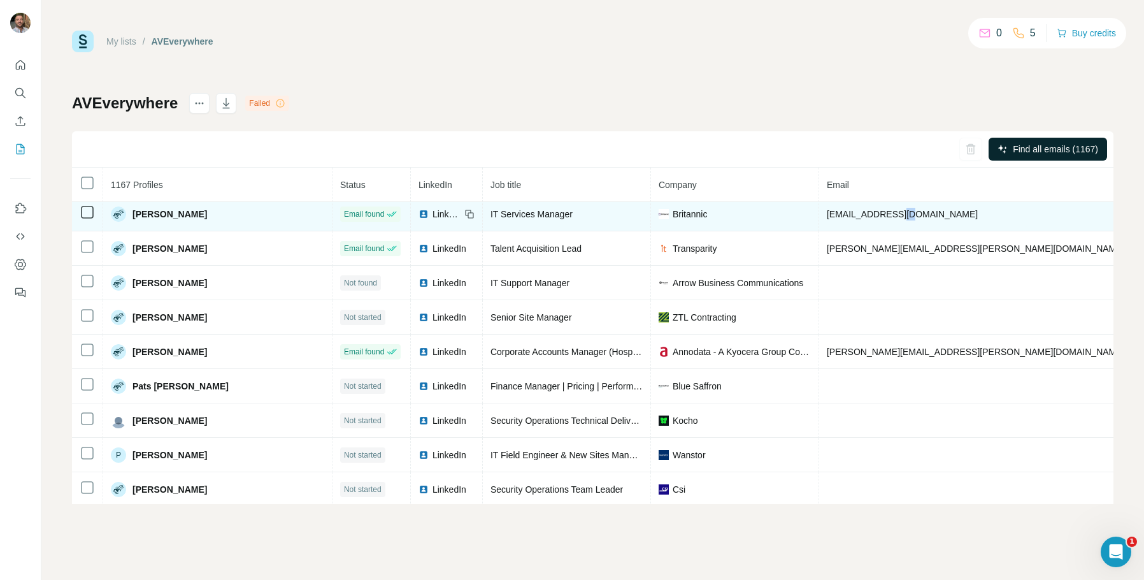
click at [871, 213] on span "[EMAIL_ADDRESS][DOMAIN_NAME]" at bounding box center [902, 214] width 151 height 10
click at [871, 213] on span "obayati@btlnet.co.uk" at bounding box center [902, 214] width 151 height 10
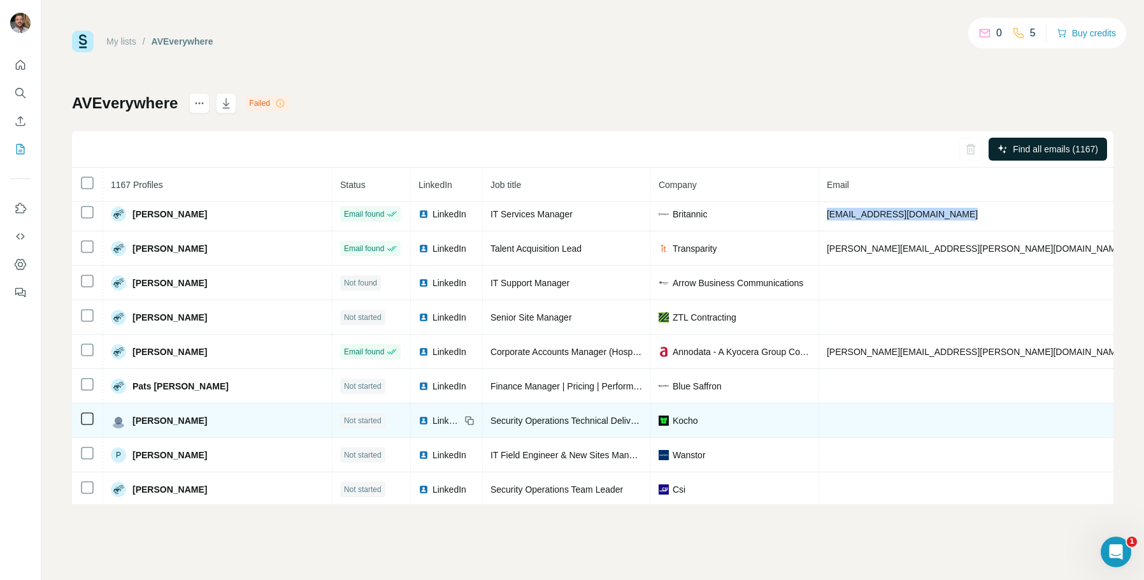
drag, startPoint x: 987, startPoint y: 531, endPoint x: 590, endPoint y: 428, distance: 409.2
click at [987, 531] on div "My lists / AVEverywhere 0 5 Buy credits AVEverywhere Failed Find all emails (11…" at bounding box center [592, 290] width 1103 height 580
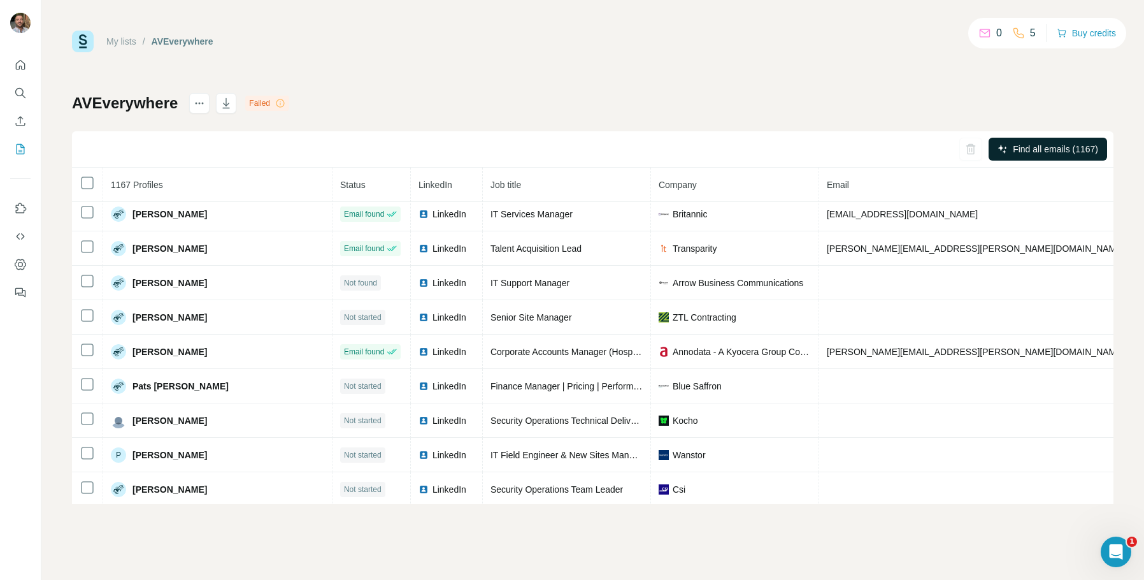
click at [875, 111] on div "AVEverywhere Failed Find all emails (1167) 1167 Profiles Status LinkedIn Job ti…" at bounding box center [592, 298] width 1041 height 411
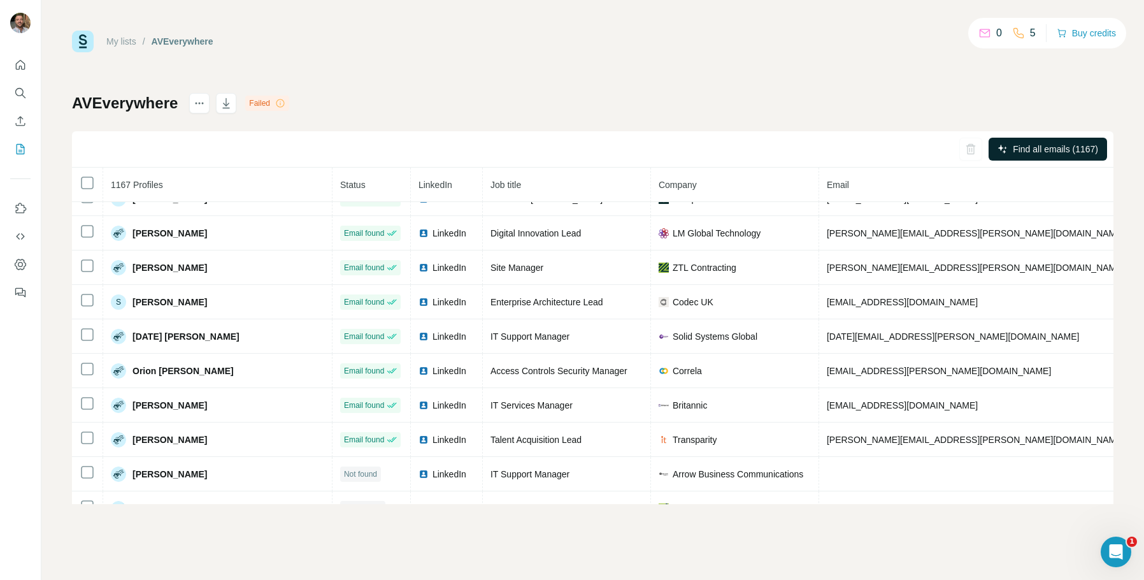
scroll to position [6698, 0]
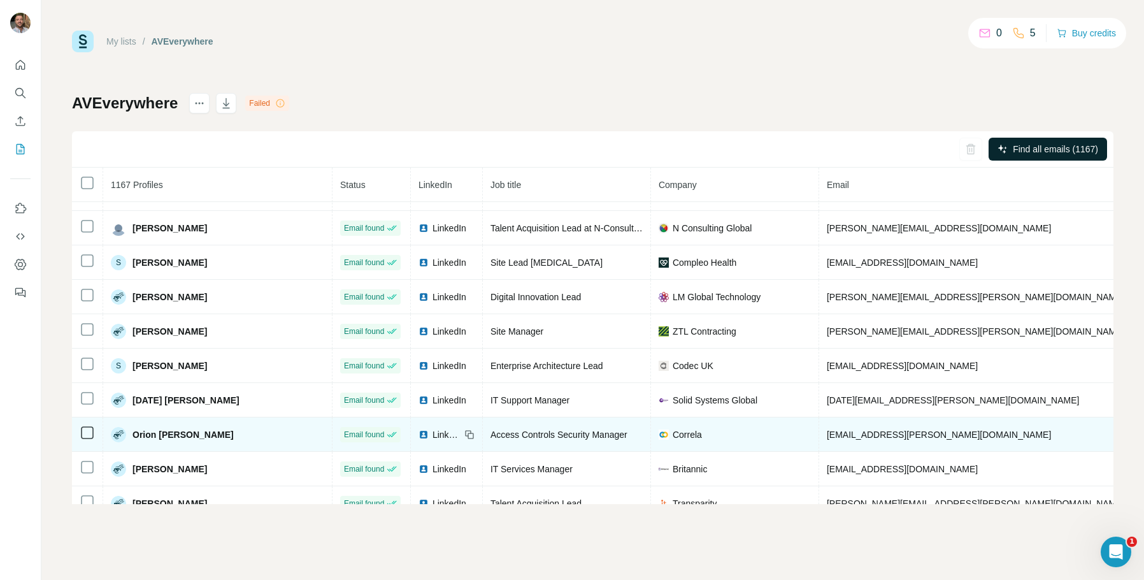
click at [916, 437] on span "orion.warmington@correla.com" at bounding box center [939, 434] width 224 height 10
click at [916, 436] on span "orion.warmington@correla.com" at bounding box center [939, 434] width 224 height 10
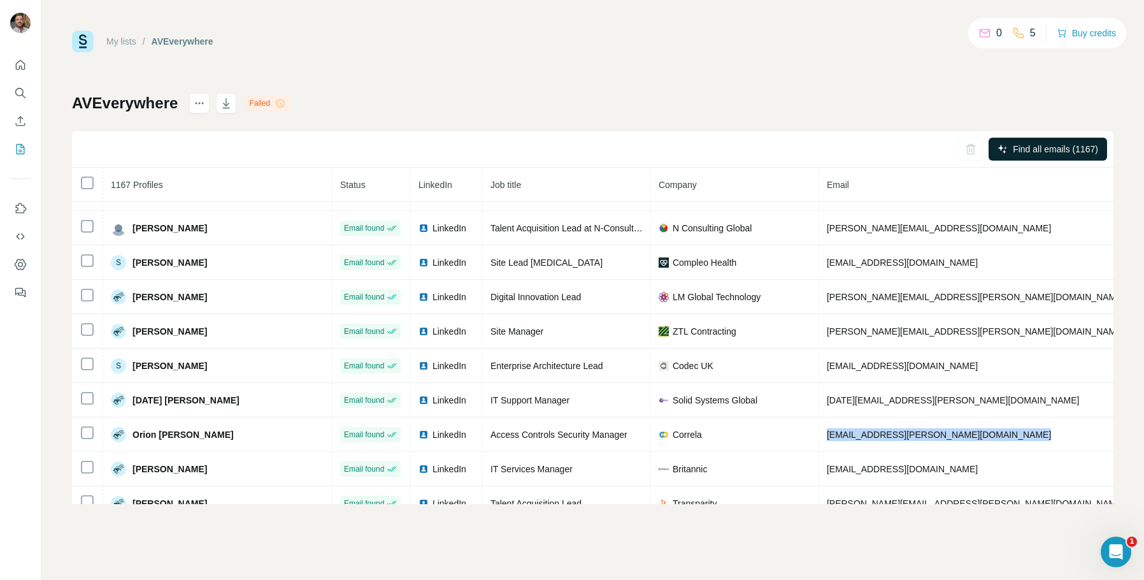
copy span "orion.warmington@correla.com"
click at [933, 520] on div "My lists / AVEverywhere 0 5 Buy credits AVEverywhere Failed Find all emails (11…" at bounding box center [592, 290] width 1103 height 580
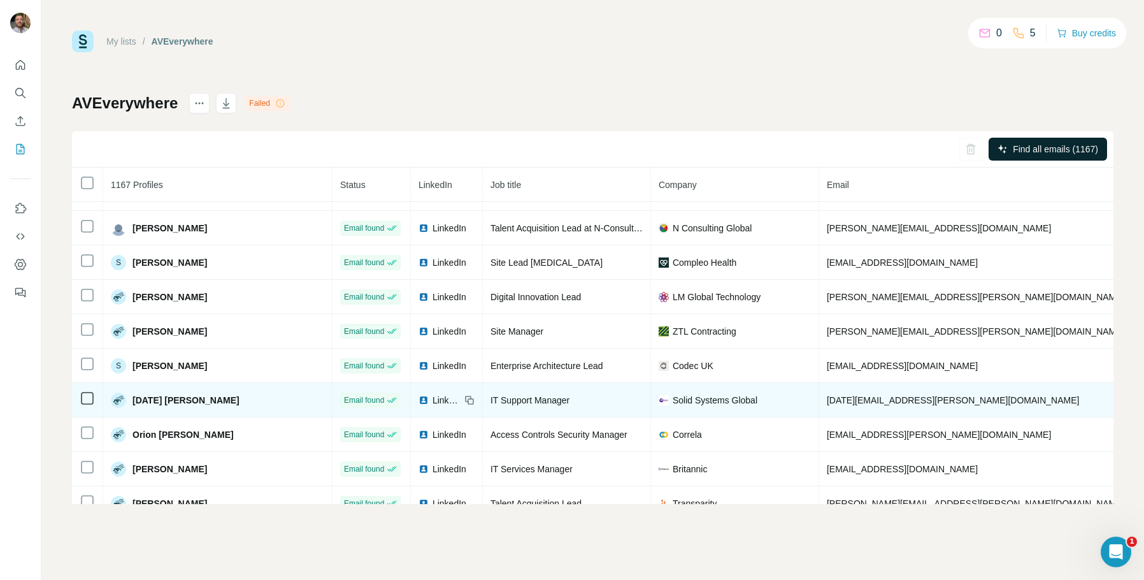
click at [866, 404] on span "sunday.joseph@solid-global.com" at bounding box center [953, 400] width 253 height 10
copy span "sunday.joseph@solid-global.com"
drag, startPoint x: 924, startPoint y: 101, endPoint x: 872, endPoint y: 383, distance: 286.9
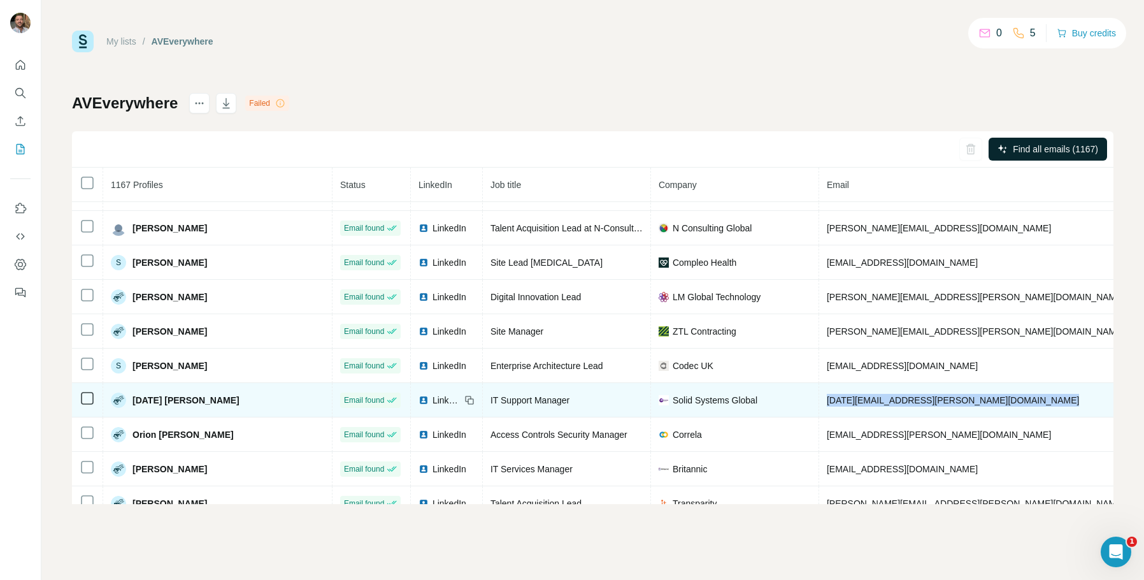
click at [924, 101] on div "AVEverywhere Failed Find all emails (1167) 1167 Profiles Status LinkedIn Job ti…" at bounding box center [592, 298] width 1041 height 411
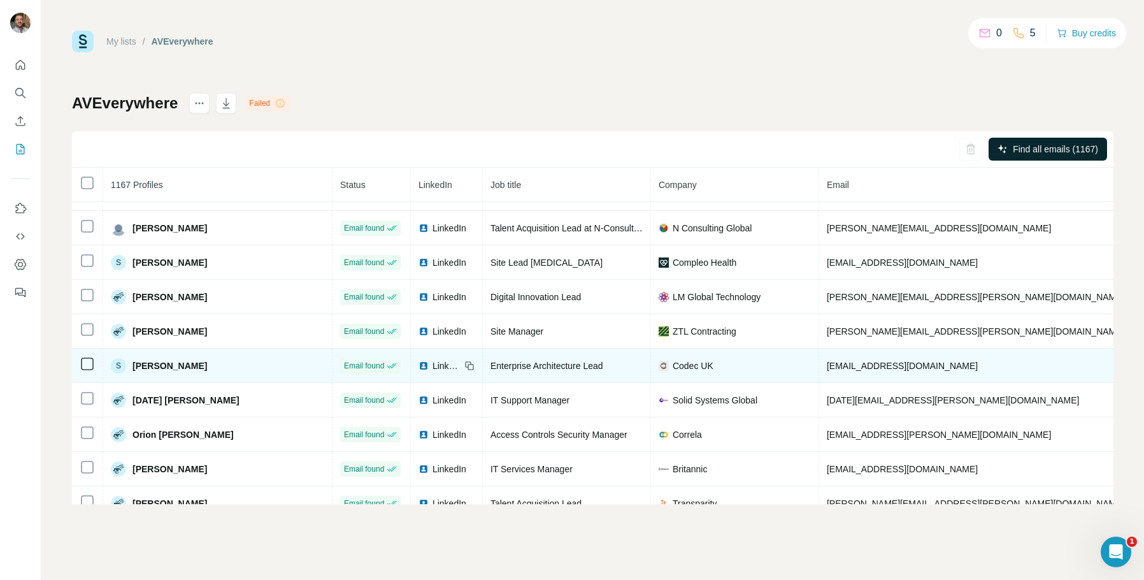
click at [882, 359] on td "scourtney@codecsystems.co.uk" at bounding box center [976, 365] width 314 height 34
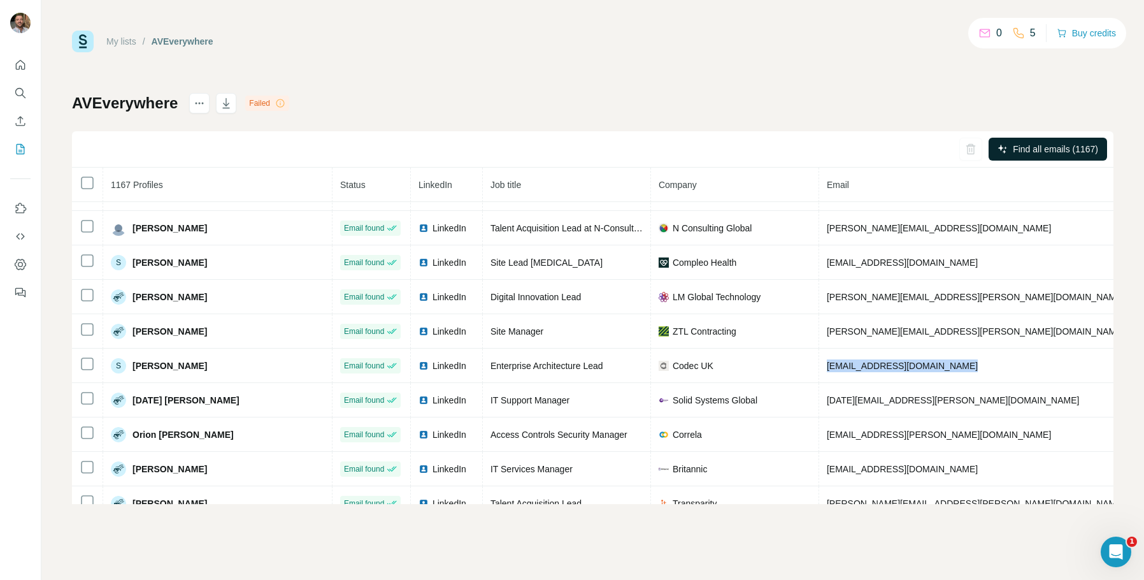
drag, startPoint x: 983, startPoint y: 90, endPoint x: 848, endPoint y: 185, distance: 164.5
click at [983, 90] on div "My lists / AVEverywhere 0 5 Buy credits AVEverywhere Failed Find all emails (11…" at bounding box center [592, 267] width 1041 height 473
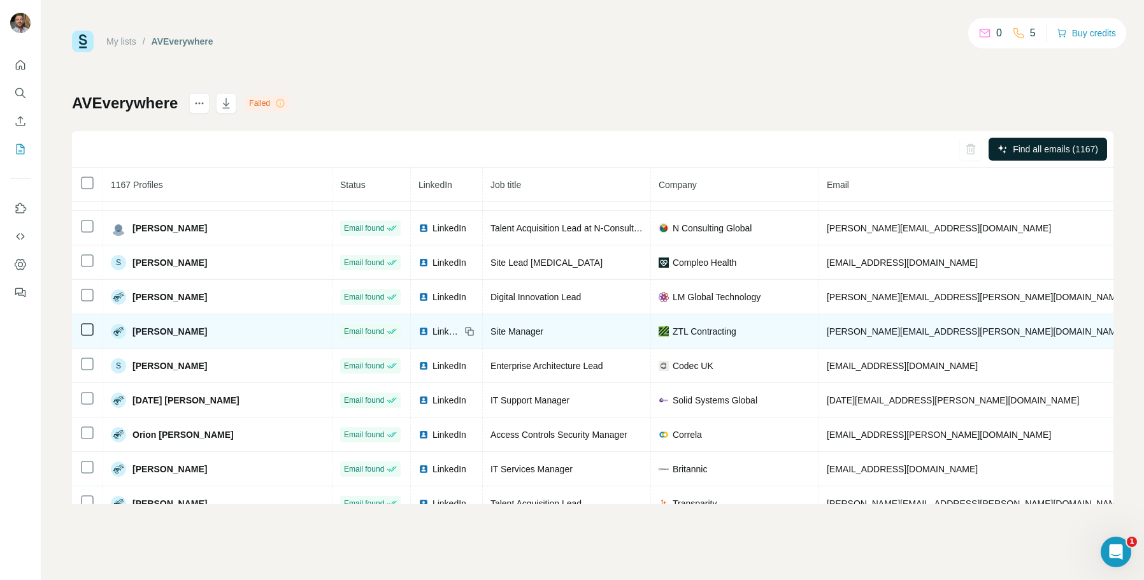
click at [854, 329] on span "scott.moore@ztlcontracting.com" at bounding box center [976, 331] width 298 height 10
copy span "scott.moore@ztlcontracting.com"
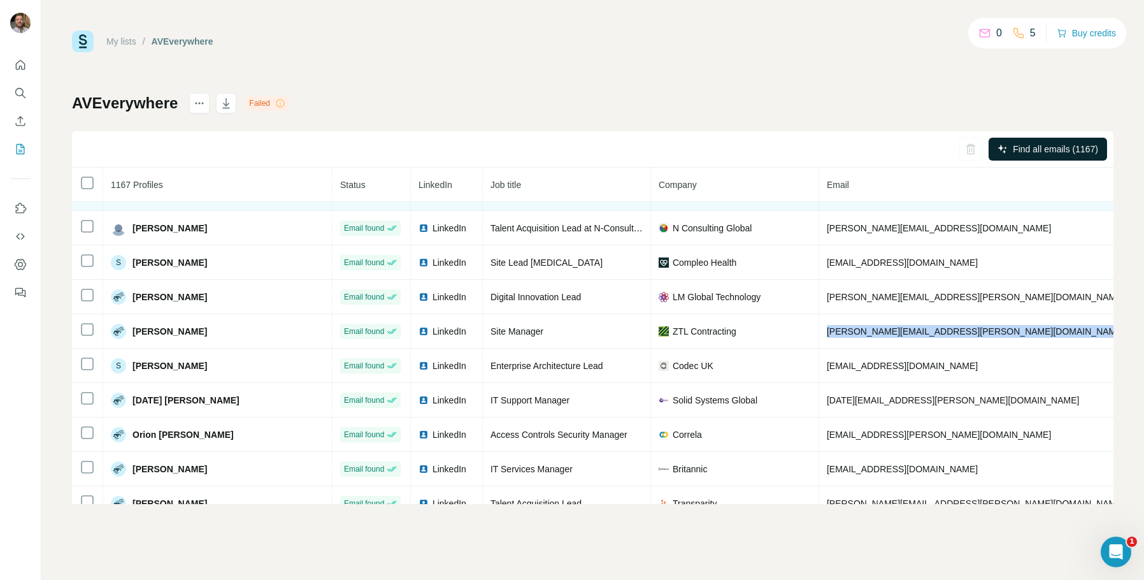
click at [917, 90] on div "My lists / AVEverywhere 0 5 Buy credits AVEverywhere Failed Find all emails (11…" at bounding box center [592, 267] width 1041 height 473
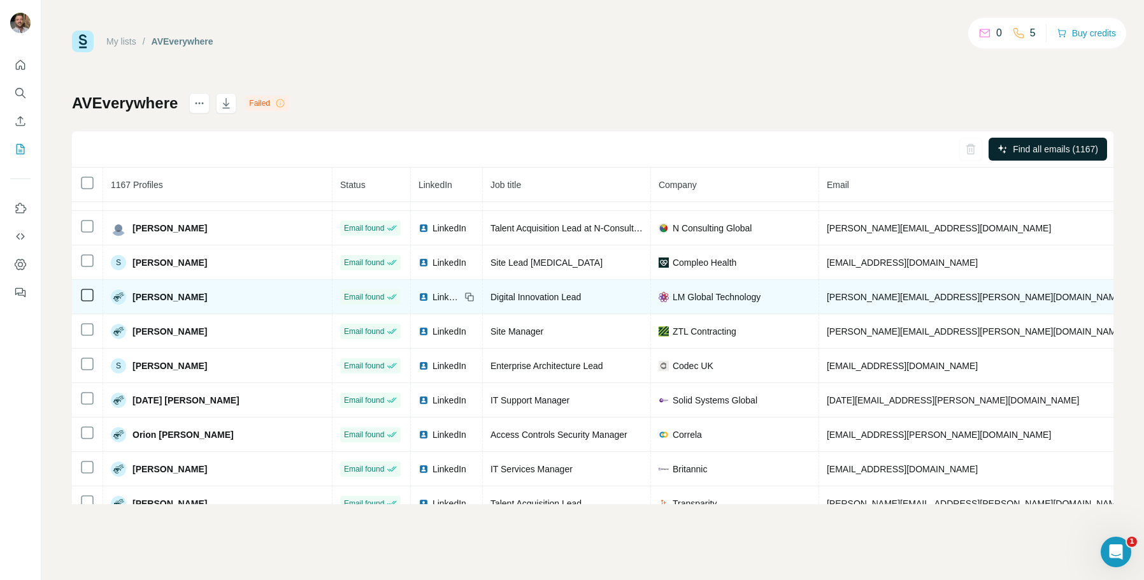
click at [911, 293] on span "scott.simpson@lmglobaltechnology.co.uk" at bounding box center [976, 297] width 298 height 10
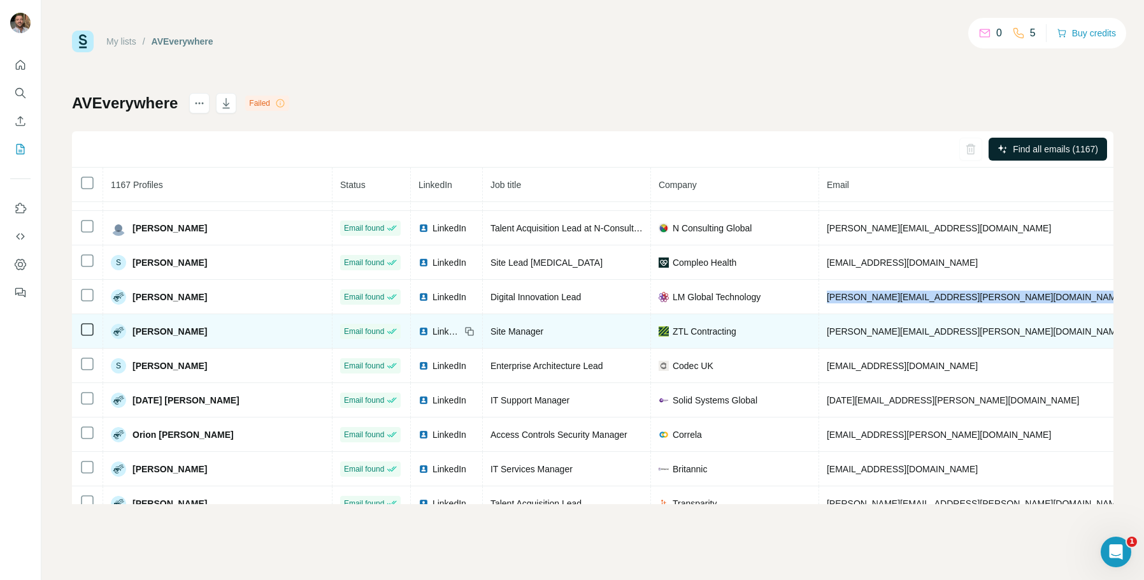
copy span "scott.simpson@lmglobaltechnology.co.uk"
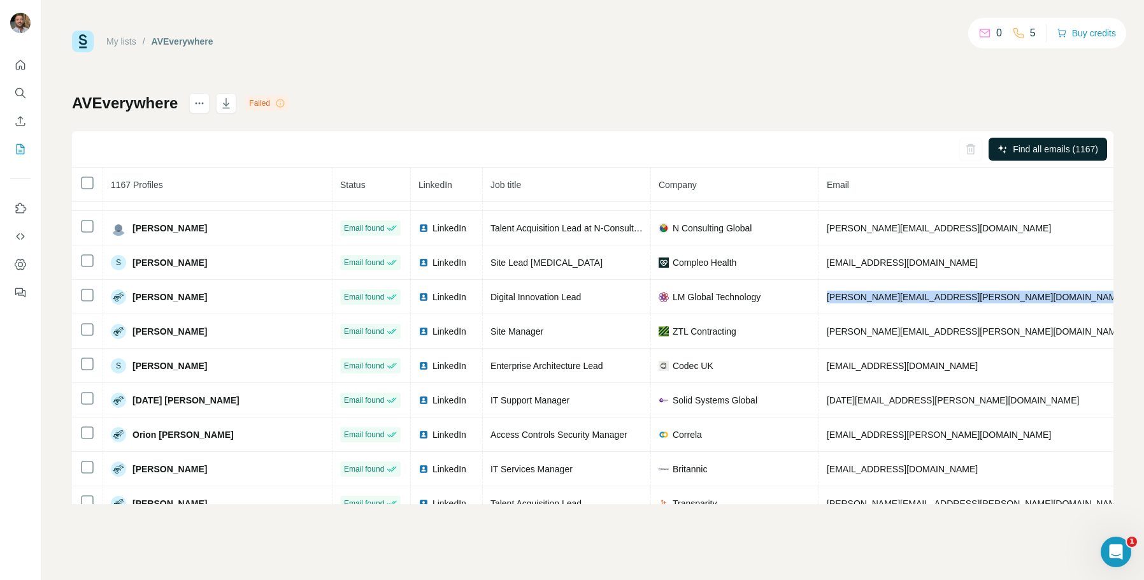
drag, startPoint x: 911, startPoint y: 85, endPoint x: 879, endPoint y: 184, distance: 103.9
click at [911, 85] on div "My lists / AVEverywhere 0 5 Buy credits AVEverywhere Failed Find all emails (11…" at bounding box center [592, 267] width 1041 height 473
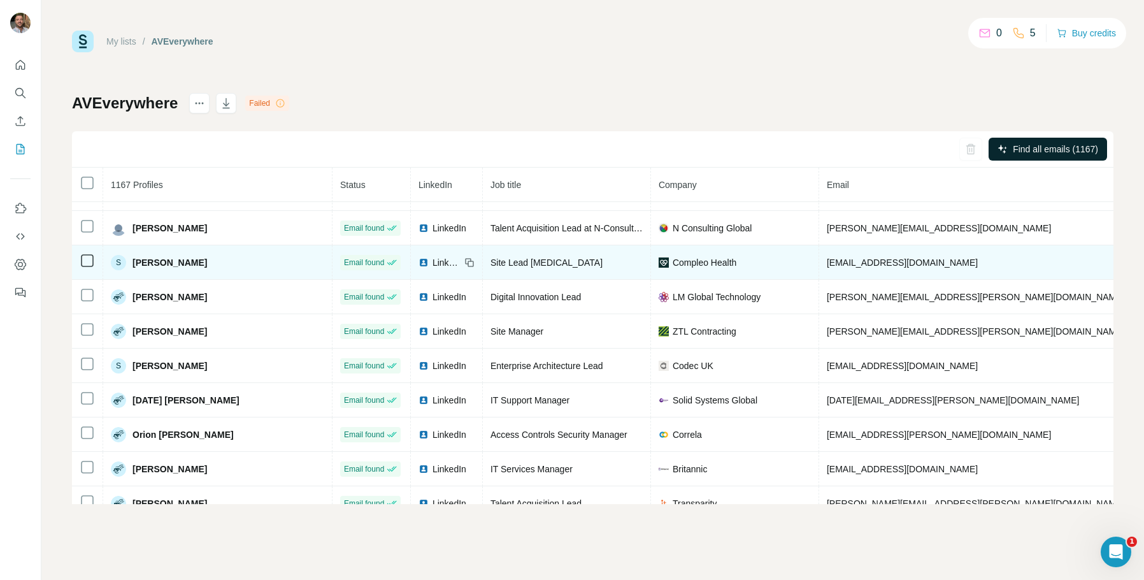
click at [876, 264] on span "saud.khan@compleohealth.com" at bounding box center [902, 262] width 151 height 10
copy span "saud.khan@compleohealth.com"
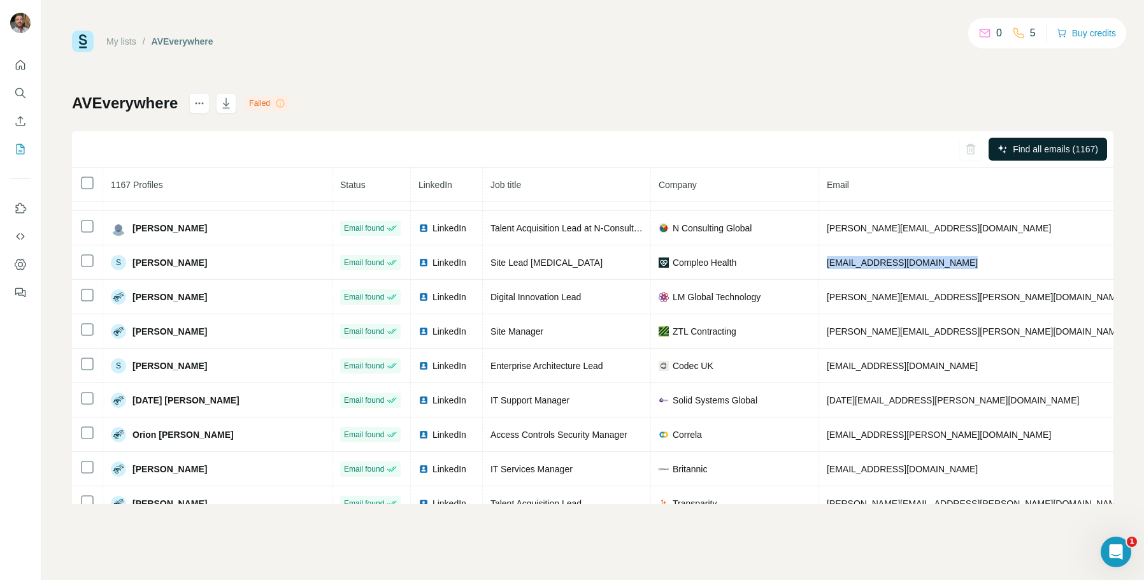
drag, startPoint x: 851, startPoint y: 96, endPoint x: 868, endPoint y: 200, distance: 105.1
click at [851, 96] on div "AVEverywhere Failed Find all emails (1167) 1167 Profiles Status LinkedIn Job ti…" at bounding box center [592, 298] width 1041 height 411
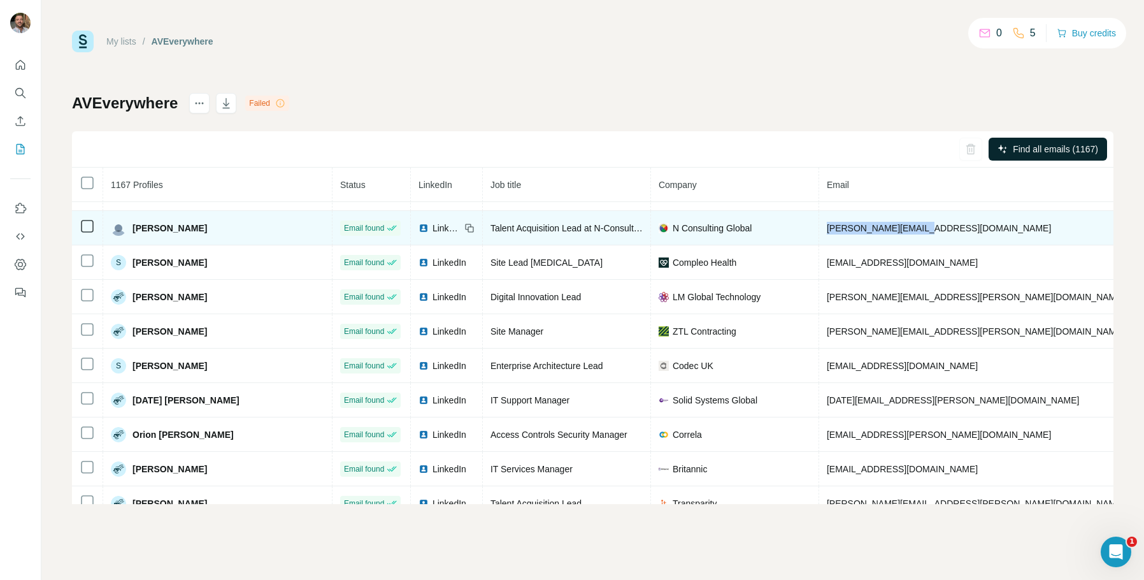
drag, startPoint x: 908, startPoint y: 230, endPoint x: 796, endPoint y: 234, distance: 112.2
click at [819, 234] on td "saranya@n-cons.co.uk" at bounding box center [976, 228] width 314 height 34
copy span "saranya@n-cons.co.uk"
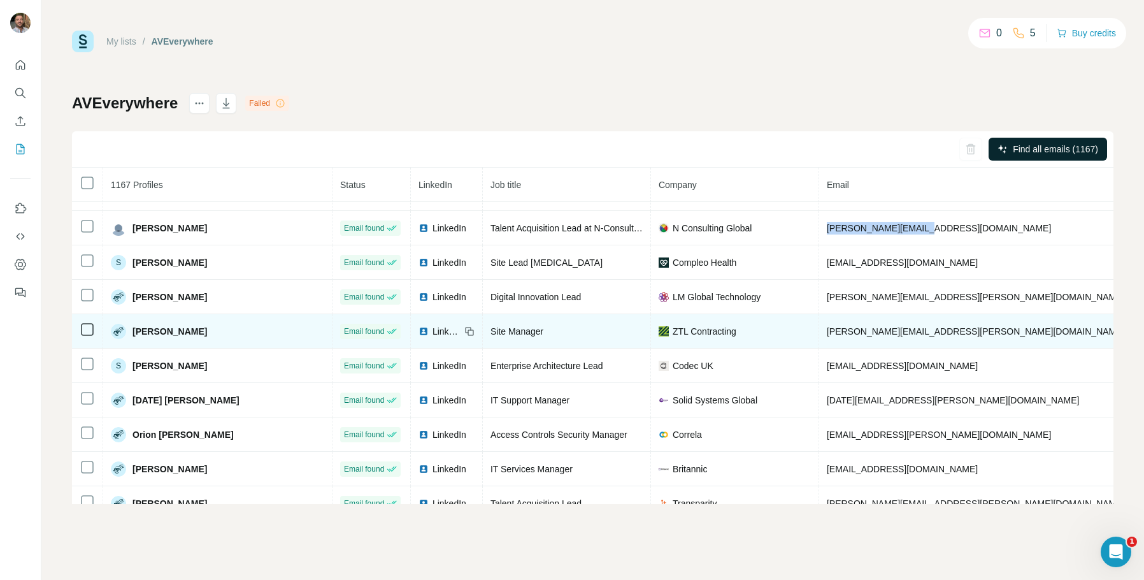
drag, startPoint x: 889, startPoint y: 110, endPoint x: 788, endPoint y: 320, distance: 232.7
click at [889, 110] on div "AVEverywhere Failed Find all emails (1167) 1167 Profiles Status LinkedIn Job ti…" at bounding box center [592, 298] width 1041 height 411
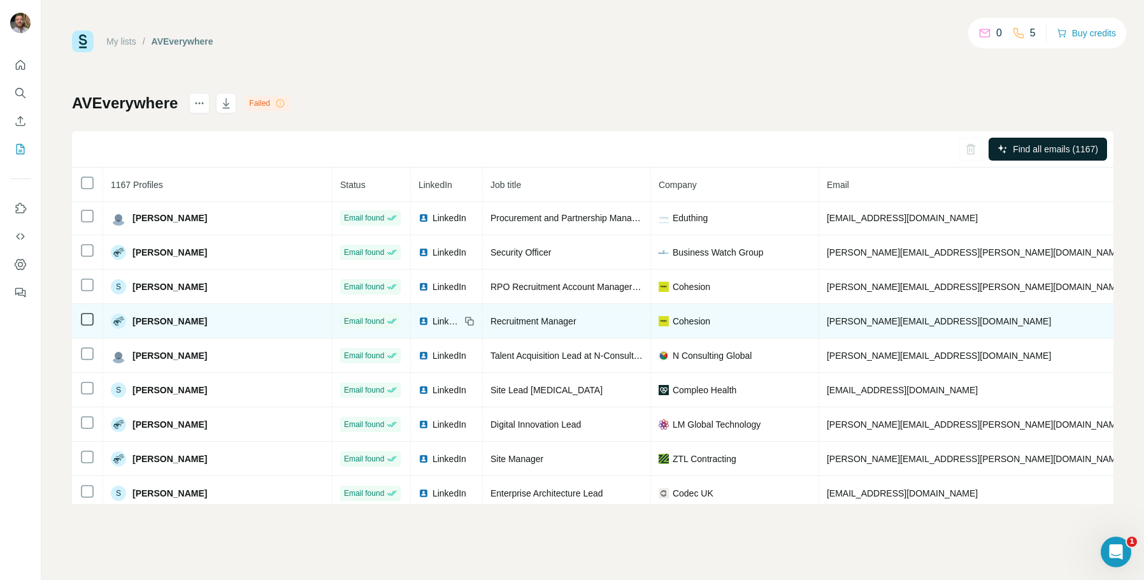
click at [925, 322] on span "sarah.croskin@cohesionrecruitment.com" at bounding box center [939, 321] width 224 height 10
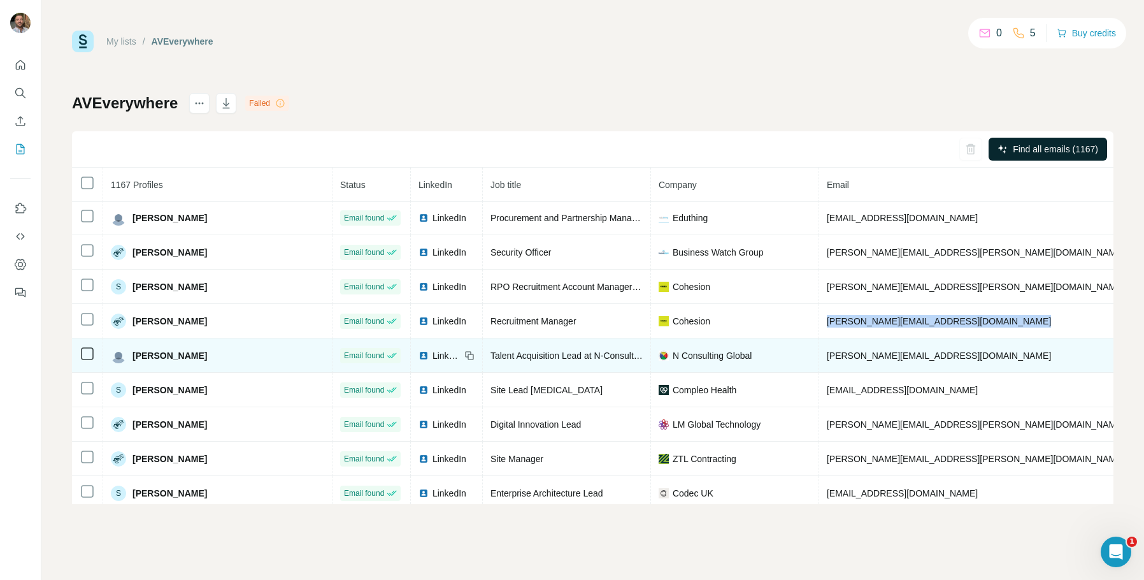
scroll to position [6443, 0]
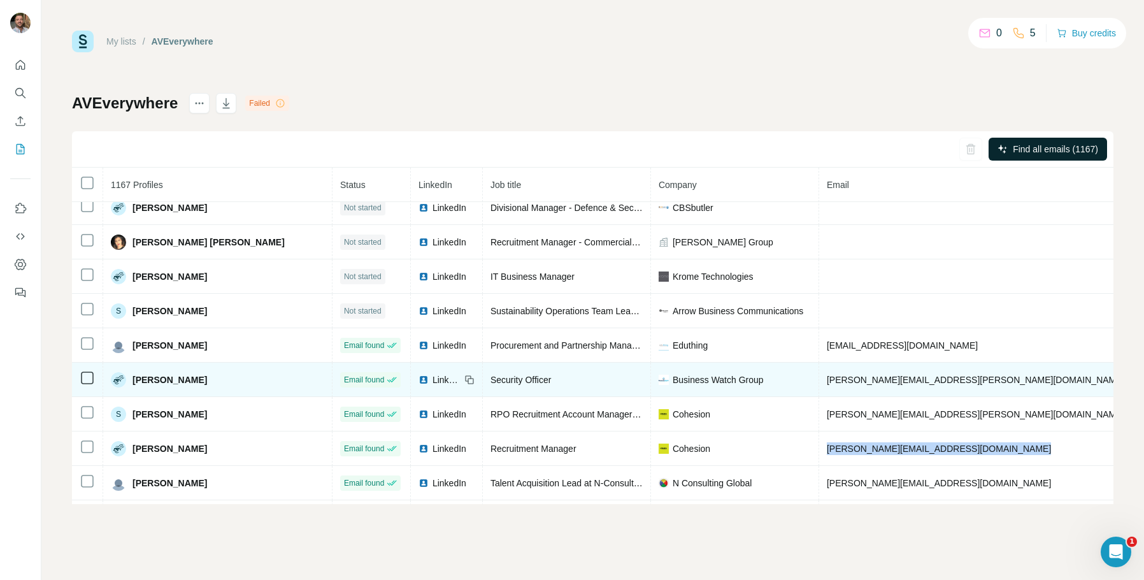
click at [868, 385] on td "sara.mitchell@businesswatchgroup.com" at bounding box center [976, 379] width 314 height 34
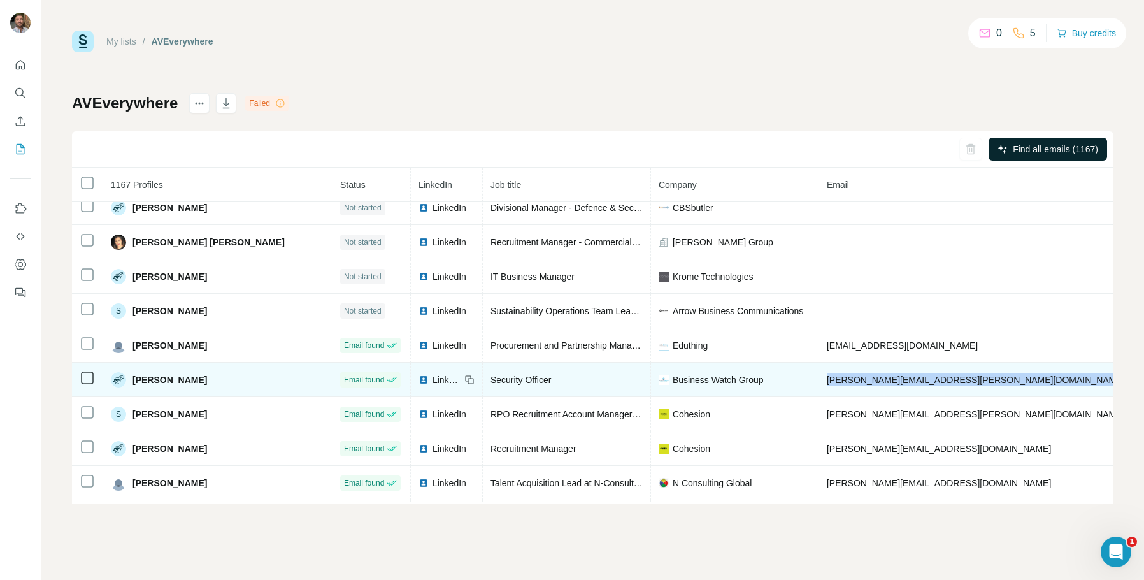
copy span "sara.mitchell@businesswatchgroup.com"
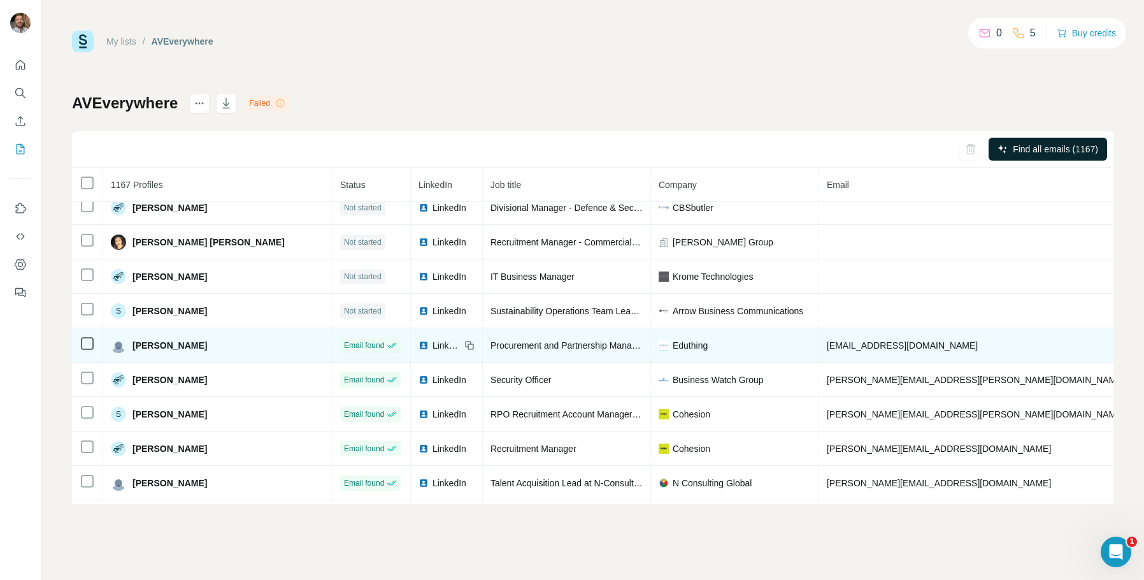
click at [845, 342] on span "sbaker@eduthing.co.uk" at bounding box center [902, 345] width 151 height 10
copy span "sbaker@eduthing.co.uk"
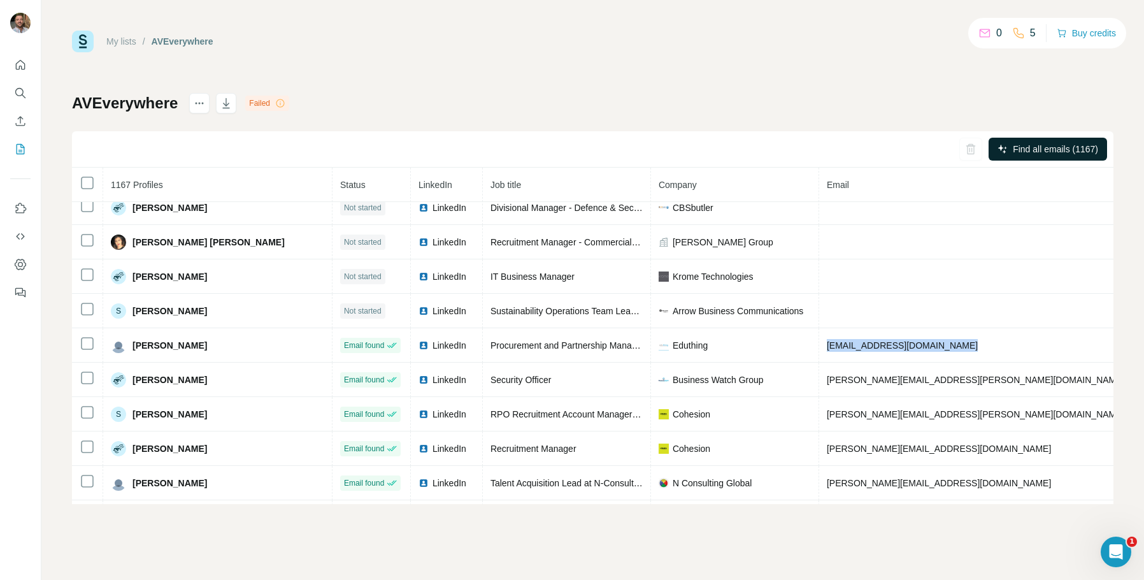
click at [849, 101] on div "AVEverywhere Failed Find all emails (1167) 1167 Profiles Status LinkedIn Job ti…" at bounding box center [592, 298] width 1041 height 411
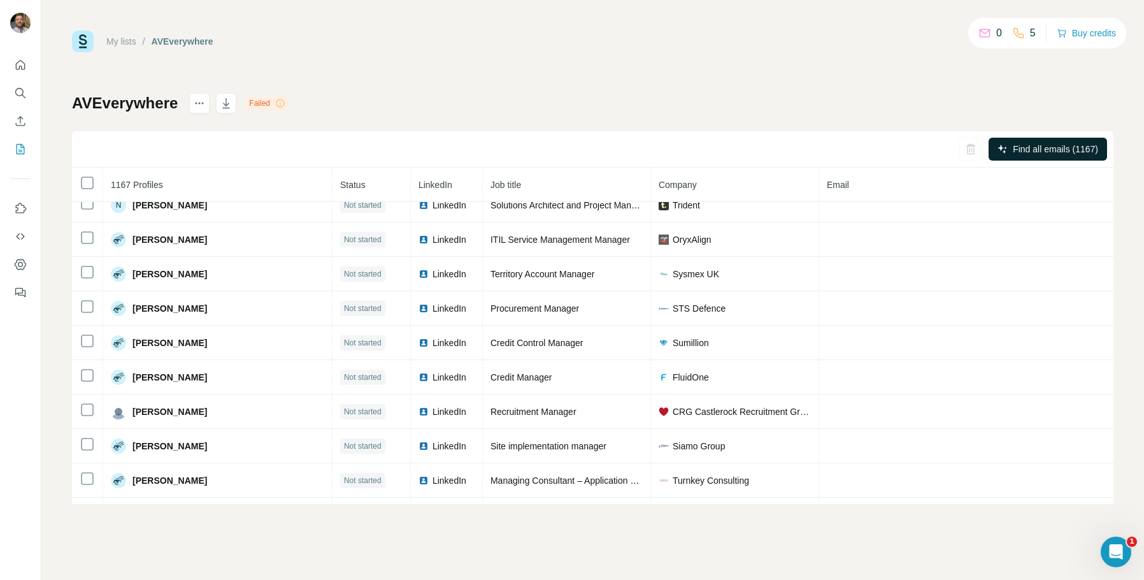
scroll to position [10023, 0]
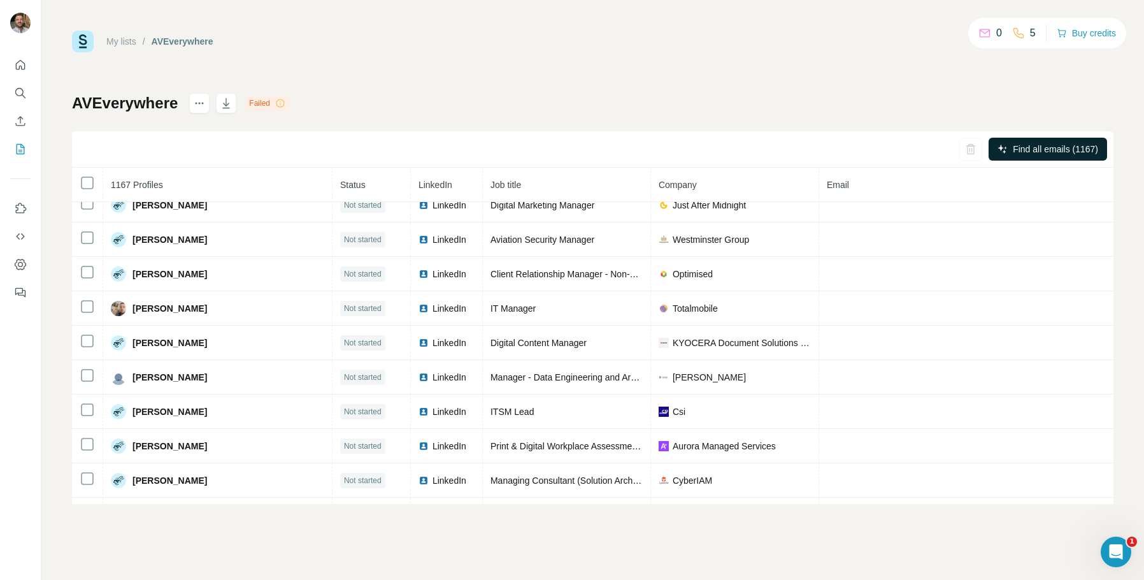
click at [357, 48] on div "My lists / AVEverywhere 0 5 Buy credits" at bounding box center [592, 42] width 1041 height 22
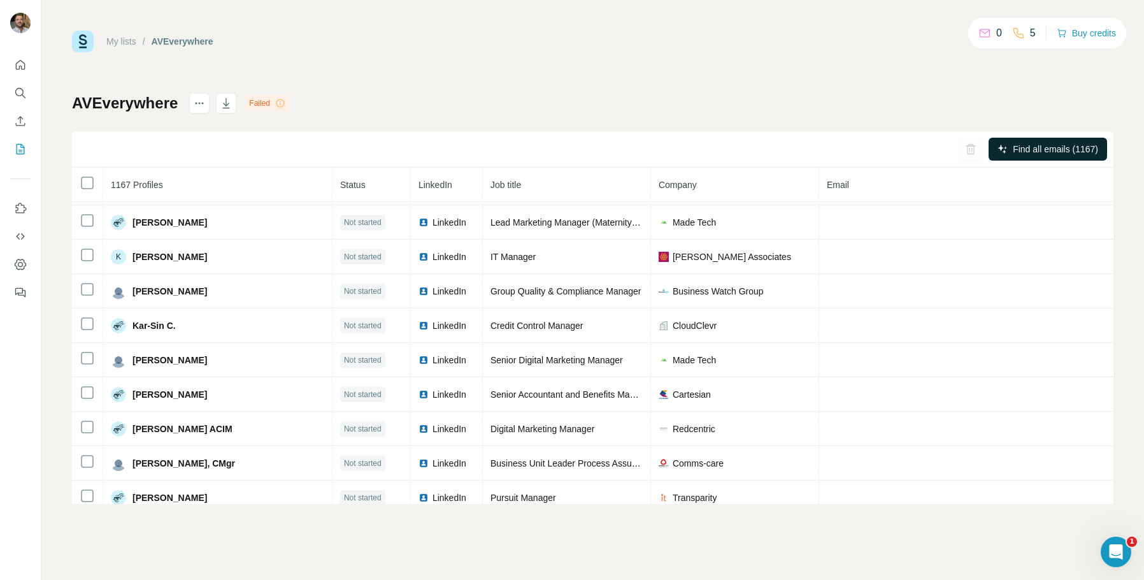
scroll to position [16902, 0]
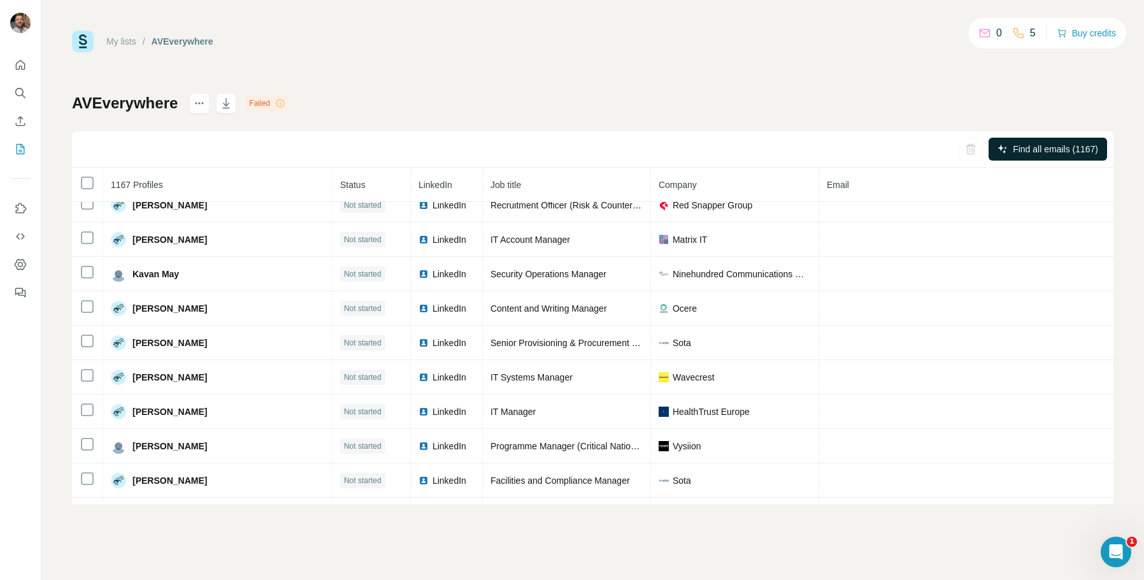
click at [839, 80] on div "My lists / AVEverywhere 0 5 Buy credits AVEverywhere Failed Find all emails (11…" at bounding box center [592, 267] width 1041 height 473
click at [1026, 157] on button "Find all emails (1167)" at bounding box center [1048, 149] width 118 height 23
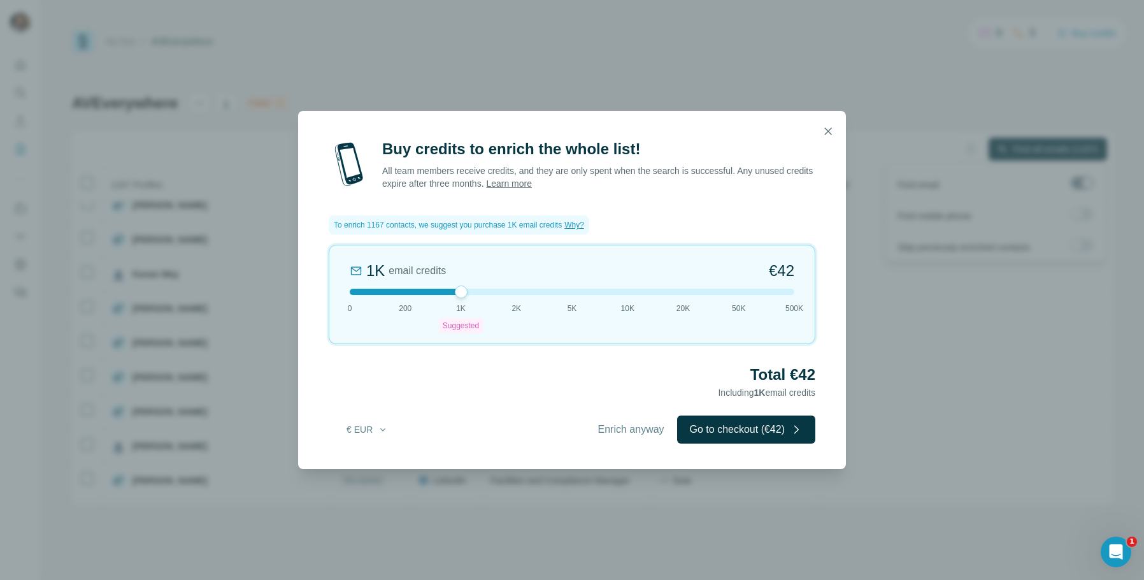
click at [620, 388] on div "Total €42 Including 1K email credits" at bounding box center [572, 382] width 487 height 36
click at [628, 430] on span "Enrich anyway" at bounding box center [631, 429] width 66 height 15
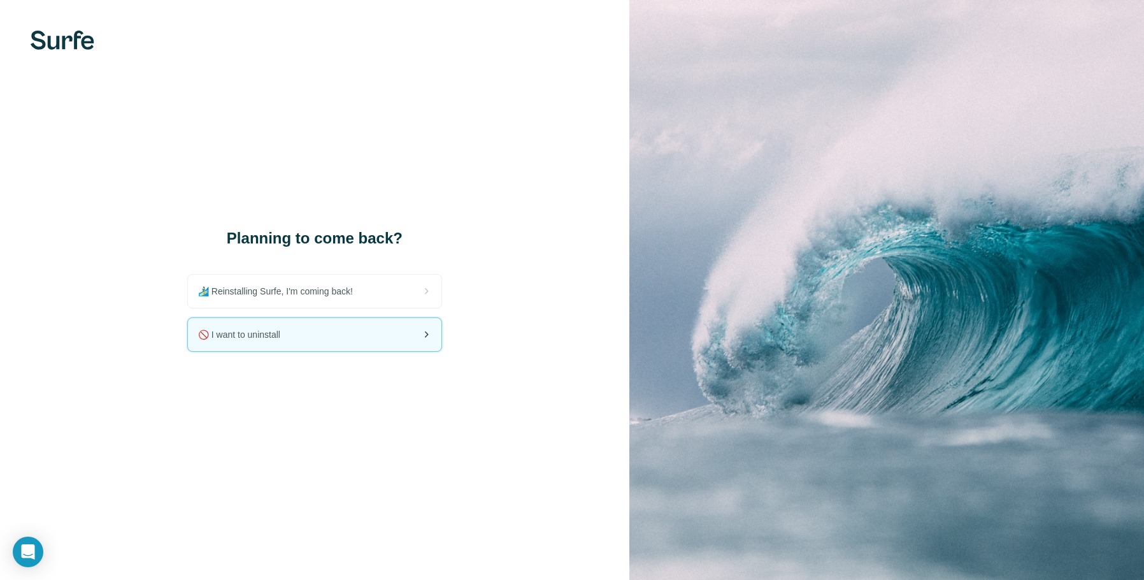
click at [392, 319] on div "🚫 I want to uninstall" at bounding box center [315, 334] width 254 height 33
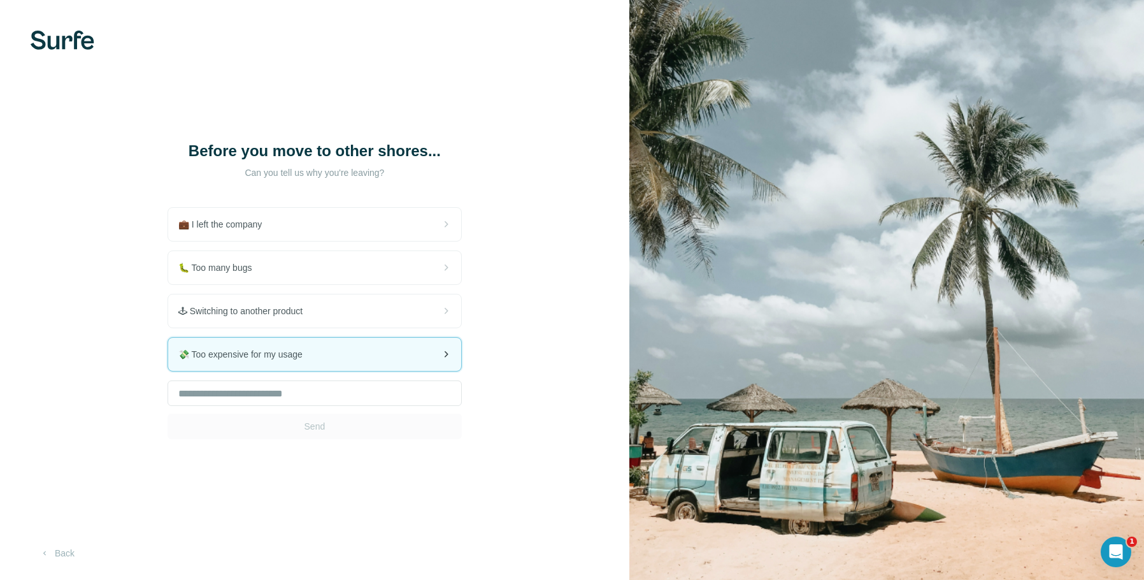
click at [399, 362] on div "💸 Too expensive for my usage" at bounding box center [314, 354] width 293 height 33
